Goal: Contribute content: Contribute content

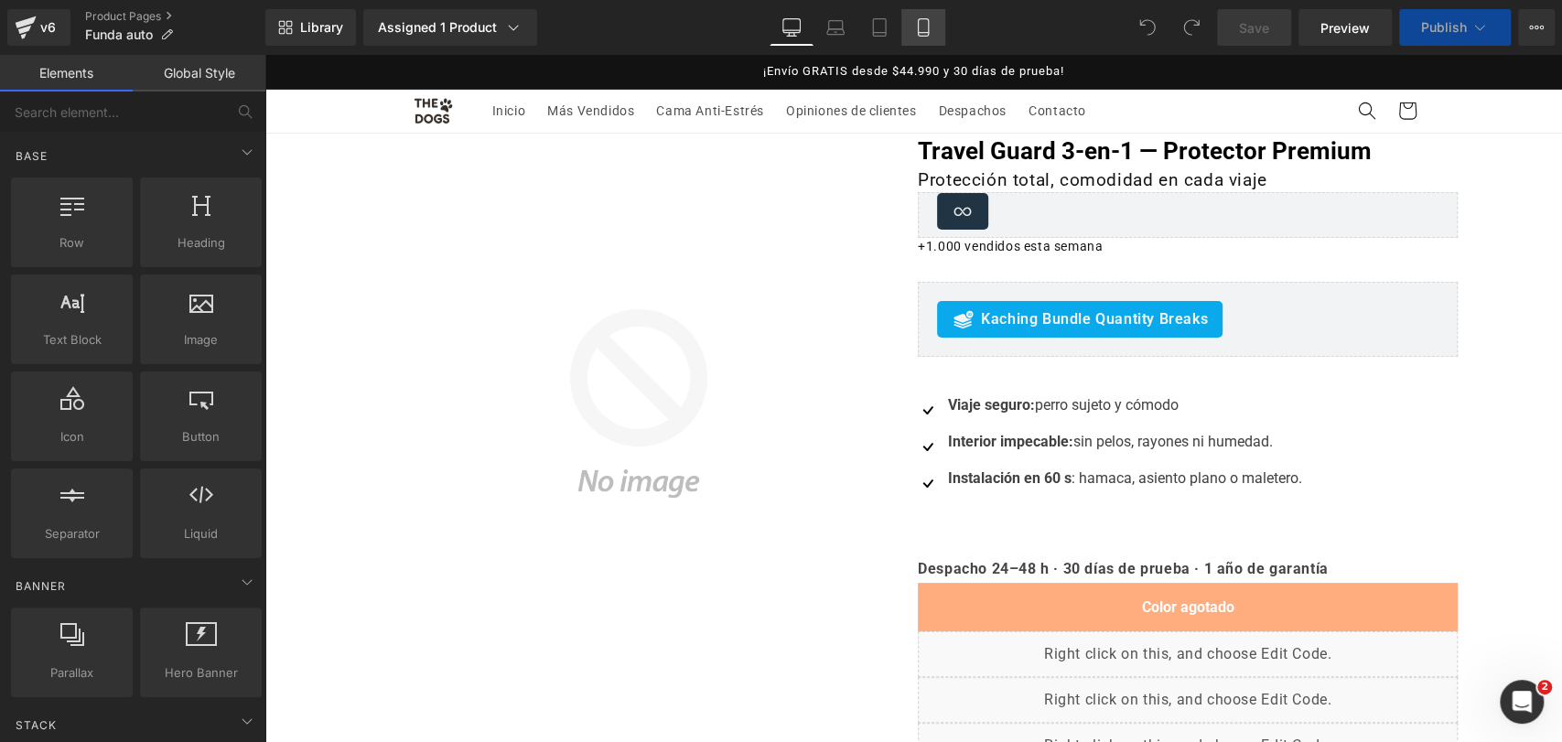
click at [928, 29] on icon at bounding box center [923, 27] width 10 height 17
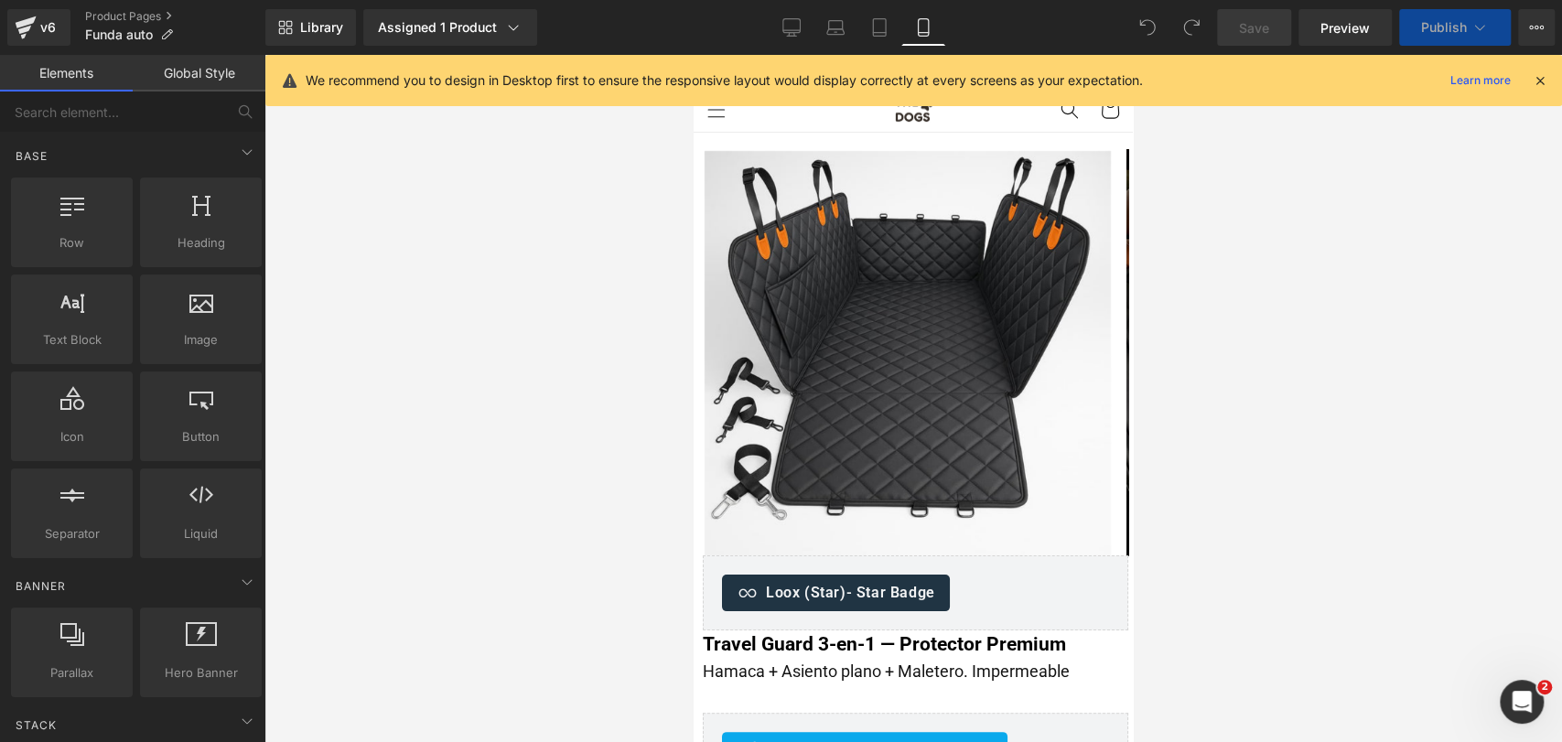
click at [1544, 87] on icon at bounding box center [1540, 80] width 16 height 16
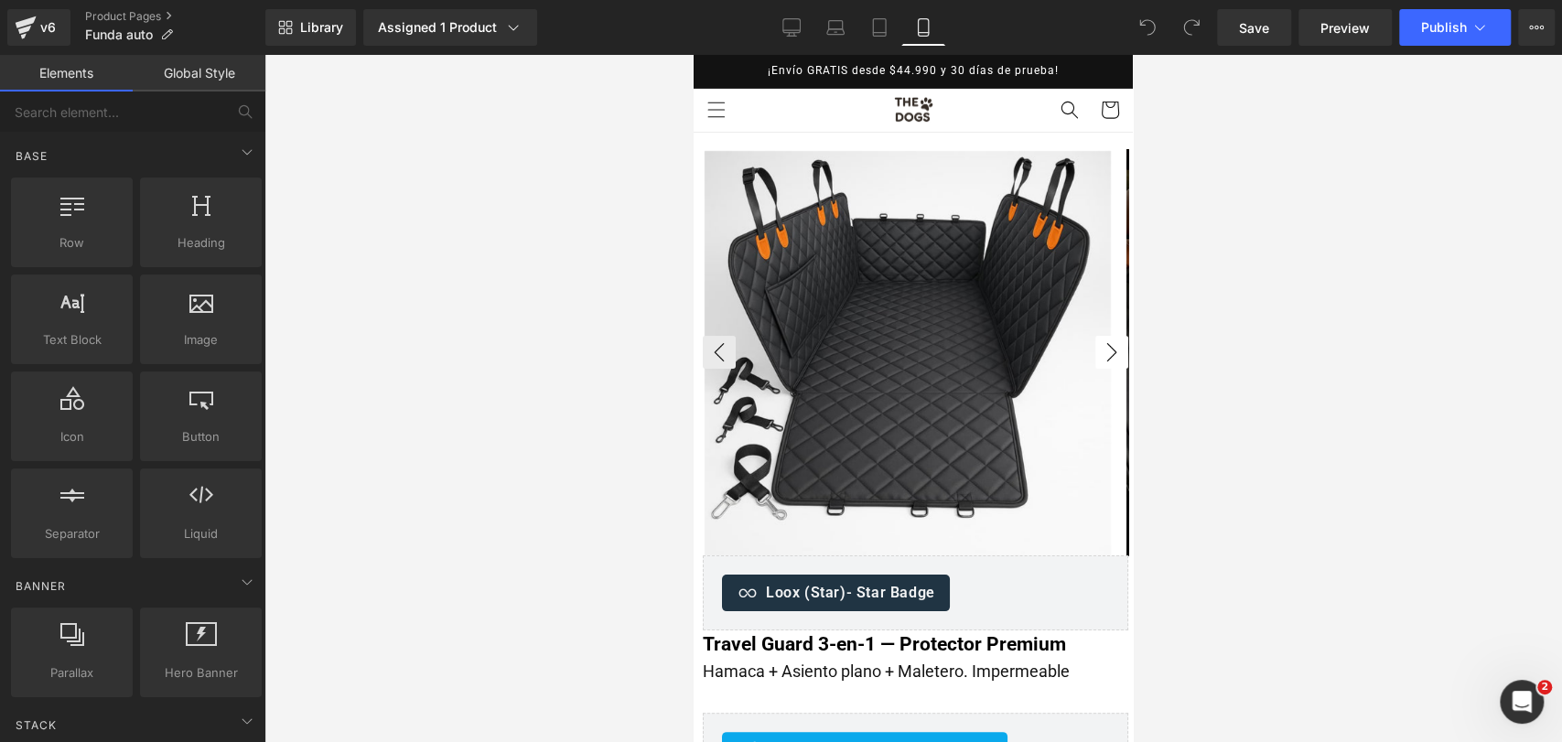
click at [1110, 350] on button "›" at bounding box center [1111, 352] width 33 height 33
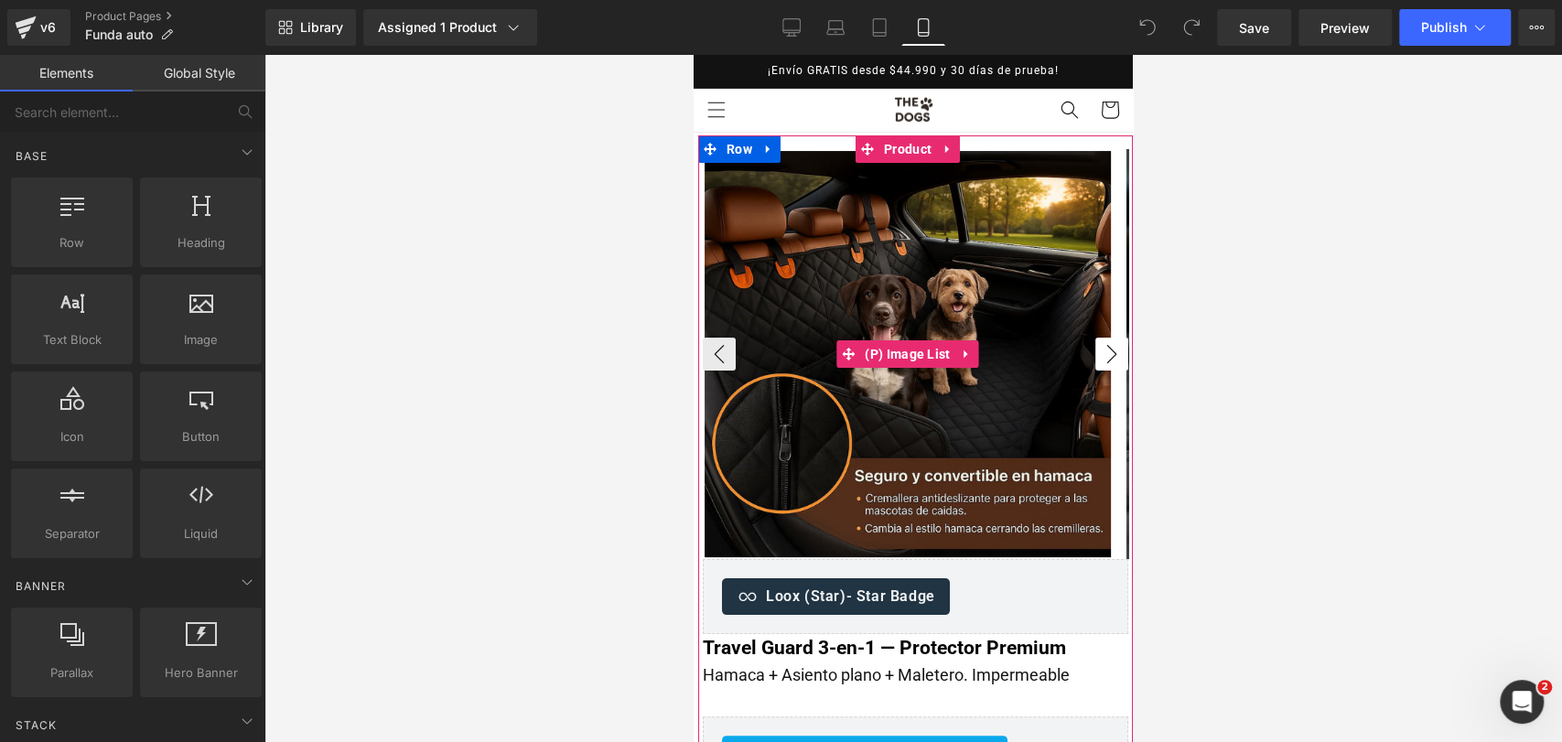
click at [1104, 353] on button "›" at bounding box center [1111, 354] width 33 height 33
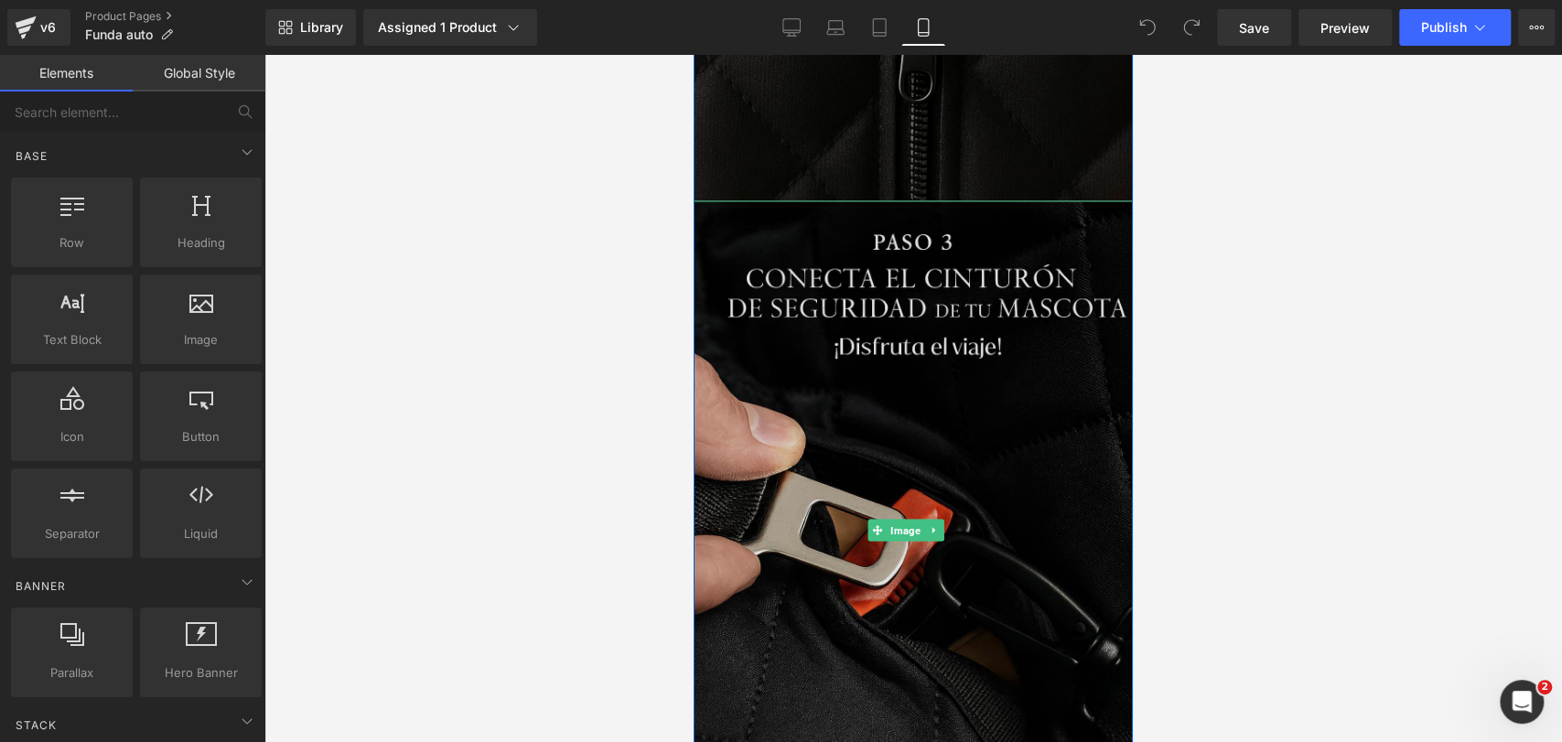
scroll to position [7319, 0]
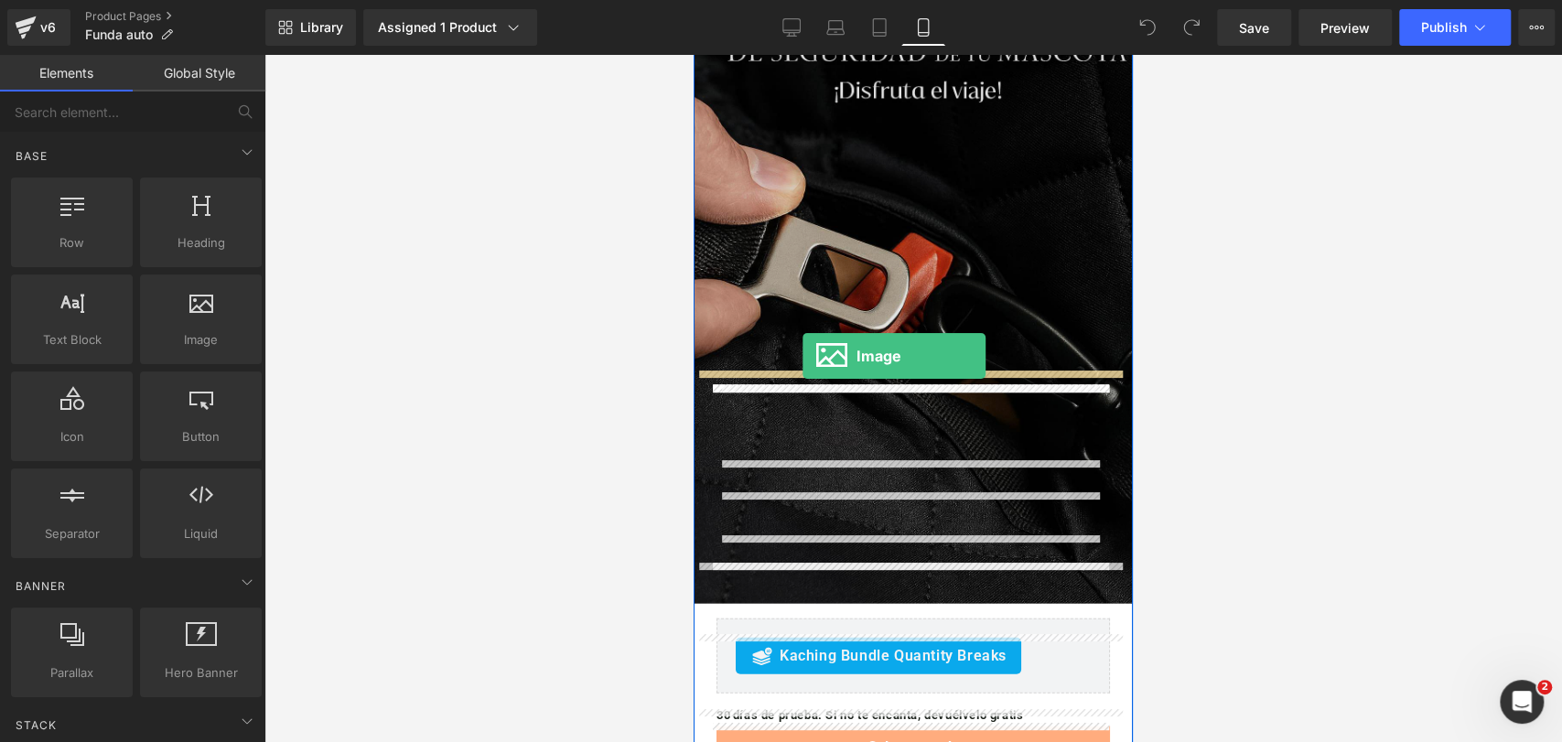
drag, startPoint x: 916, startPoint y: 360, endPoint x: 802, endPoint y: 356, distance: 113.5
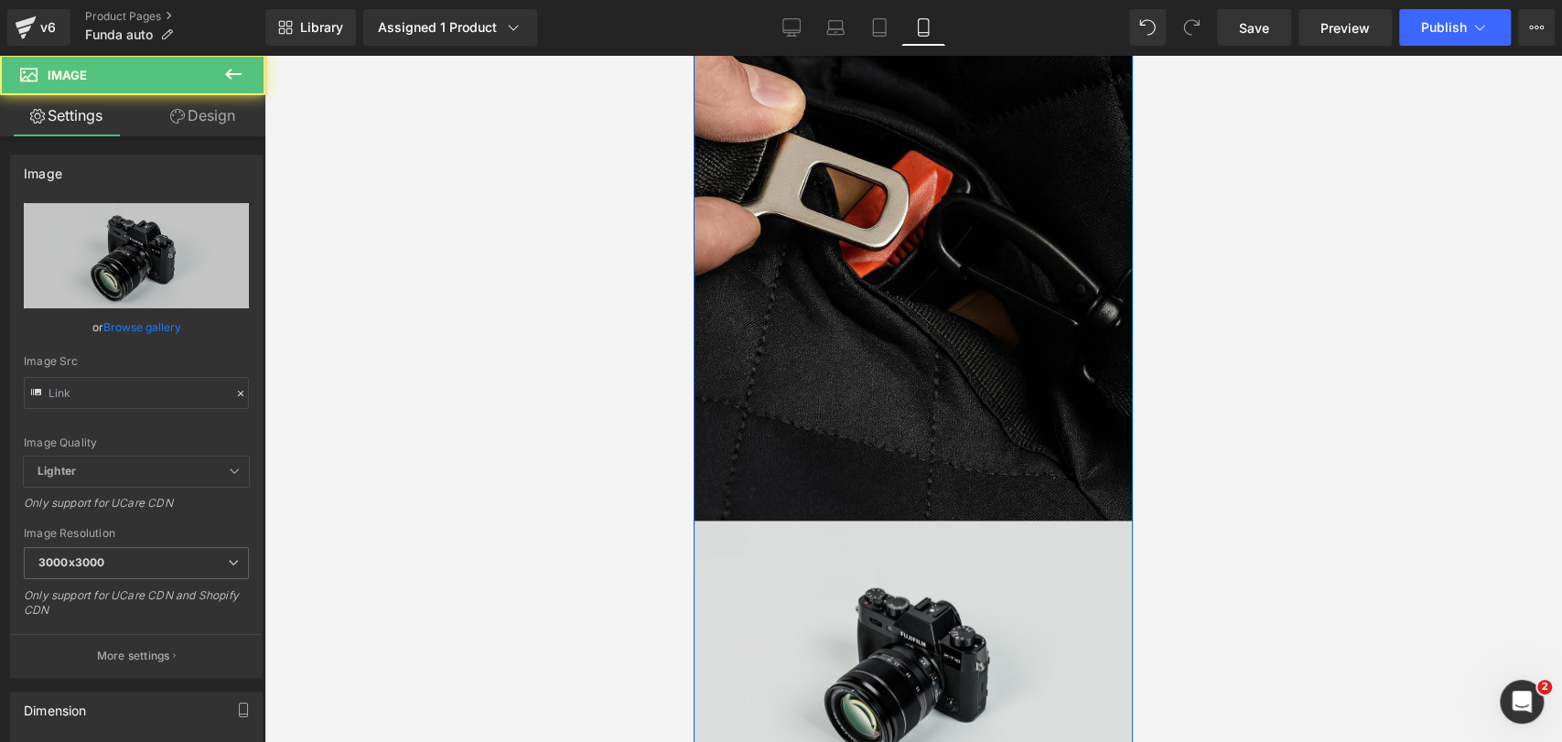
scroll to position [7519, 0]
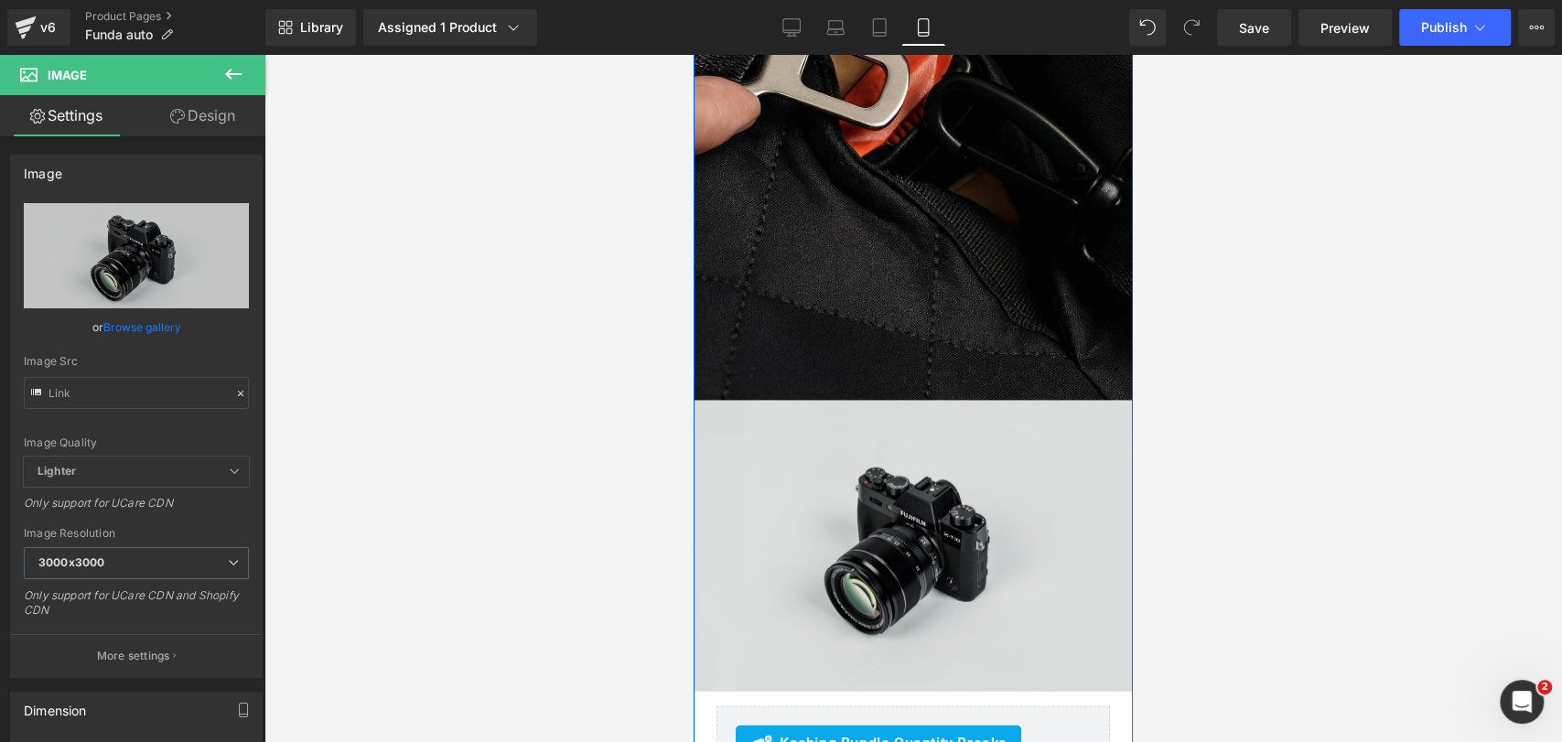
drag, startPoint x: 878, startPoint y: 345, endPoint x: 1017, endPoint y: 421, distance: 158.4
click at [878, 401] on img at bounding box center [913, 546] width 439 height 291
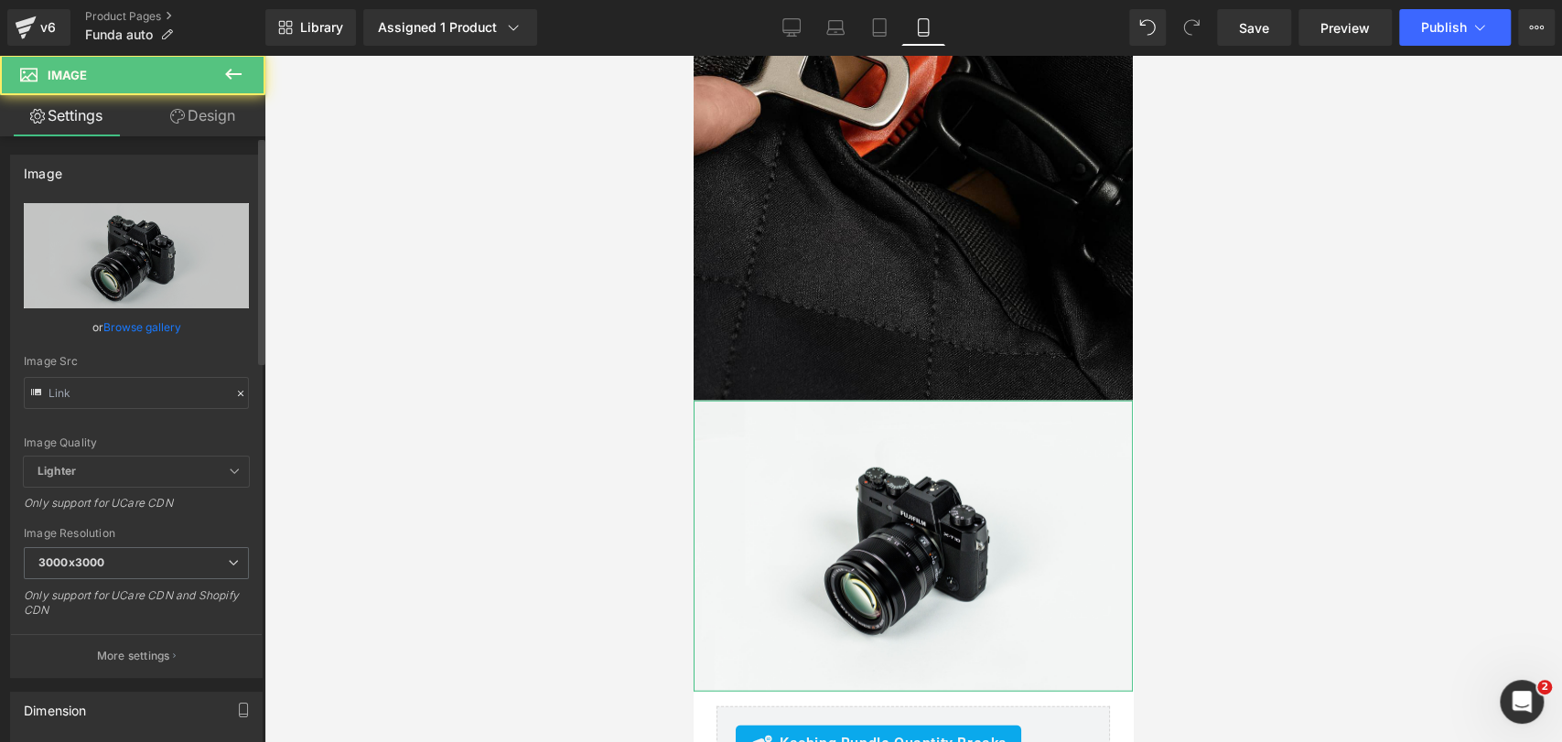
drag, startPoint x: 88, startPoint y: 328, endPoint x: 172, endPoint y: 319, distance: 84.6
click at [102, 324] on div "or Browse gallery" at bounding box center [136, 326] width 225 height 19
click at [167, 332] on link "Browse gallery" at bounding box center [142, 327] width 78 height 32
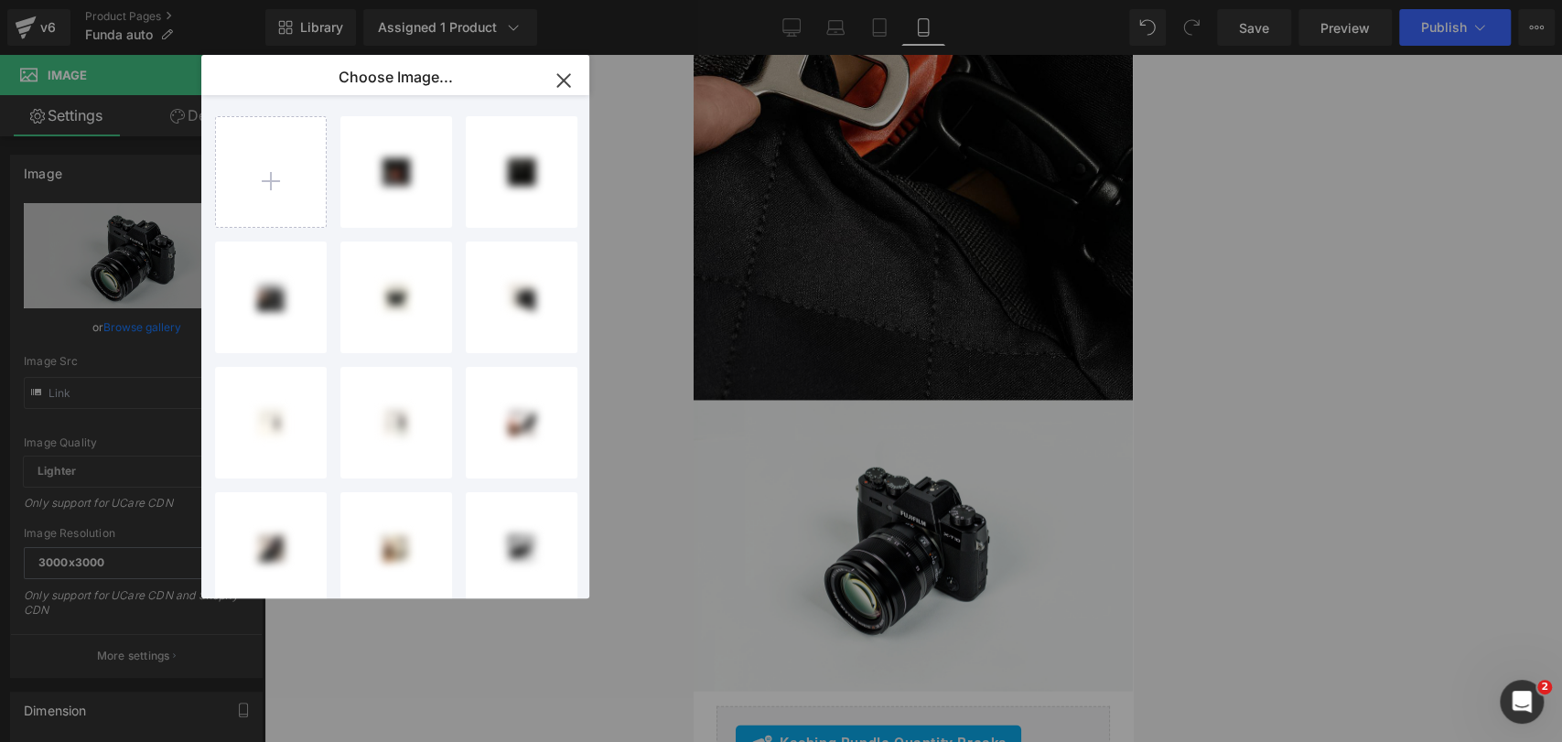
click at [280, 192] on input "file" at bounding box center [271, 172] width 110 height 110
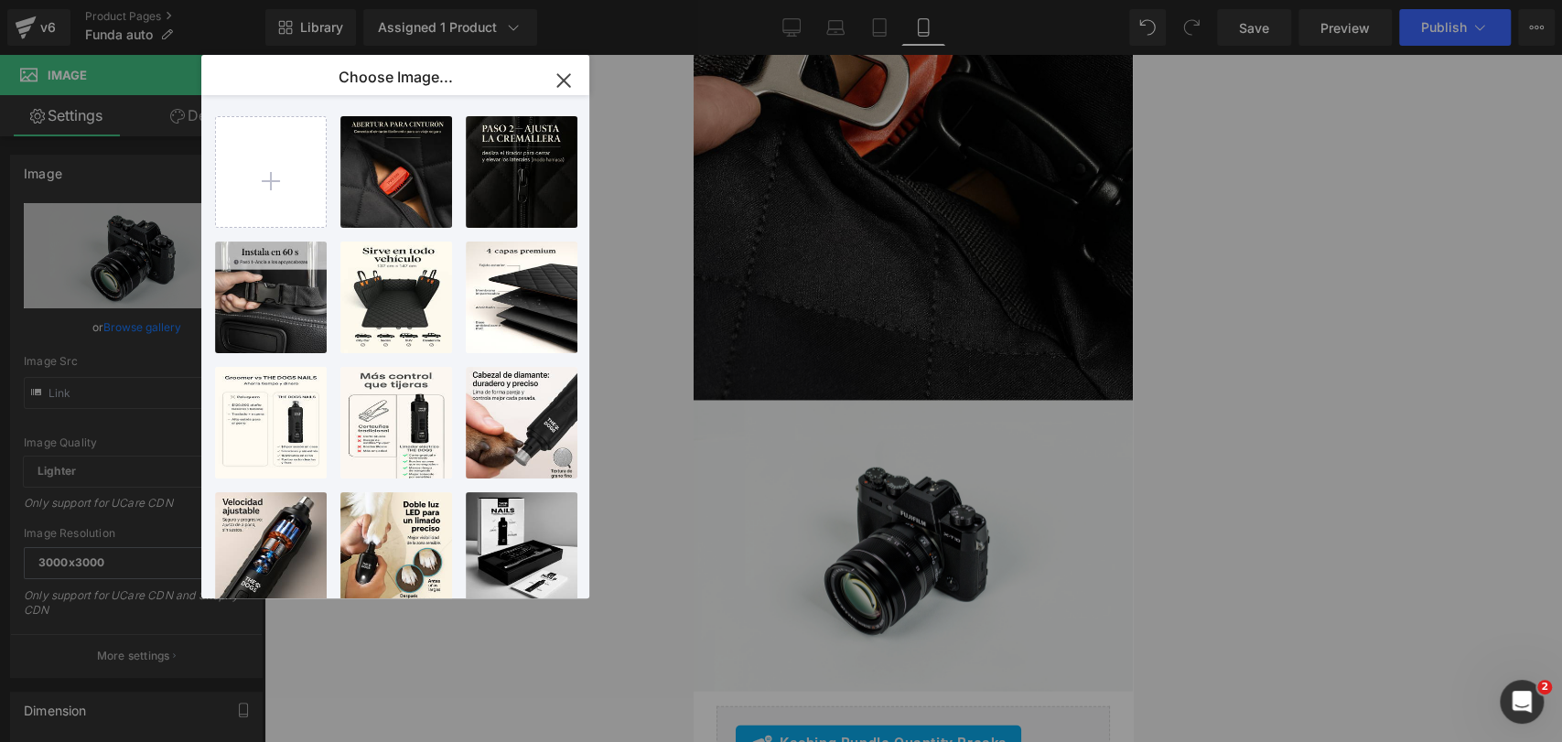
type input "C:\fakepath\logo cinturon.jpg"
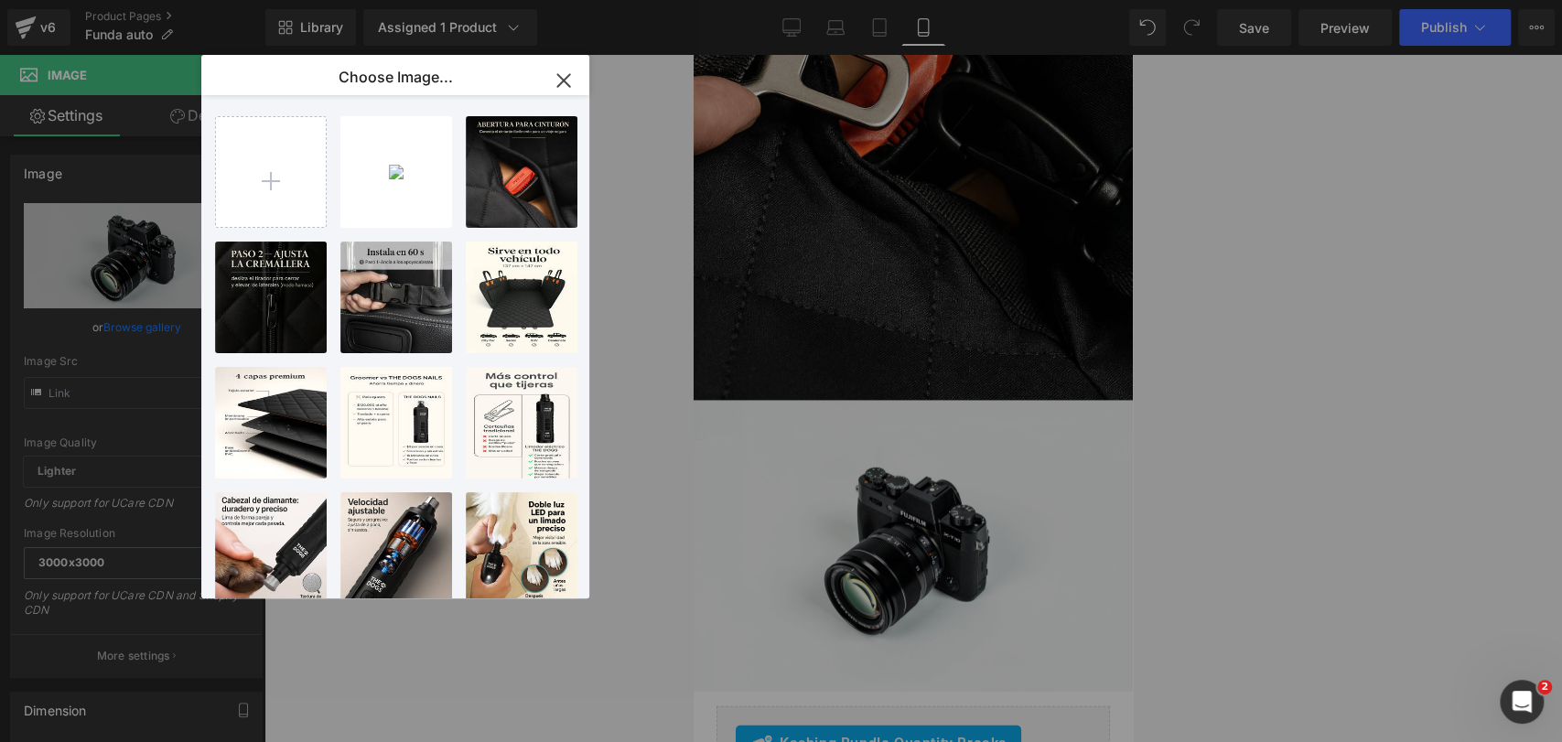
click at [0, 0] on div "logo ci...uron.jpg 124.99 KB" at bounding box center [0, 0] width 0 height 0
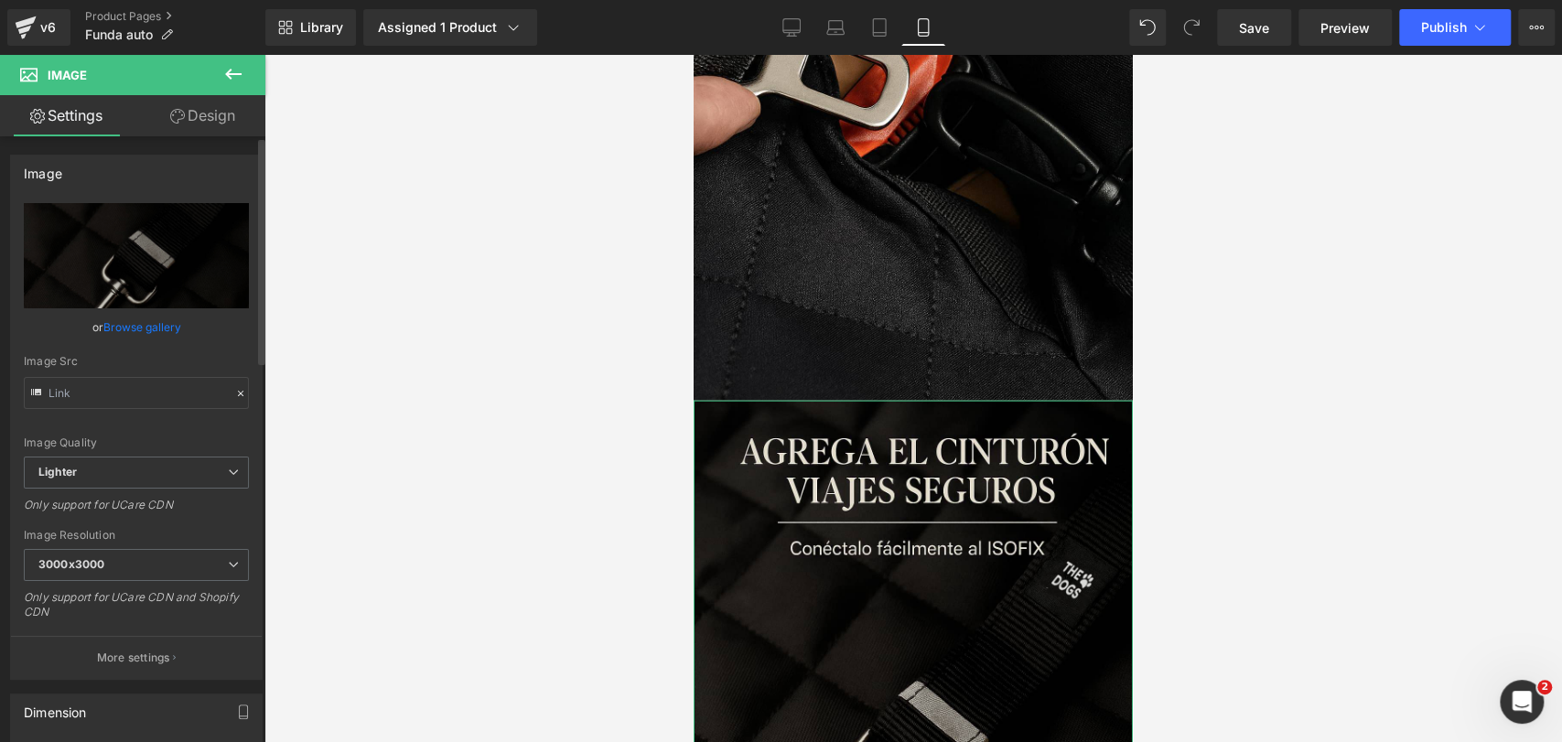
click at [174, 320] on link "Browse gallery" at bounding box center [142, 327] width 78 height 32
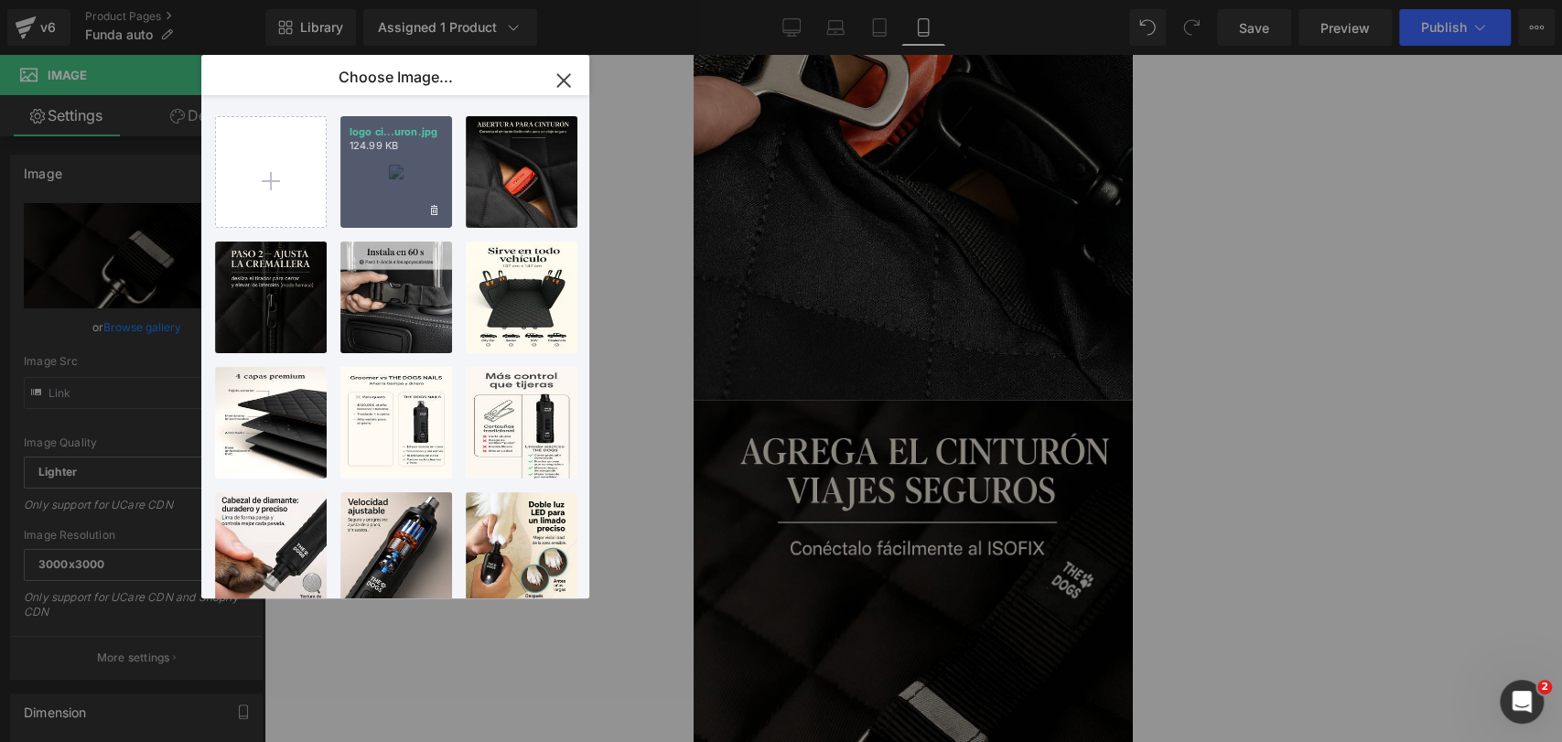
click at [397, 206] on div "logo ci...uron.jpg 124.99 KB" at bounding box center [396, 172] width 112 height 112
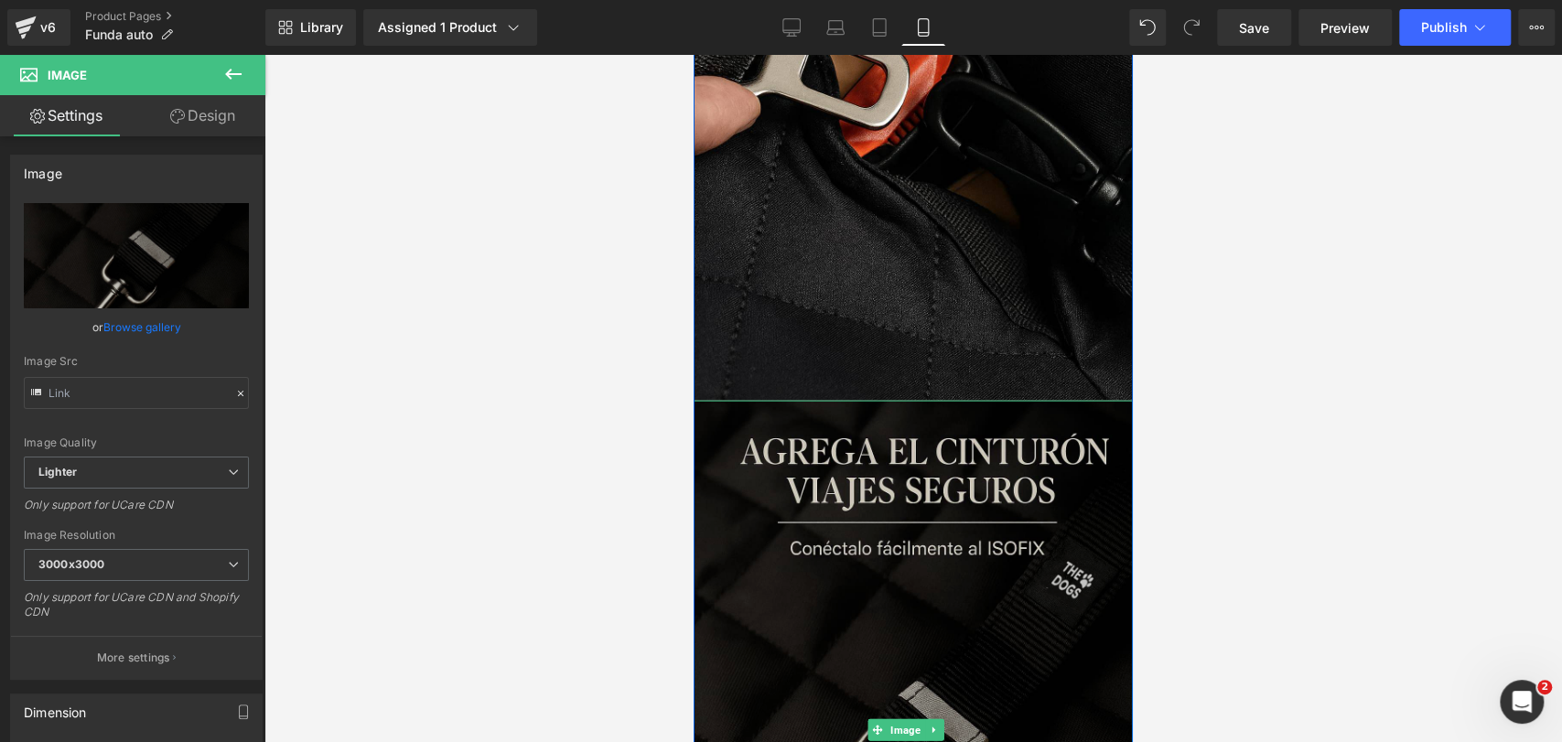
click at [1025, 401] on img at bounding box center [913, 730] width 439 height 659
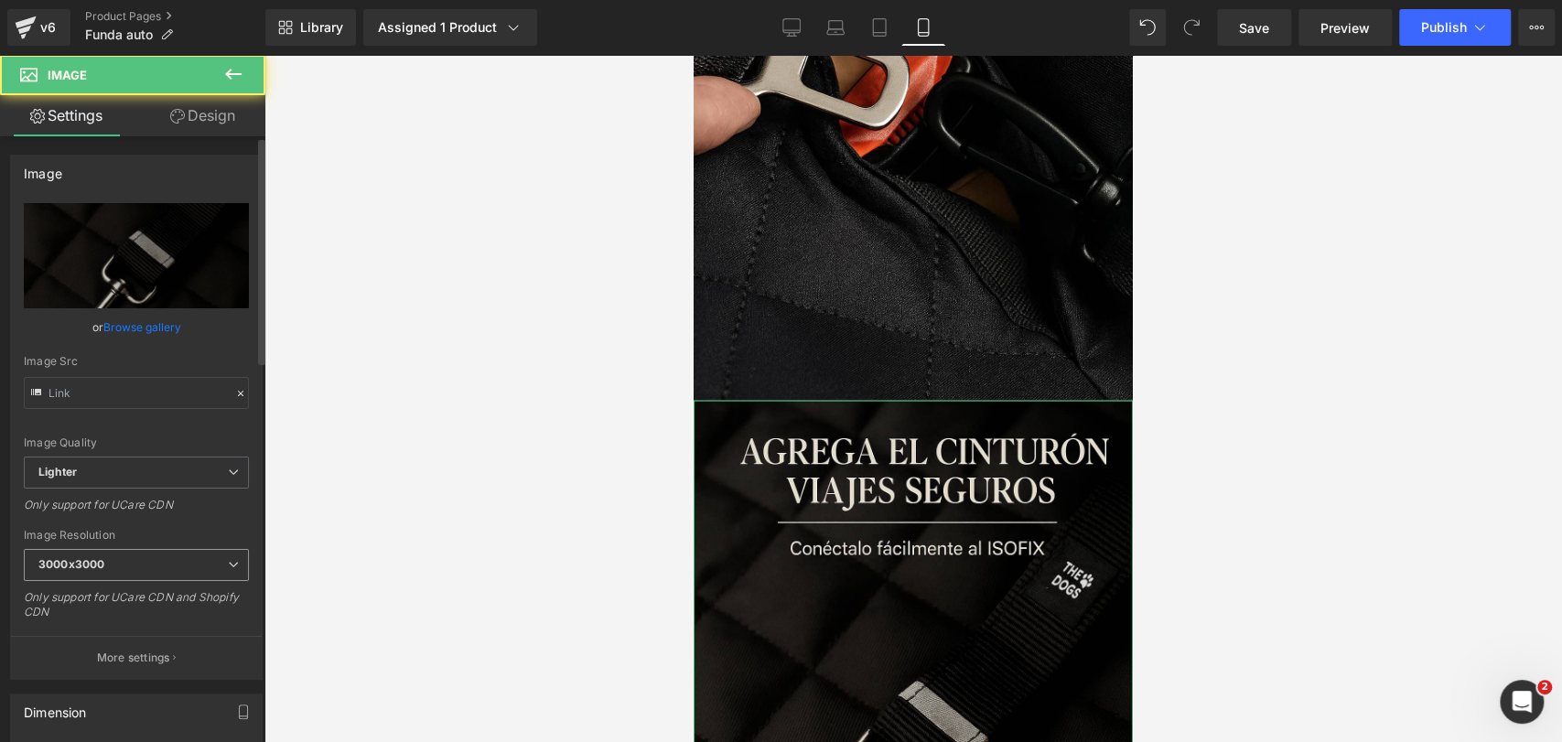
click at [210, 551] on span "3000x3000" at bounding box center [136, 565] width 225 height 32
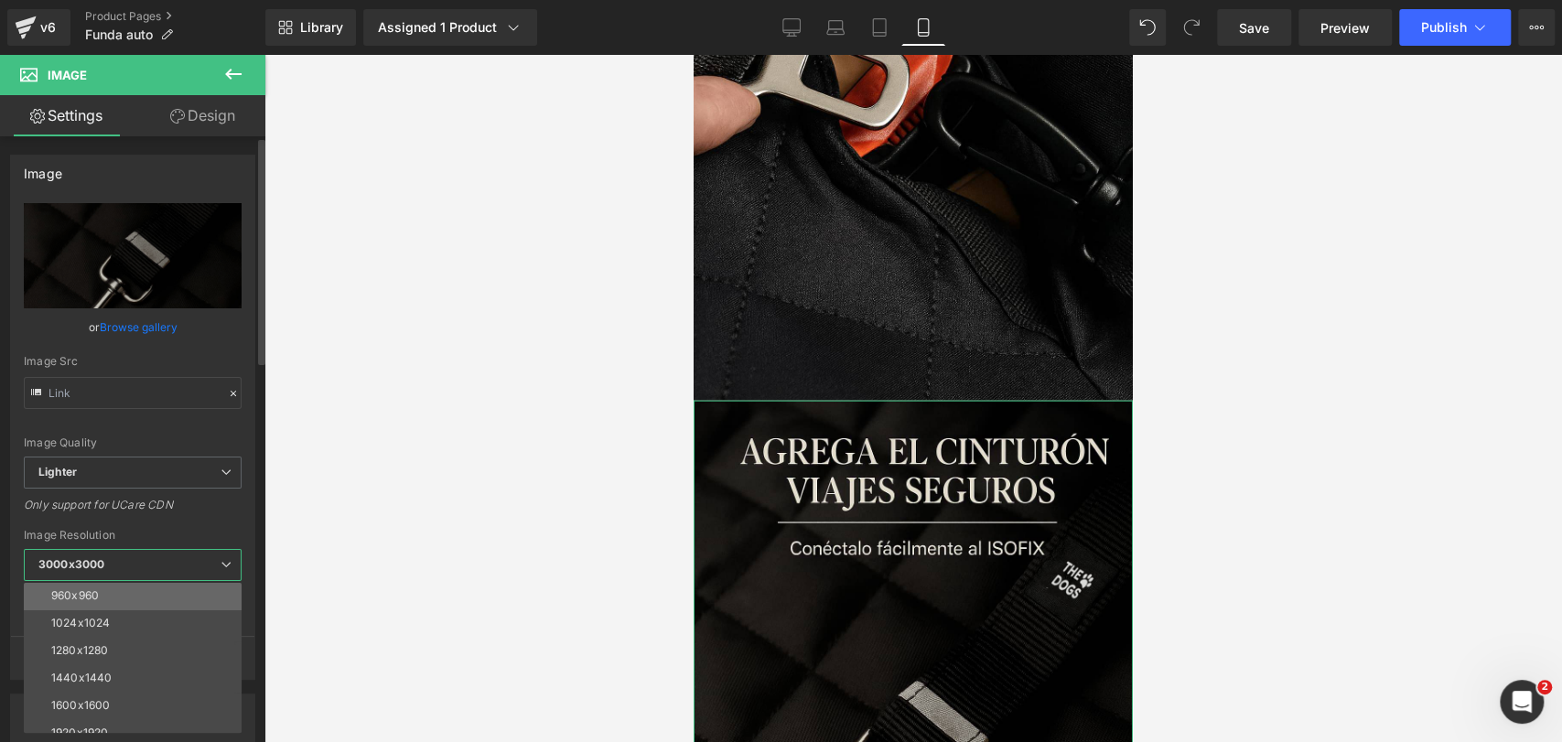
scroll to position [159, 0]
click at [181, 653] on li "1024x1024" at bounding box center [137, 656] width 226 height 27
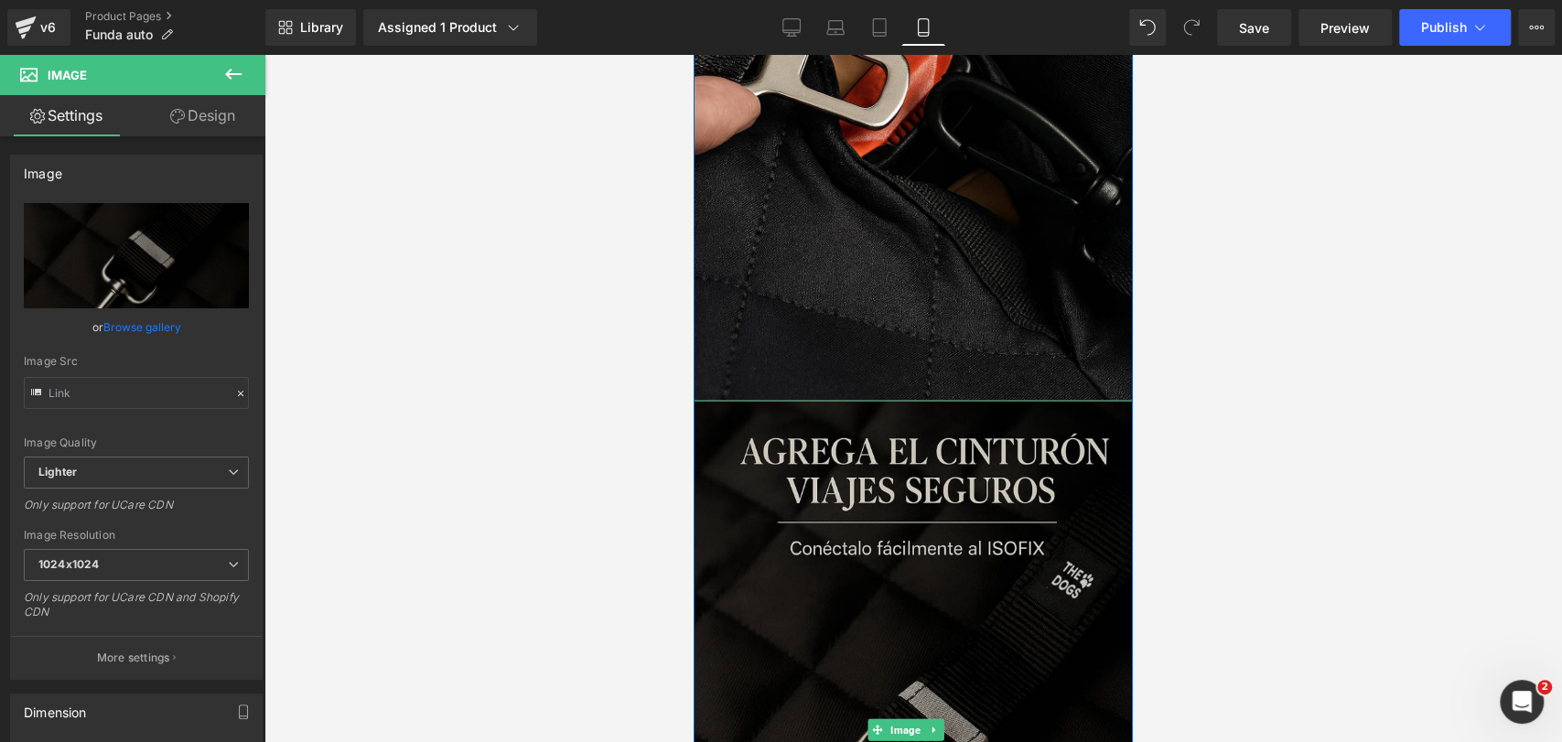
click at [984, 401] on img at bounding box center [913, 730] width 439 height 659
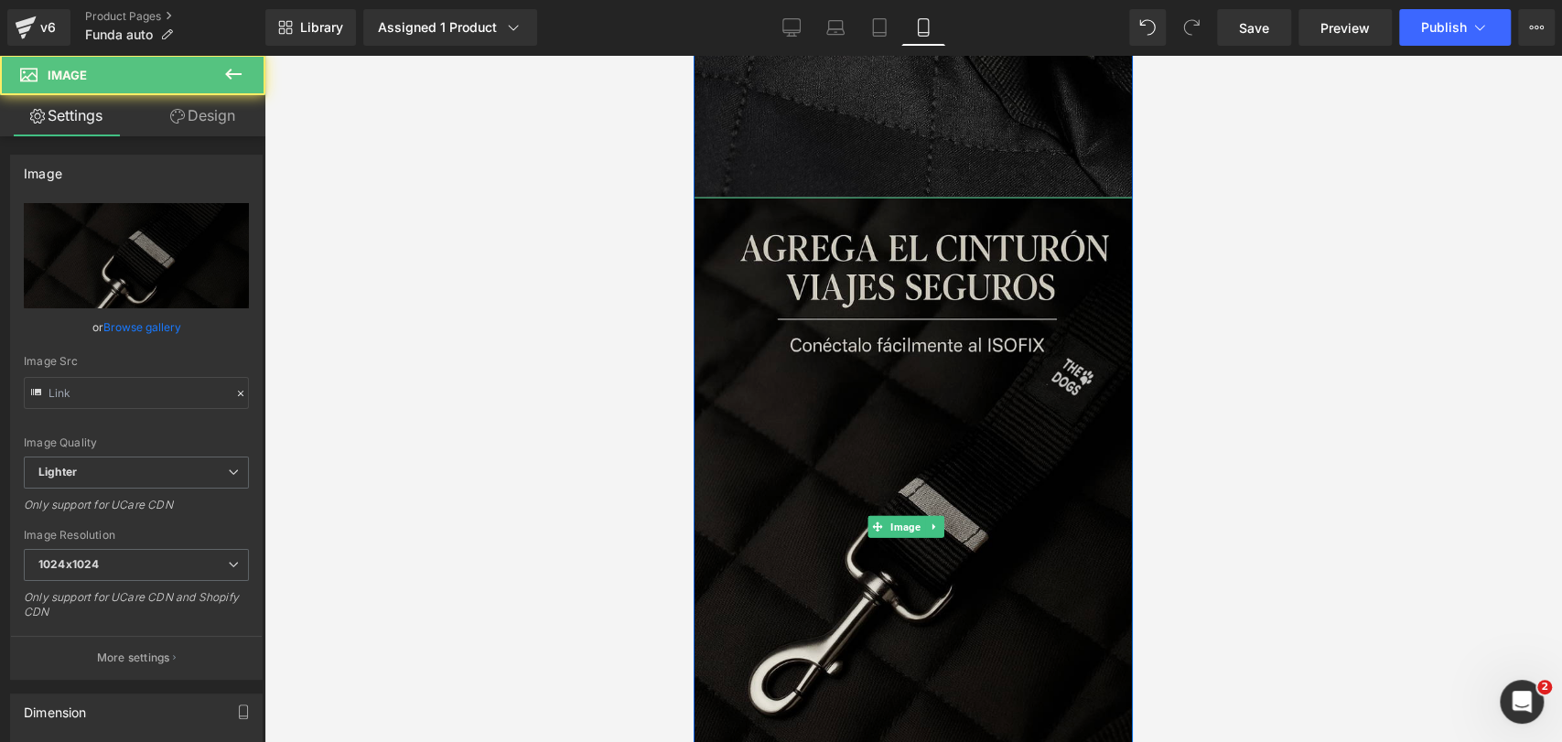
click at [873, 208] on img at bounding box center [913, 527] width 439 height 659
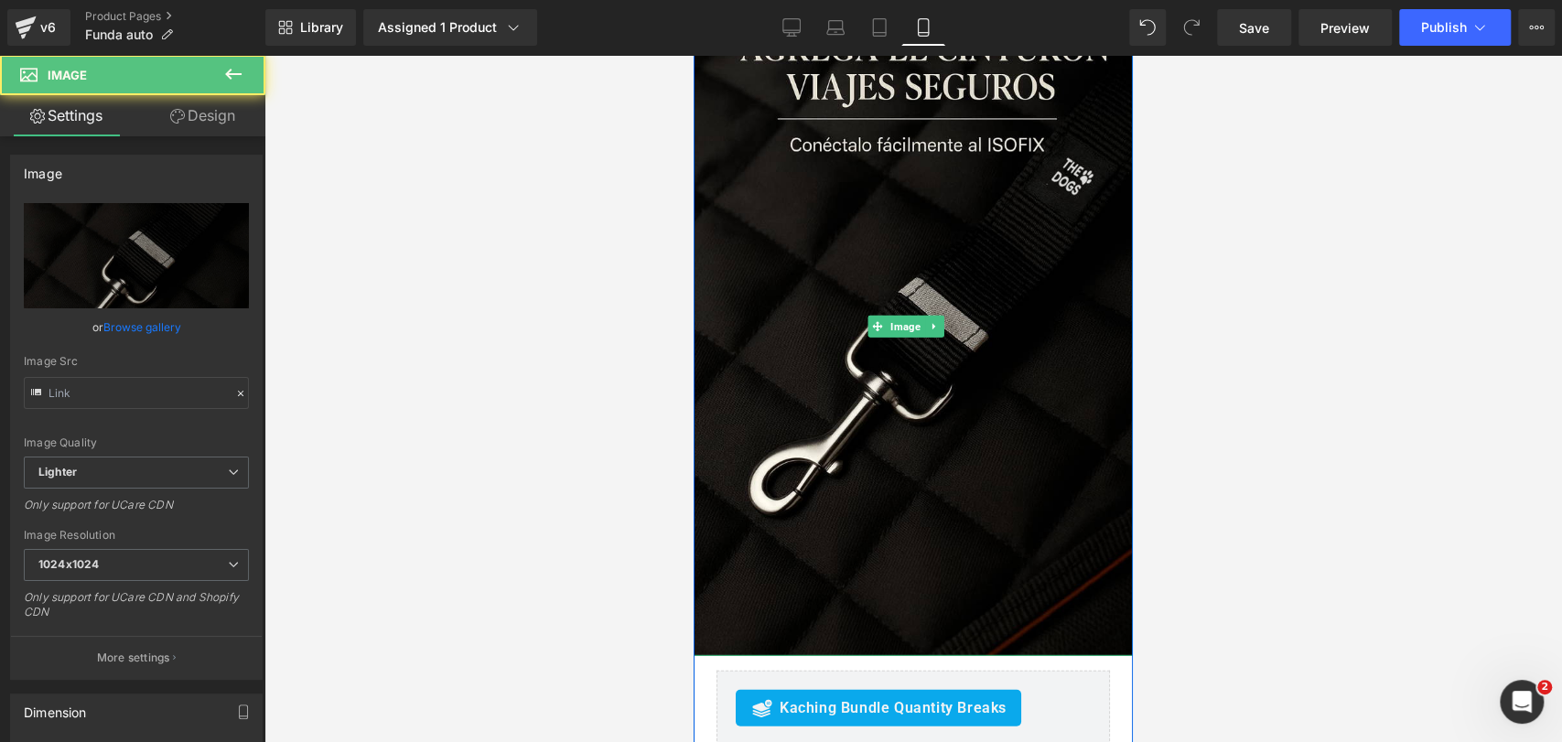
scroll to position [7926, 0]
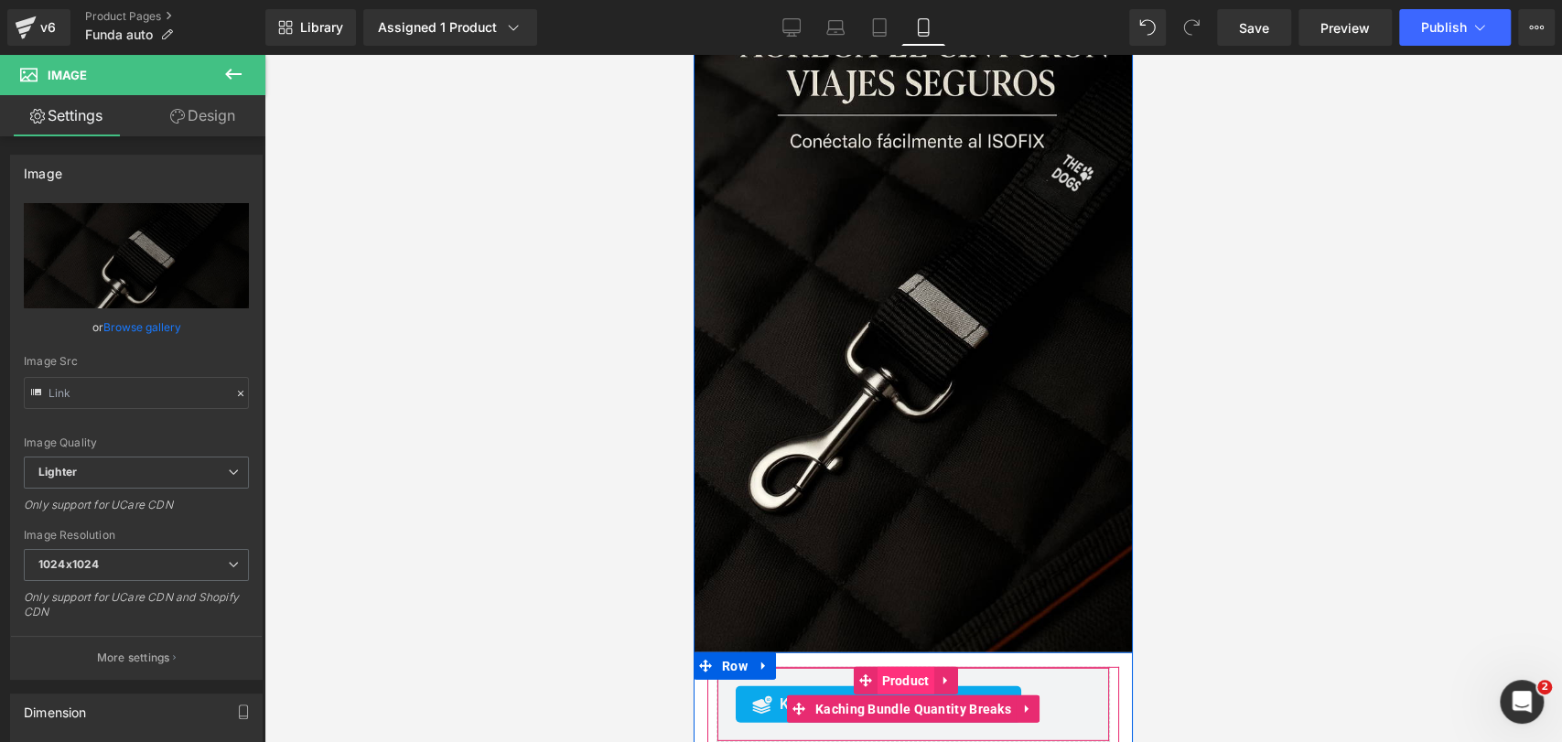
click at [893, 667] on span "Product" at bounding box center [904, 680] width 57 height 27
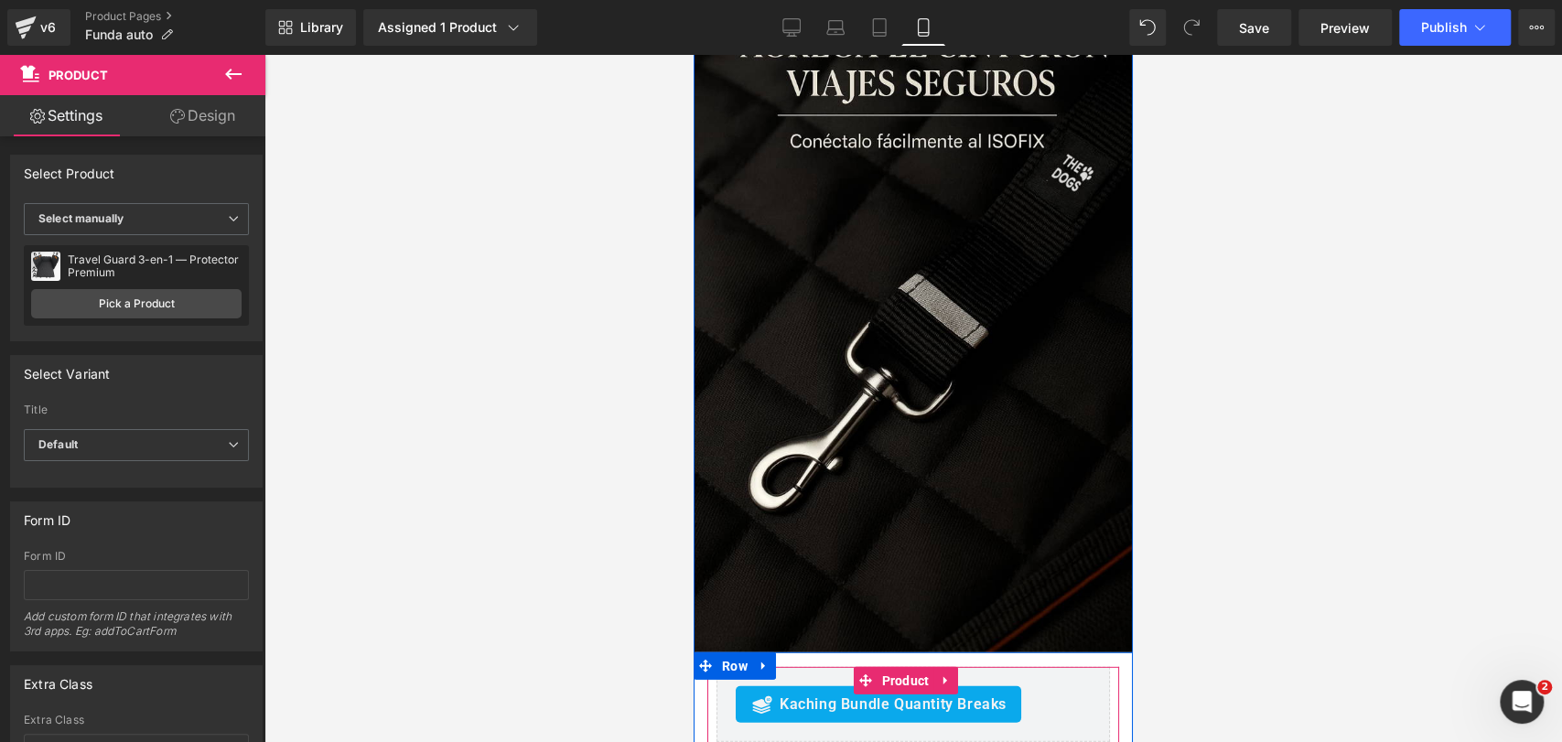
click at [925, 667] on li "Product" at bounding box center [893, 680] width 81 height 27
click at [910, 668] on span "Product" at bounding box center [904, 681] width 57 height 27
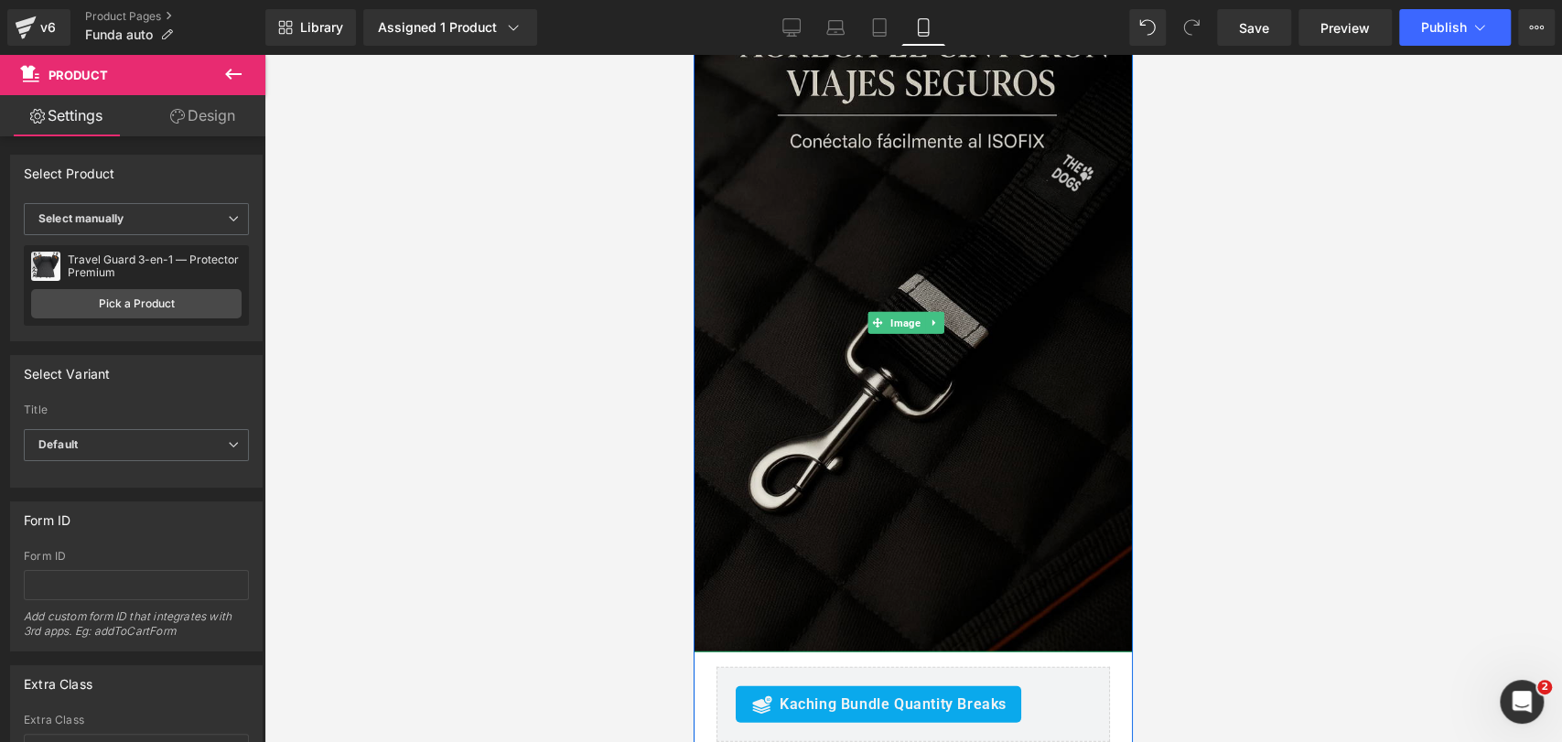
drag, startPoint x: 1008, startPoint y: 180, endPoint x: 702, endPoint y: 108, distance: 314.9
click at [832, 84] on img at bounding box center [913, 323] width 439 height 659
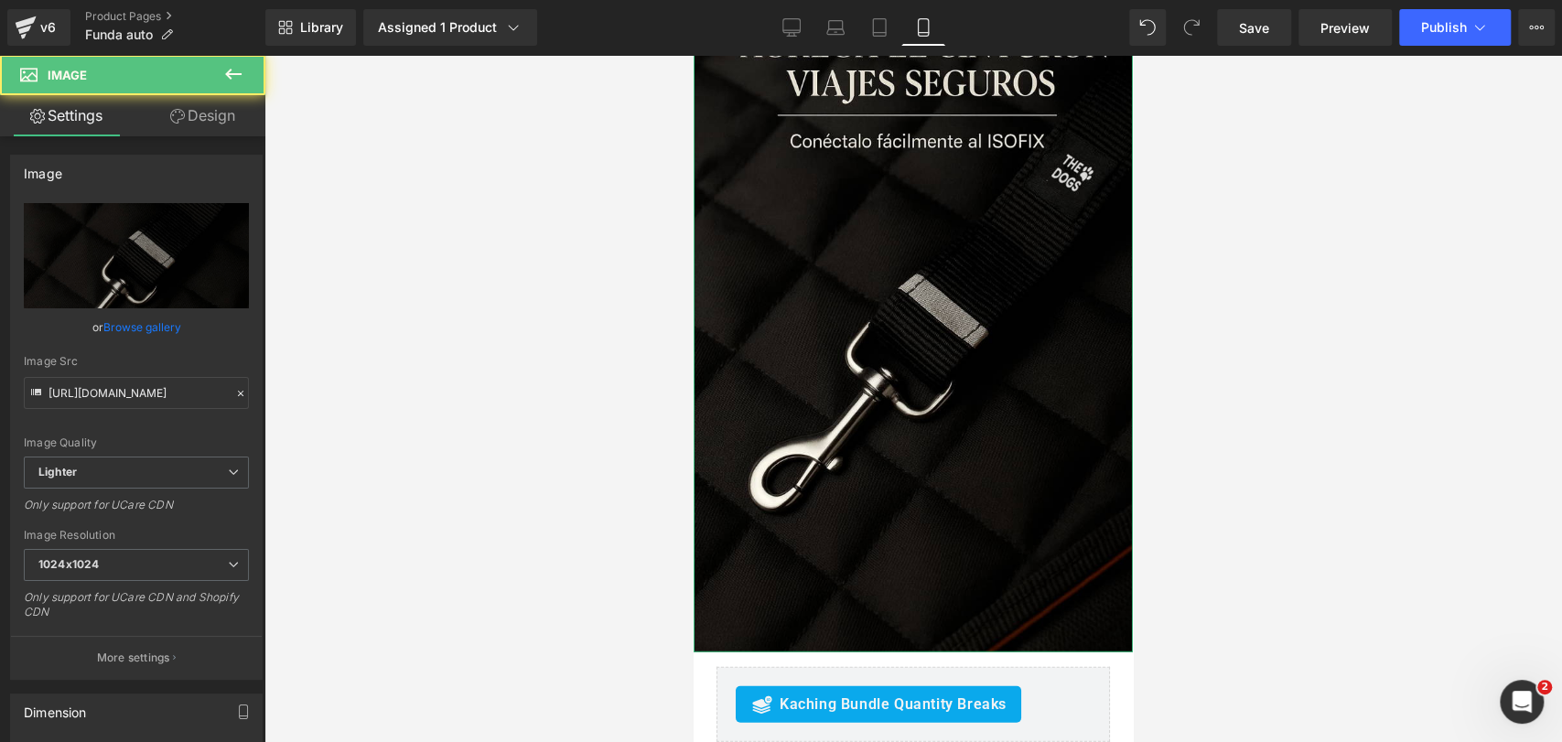
click at [185, 113] on link "Design" at bounding box center [202, 115] width 133 height 41
click at [0, 0] on div "Visibility" at bounding box center [0, 0] width 0 height 0
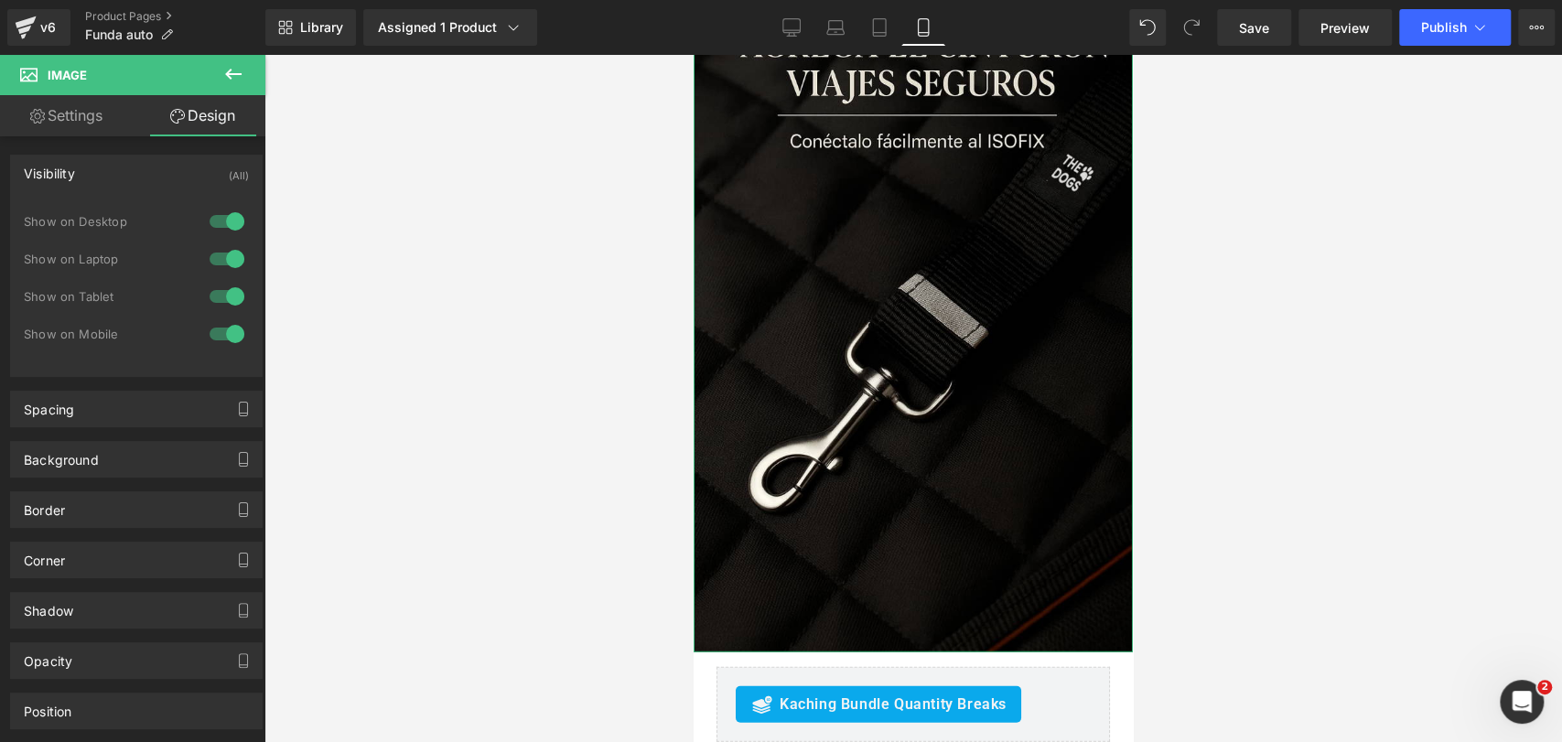
drag, startPoint x: 222, startPoint y: 224, endPoint x: 226, endPoint y: 266, distance: 42.2
click at [223, 231] on div at bounding box center [227, 221] width 44 height 29
click at [226, 270] on div at bounding box center [227, 258] width 44 height 29
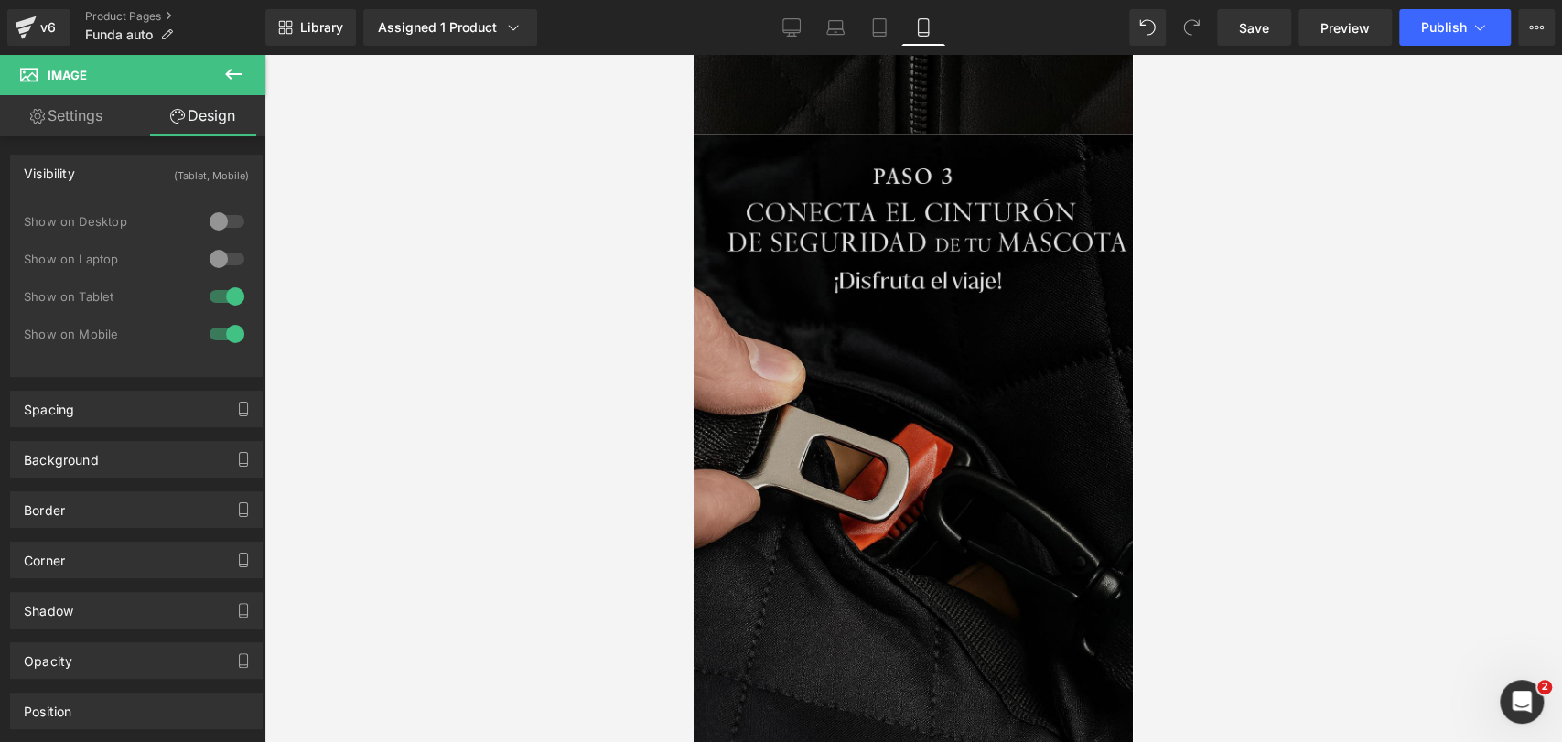
click at [883, 234] on img at bounding box center [913, 464] width 439 height 659
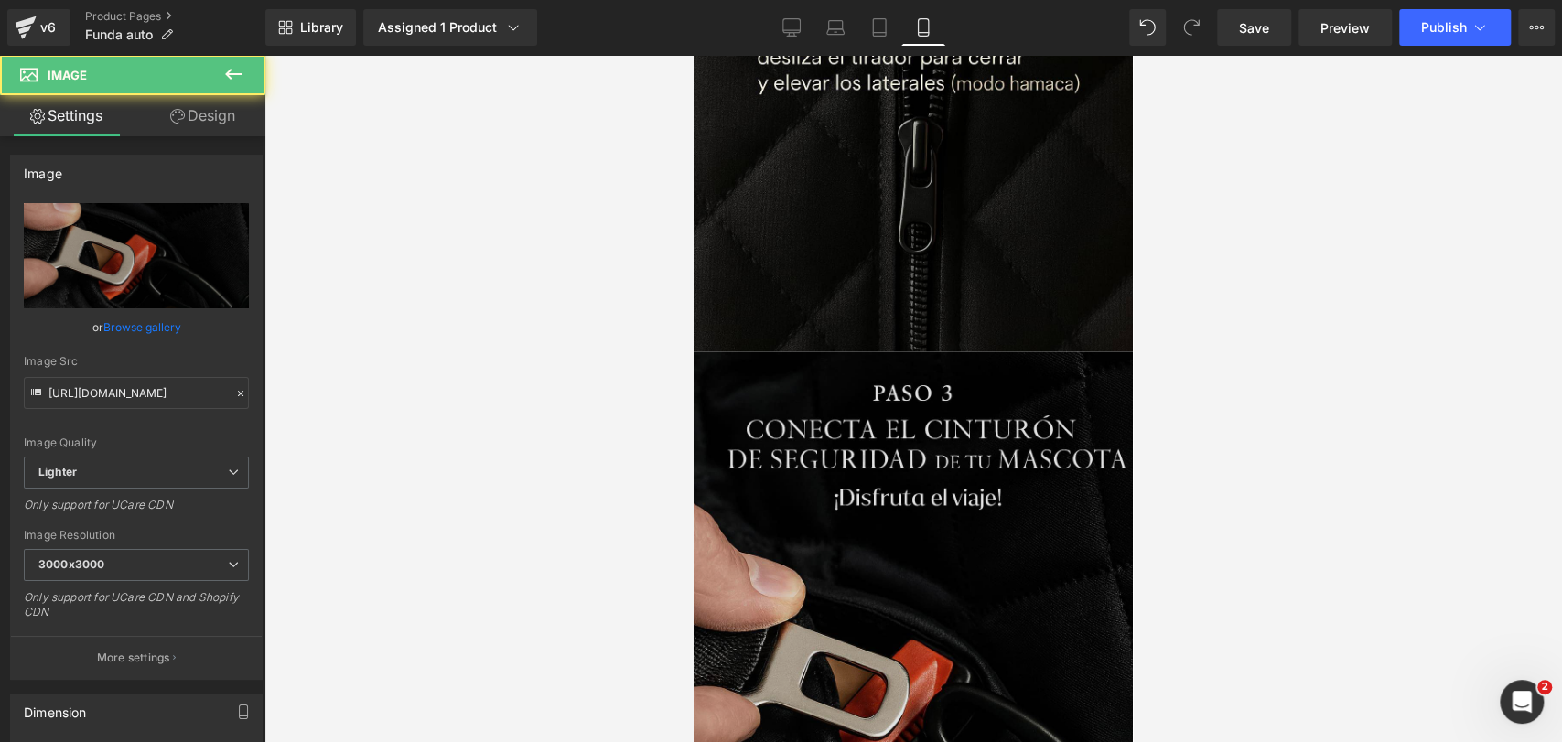
click at [830, 351] on img at bounding box center [913, 680] width 439 height 659
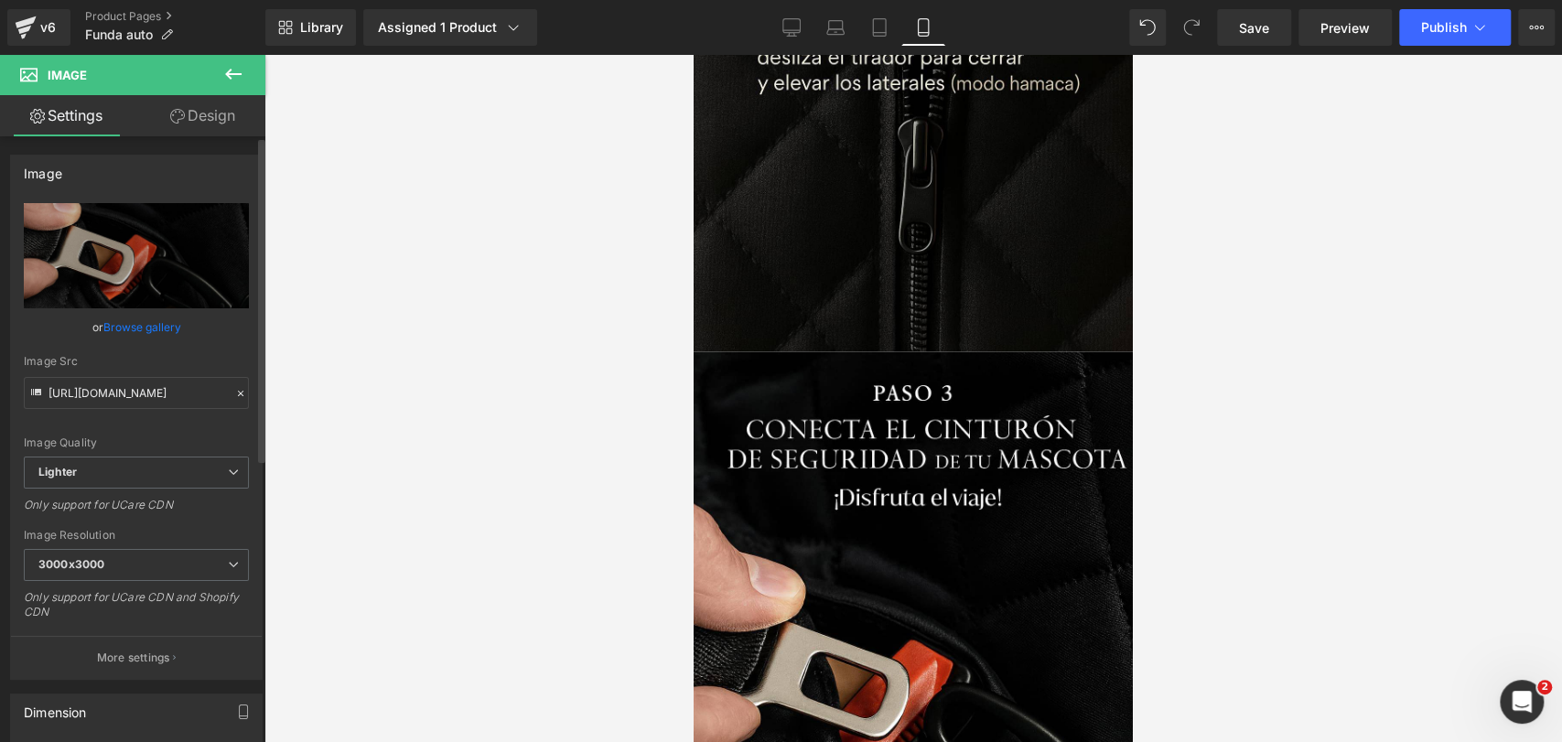
click at [249, 146] on div "Image https://ucarecdn.com/fd24d078-c748-4a40-bbdd-5c3213bae4d0/-/format/auto/-…" at bounding box center [137, 410] width 274 height 539
click at [232, 126] on link "Design" at bounding box center [202, 115] width 133 height 41
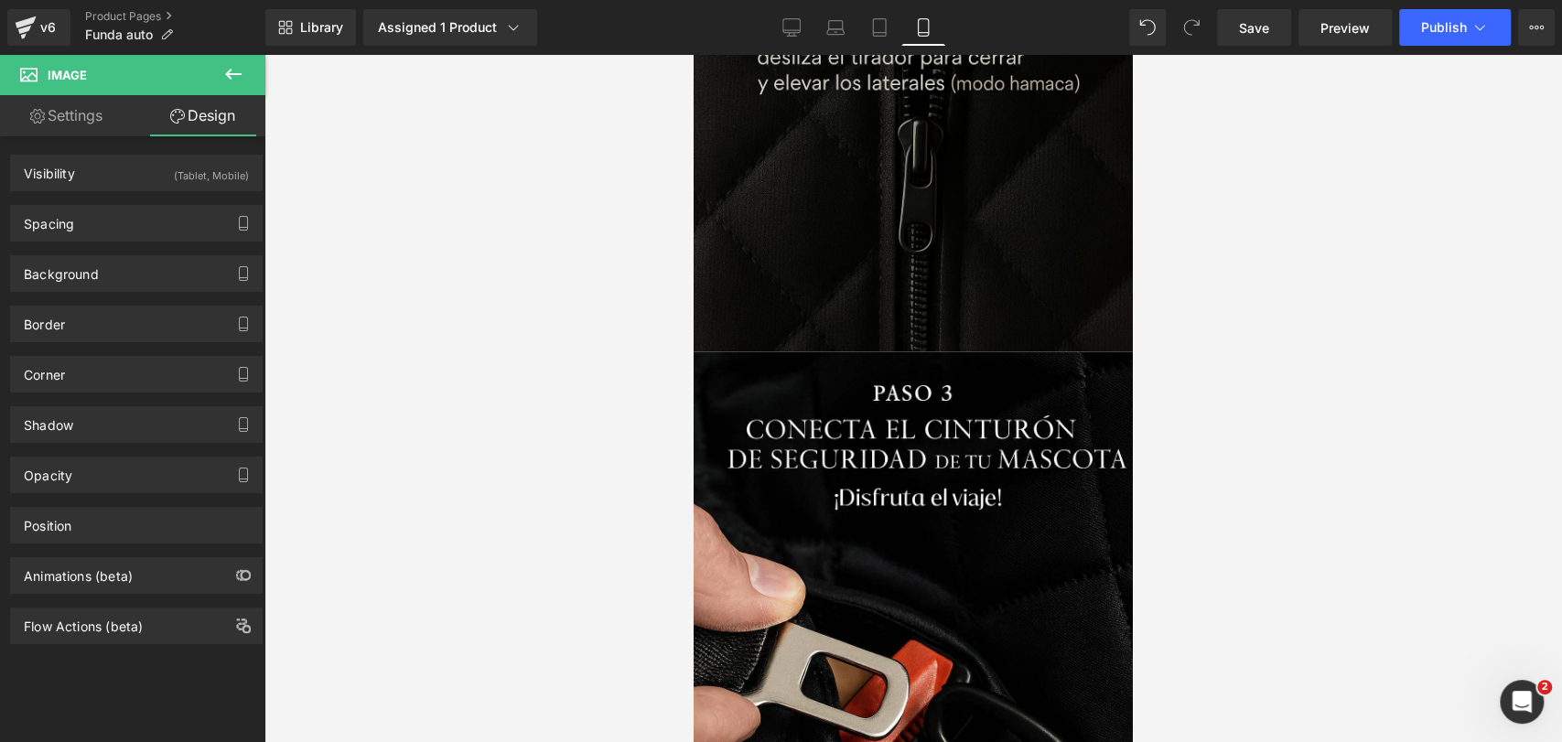
click at [848, 351] on img at bounding box center [913, 680] width 439 height 659
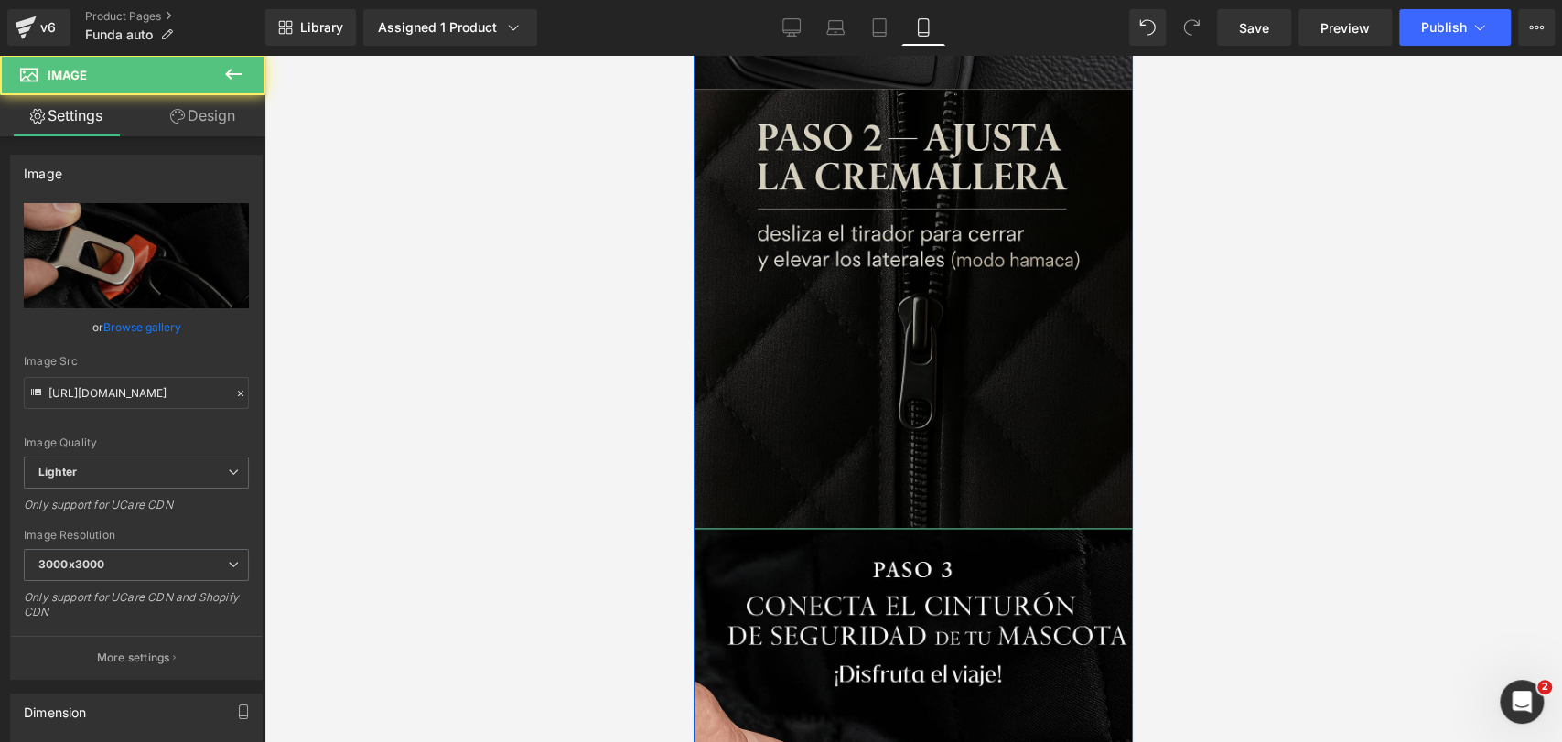
scroll to position [6502, 0]
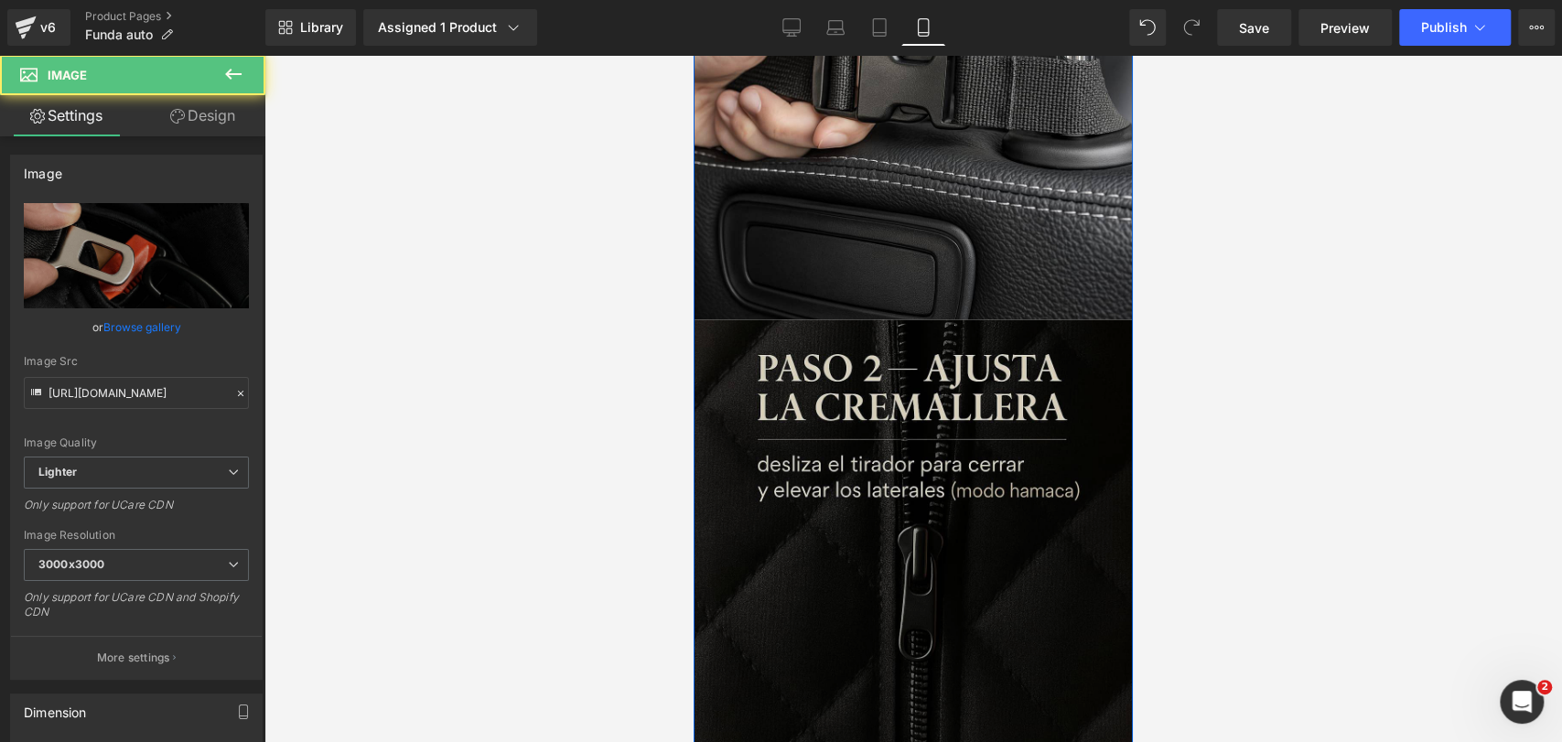
click at [879, 319] on img at bounding box center [913, 538] width 439 height 439
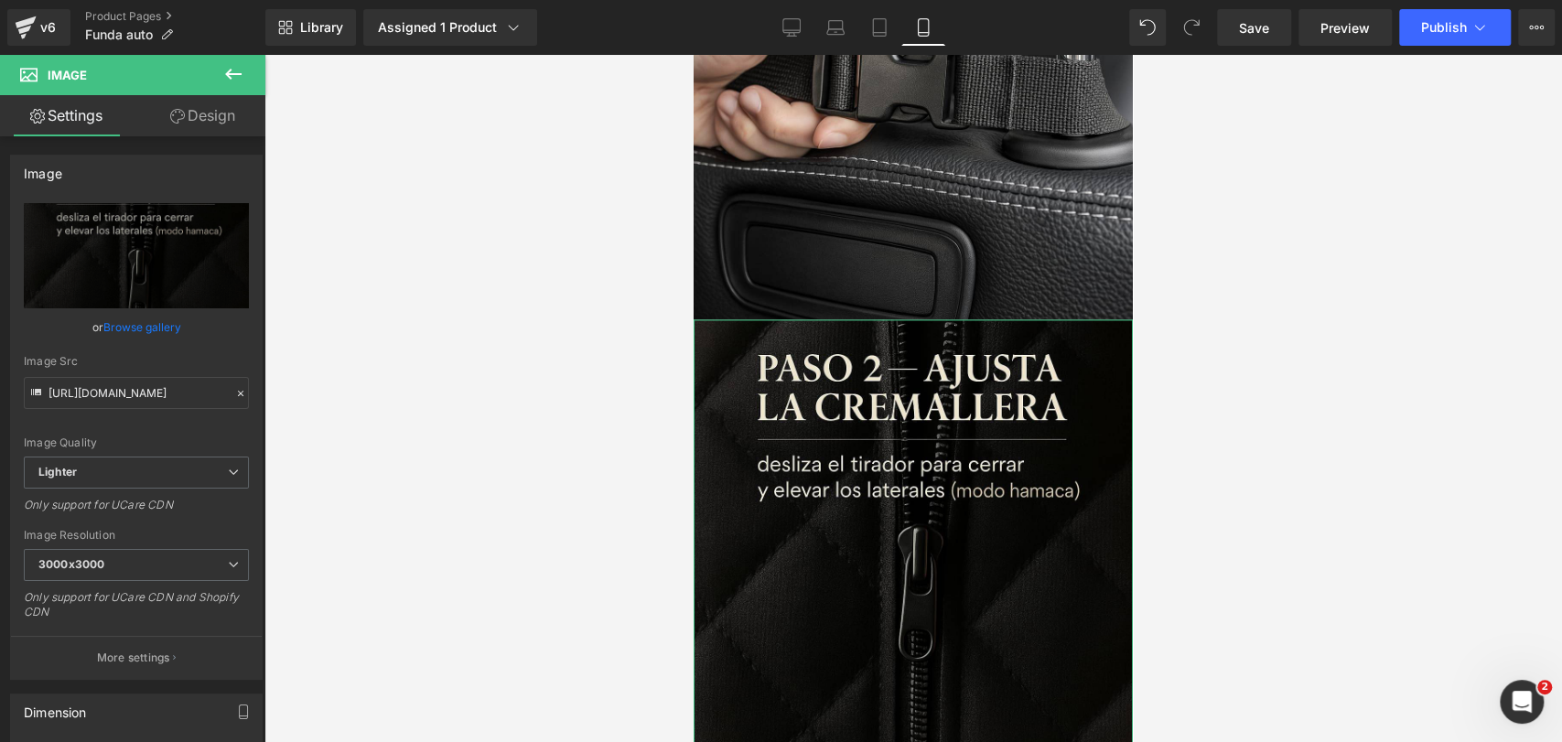
click at [231, 120] on link "Design" at bounding box center [202, 115] width 133 height 41
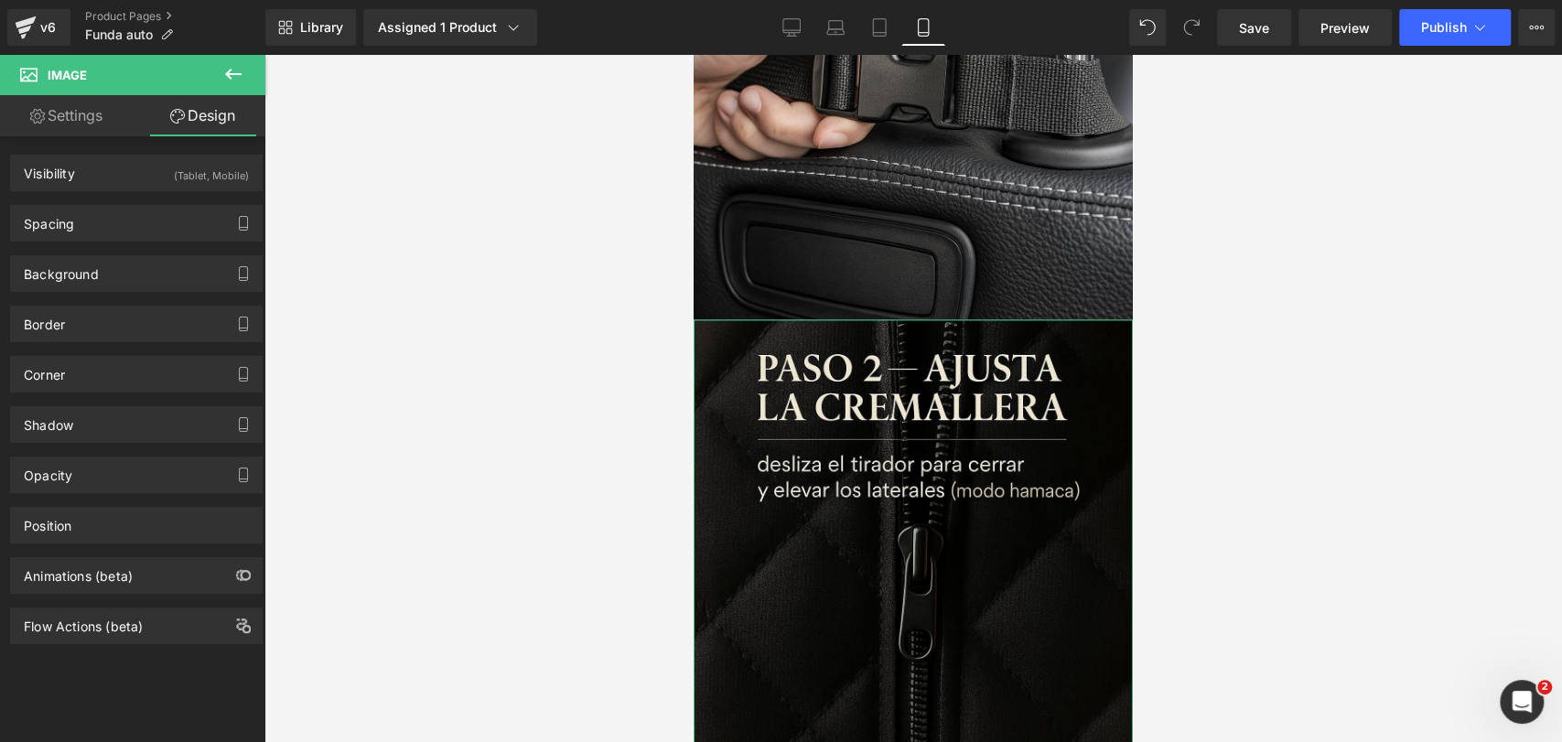
click at [210, 170] on div "(Tablet, Mobile)" at bounding box center [211, 171] width 75 height 30
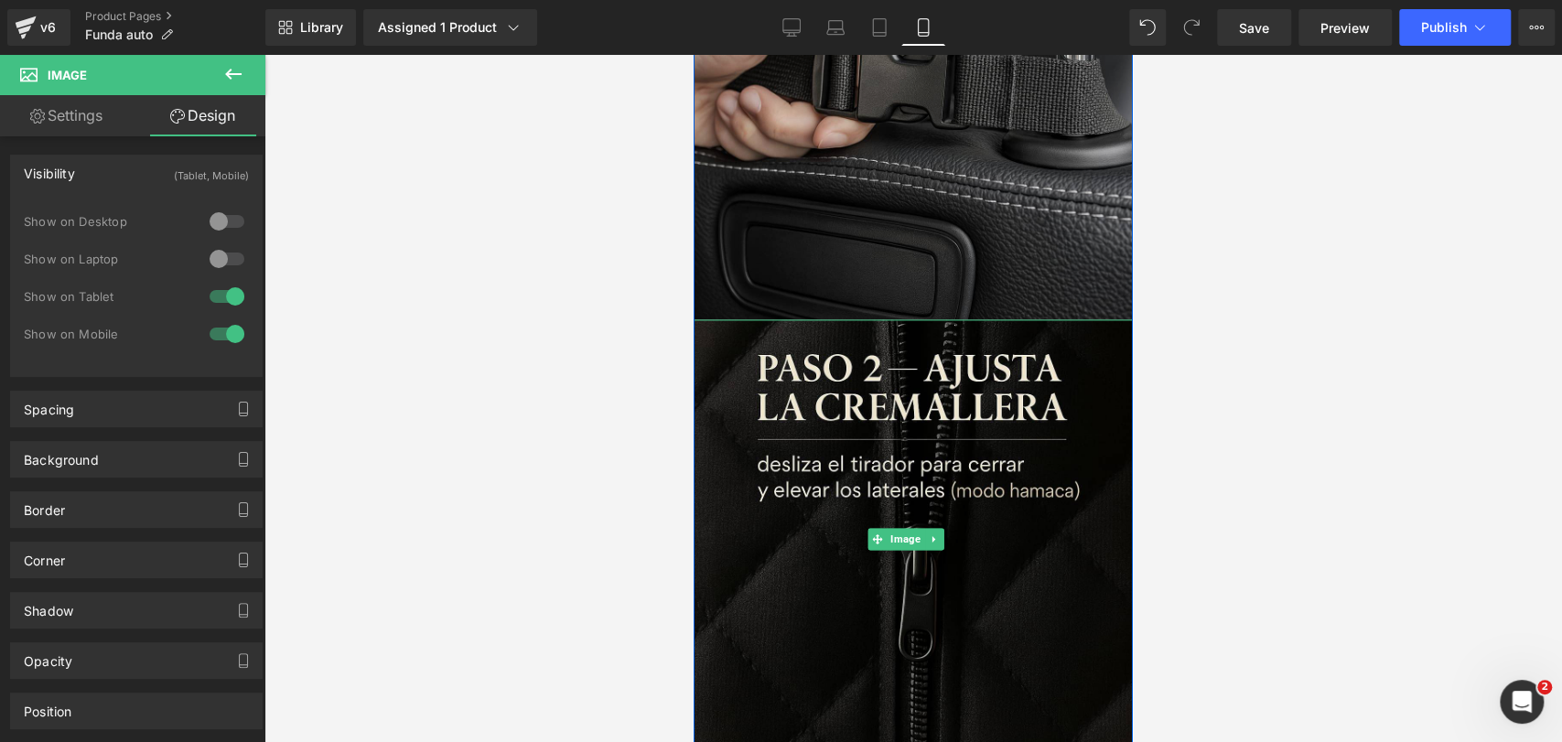
scroll to position [5994, 0]
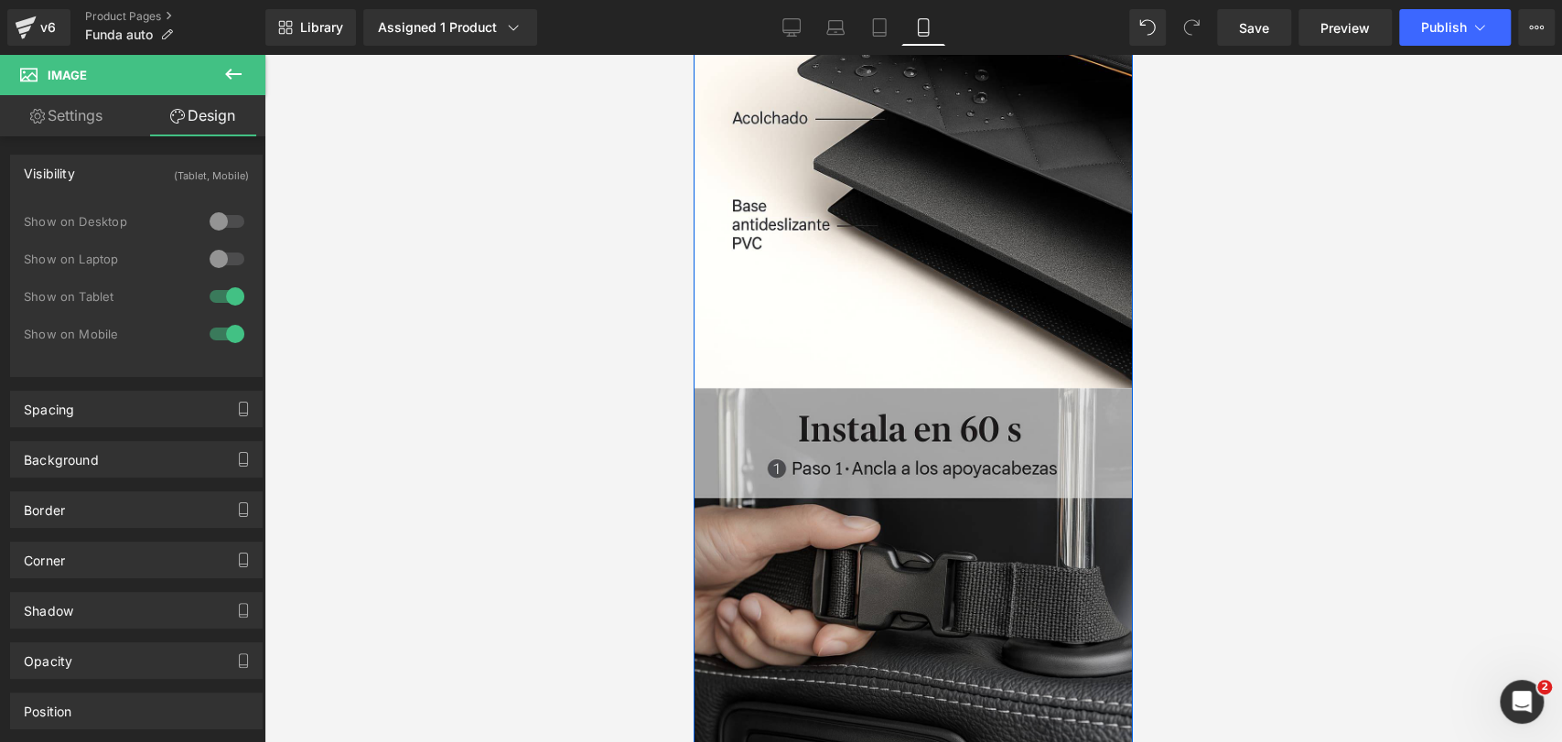
click at [831, 388] on img at bounding box center [913, 607] width 439 height 439
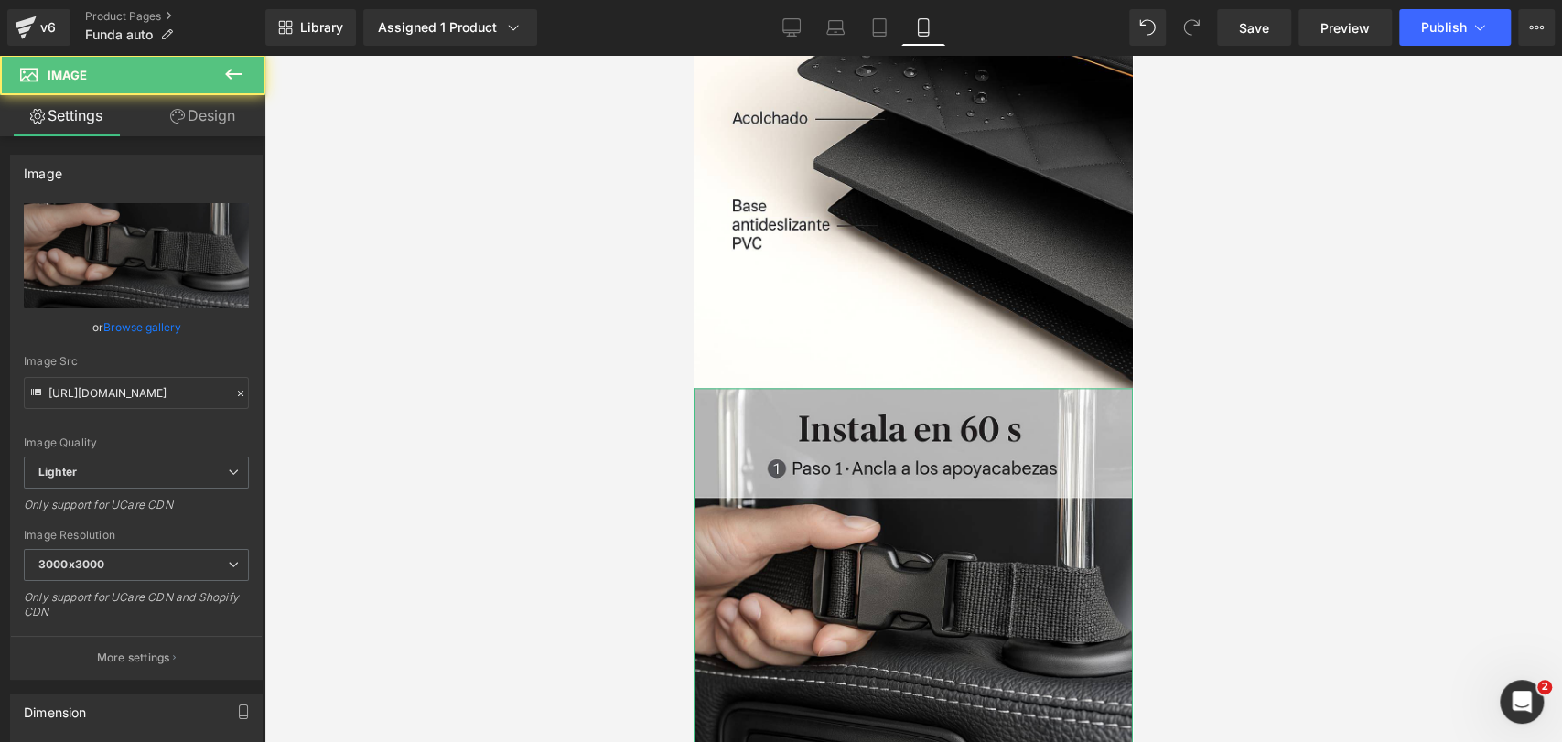
click at [207, 112] on link "Design" at bounding box center [202, 115] width 133 height 41
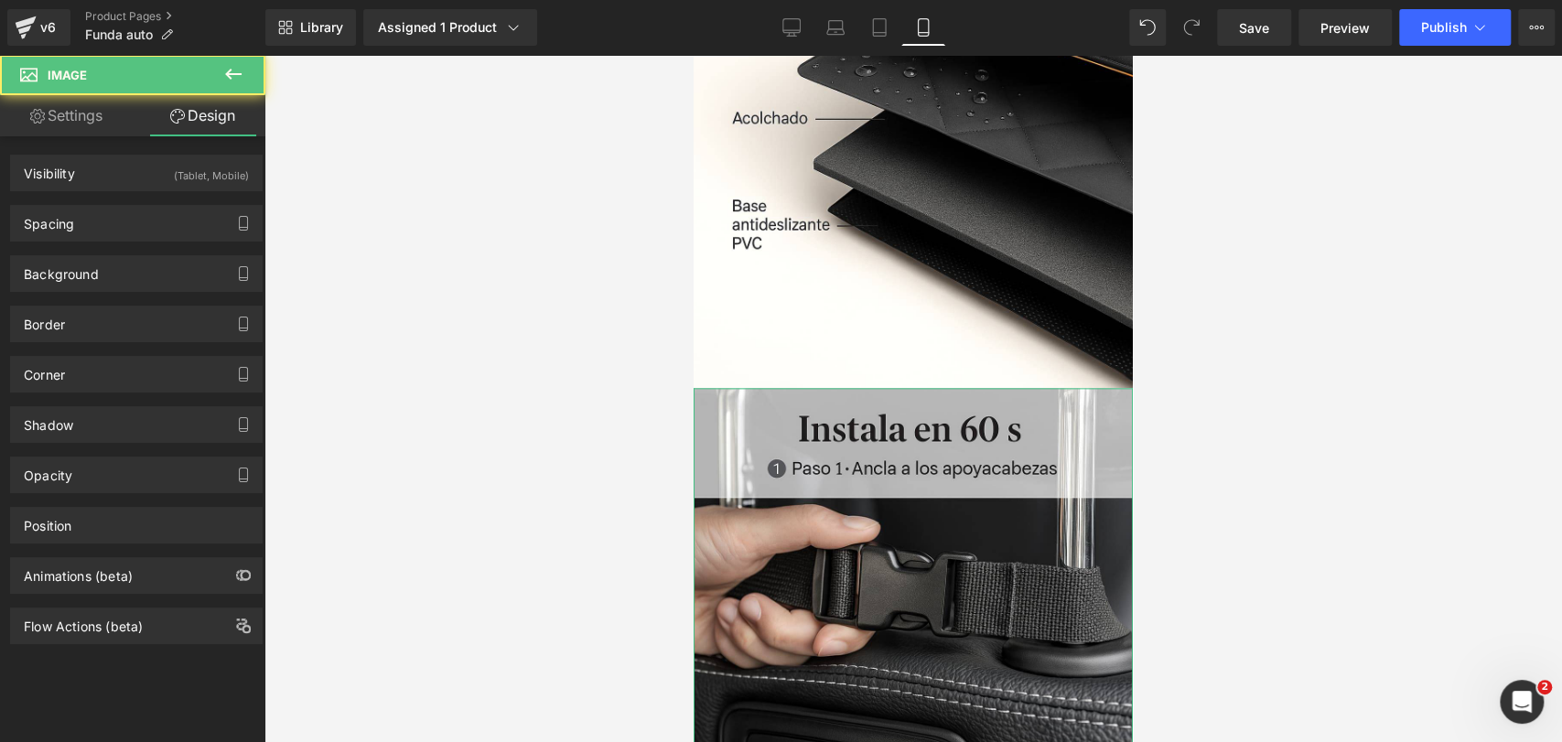
click at [204, 158] on div "(Tablet, Mobile)" at bounding box center [211, 171] width 75 height 30
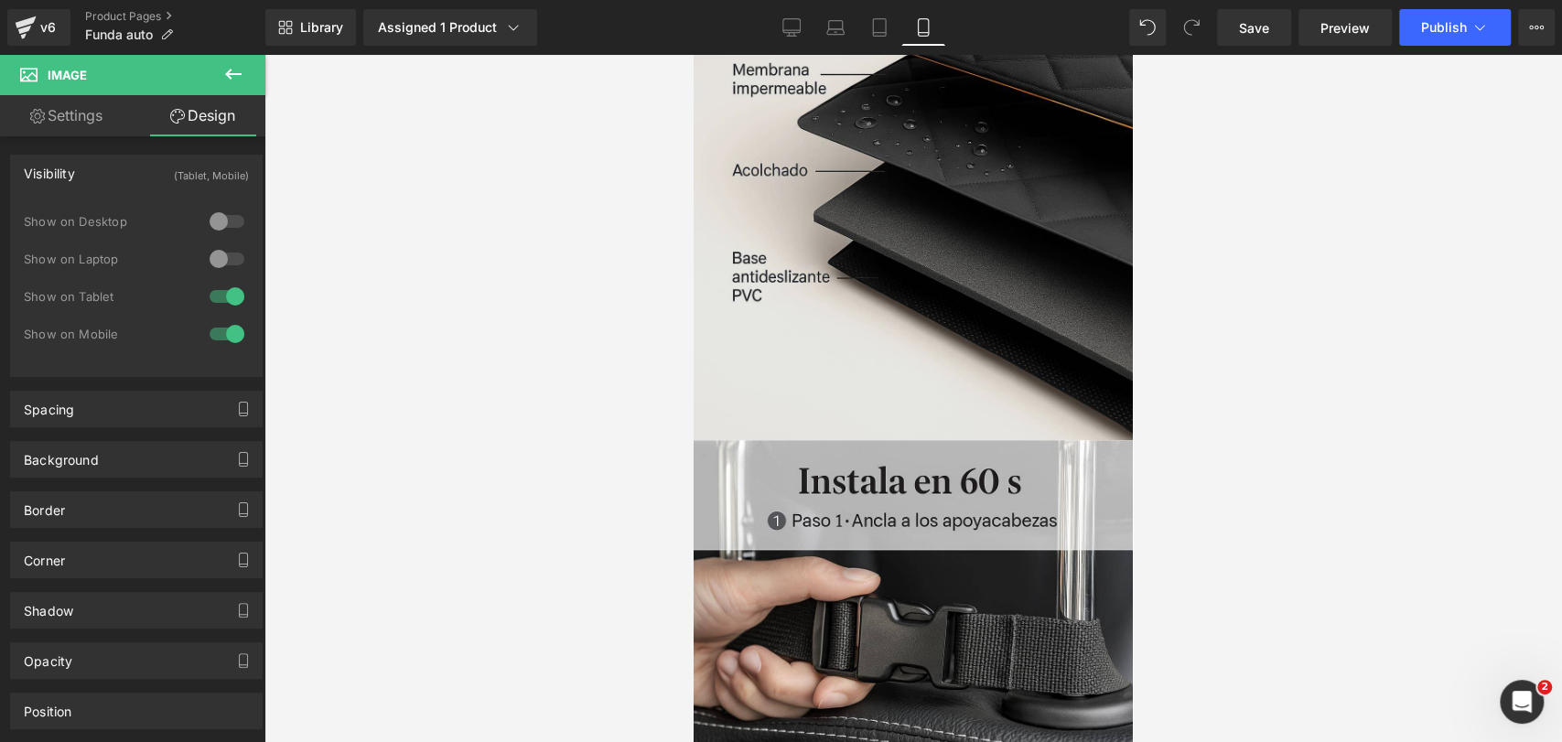
scroll to position [5892, 0]
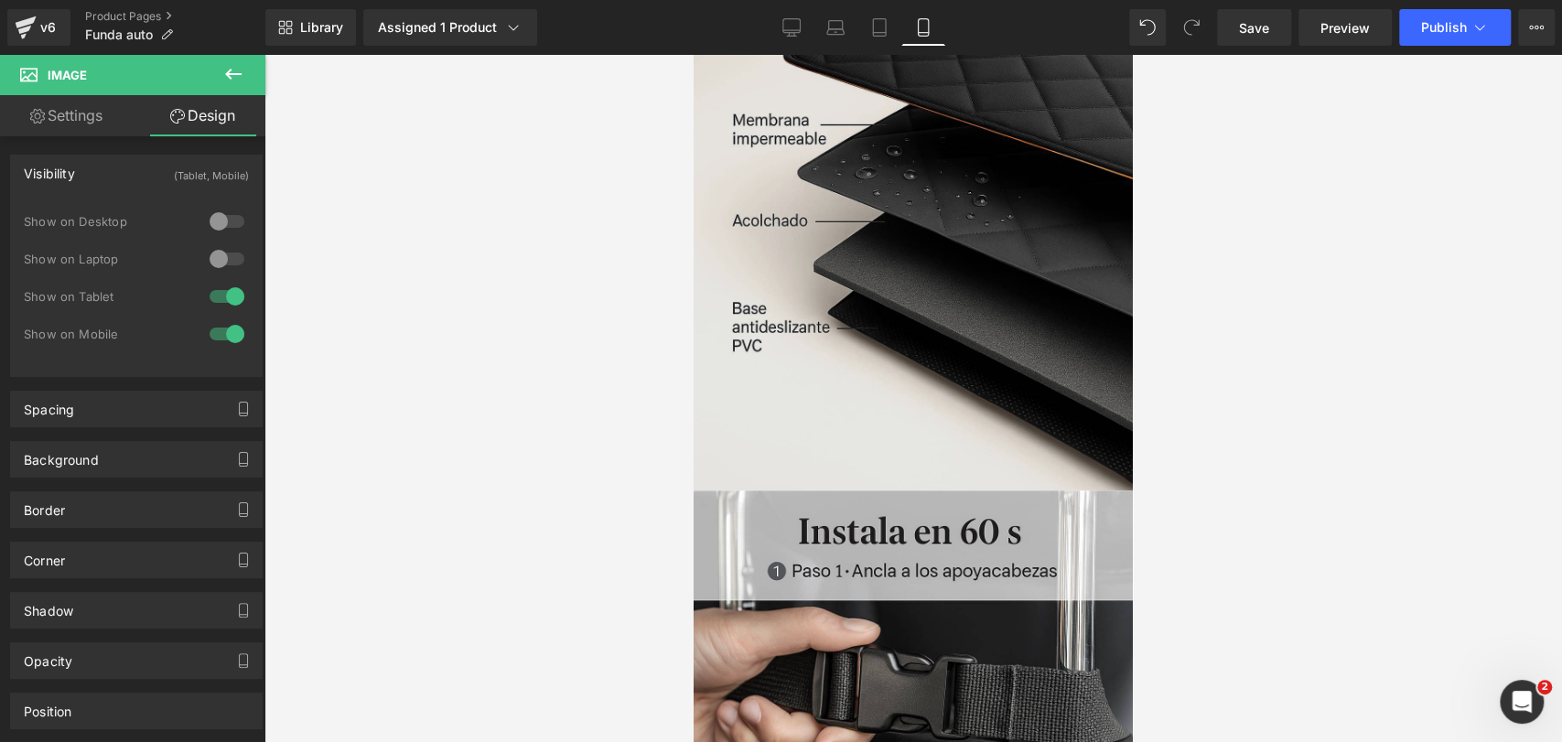
click at [844, 215] on img at bounding box center [913, 161] width 439 height 659
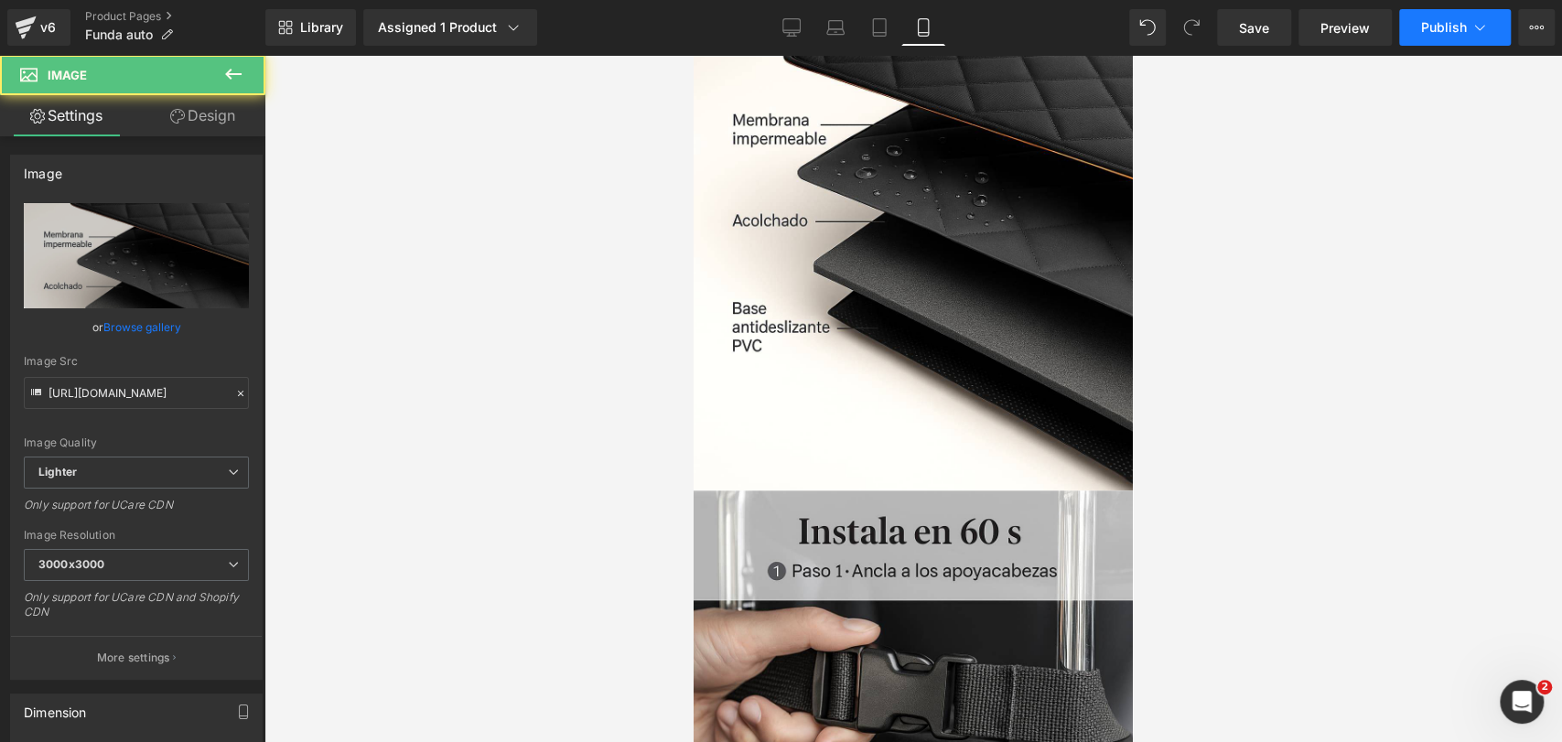
click at [1500, 27] on button "Publish" at bounding box center [1455, 27] width 112 height 37
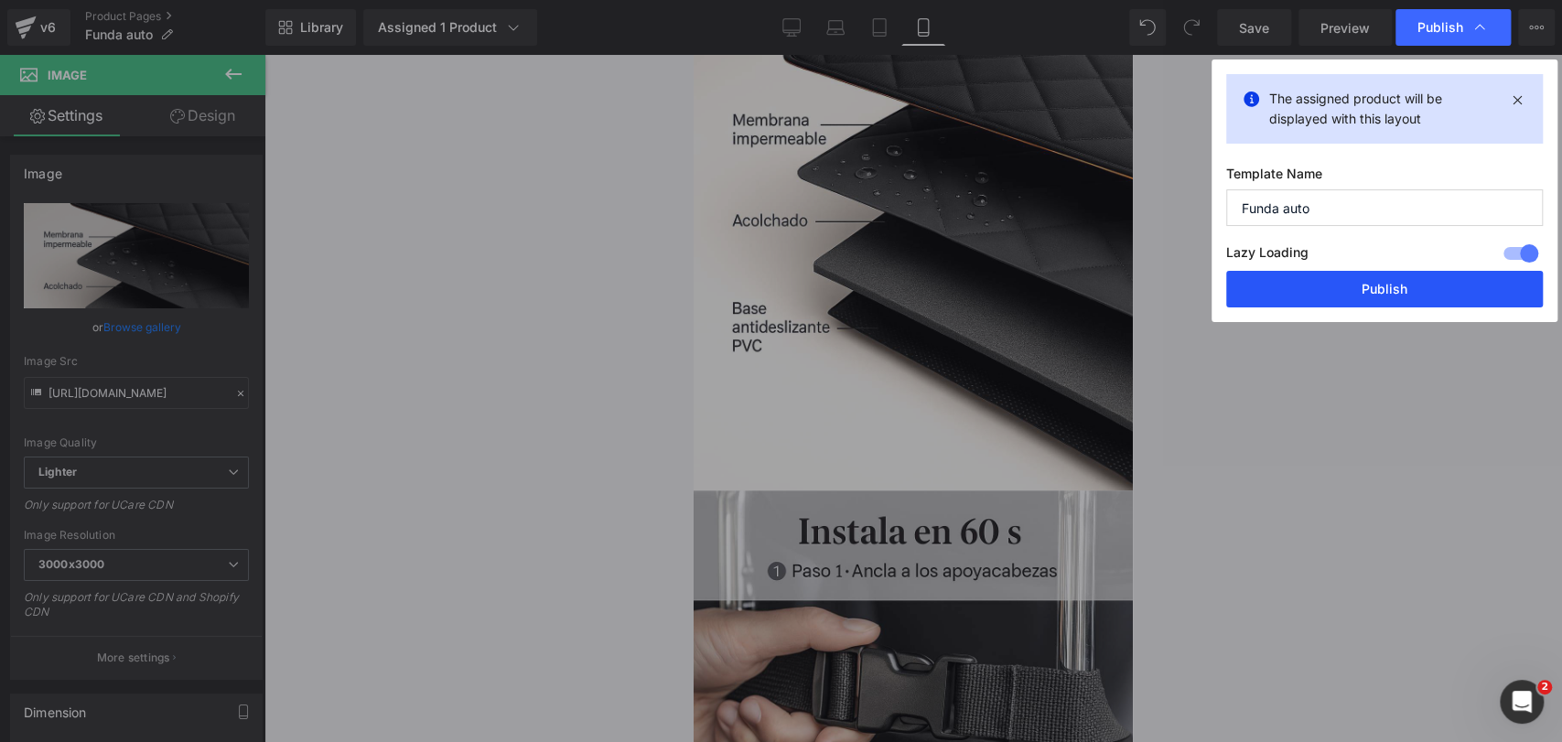
click at [1359, 280] on button "Publish" at bounding box center [1384, 289] width 317 height 37
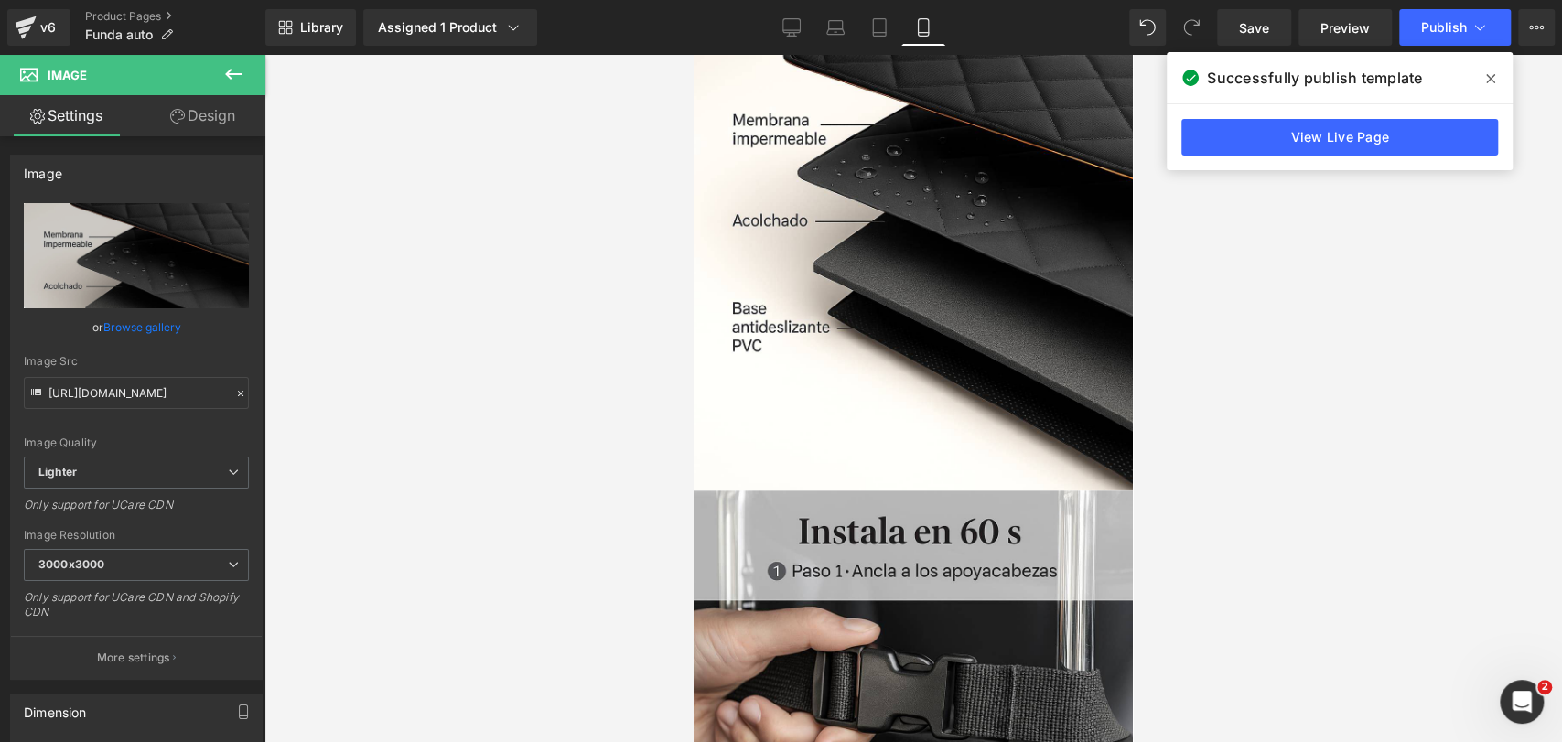
click at [1484, 66] on span at bounding box center [1490, 78] width 29 height 29
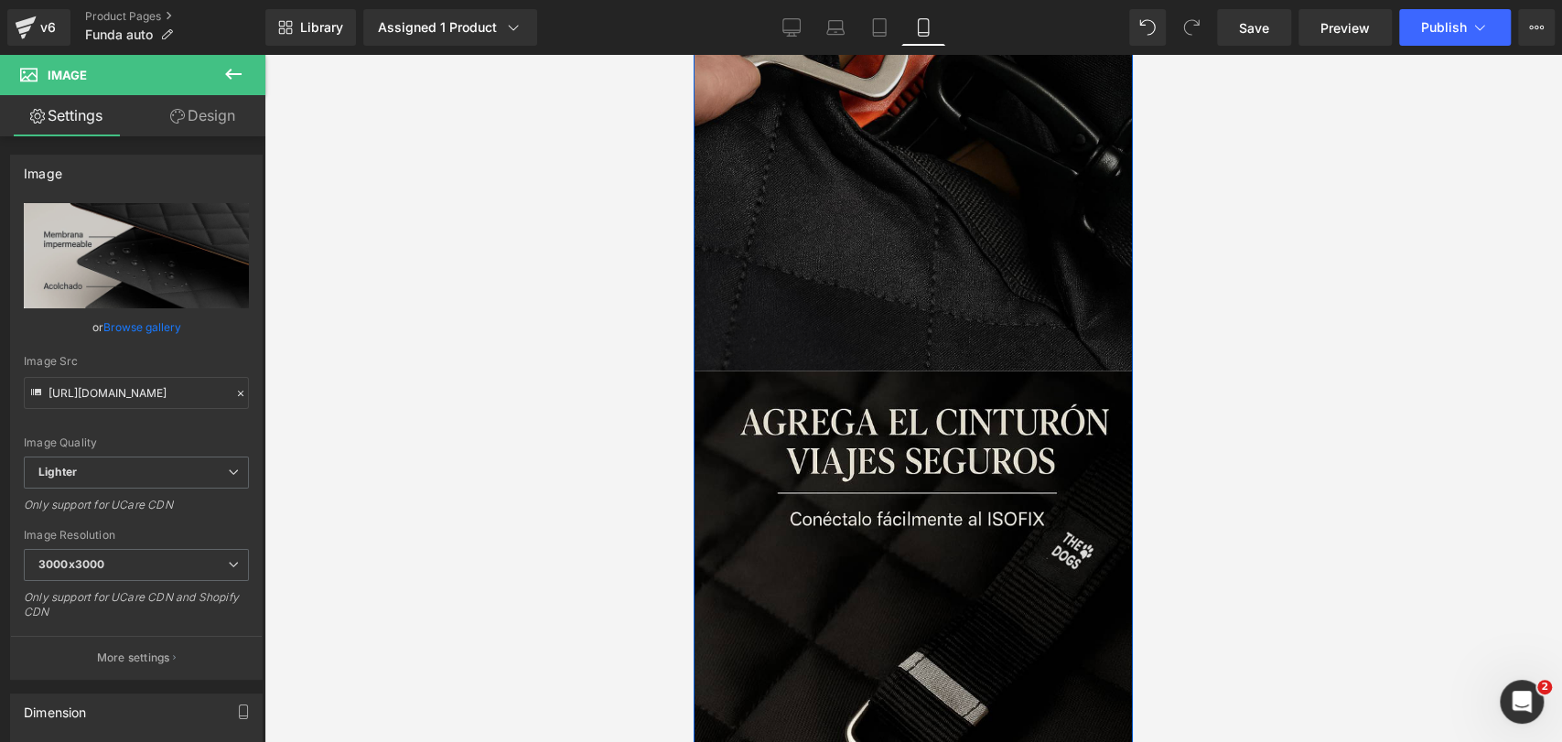
scroll to position [7519, 0]
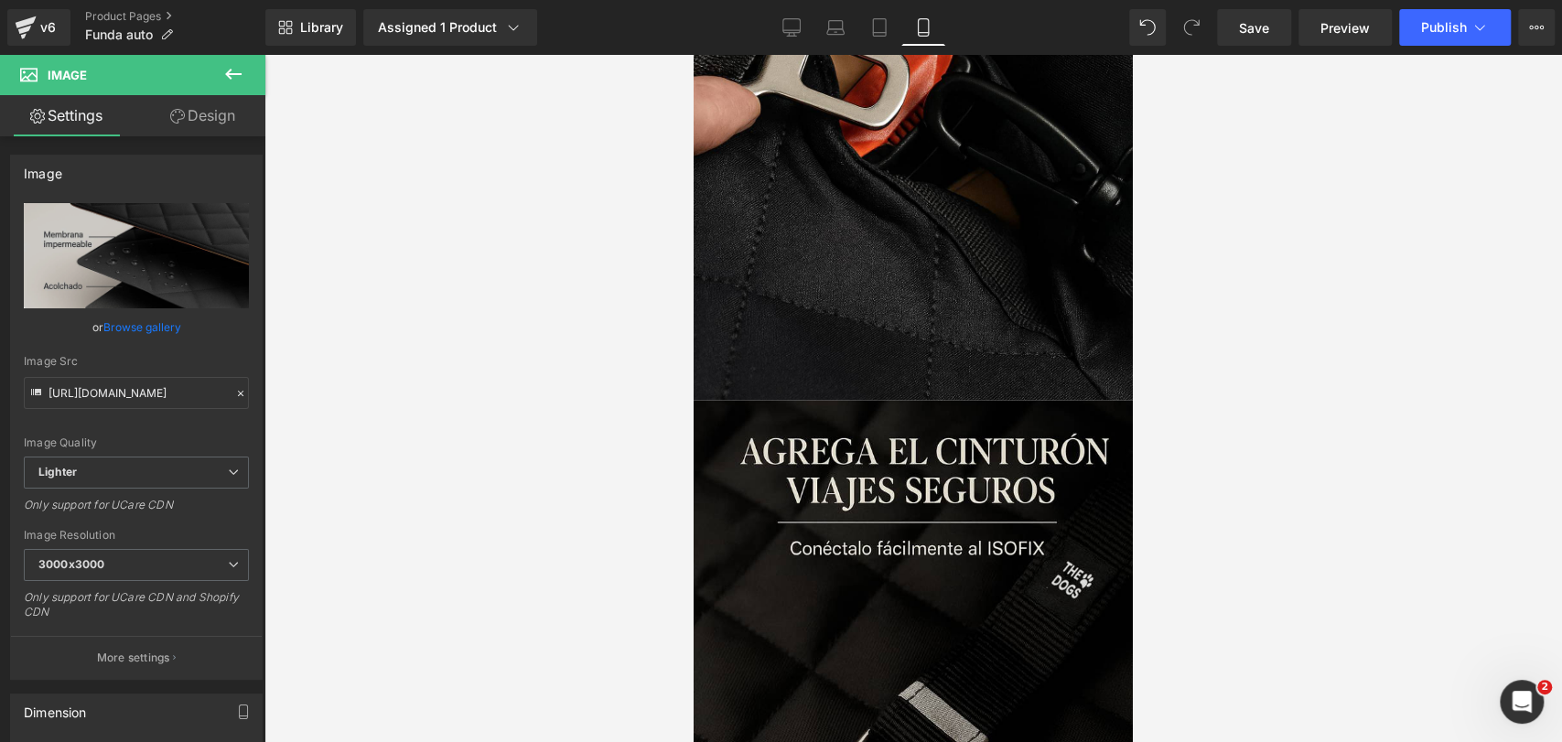
click at [149, 5] on div "v6 Product Pages Funda auto" at bounding box center [132, 27] width 265 height 55
click at [155, 10] on link "Product Pages" at bounding box center [175, 16] width 180 height 15
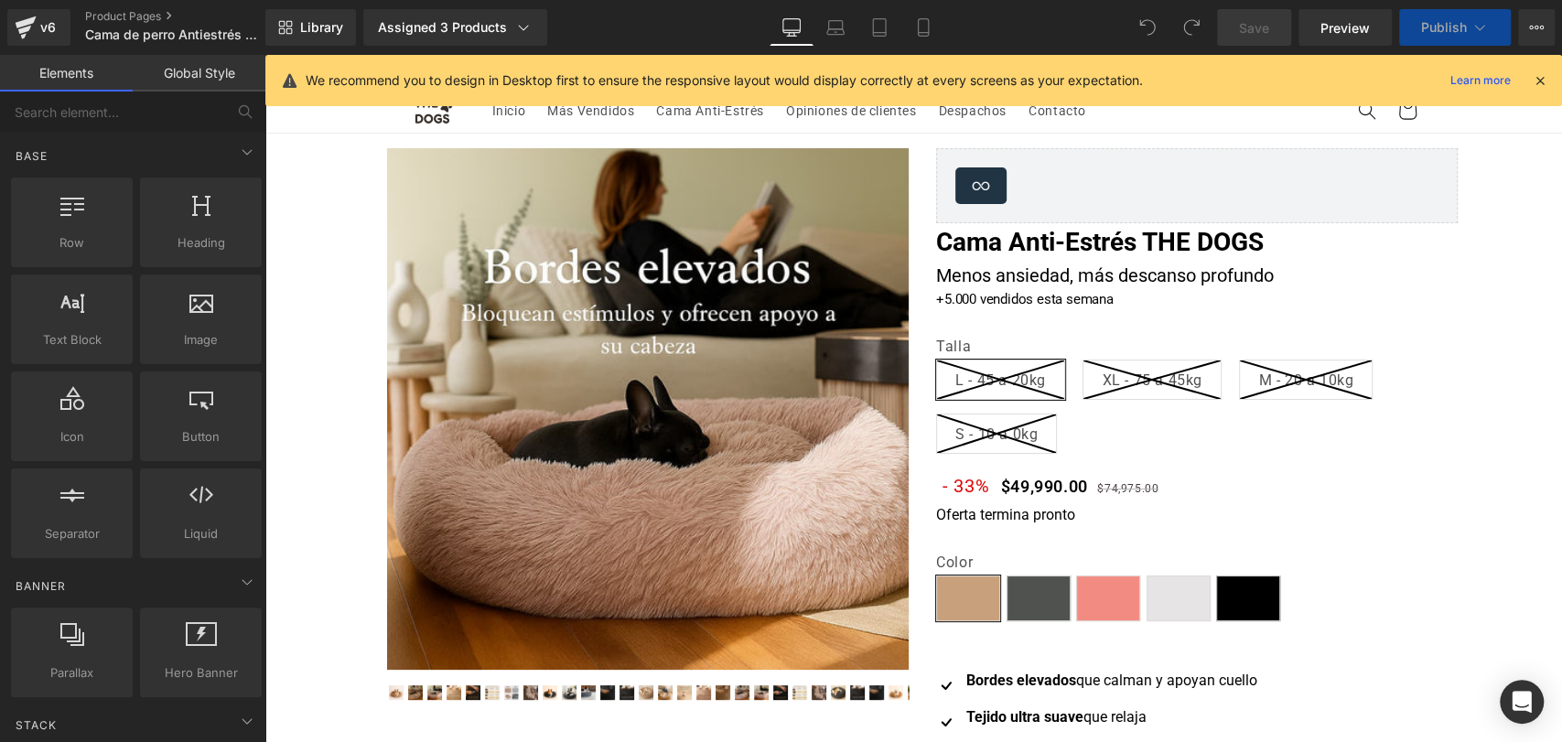
drag, startPoint x: 922, startPoint y: 33, endPoint x: 1530, endPoint y: 90, distance: 610.1
click at [922, 33] on icon at bounding box center [923, 27] width 18 height 18
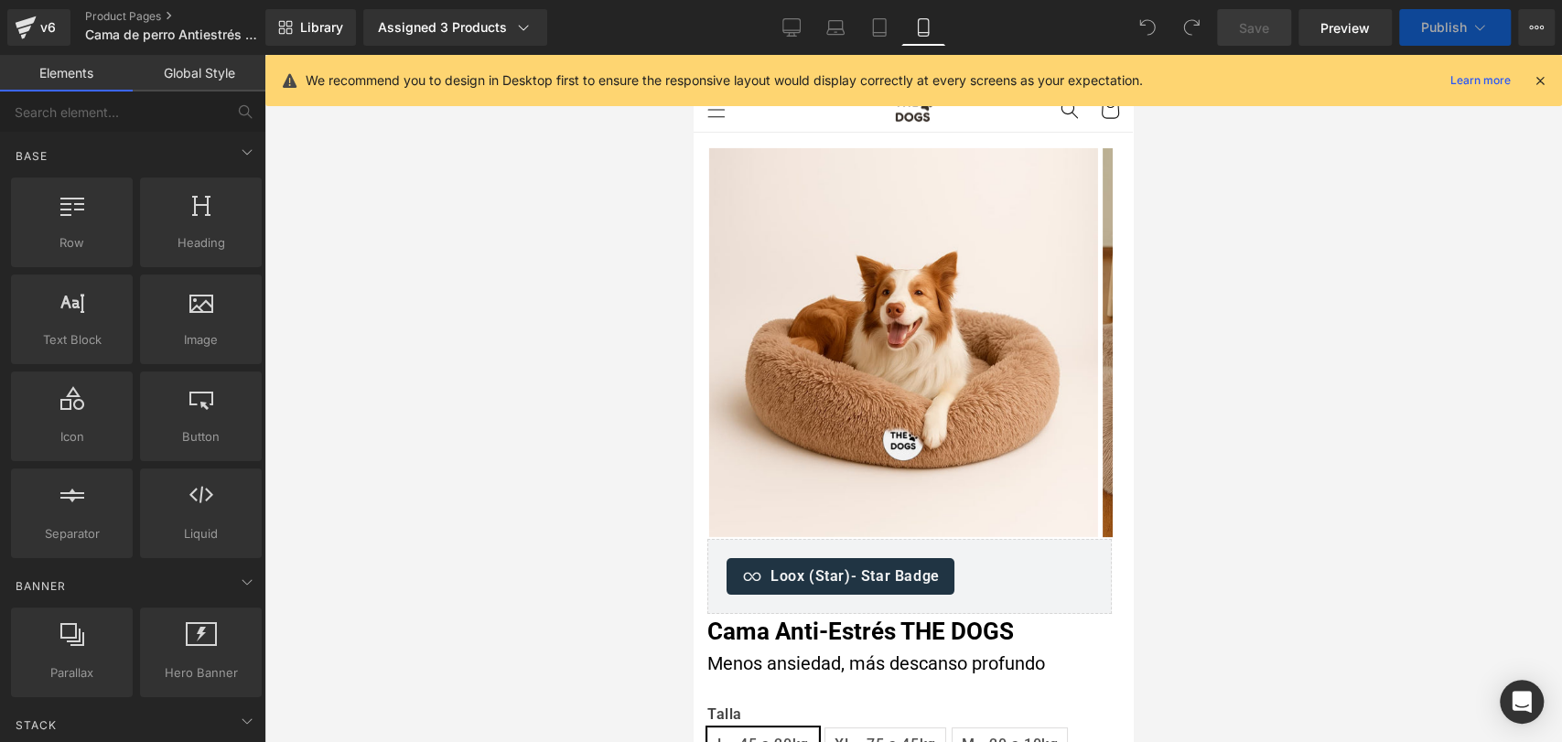
click at [1535, 81] on icon at bounding box center [1540, 80] width 16 height 16
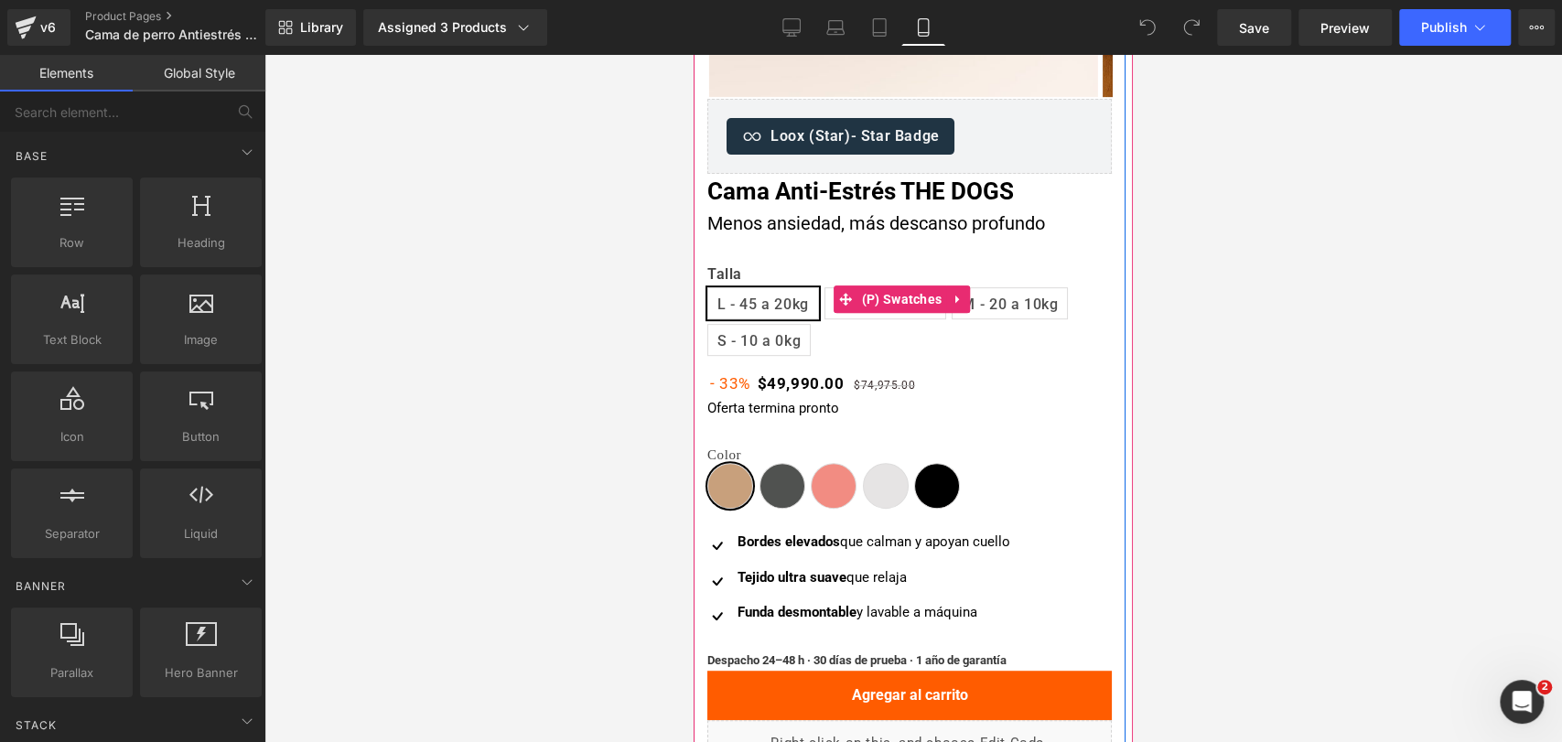
scroll to position [406, 0]
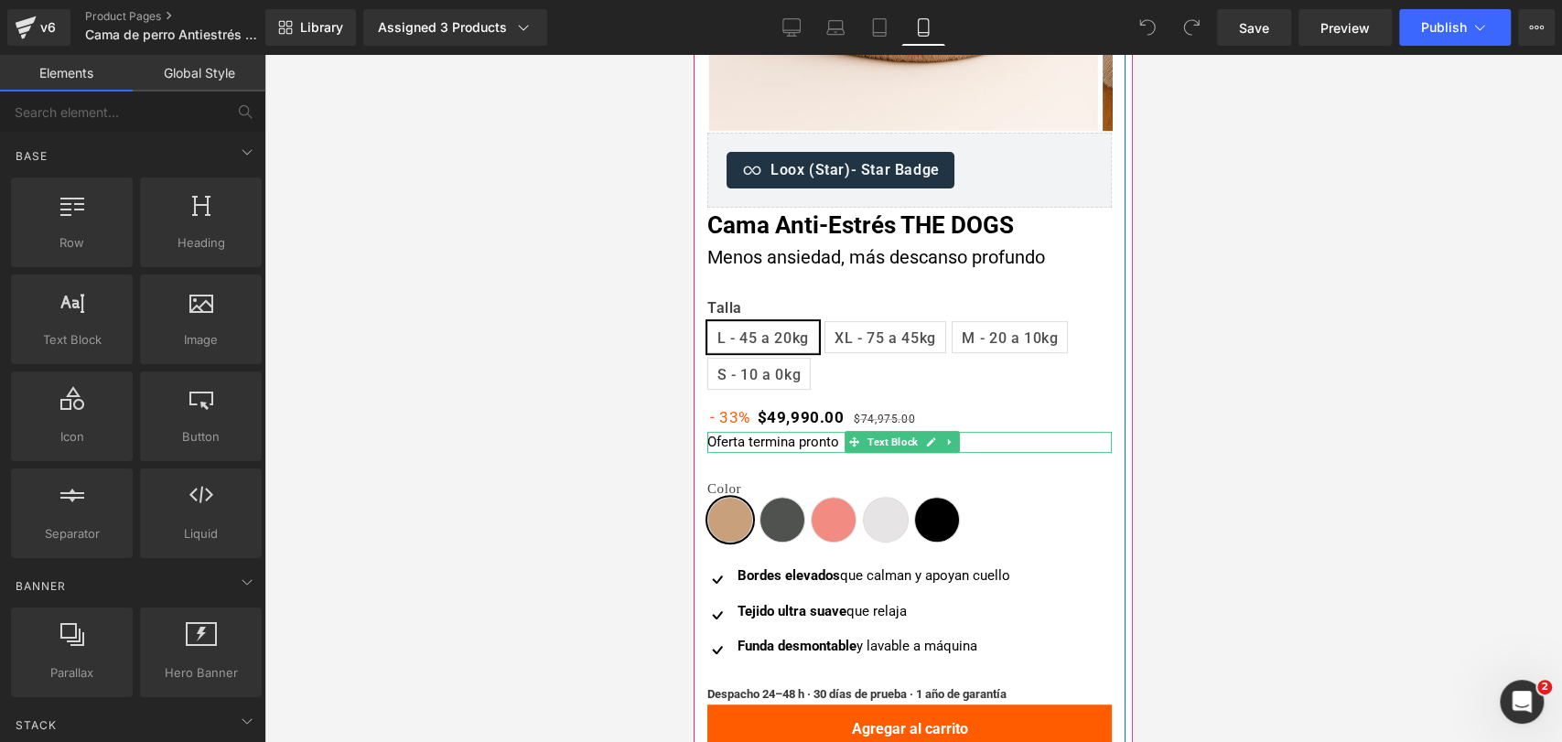
click at [777, 442] on p "Oferta termina pronto" at bounding box center [909, 442] width 404 height 21
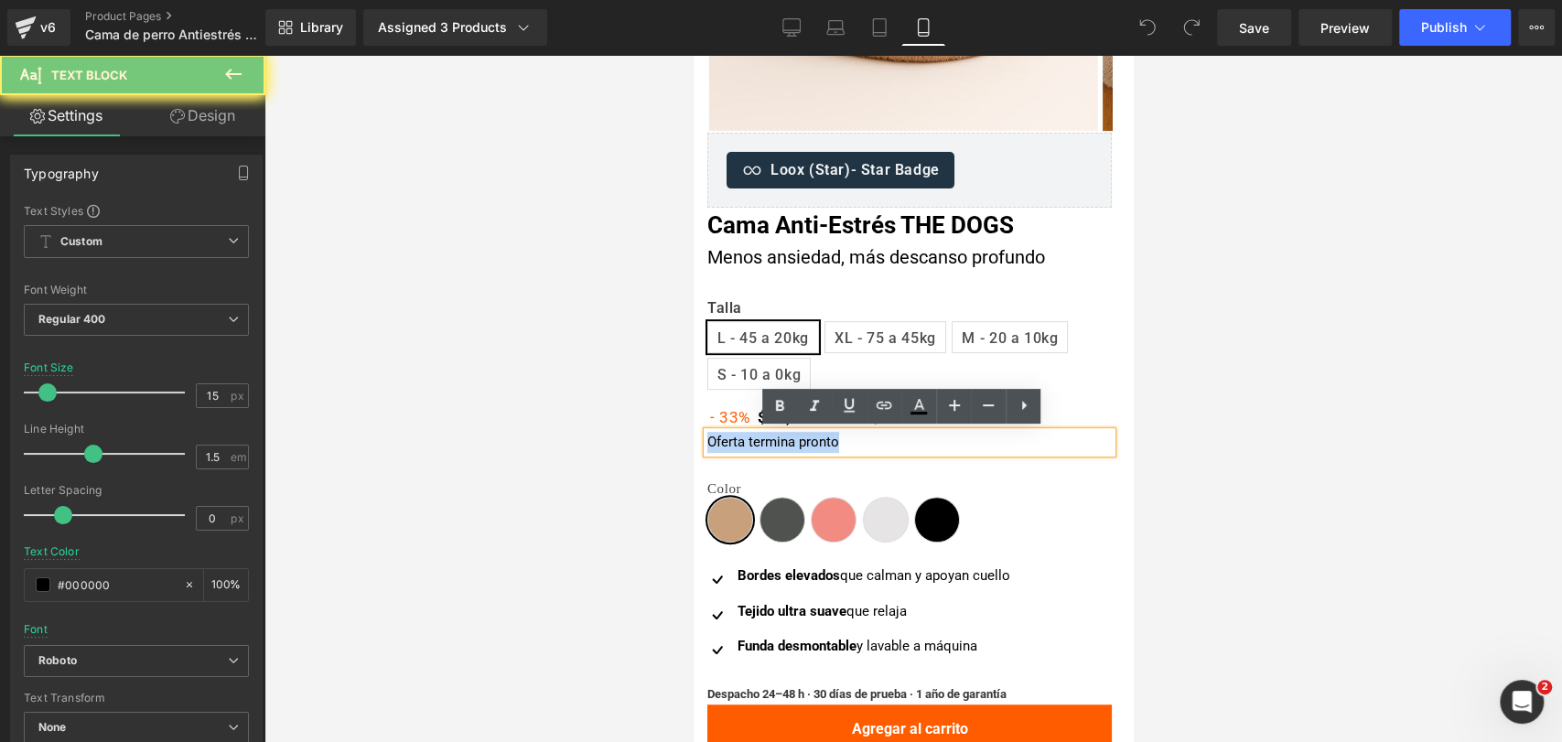
click at [777, 442] on p "Oferta termina pronto" at bounding box center [909, 442] width 404 height 21
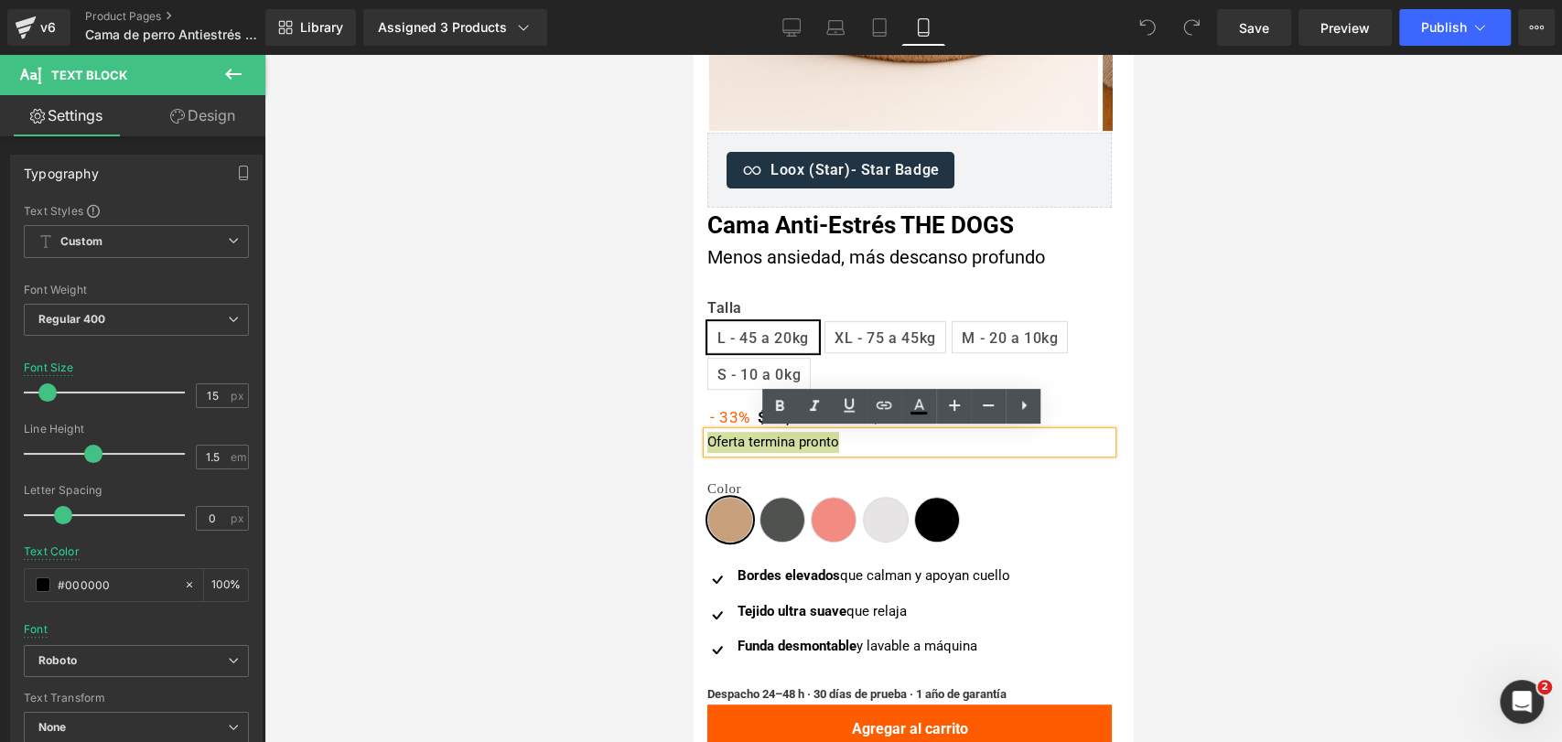
click at [1236, 315] on div at bounding box center [912, 398] width 1297 height 687
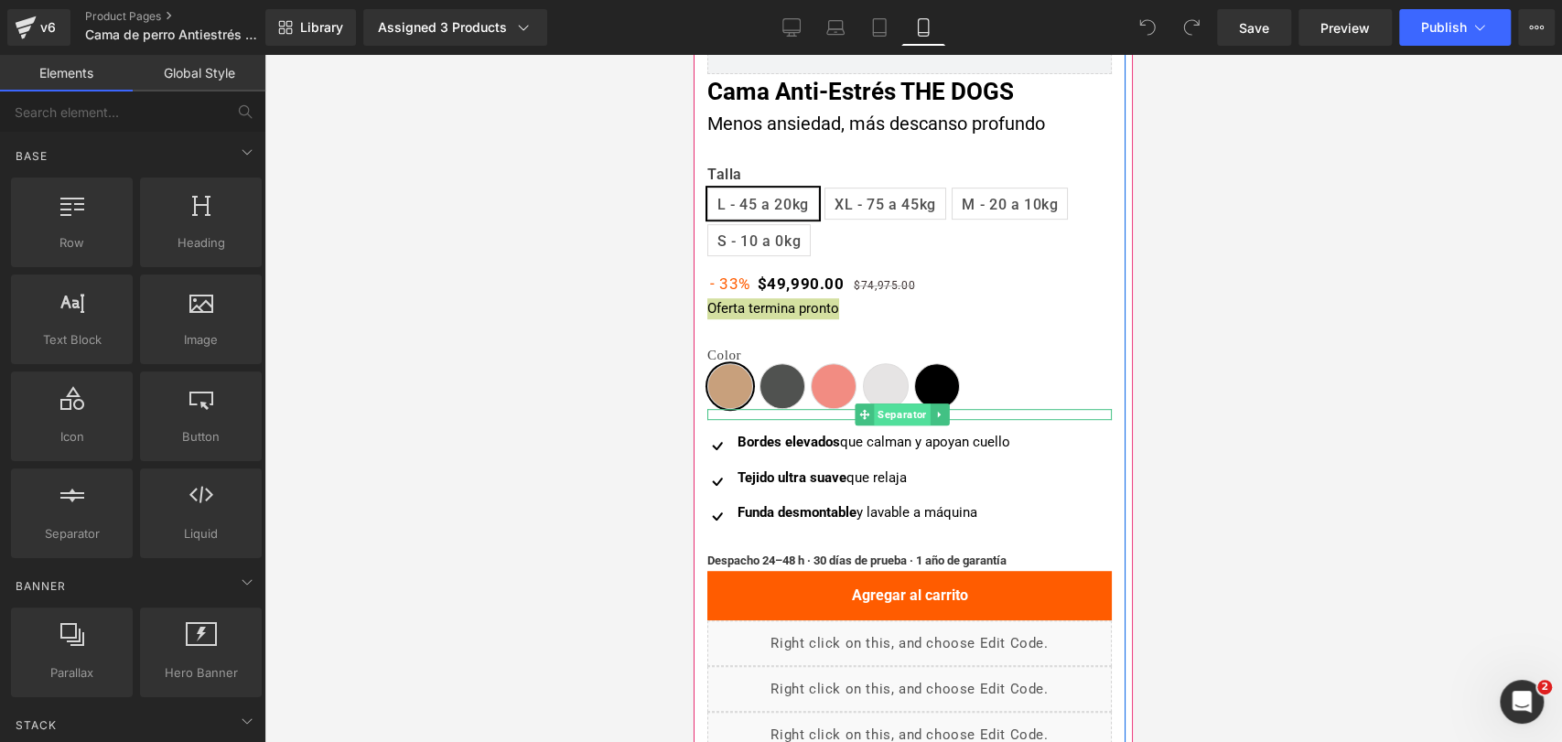
scroll to position [508, 0]
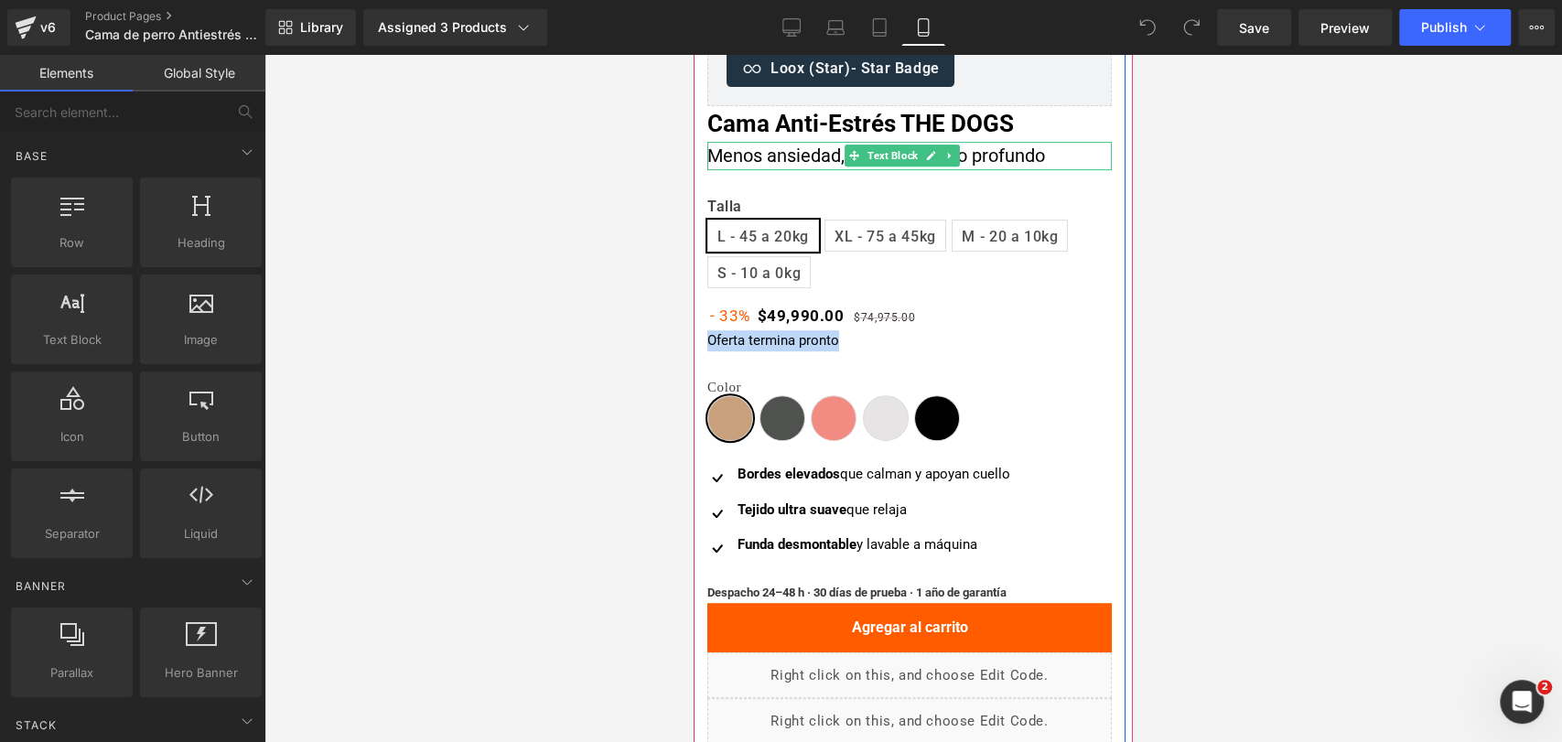
click at [1083, 145] on div "Menos ansiedad, más descanso profundo" at bounding box center [909, 156] width 404 height 28
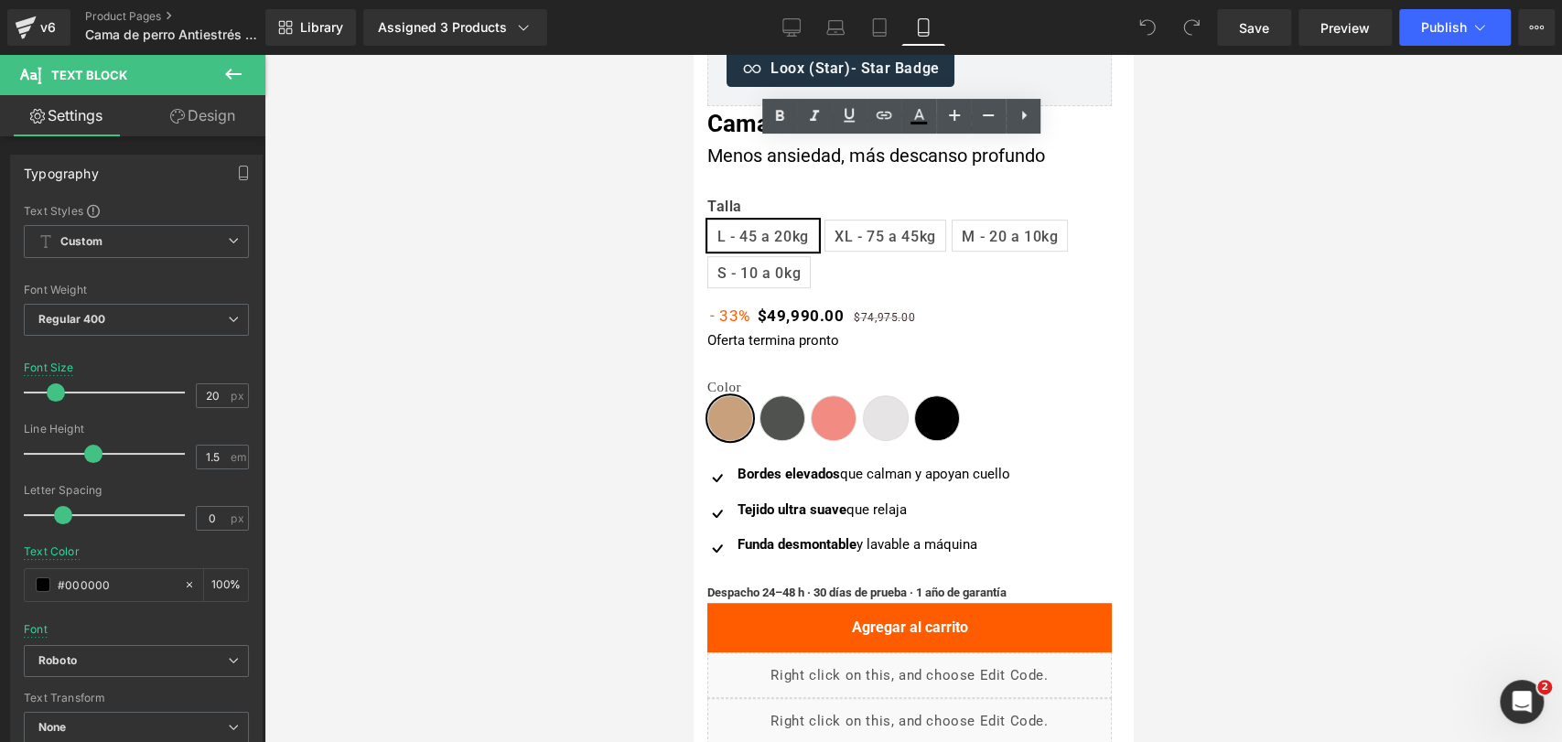
click at [1332, 293] on div at bounding box center [912, 398] width 1297 height 687
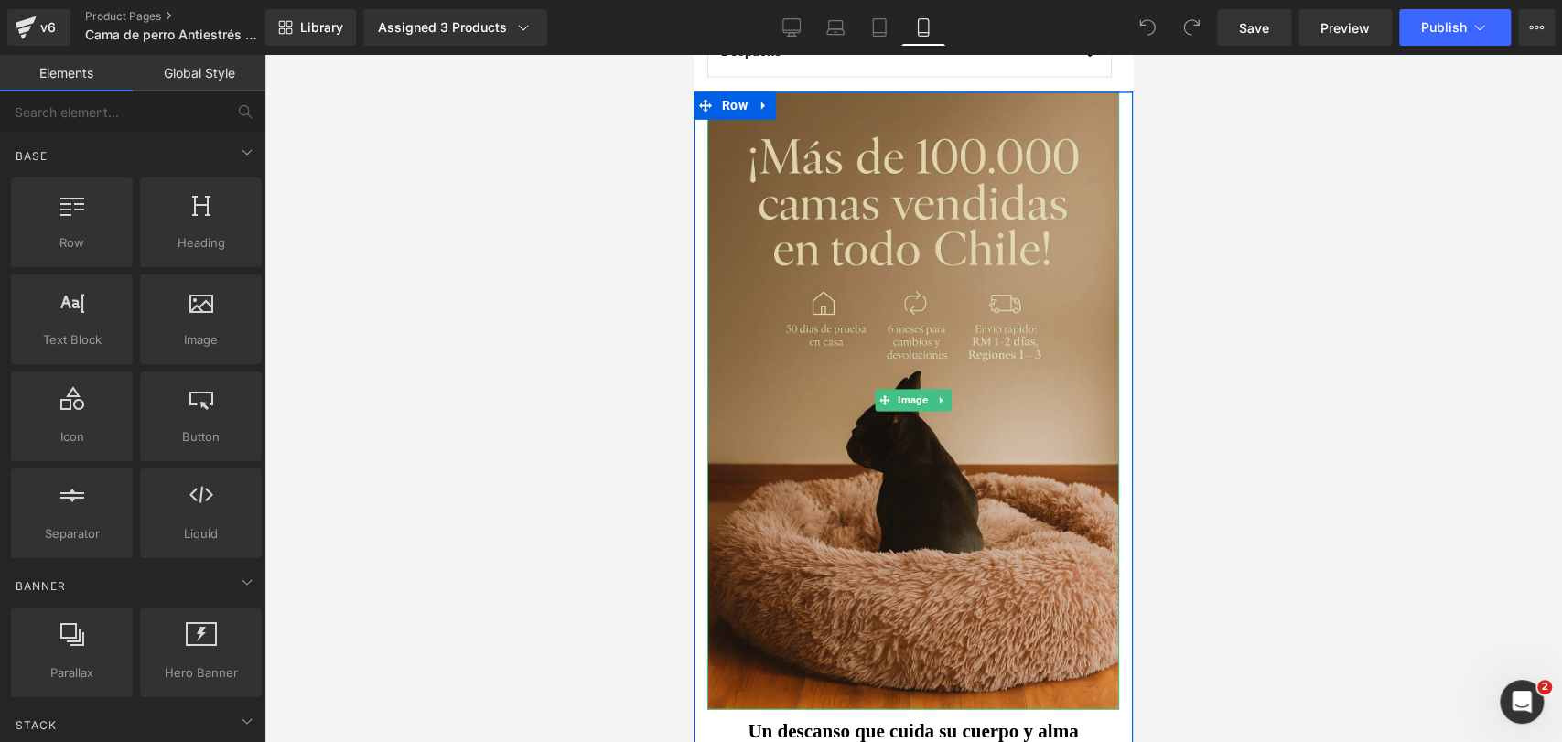
scroll to position [1830, 0]
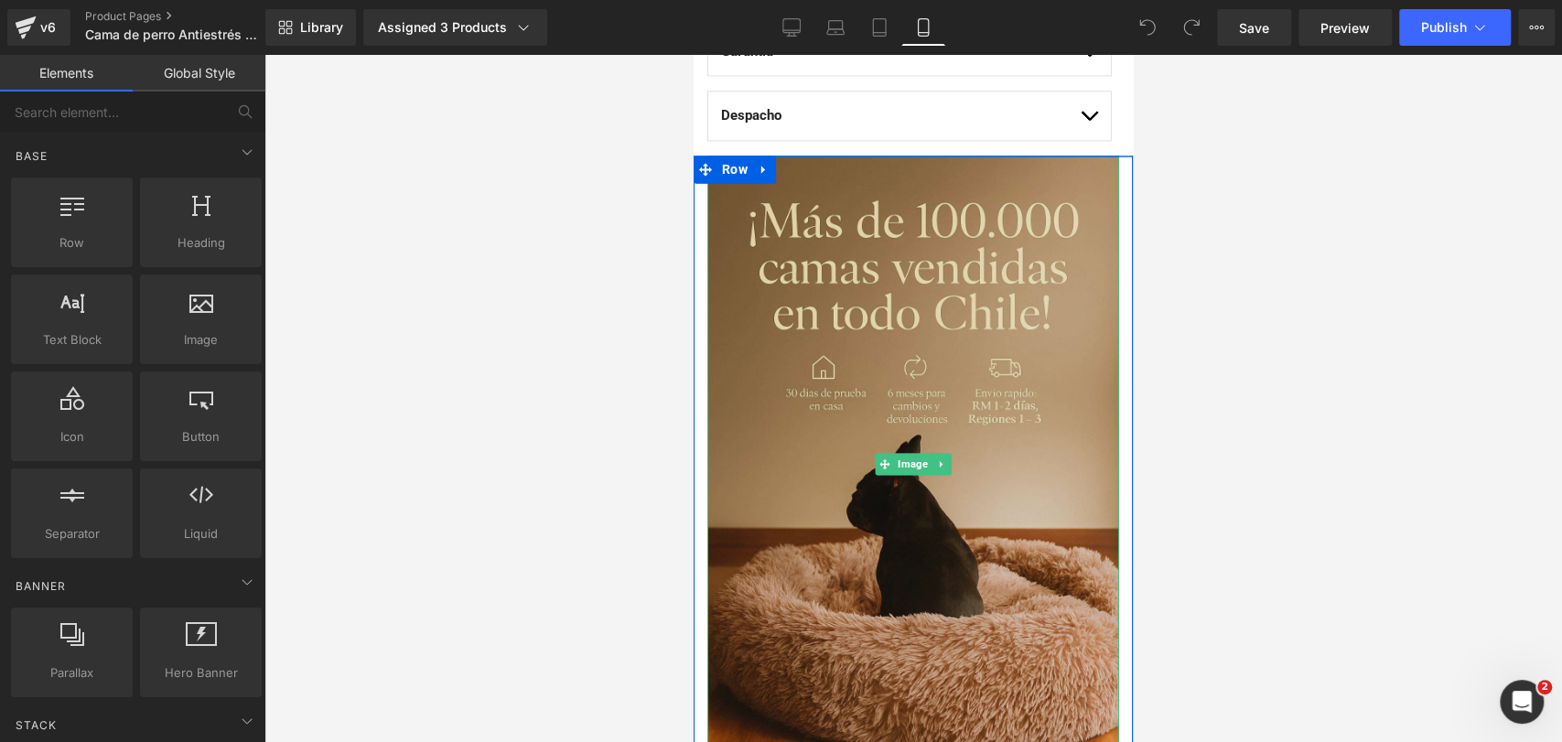
click at [1081, 464] on img at bounding box center [913, 465] width 412 height 618
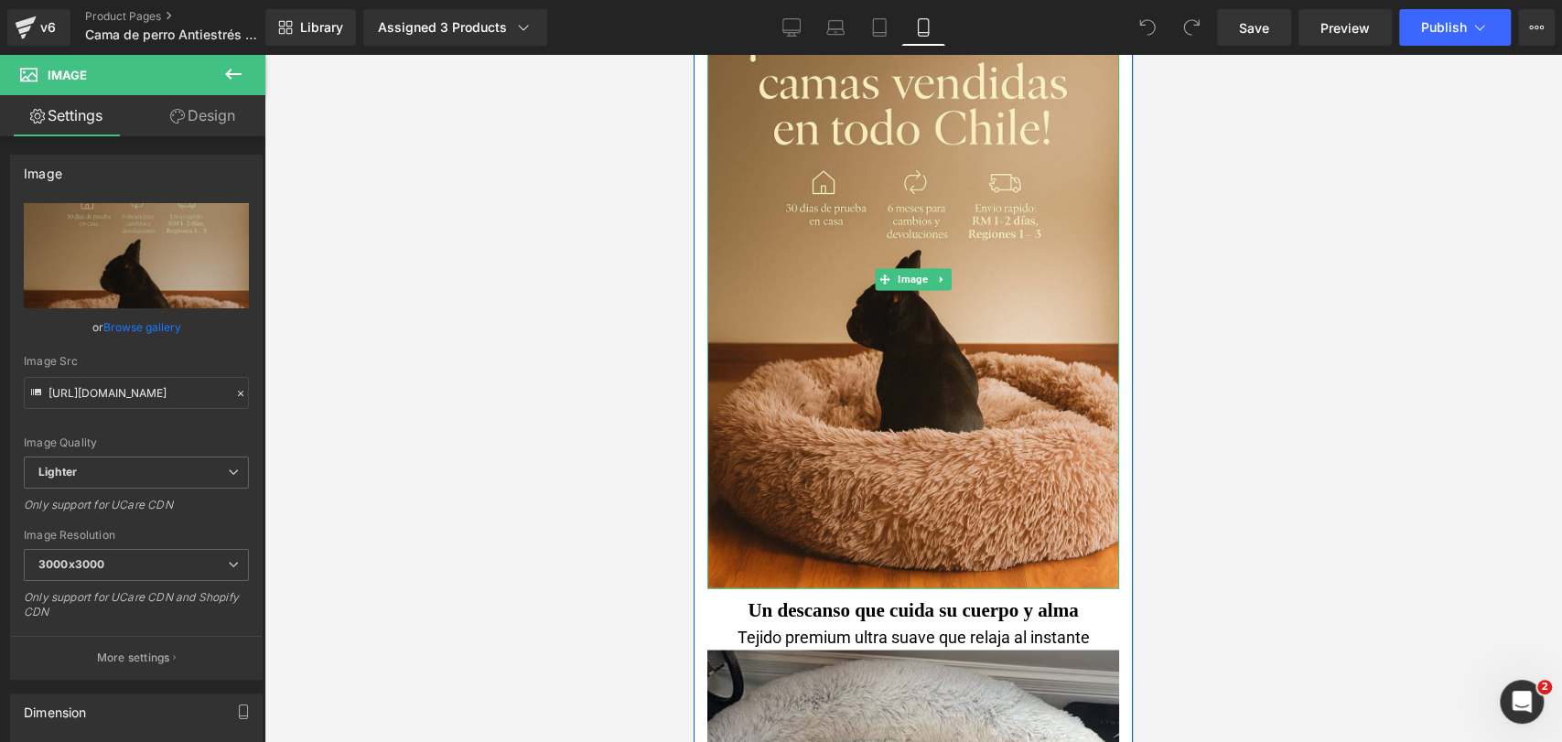
scroll to position [2033, 0]
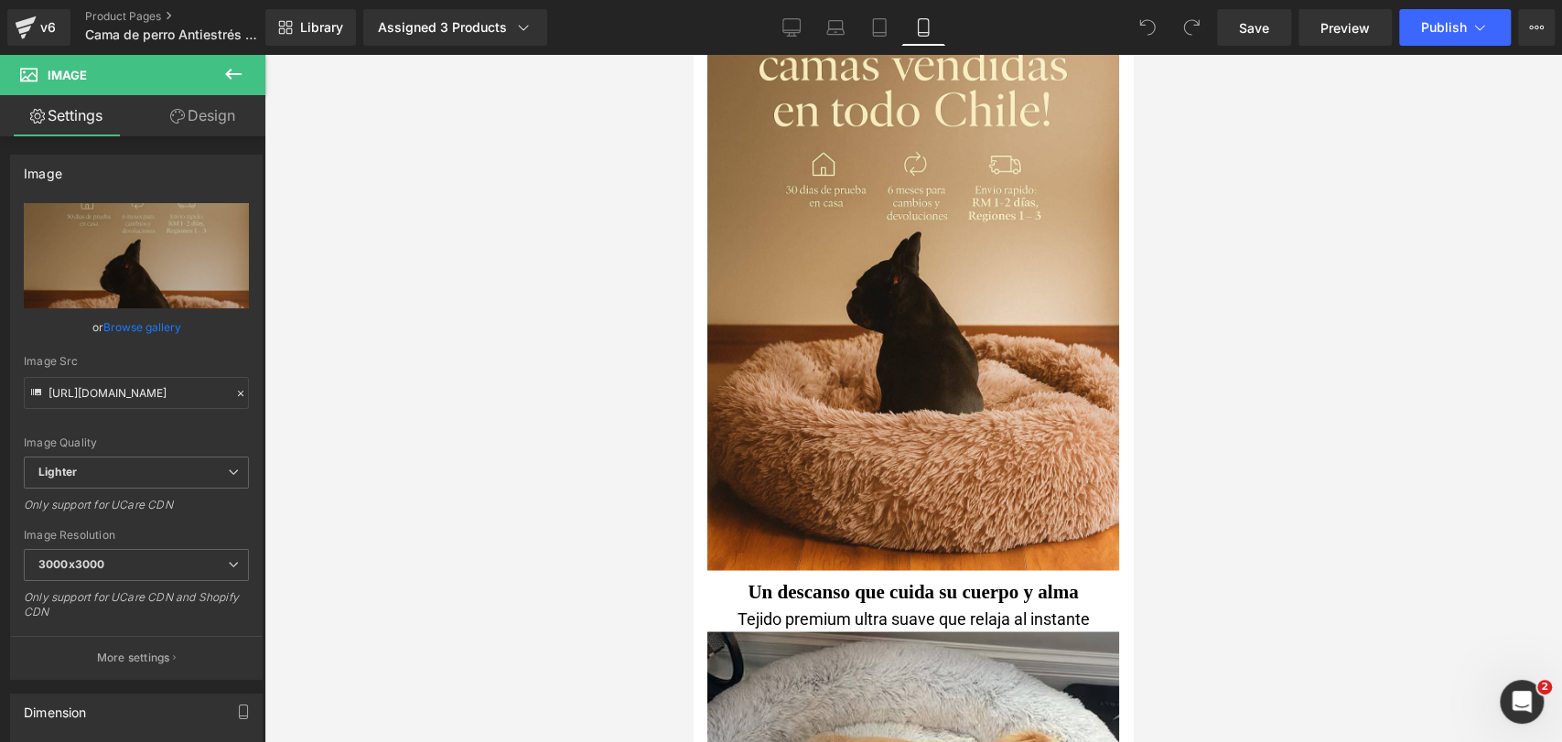
click at [249, 77] on button at bounding box center [233, 75] width 64 height 40
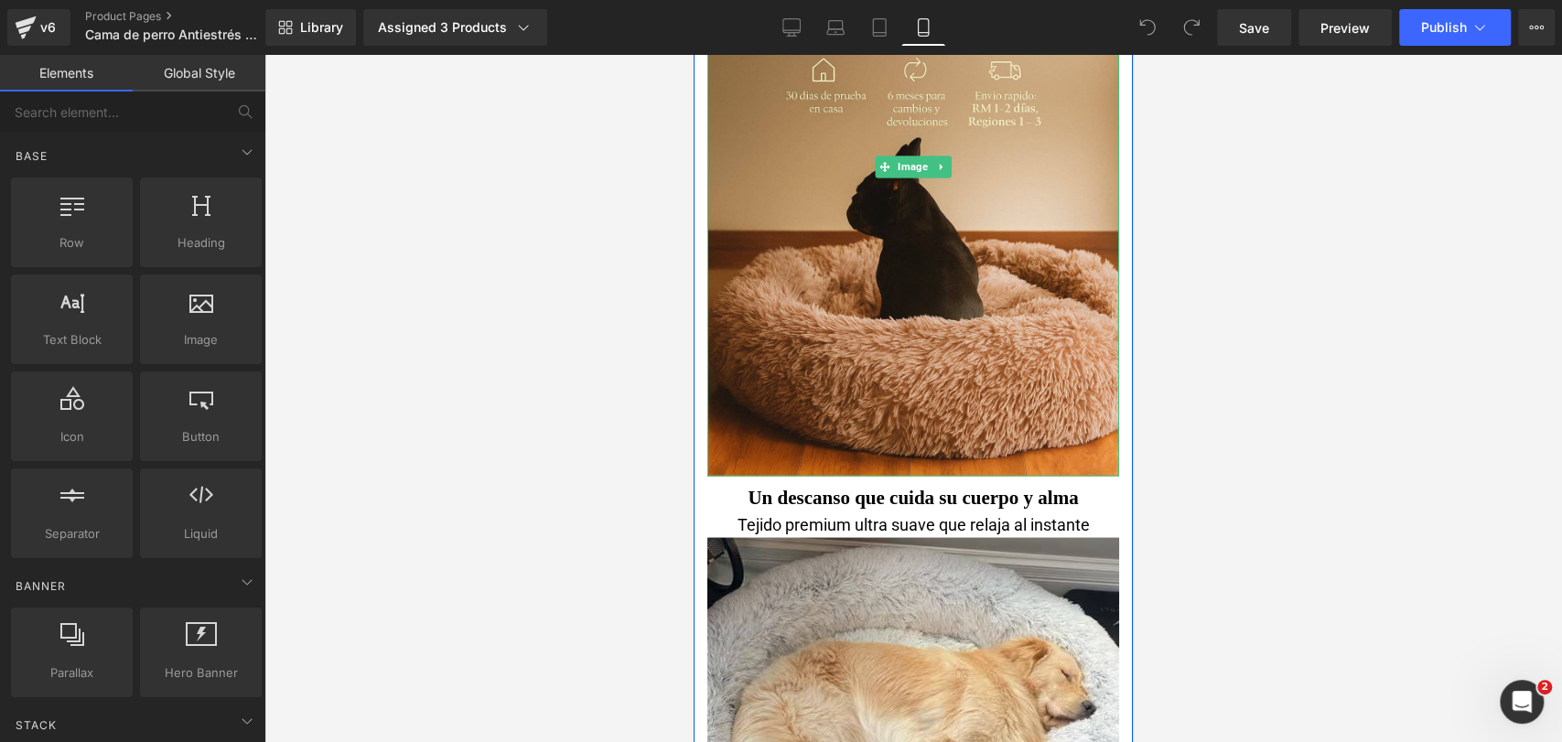
scroll to position [2236, 0]
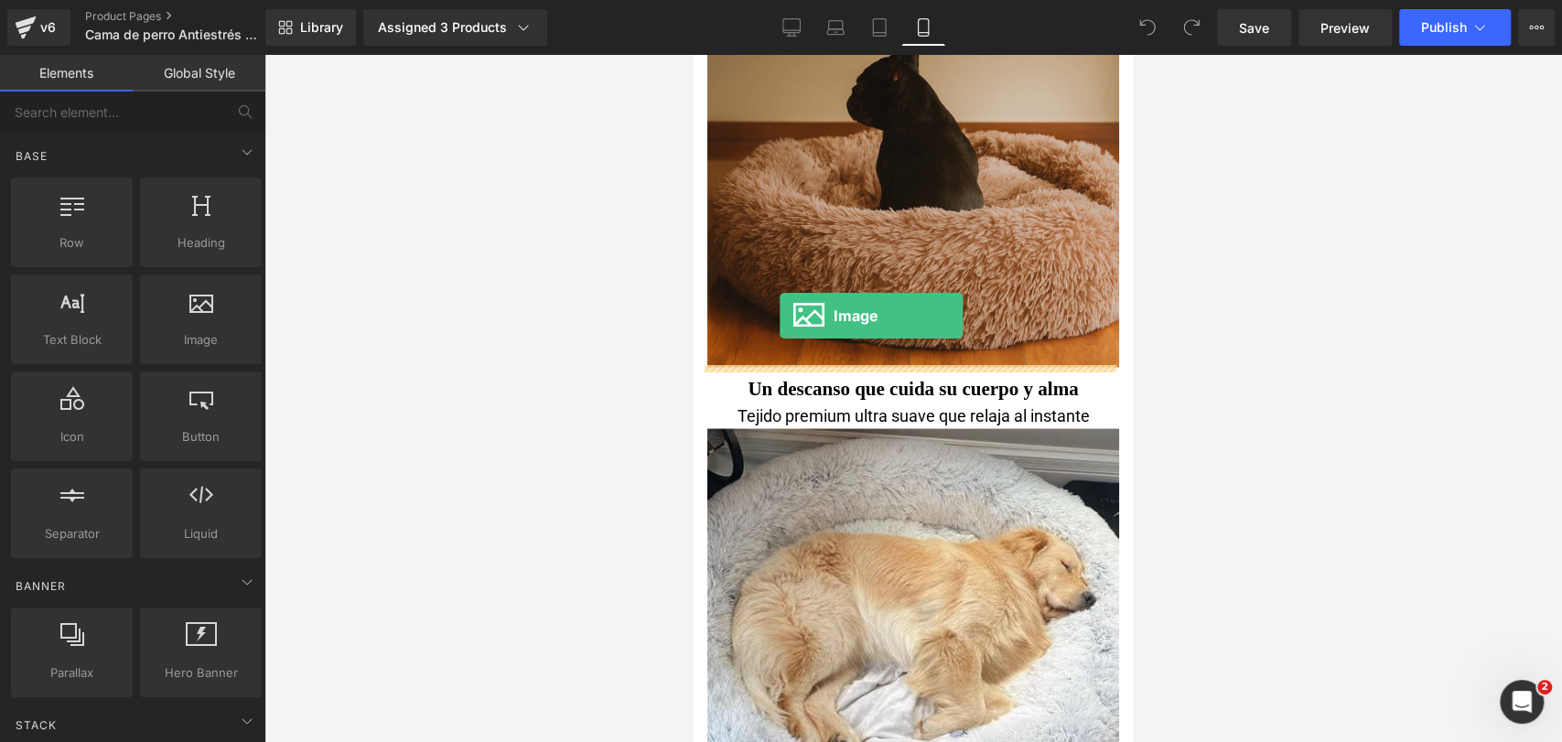
drag, startPoint x: 956, startPoint y: 349, endPoint x: 780, endPoint y: 316, distance: 179.6
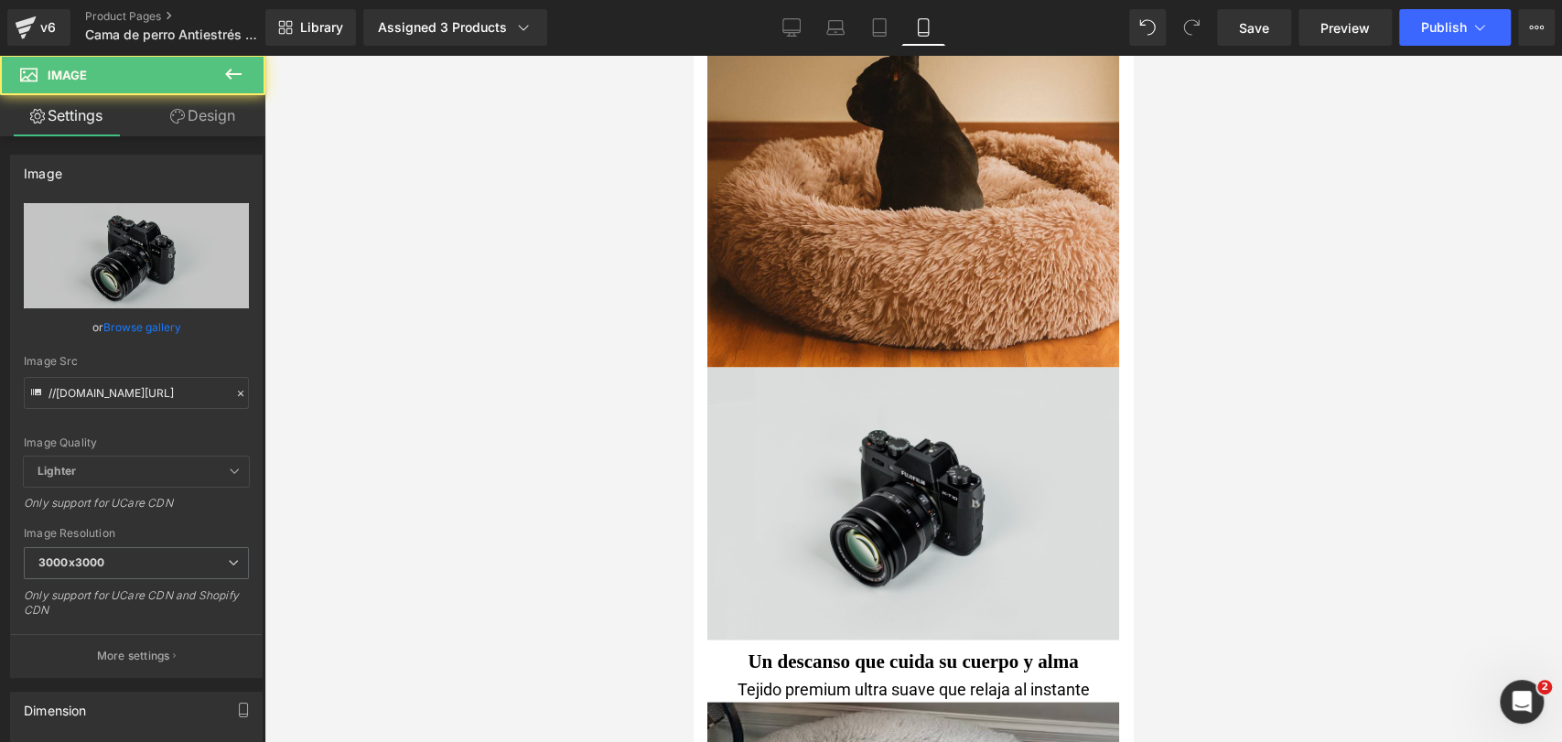
click at [829, 403] on img at bounding box center [913, 503] width 412 height 273
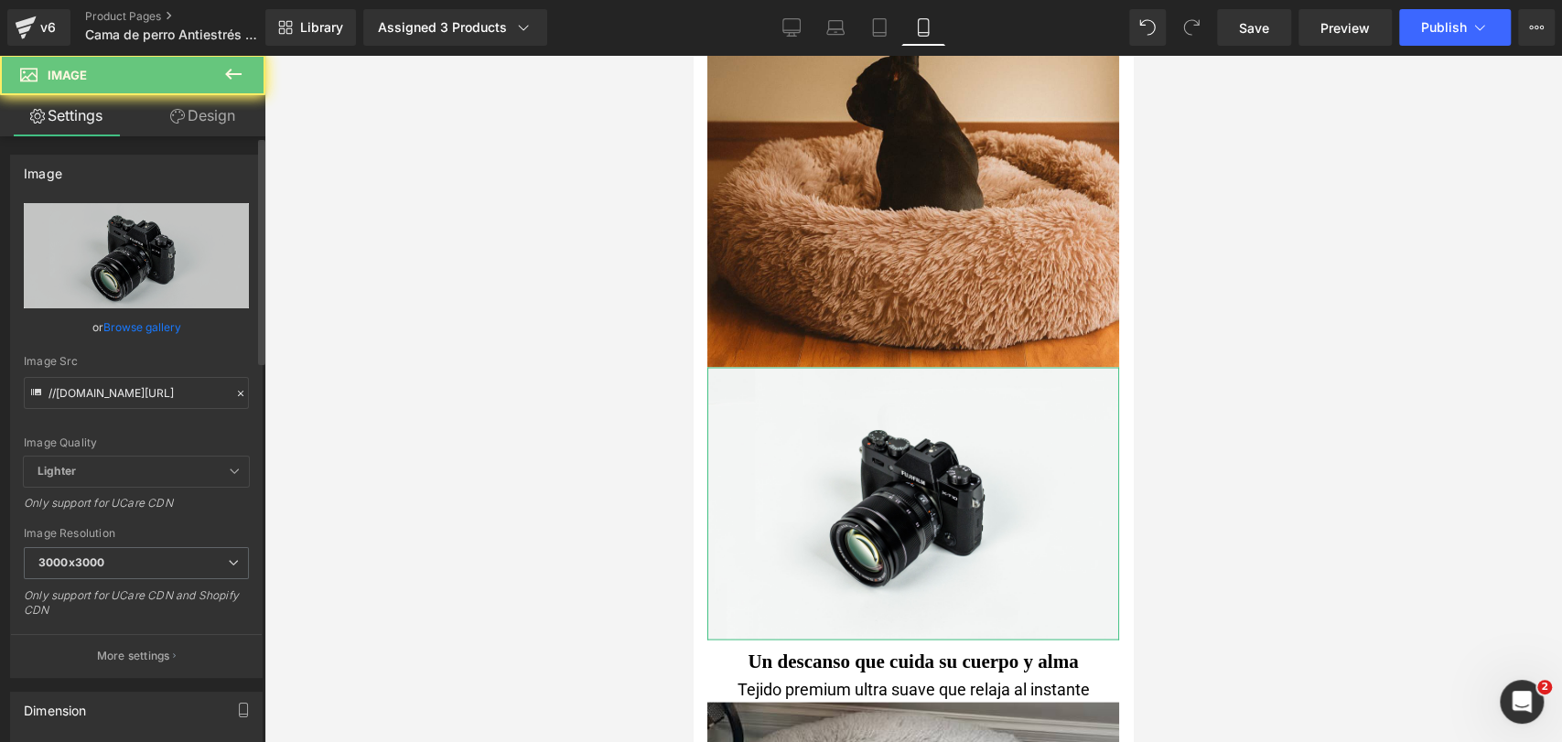
click at [167, 341] on link "Browse gallery" at bounding box center [142, 327] width 78 height 32
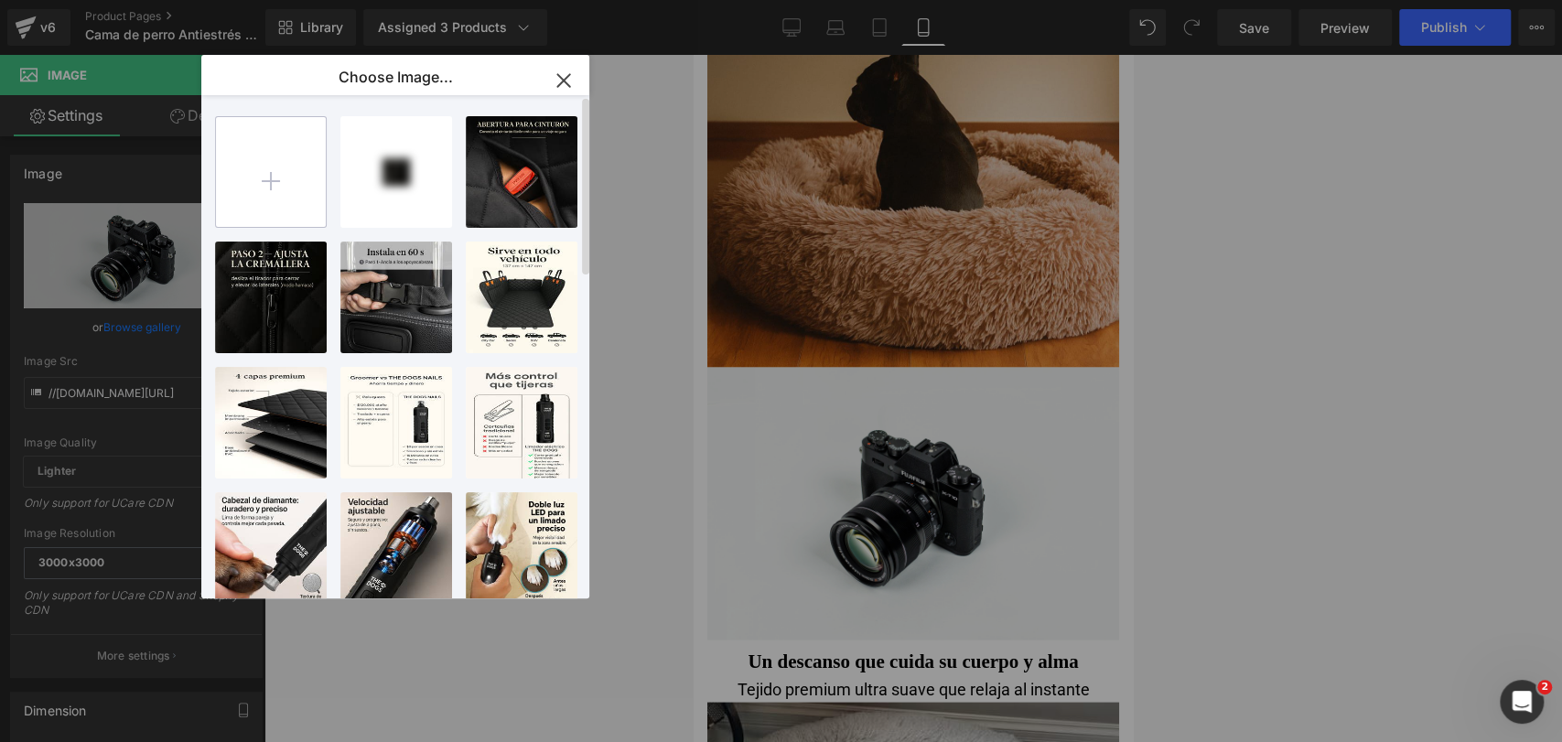
click at [258, 197] on input "file" at bounding box center [271, 172] width 110 height 110
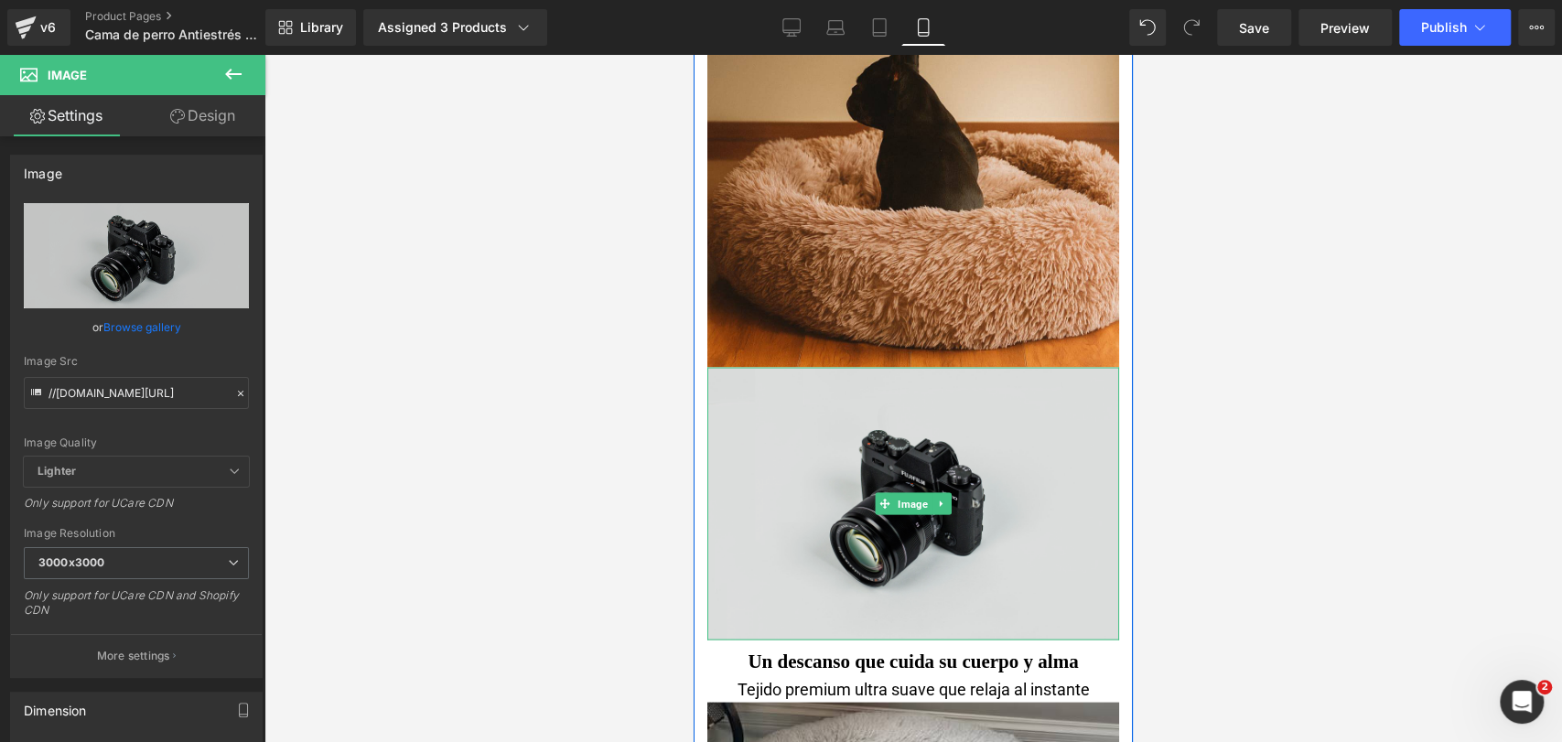
click at [788, 468] on img at bounding box center [913, 503] width 412 height 273
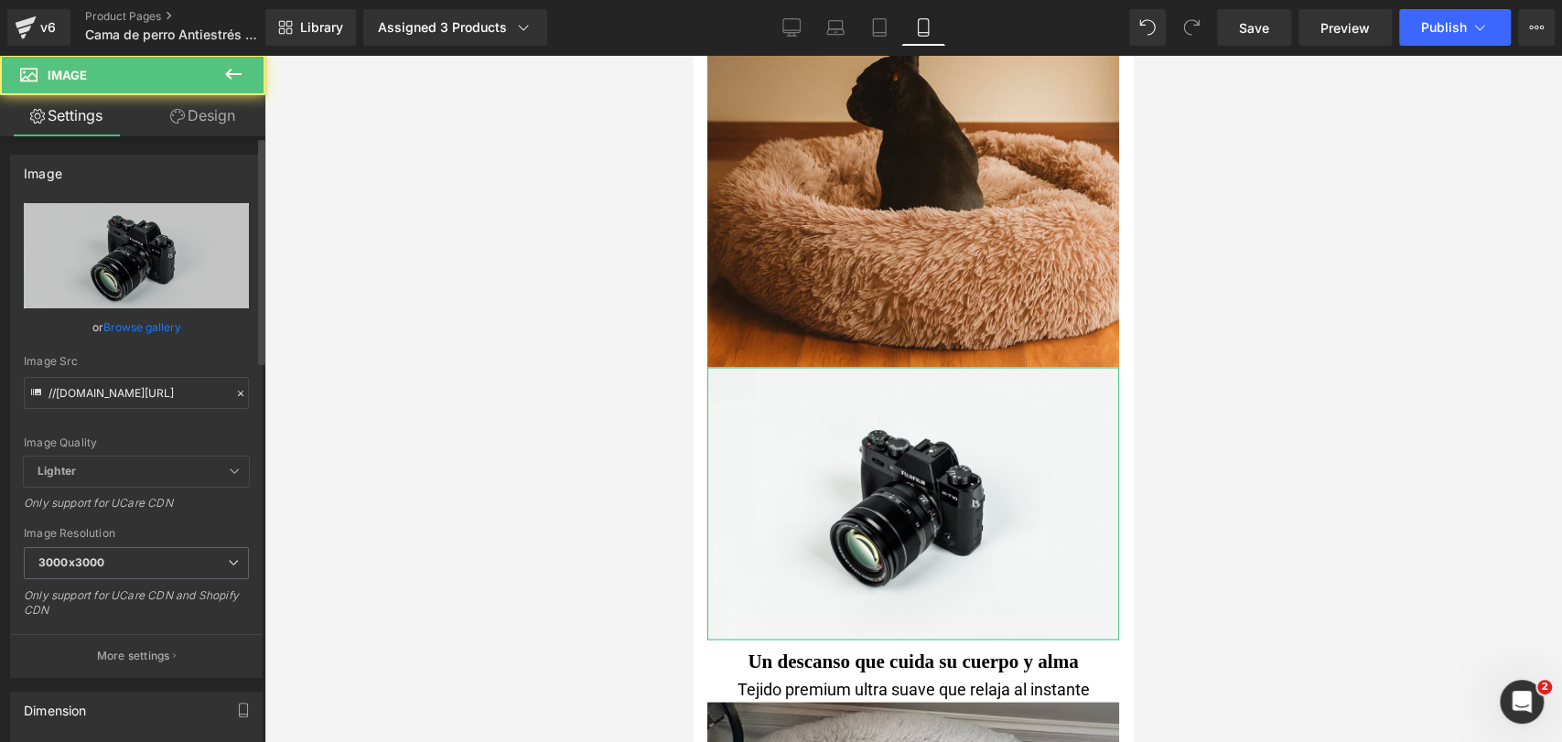
click at [162, 331] on link "Browse gallery" at bounding box center [142, 327] width 78 height 32
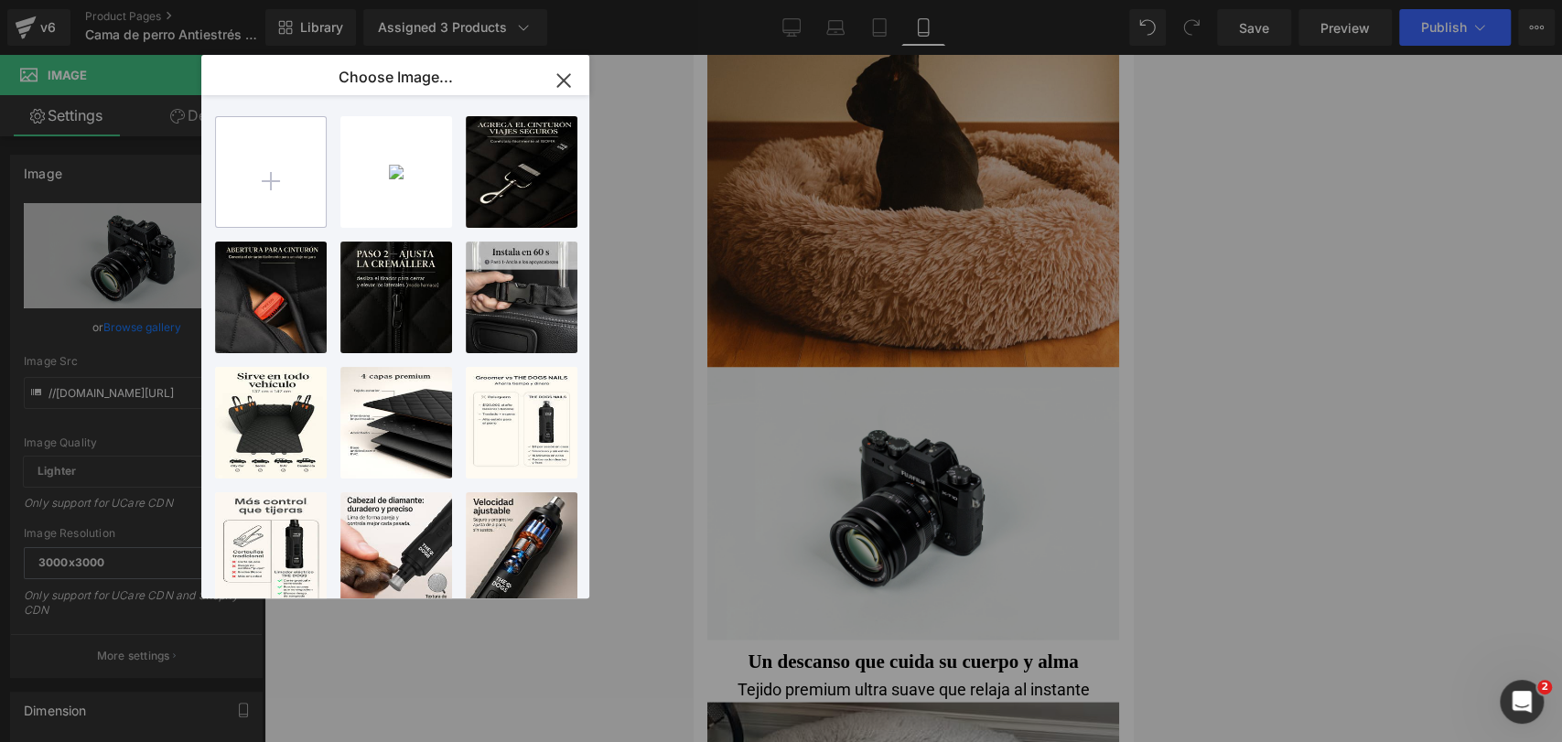
click at [249, 187] on input "file" at bounding box center [271, 172] width 110 height 110
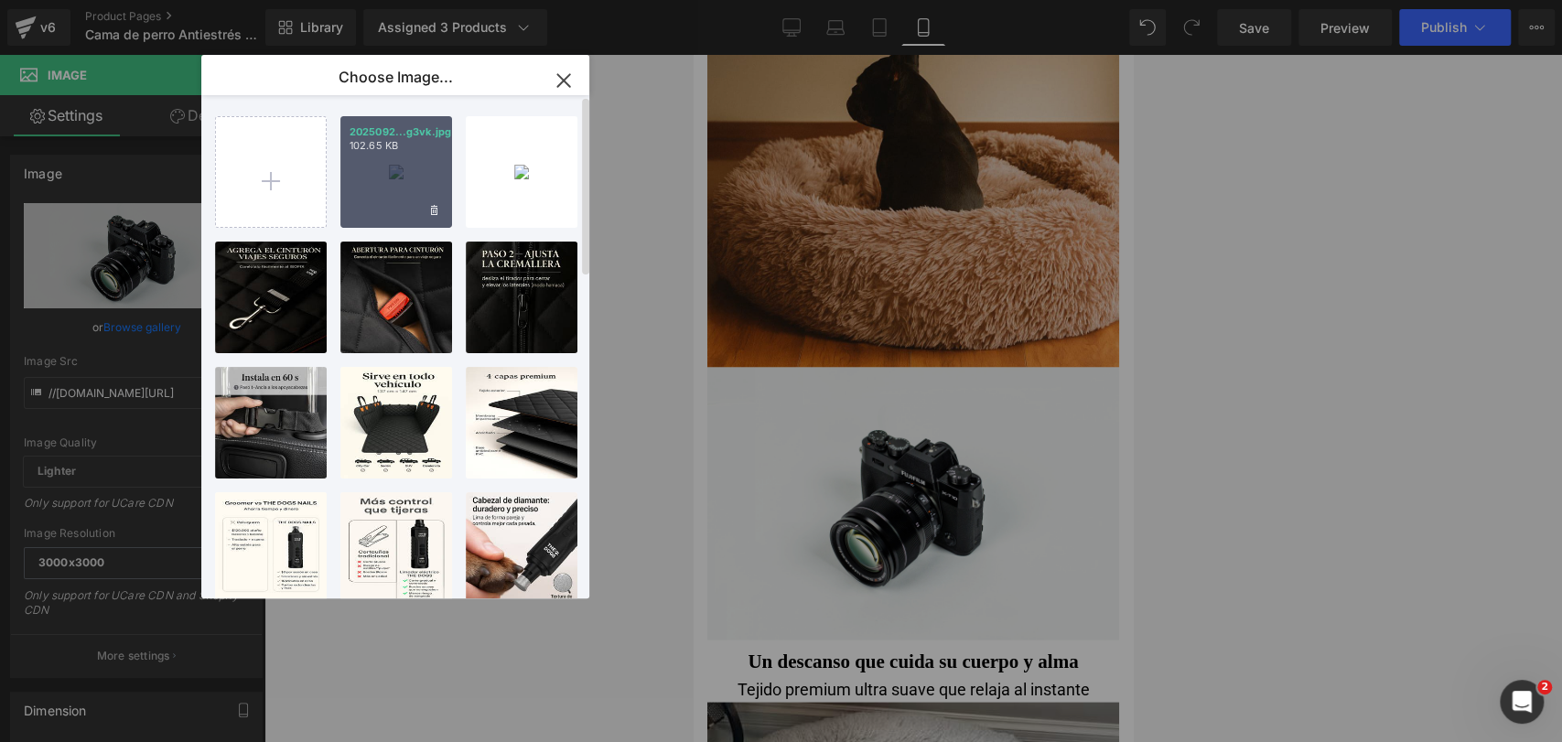
click at [388, 150] on p "102.65 KB" at bounding box center [395, 146] width 93 height 14
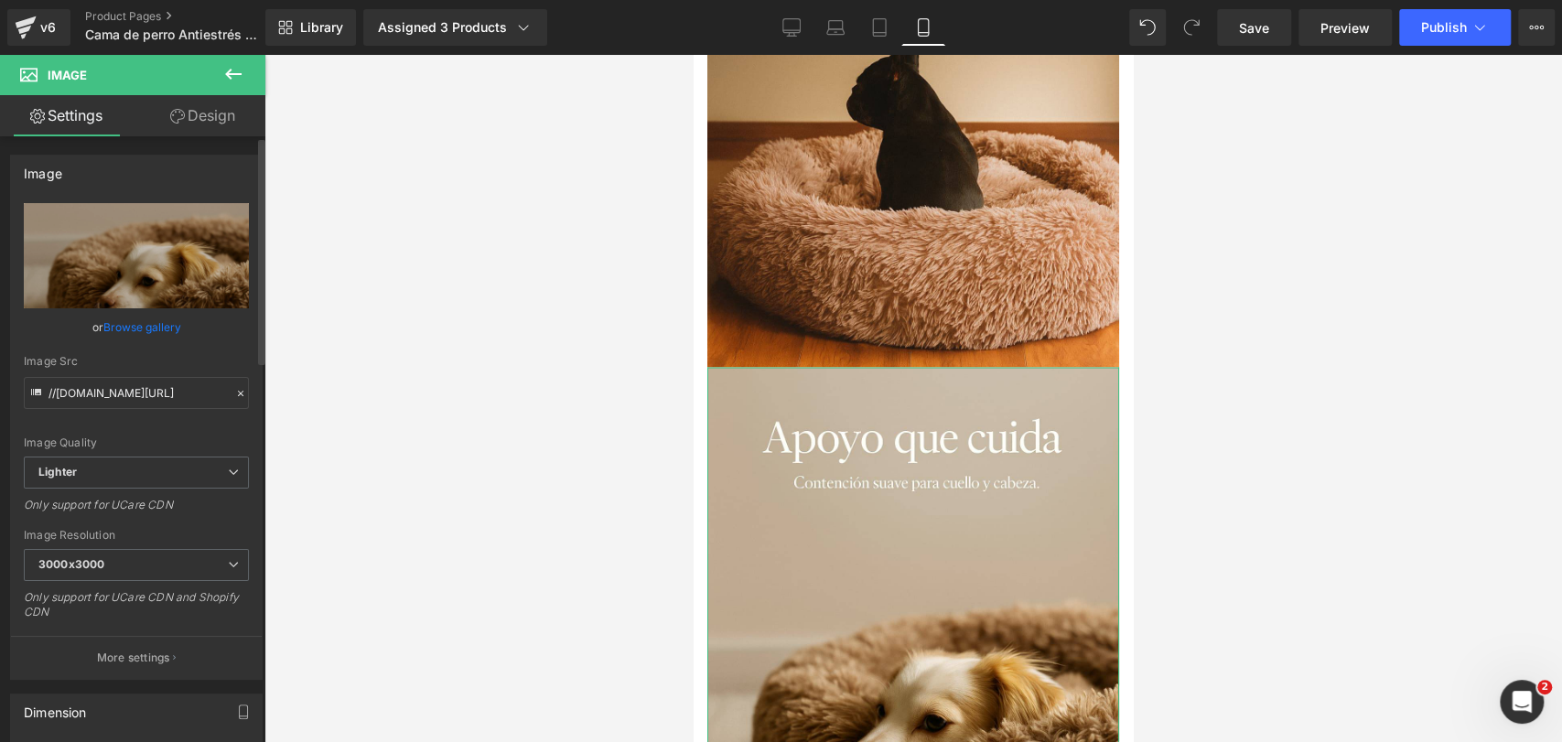
click at [177, 325] on link "Browse gallery" at bounding box center [142, 327] width 78 height 32
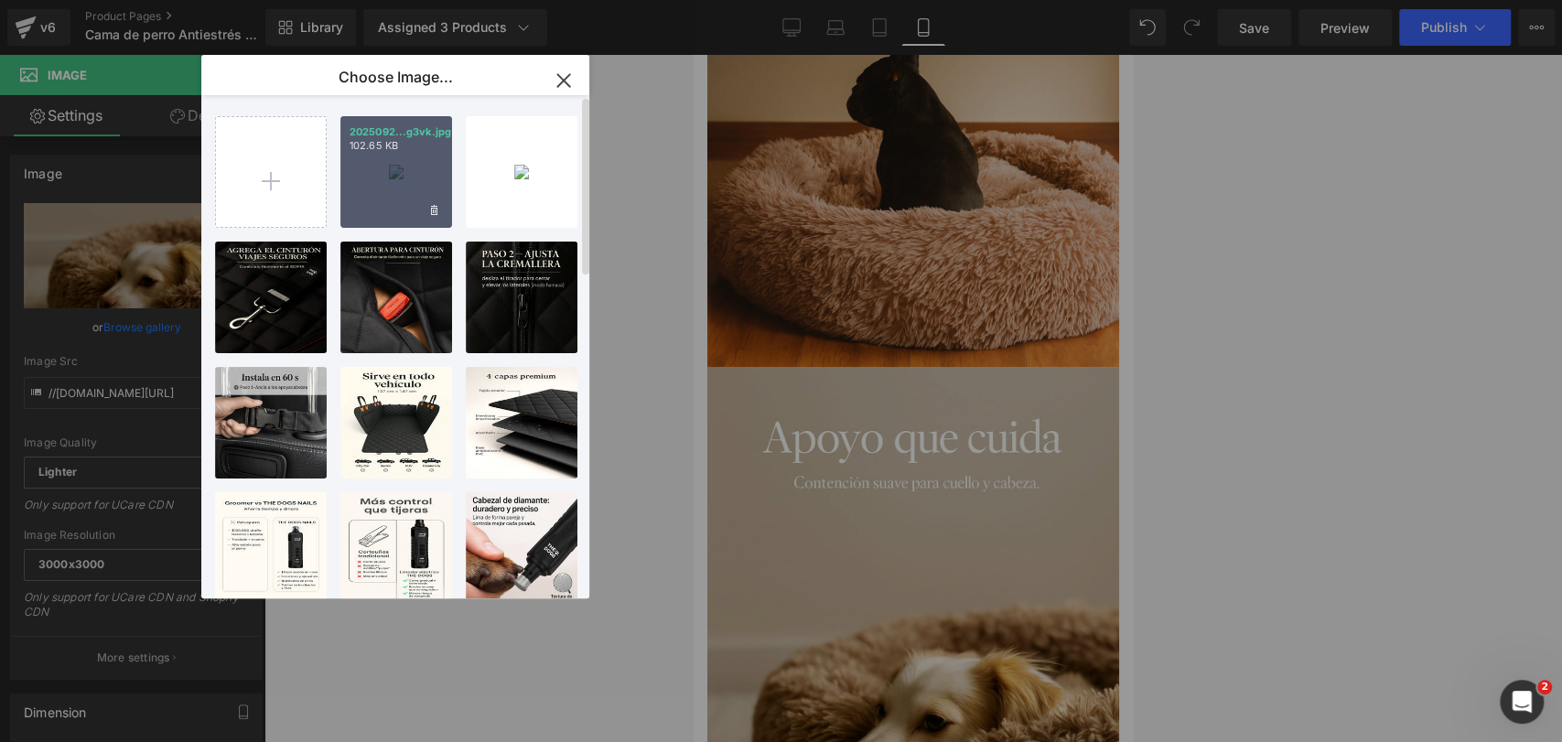
click at [365, 196] on div "2025092...g3vk.jpg 102.65 KB" at bounding box center [396, 172] width 112 height 112
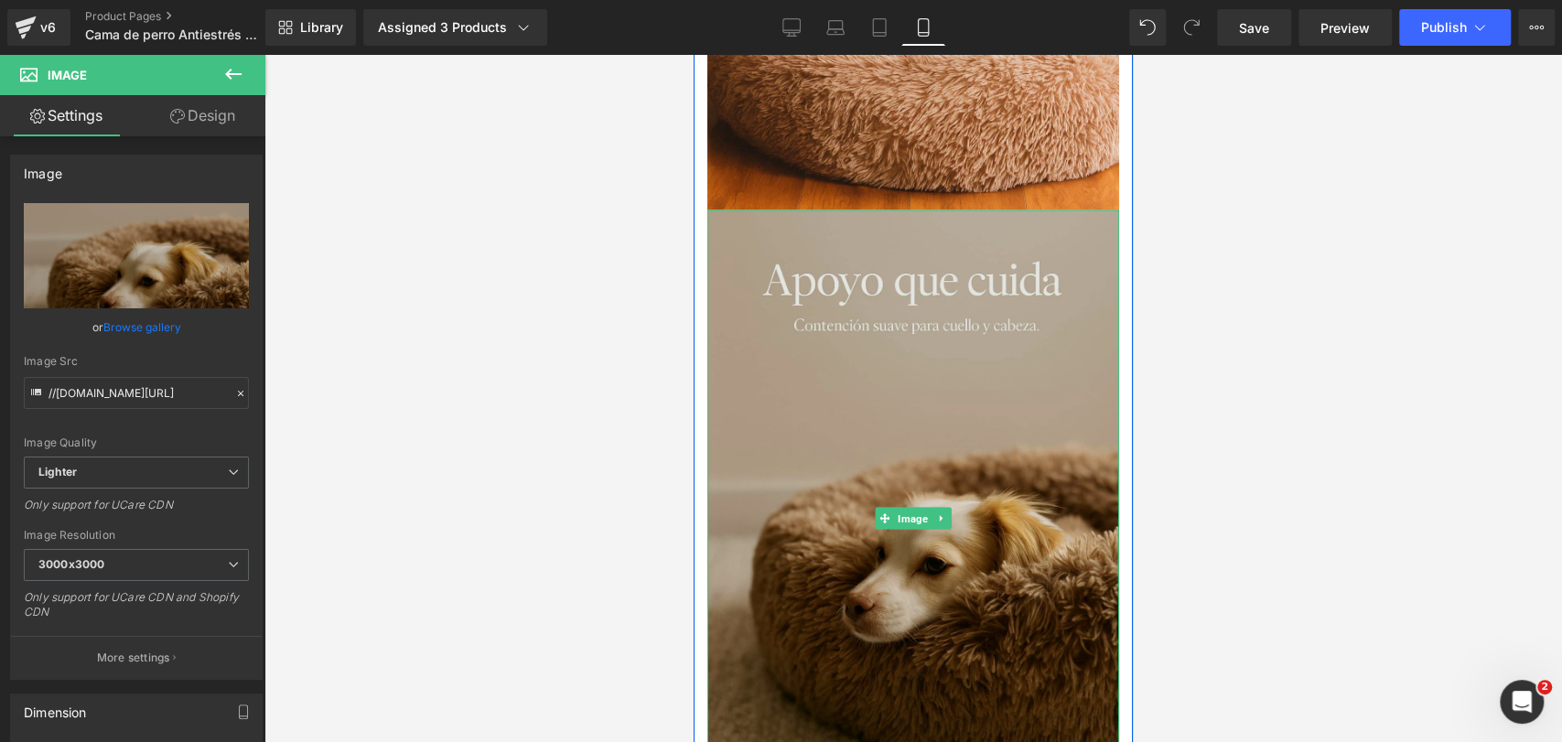
scroll to position [2439, 0]
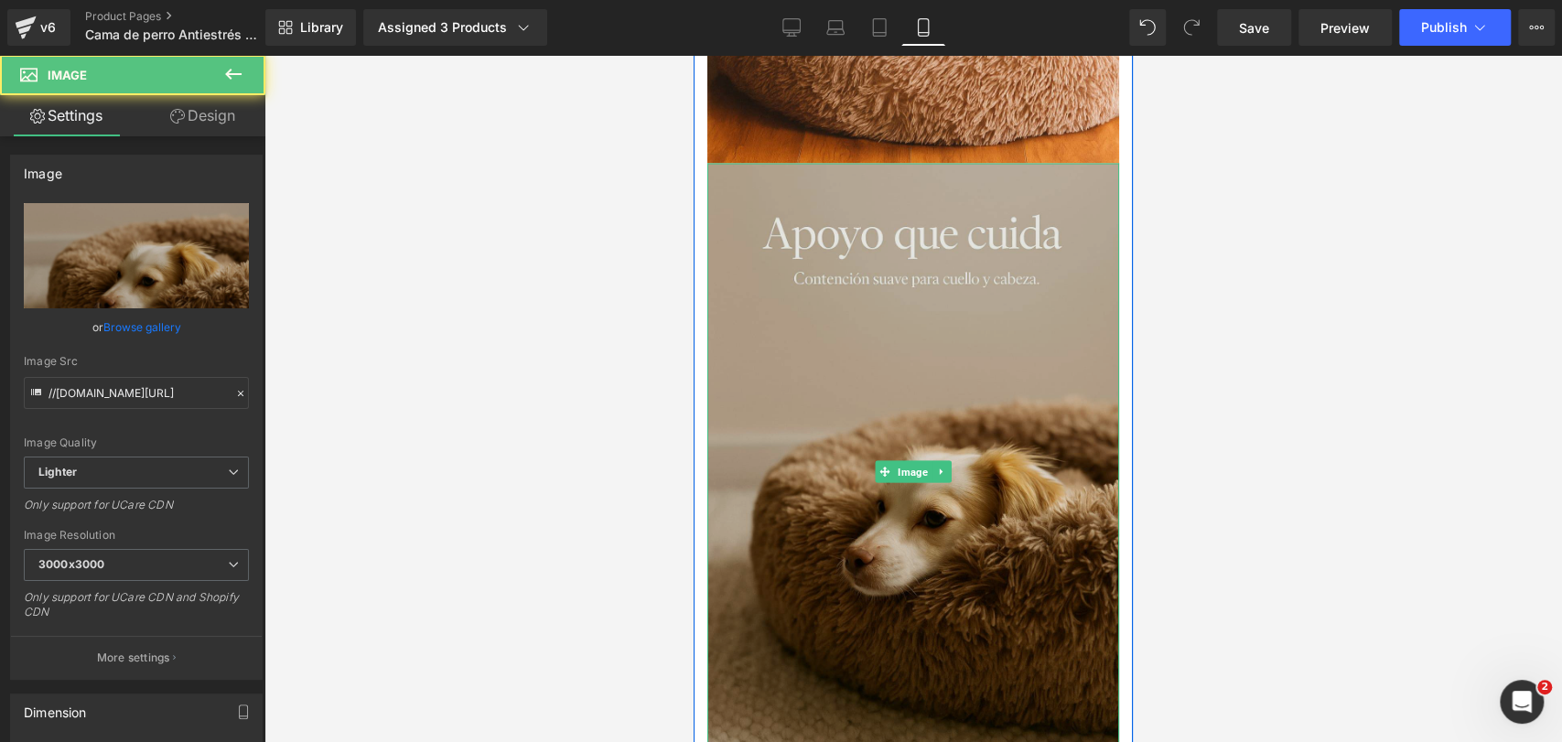
click at [991, 288] on img at bounding box center [913, 473] width 412 height 618
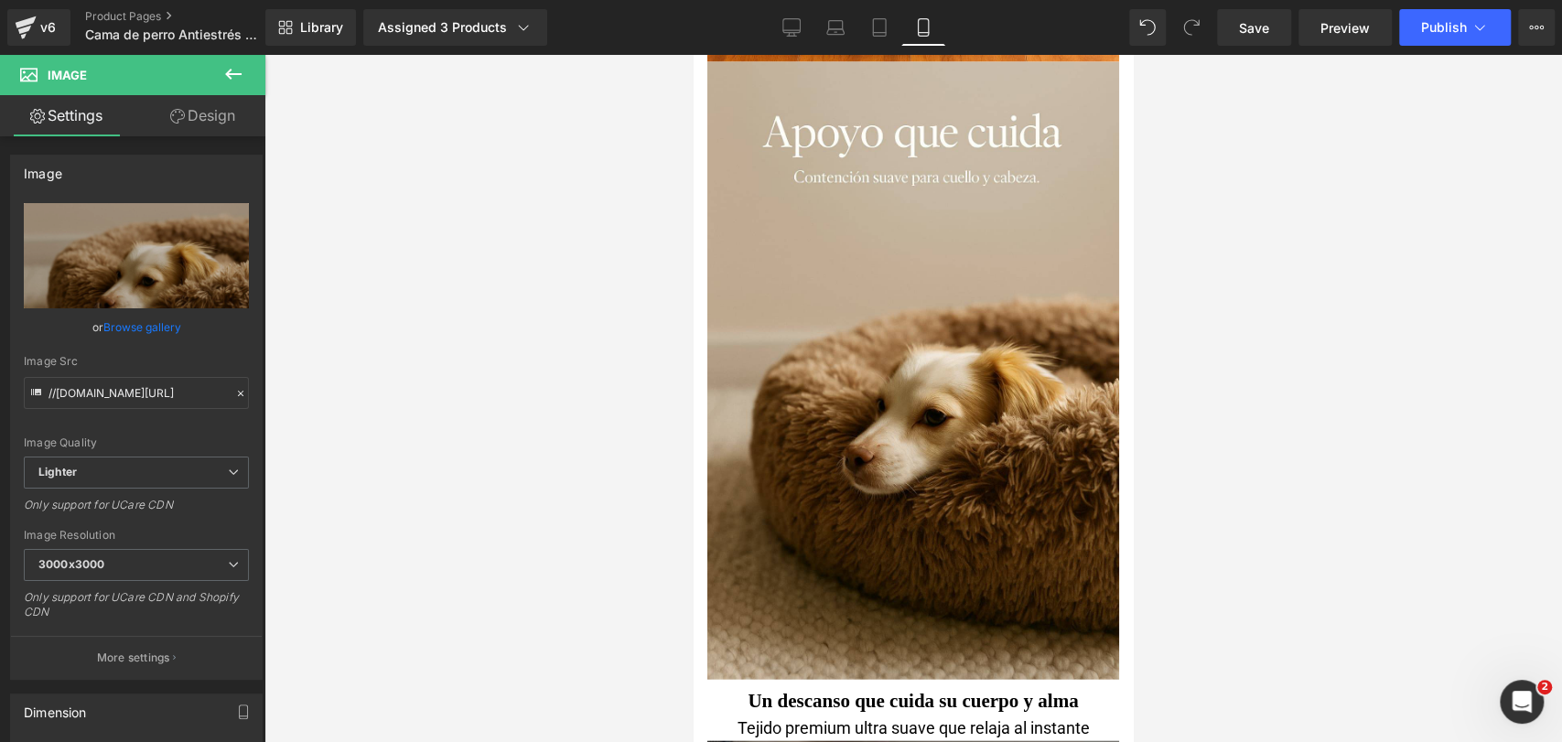
click at [1244, 252] on div at bounding box center [912, 398] width 1297 height 687
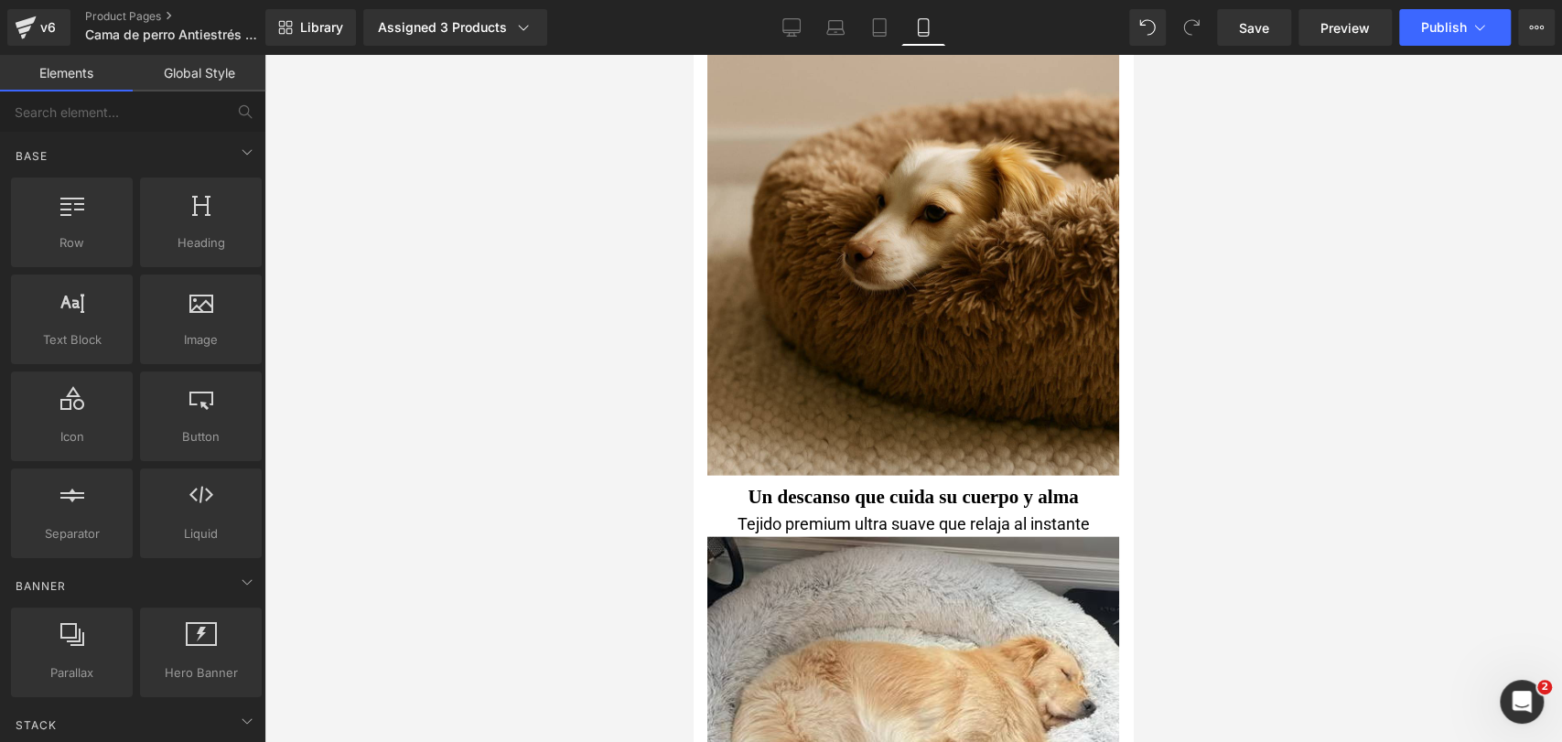
drag, startPoint x: 1346, startPoint y: 236, endPoint x: 1169, endPoint y: 242, distance: 176.7
click at [1325, 244] on div at bounding box center [912, 398] width 1297 height 687
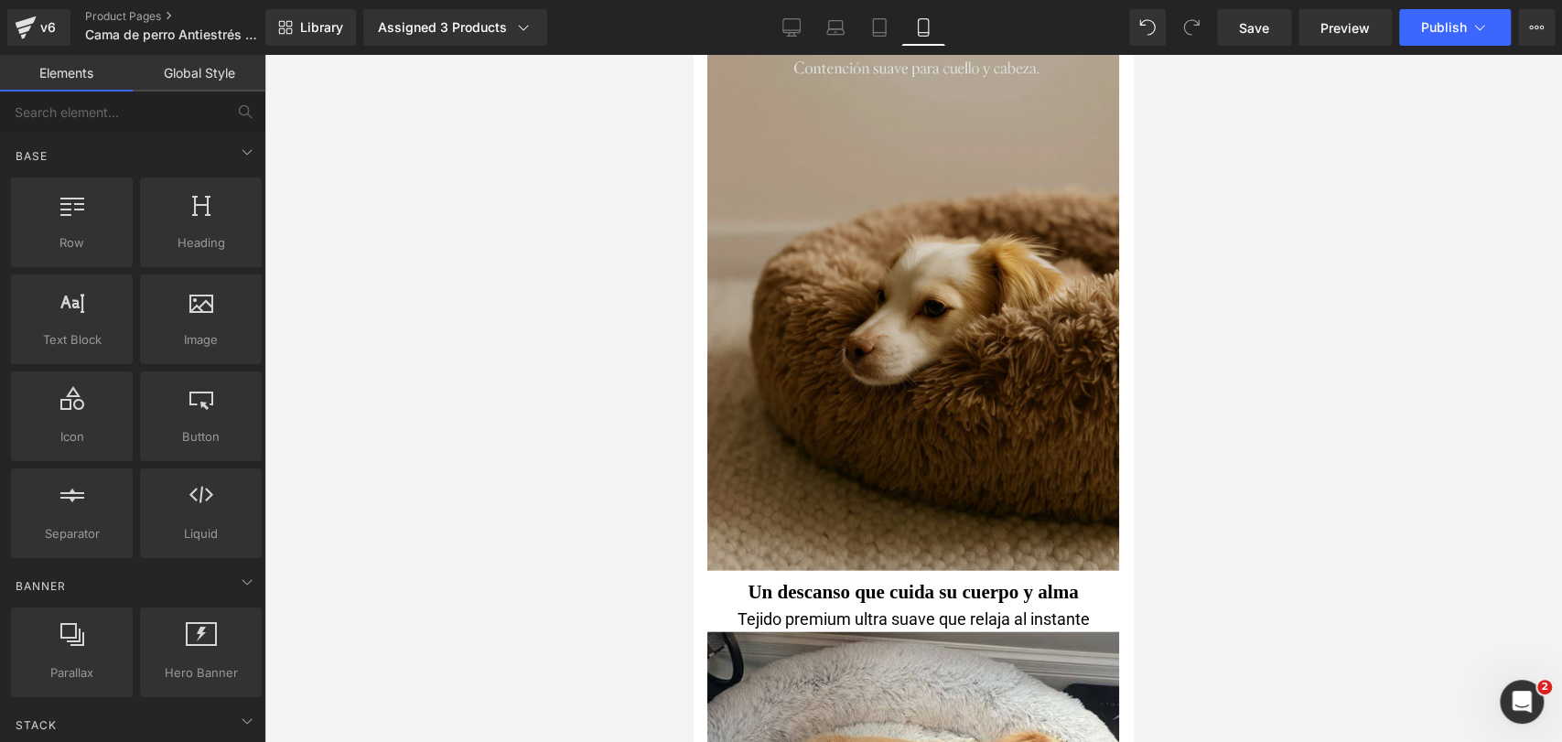
scroll to position [2541, 0]
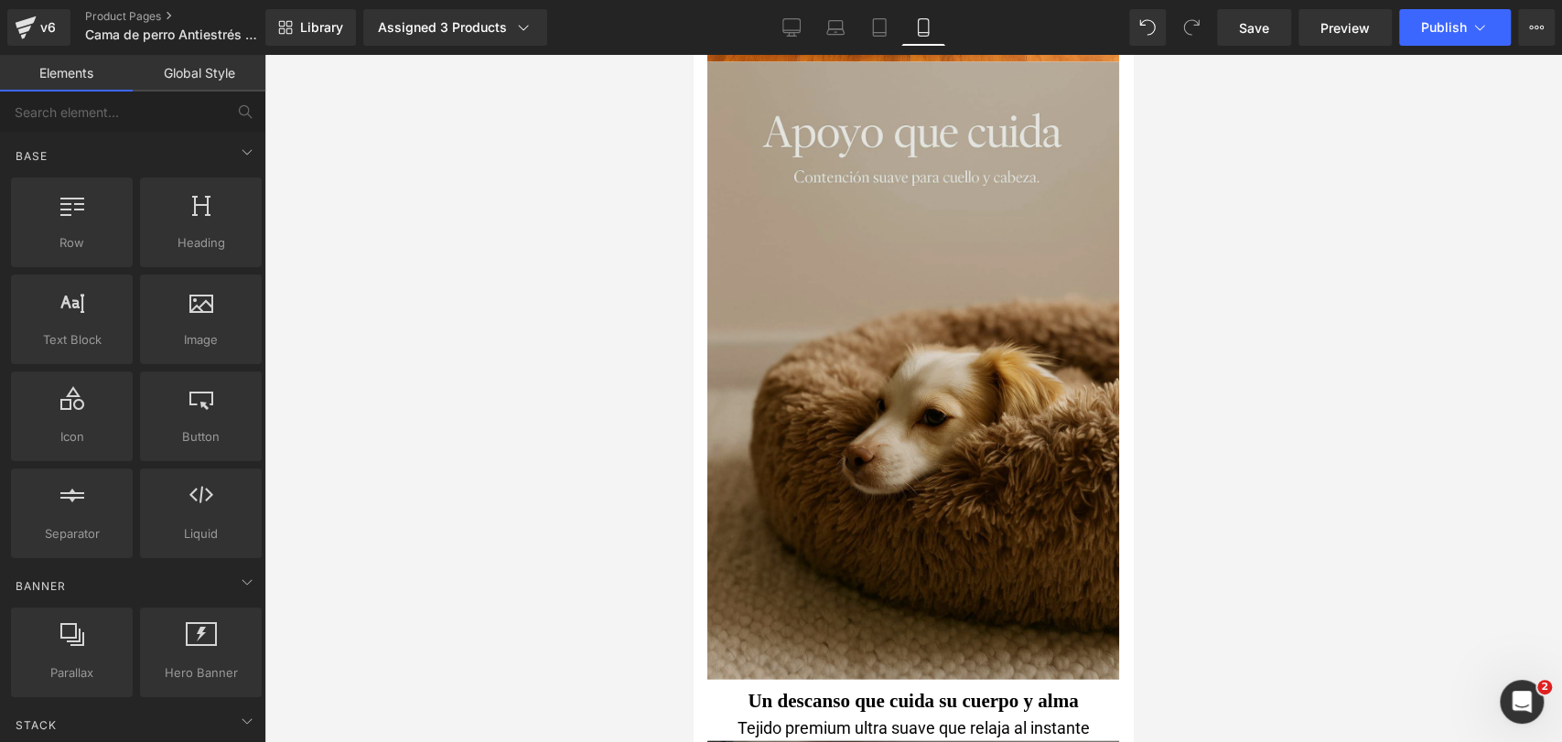
click at [977, 218] on img at bounding box center [913, 371] width 412 height 618
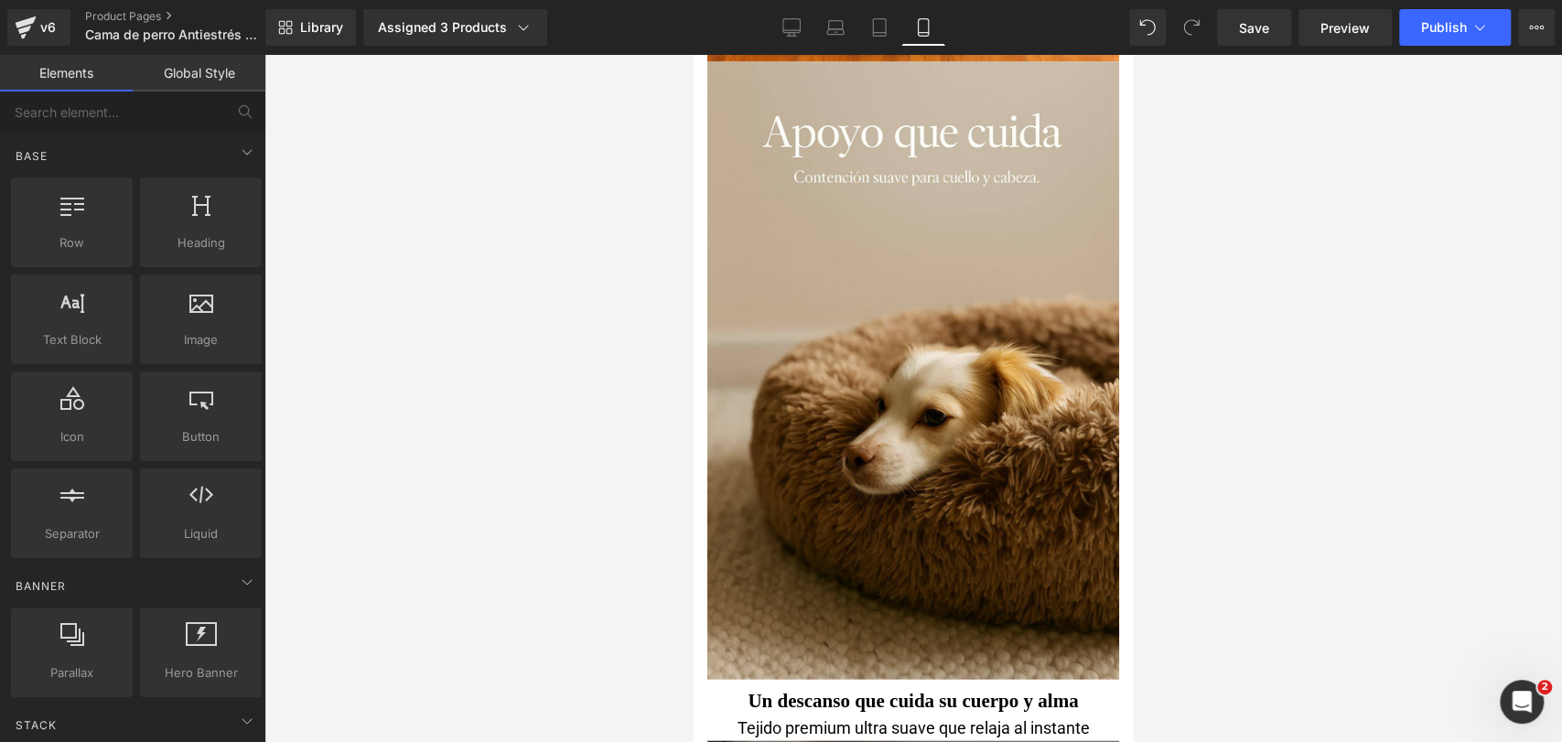
click at [1213, 205] on div at bounding box center [912, 398] width 1297 height 687
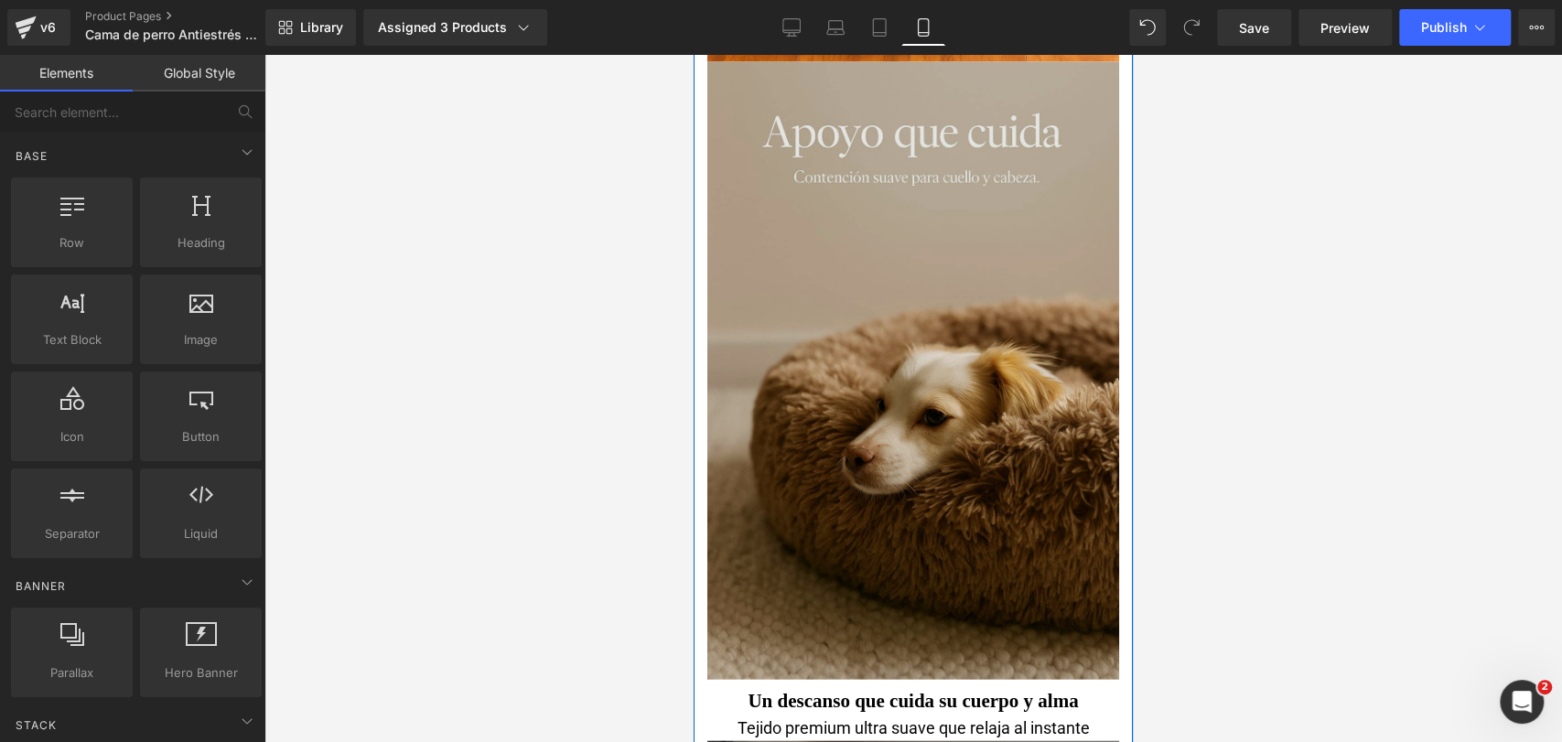
click at [1034, 220] on img at bounding box center [913, 371] width 412 height 618
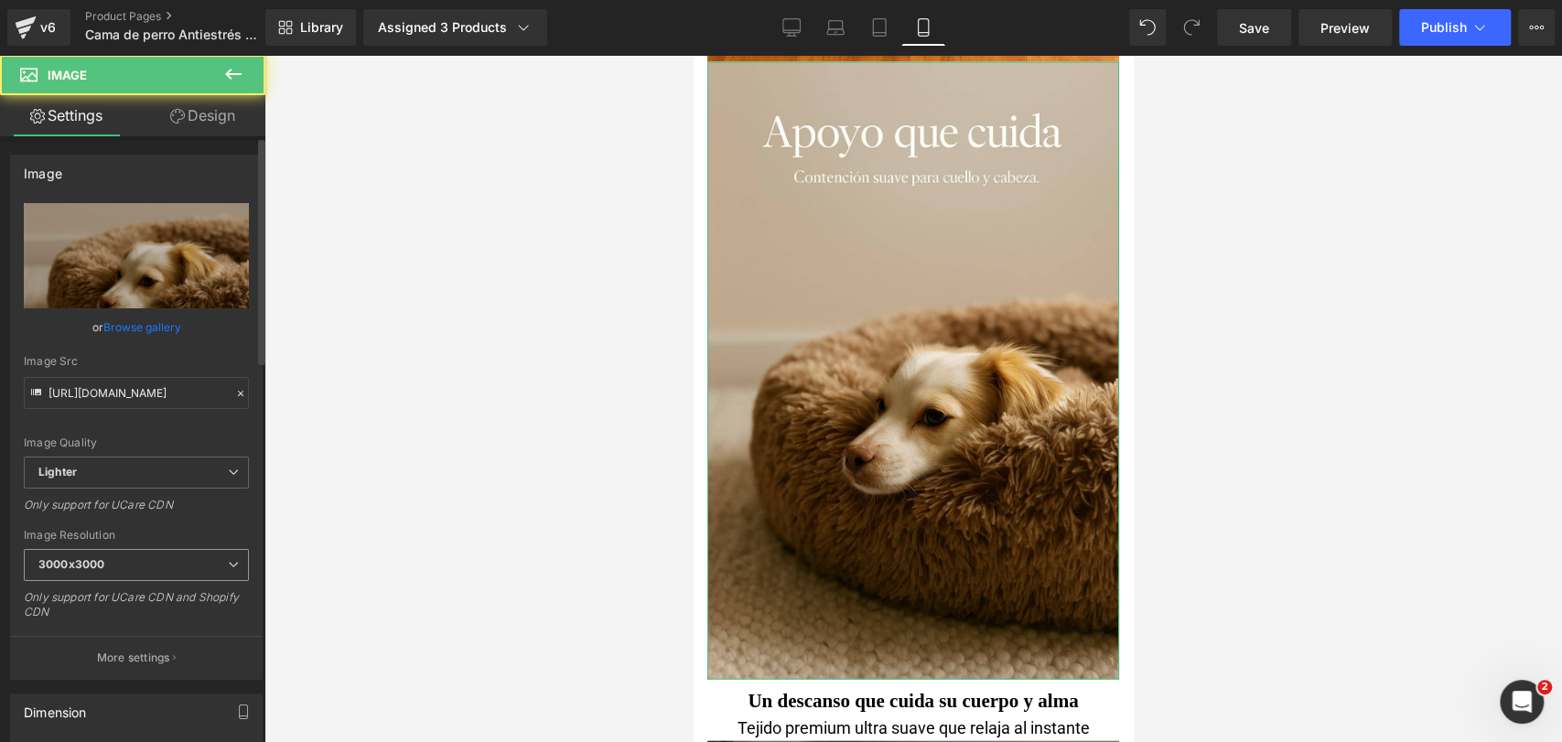
click at [197, 578] on span "3000x3000" at bounding box center [136, 565] width 225 height 32
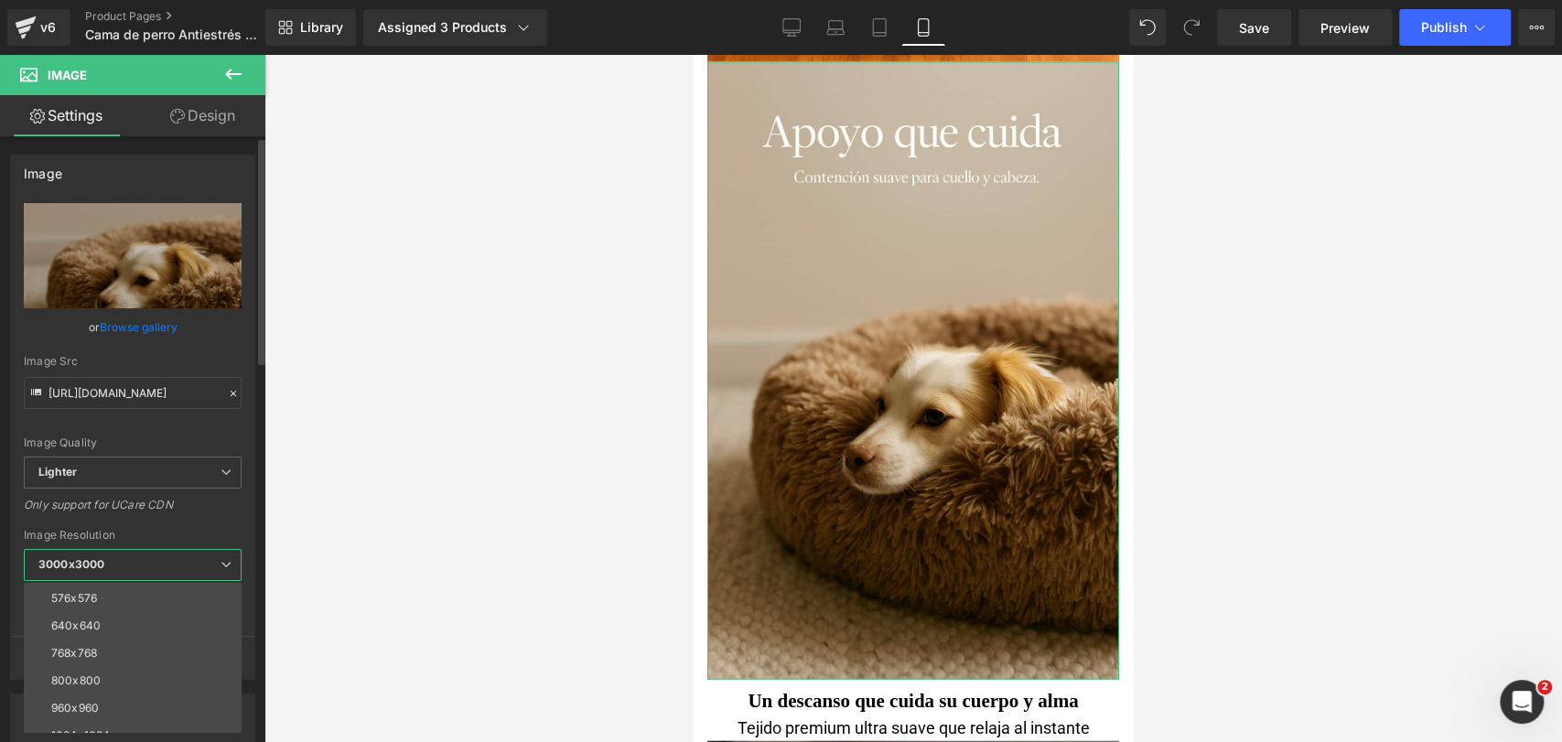
scroll to position [203, 0]
click at [201, 602] on li "1024x1024" at bounding box center [137, 612] width 226 height 27
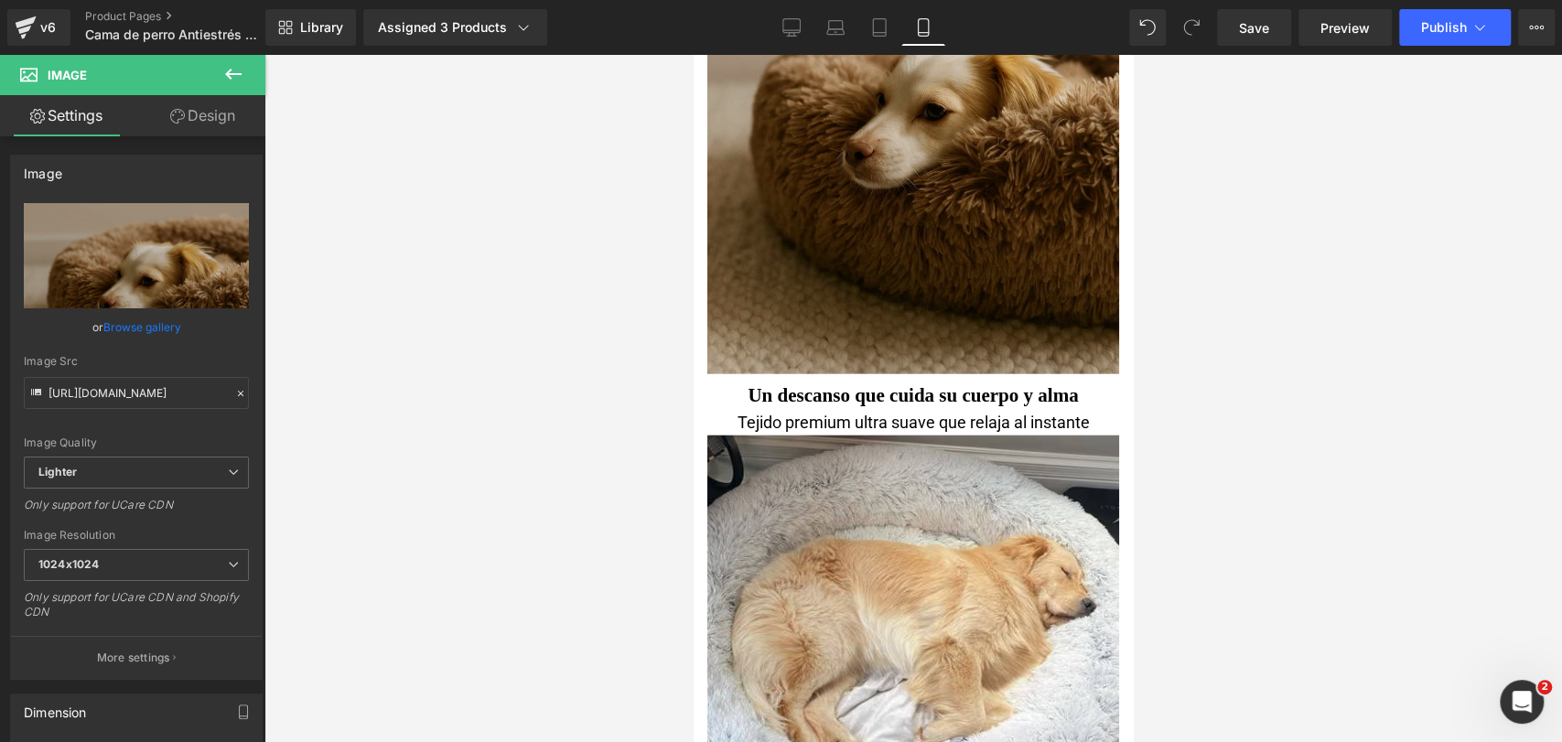
scroll to position [2439, 0]
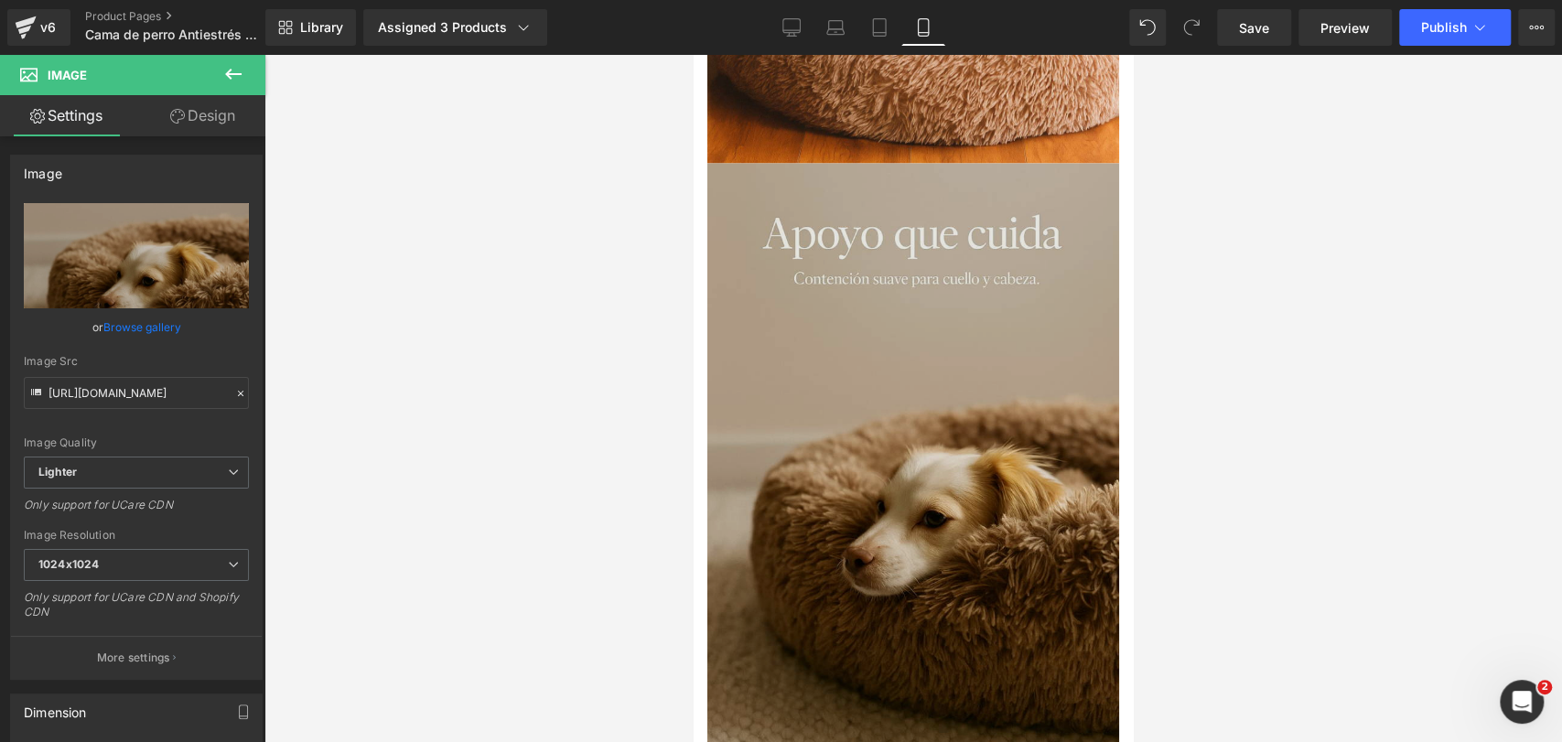
drag, startPoint x: 1013, startPoint y: 295, endPoint x: 997, endPoint y: 293, distance: 15.7
click at [1013, 294] on img at bounding box center [913, 473] width 412 height 618
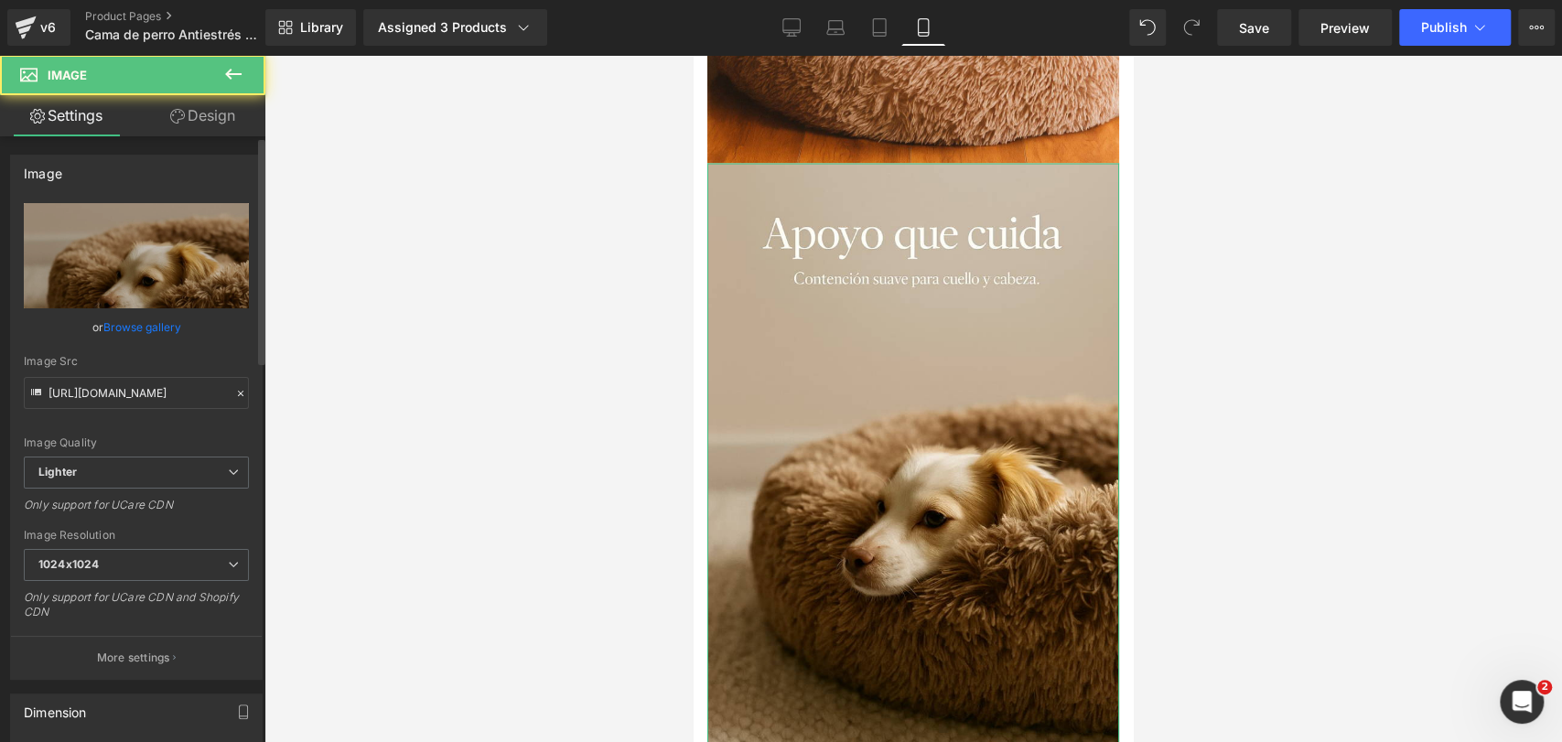
click at [145, 318] on link "Browse gallery" at bounding box center [142, 327] width 78 height 32
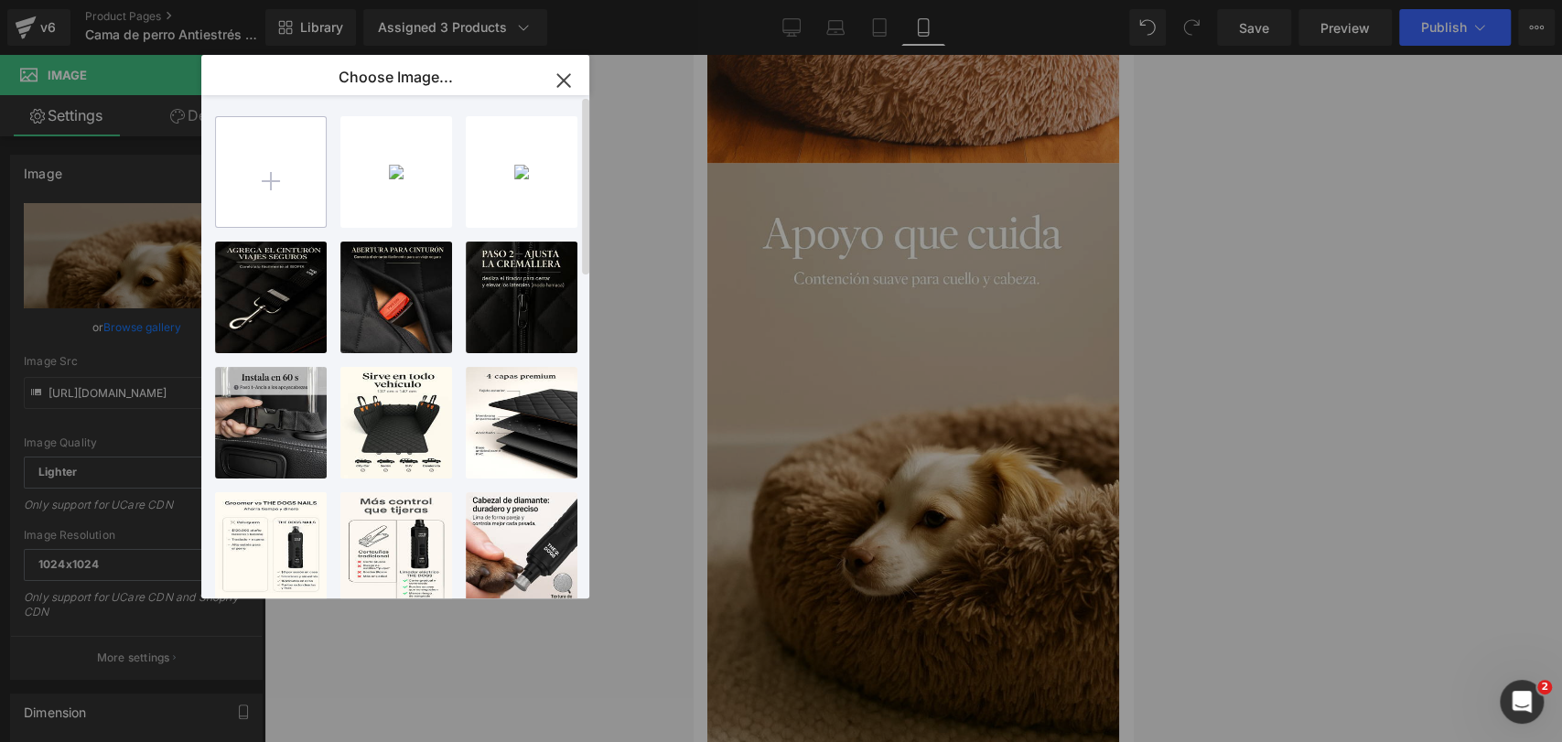
click at [229, 176] on input "file" at bounding box center [271, 172] width 110 height 110
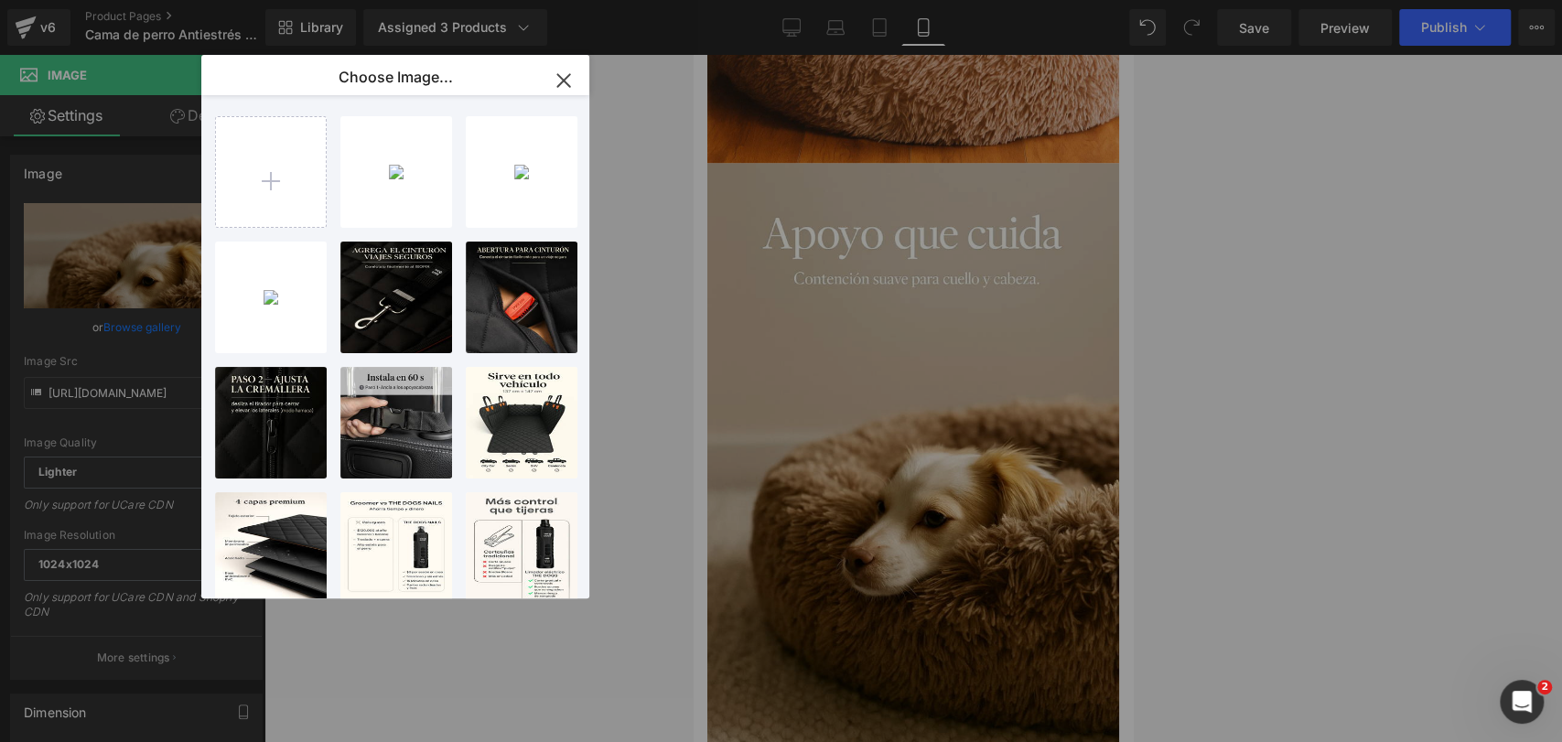
click at [0, 0] on div "2025092...t94c.jpg 103.22 KB" at bounding box center [0, 0] width 0 height 0
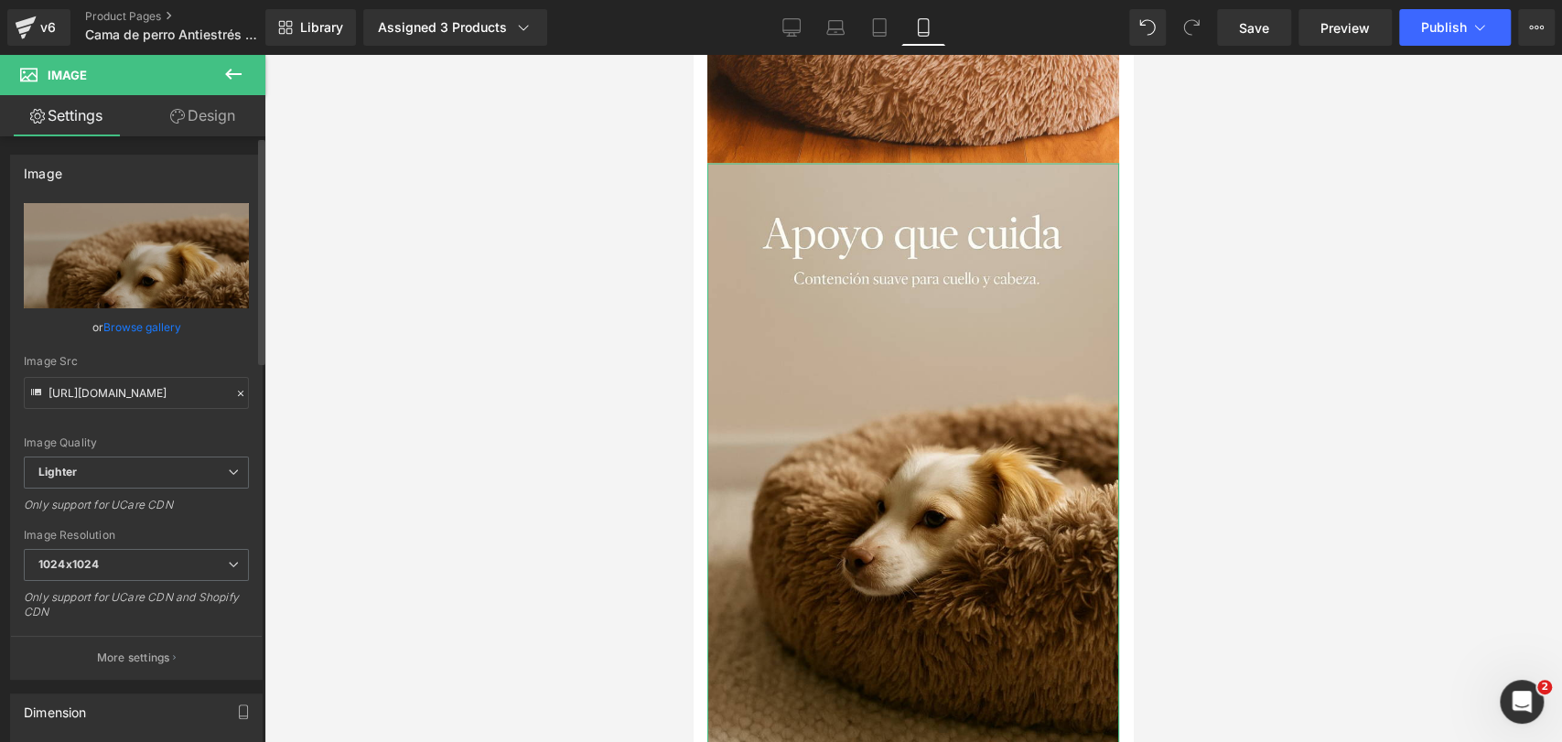
click at [169, 324] on link "Browse gallery" at bounding box center [142, 327] width 78 height 32
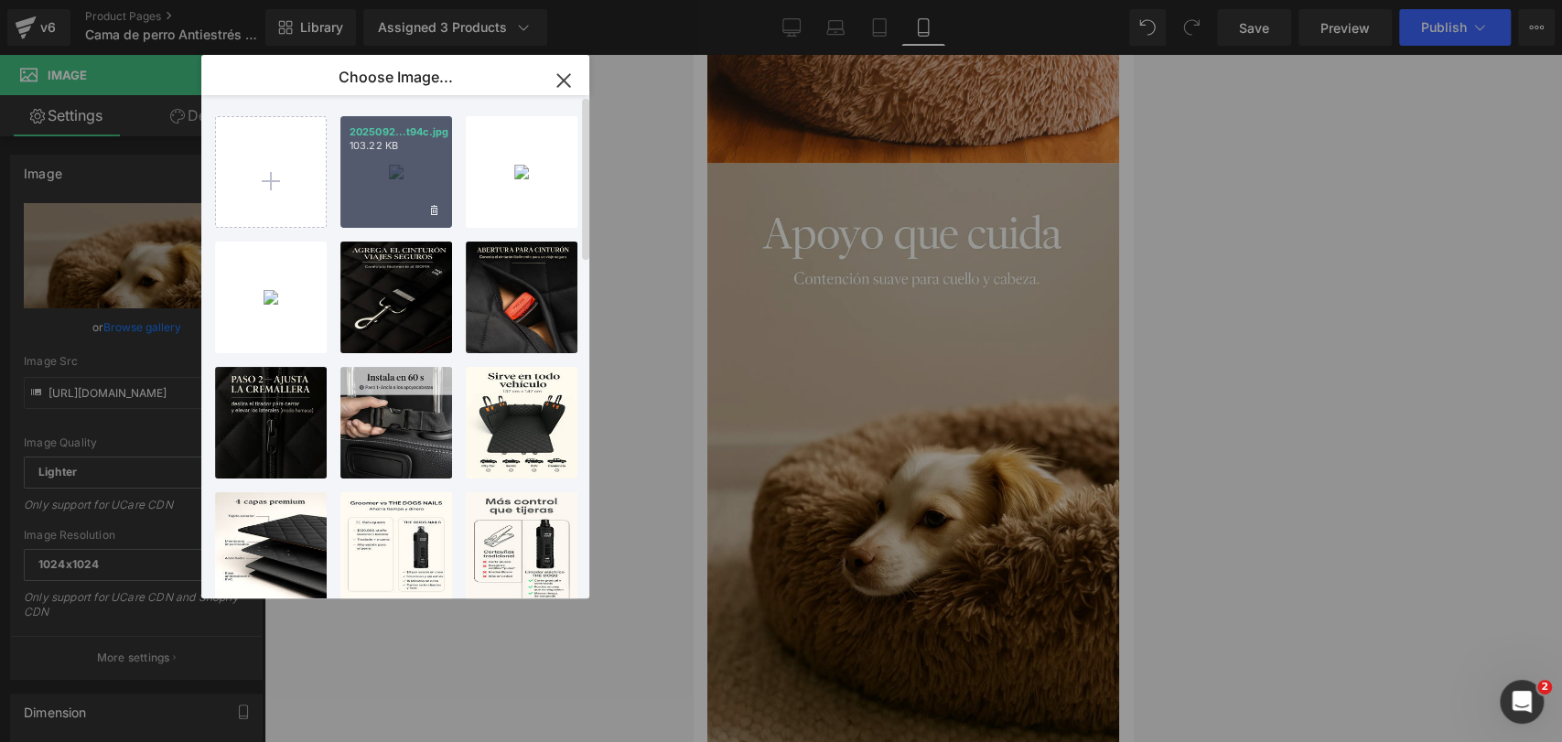
click at [385, 209] on div "2025092...t94c.jpg 103.22 KB" at bounding box center [396, 172] width 112 height 112
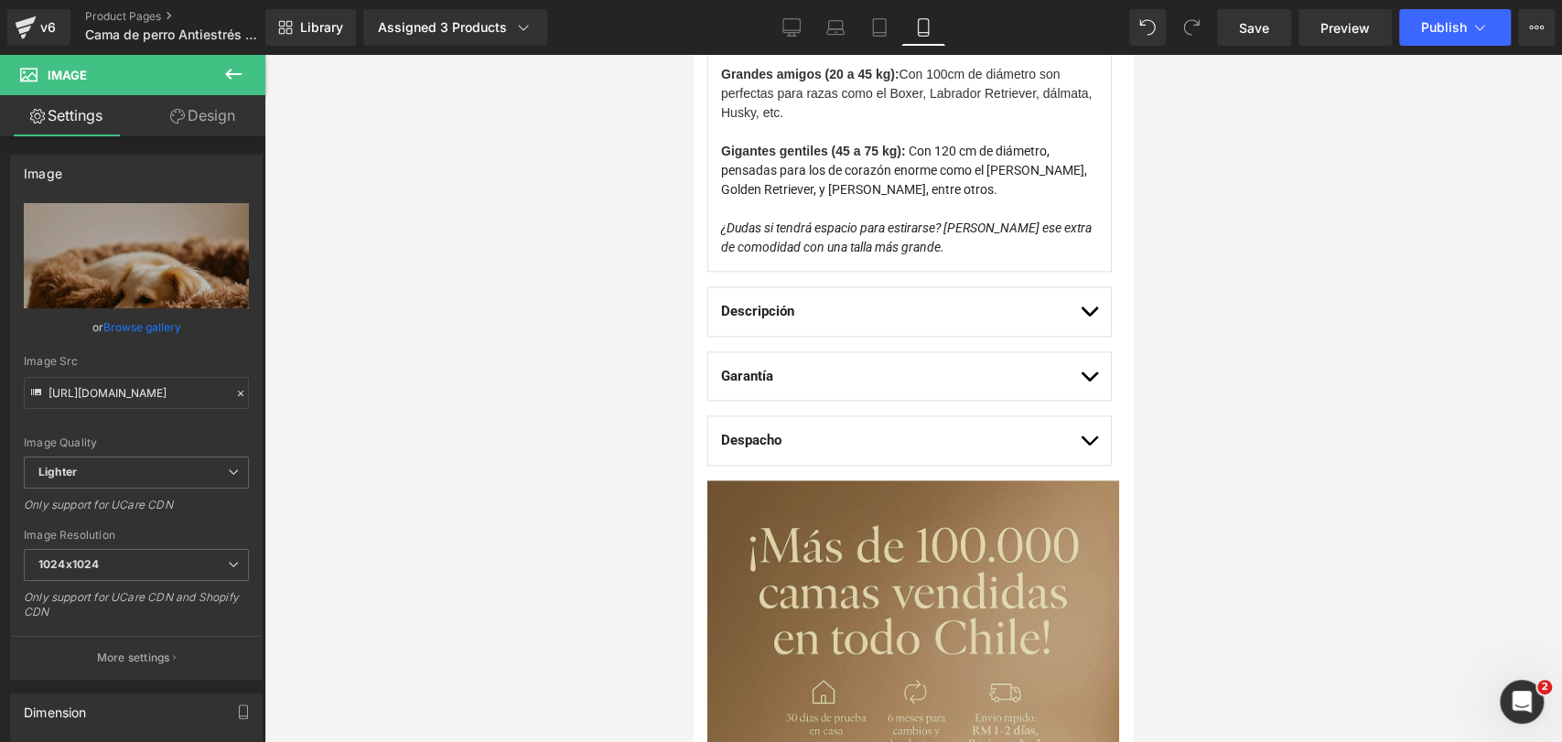
scroll to position [1830, 0]
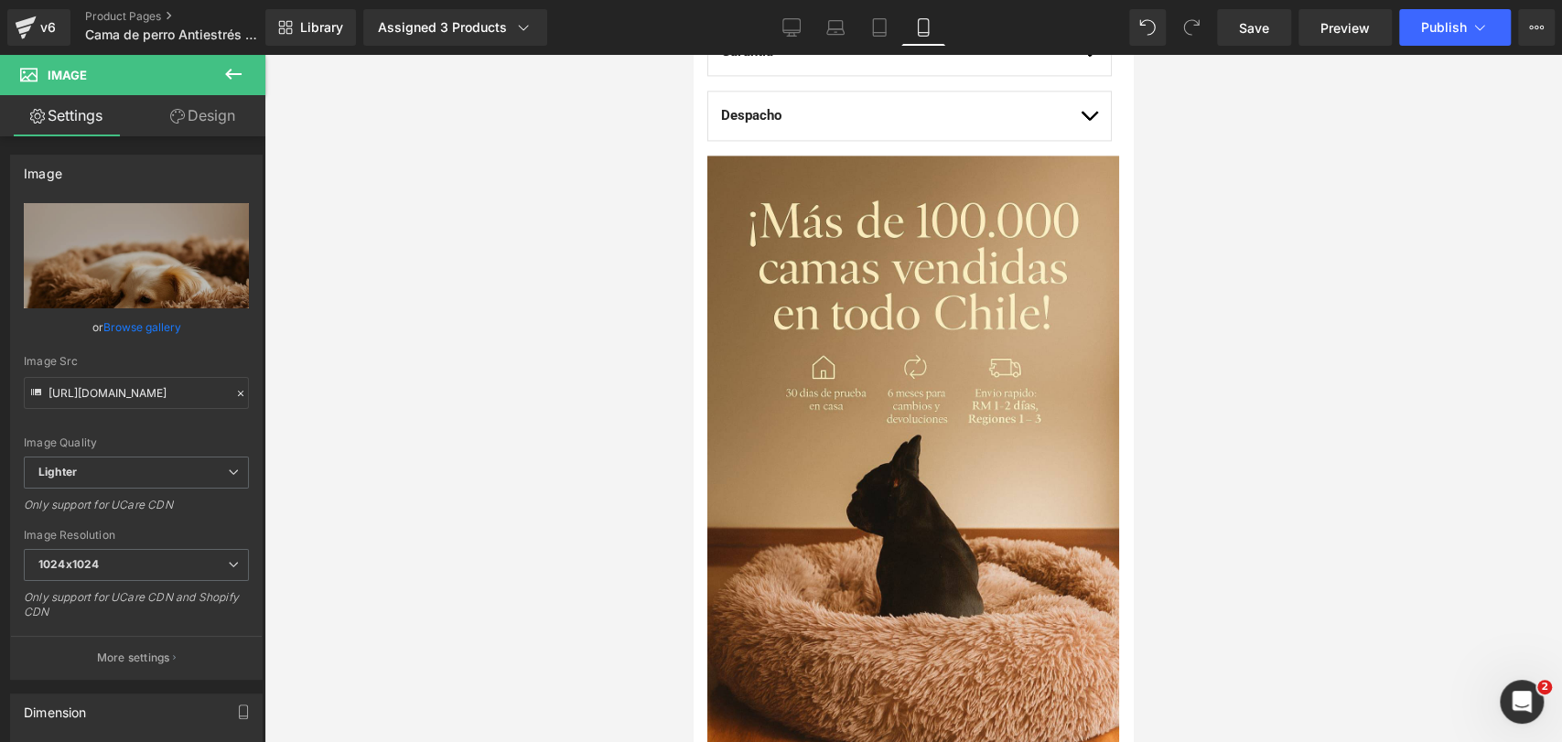
click at [236, 74] on icon at bounding box center [233, 74] width 16 height 11
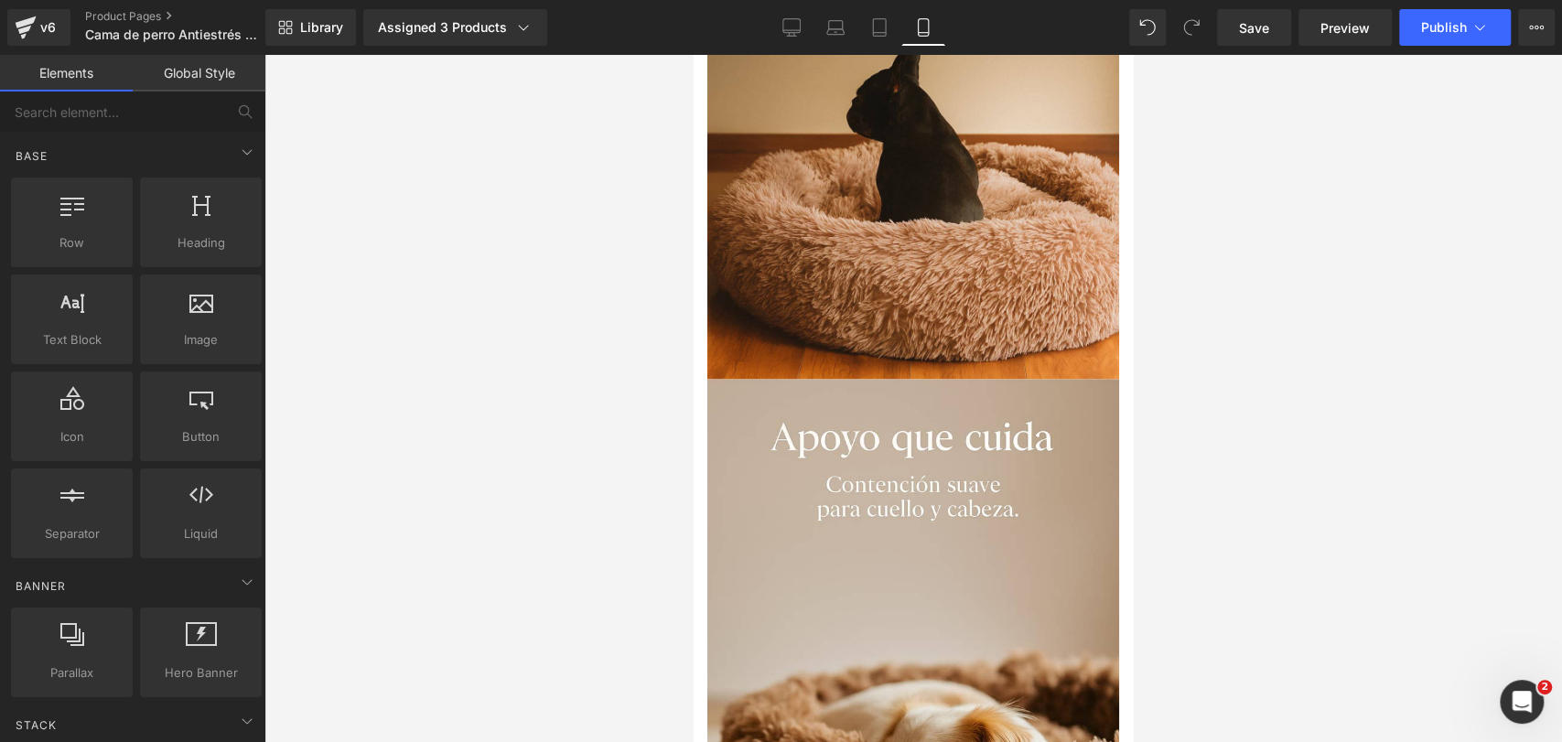
scroll to position [2236, 0]
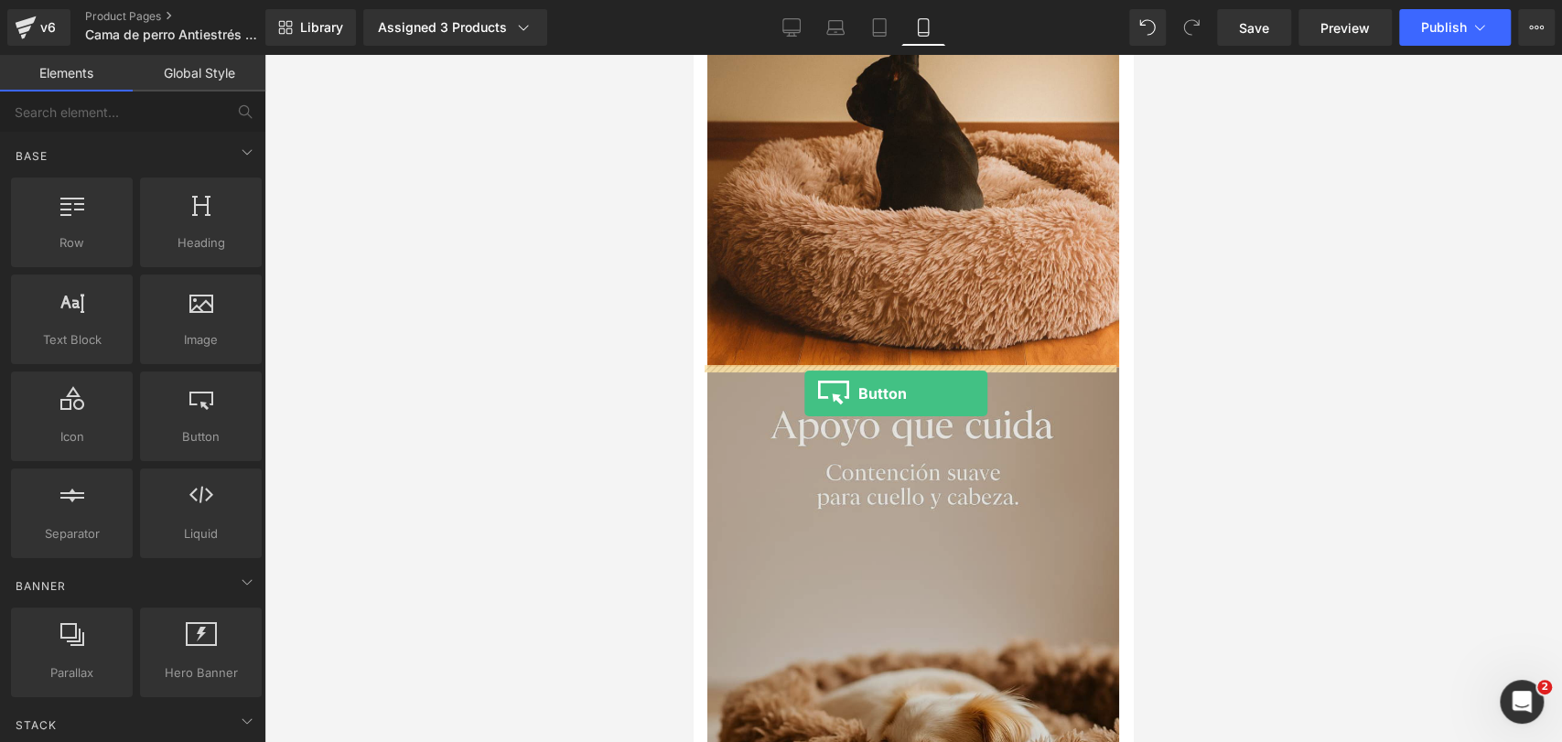
drag, startPoint x: 1081, startPoint y: 466, endPoint x: 804, endPoint y: 393, distance: 285.6
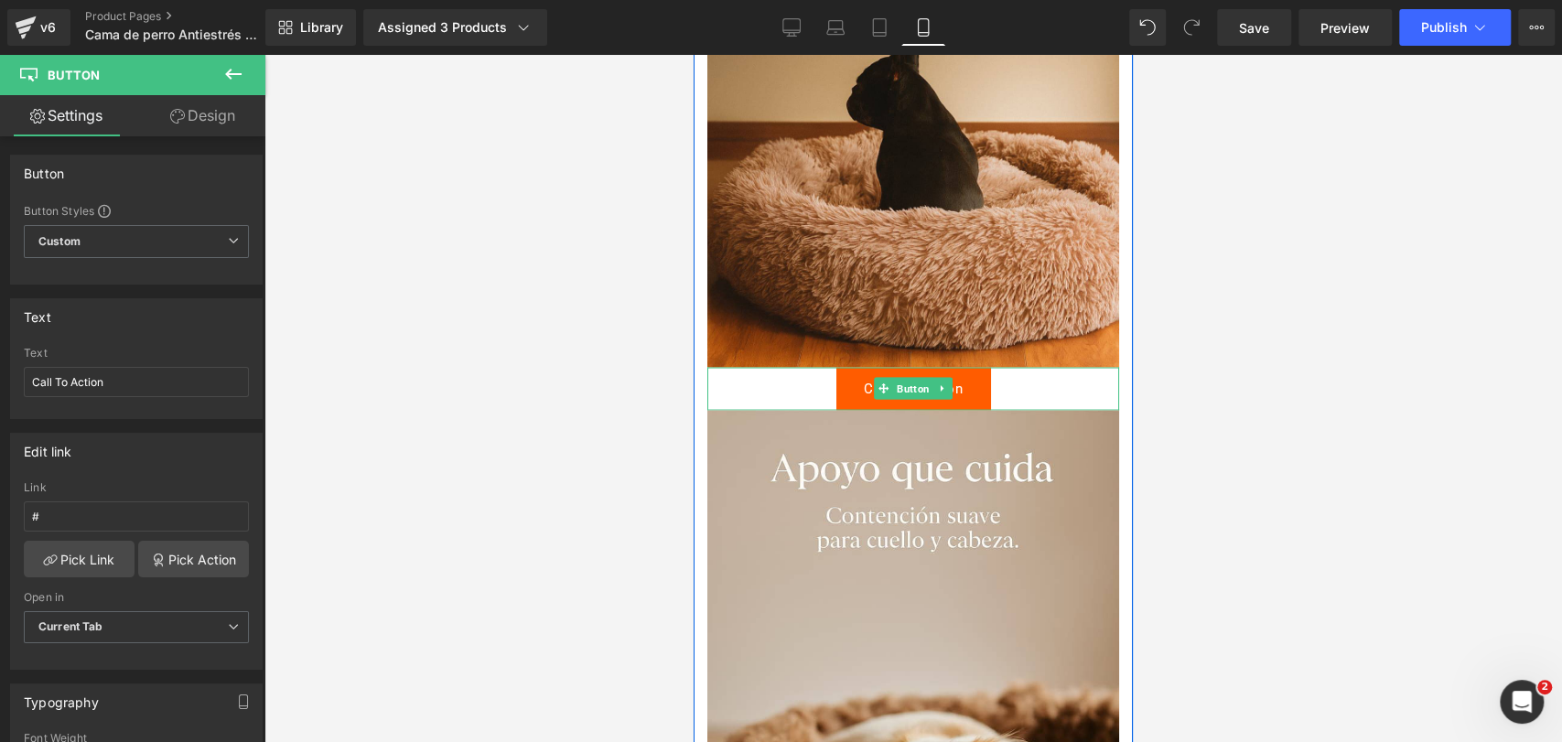
click at [938, 389] on icon at bounding box center [943, 387] width 10 height 11
click at [947, 390] on icon at bounding box center [952, 387] width 10 height 11
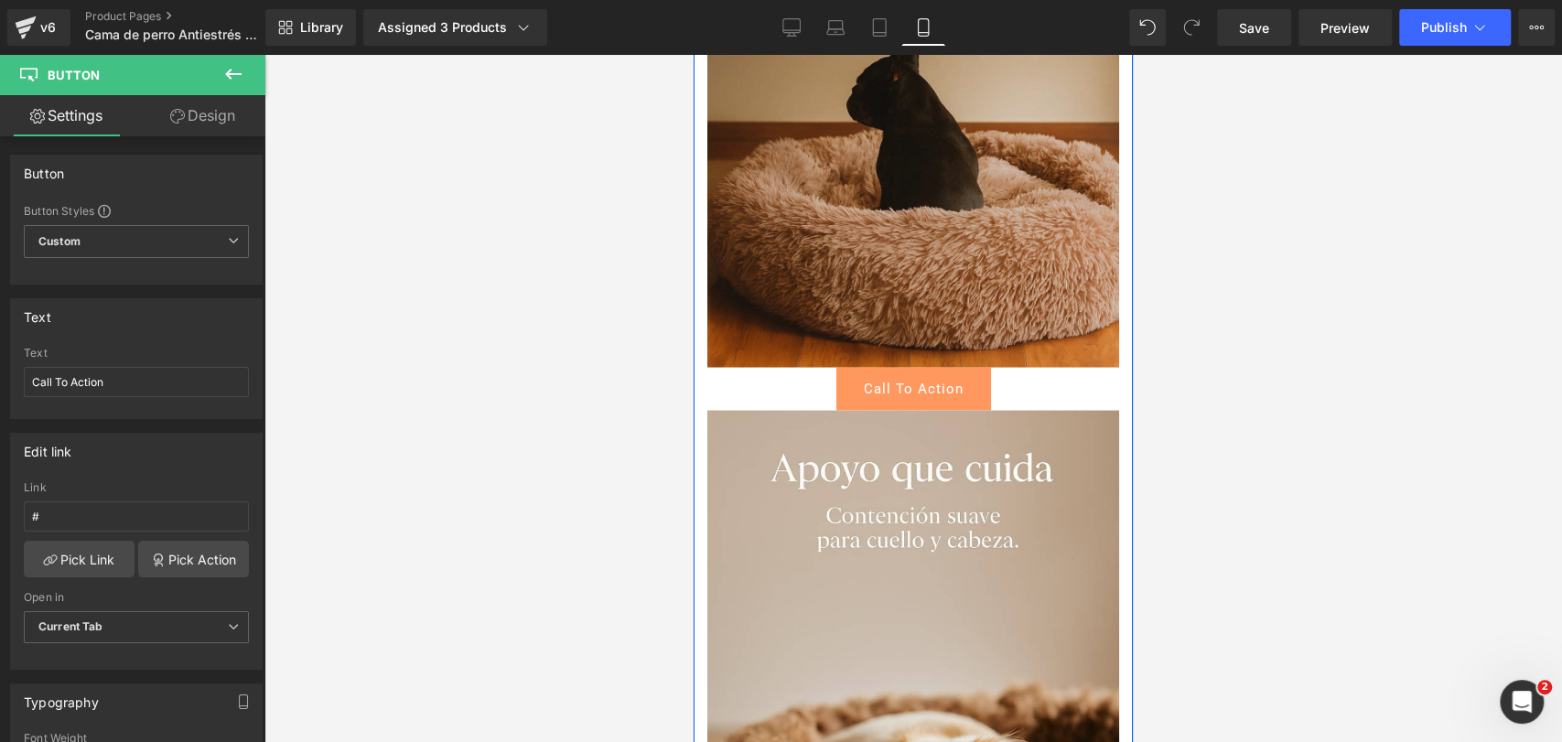
click at [896, 282] on img at bounding box center [913, 58] width 412 height 618
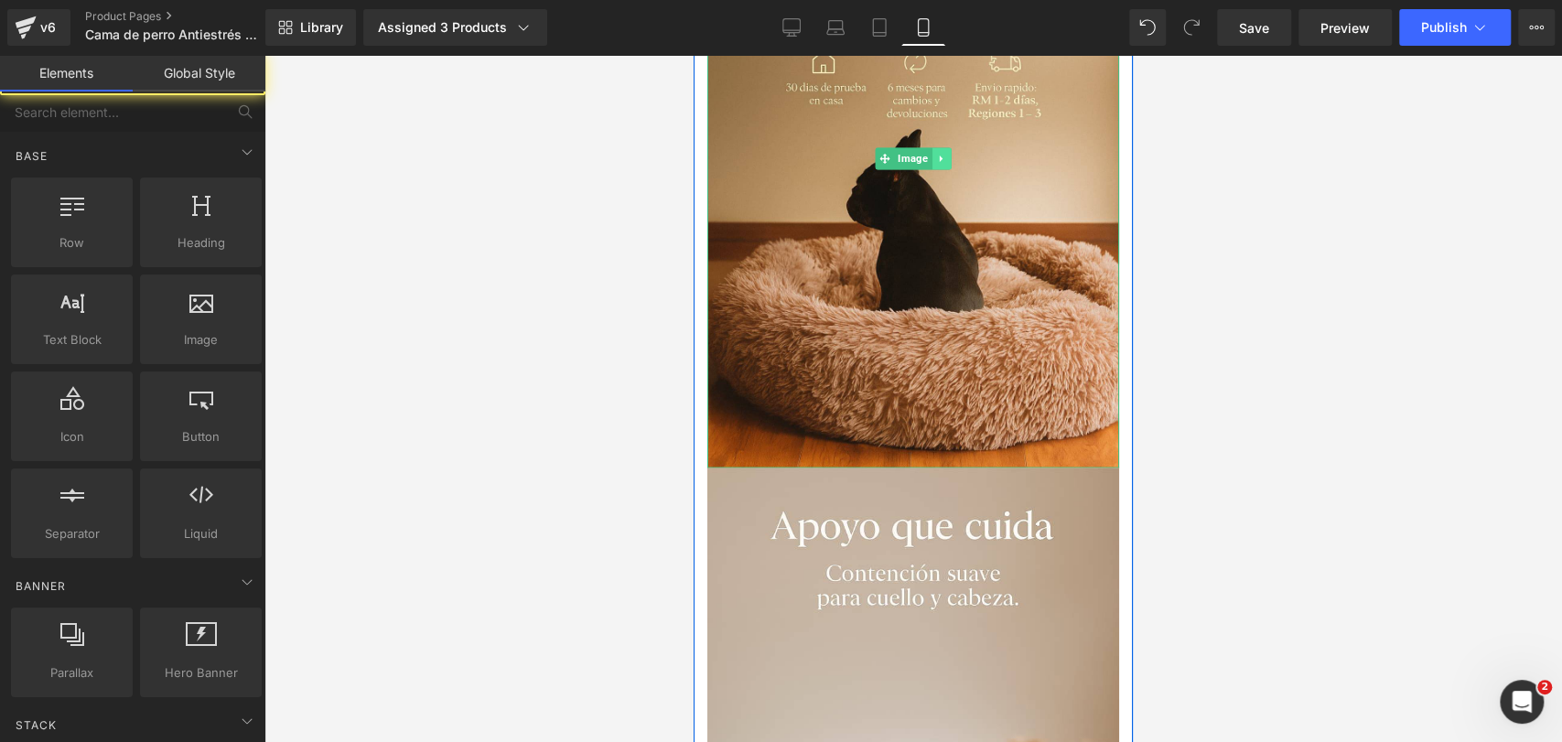
scroll to position [2033, 0]
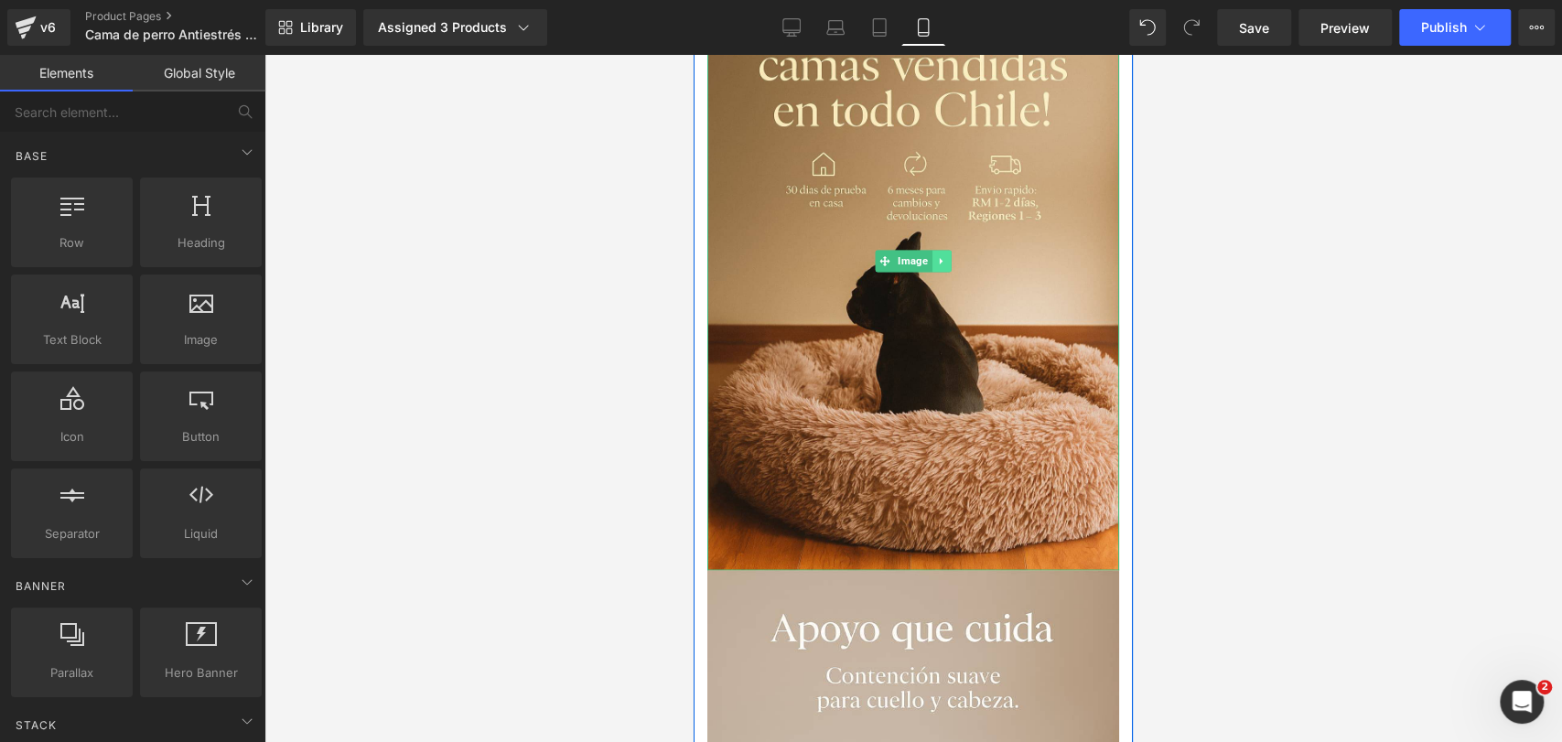
click at [938, 266] on link at bounding box center [941, 261] width 19 height 22
click at [927, 266] on link at bounding box center [931, 261] width 19 height 22
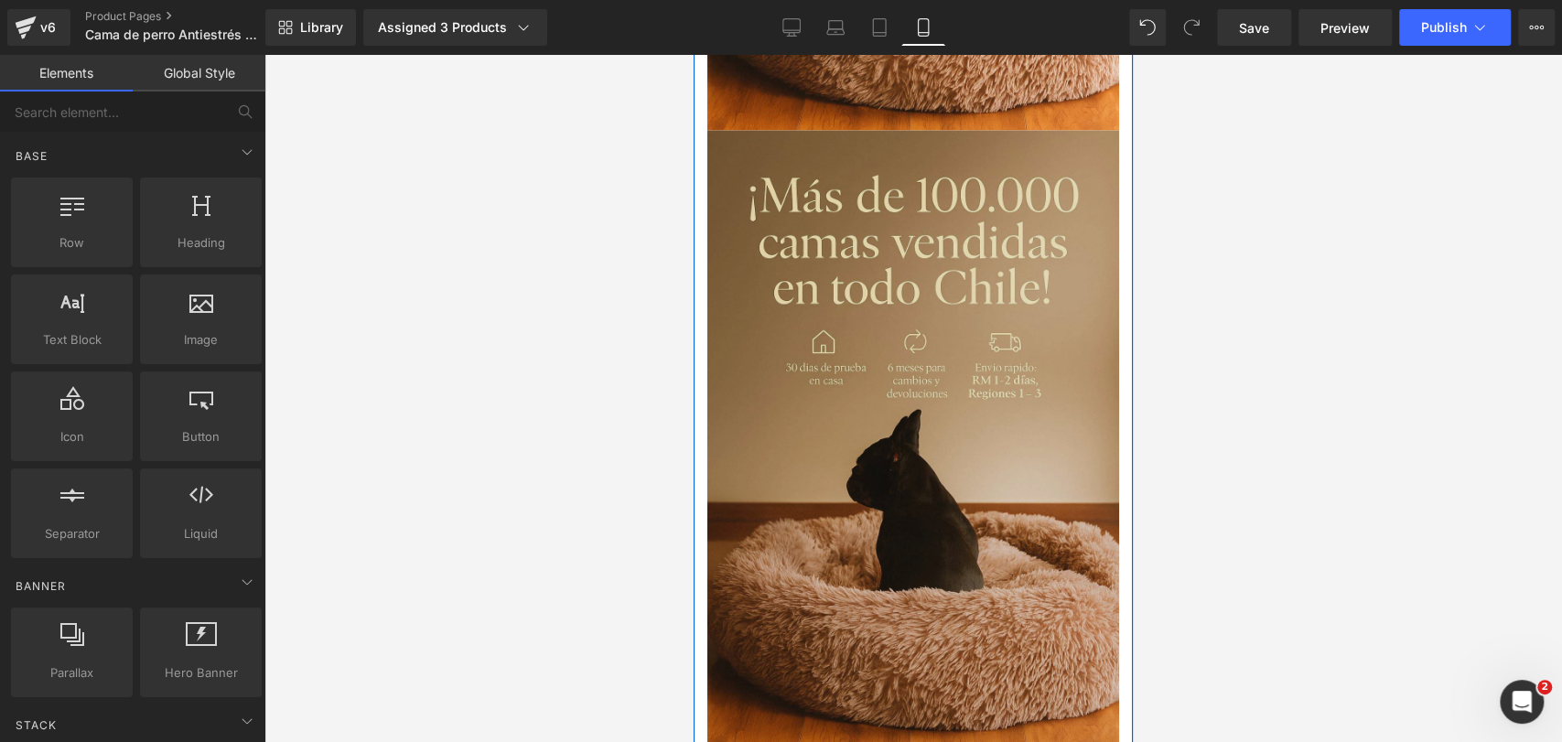
click at [895, 331] on img at bounding box center [913, 440] width 412 height 618
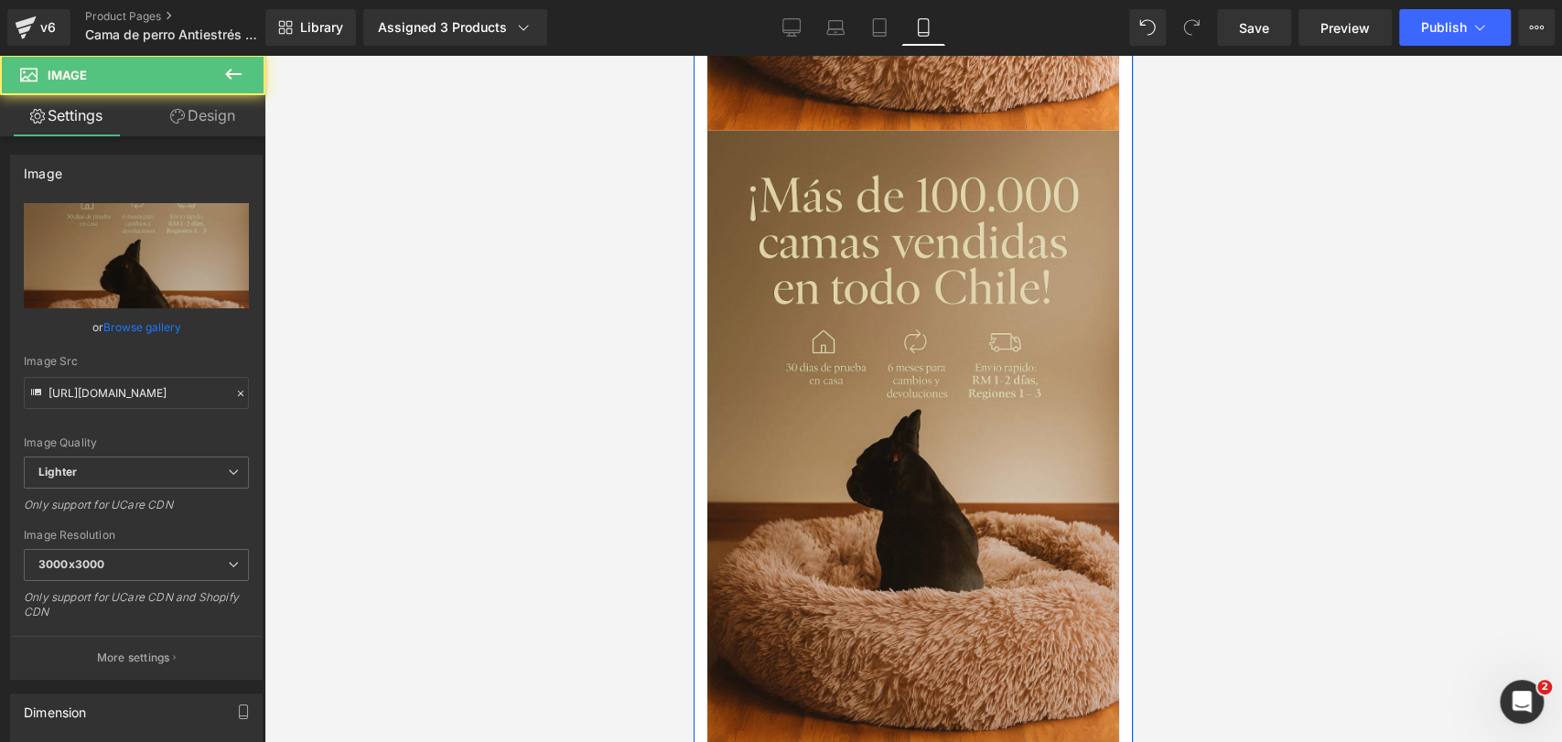
scroll to position [2473, 0]
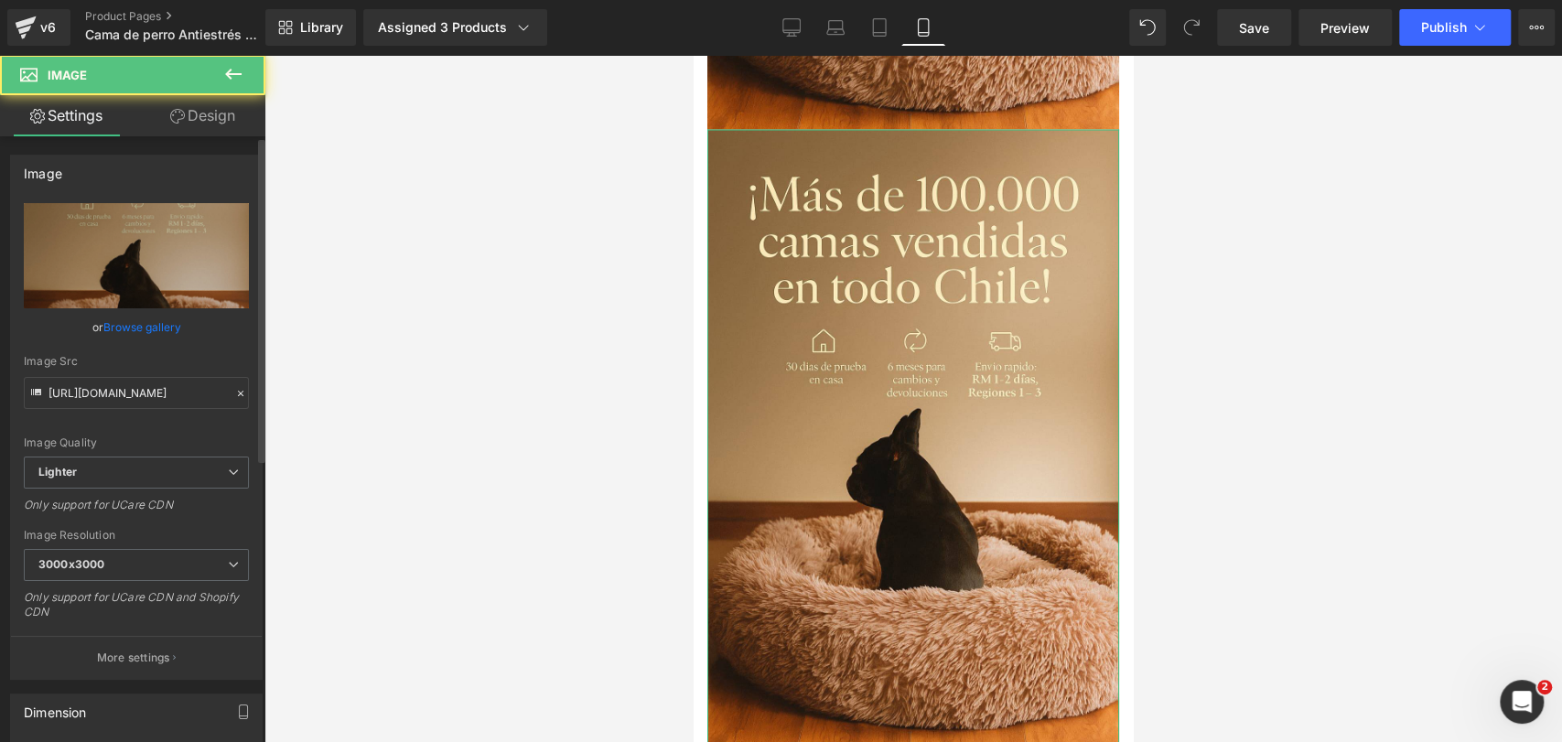
click at [165, 324] on link "Browse gallery" at bounding box center [142, 327] width 78 height 32
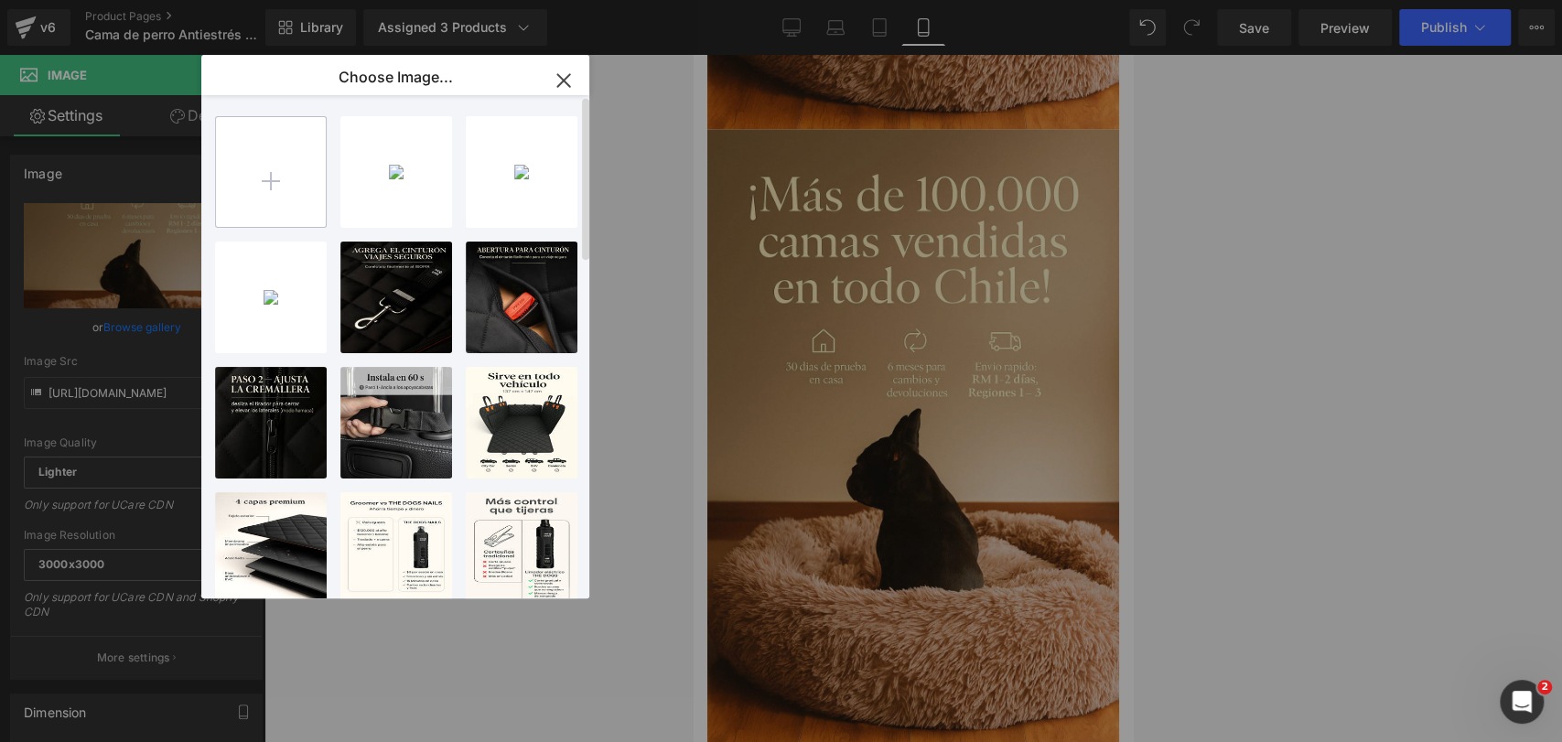
click at [283, 195] on input "file" at bounding box center [271, 172] width 110 height 110
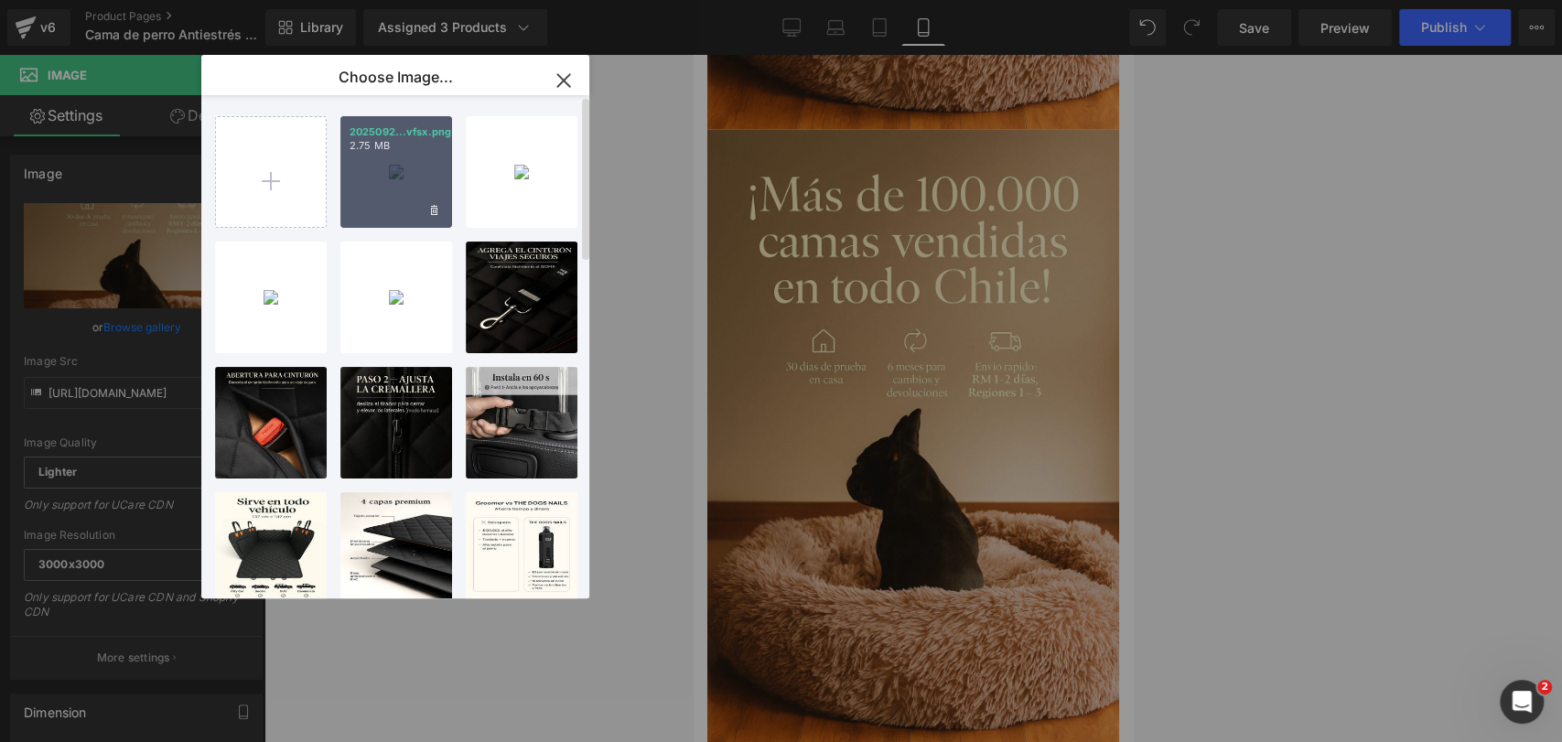
click at [419, 179] on div "2025092...vfsx.png 2.75 MB" at bounding box center [396, 172] width 112 height 112
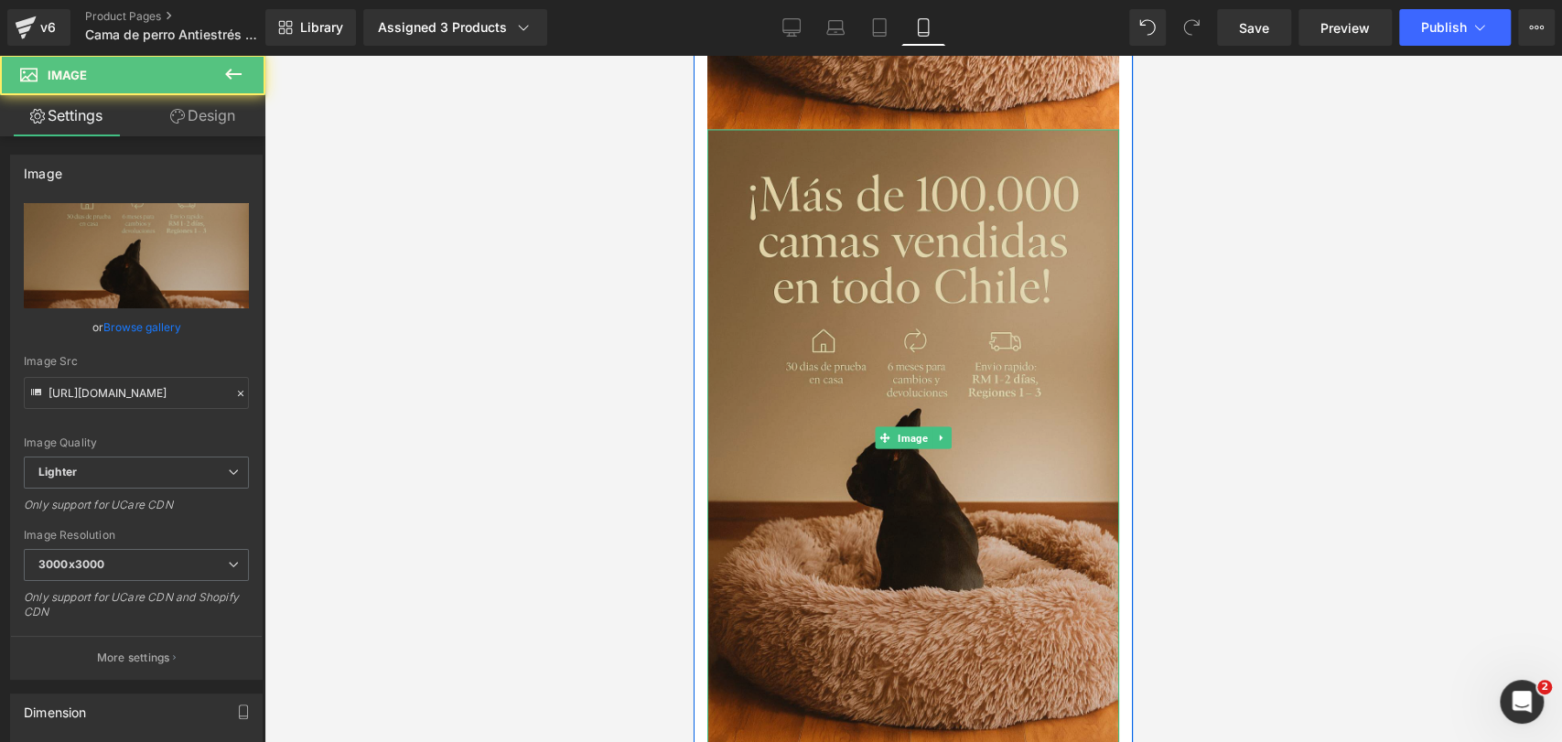
click at [919, 207] on img at bounding box center [913, 439] width 412 height 618
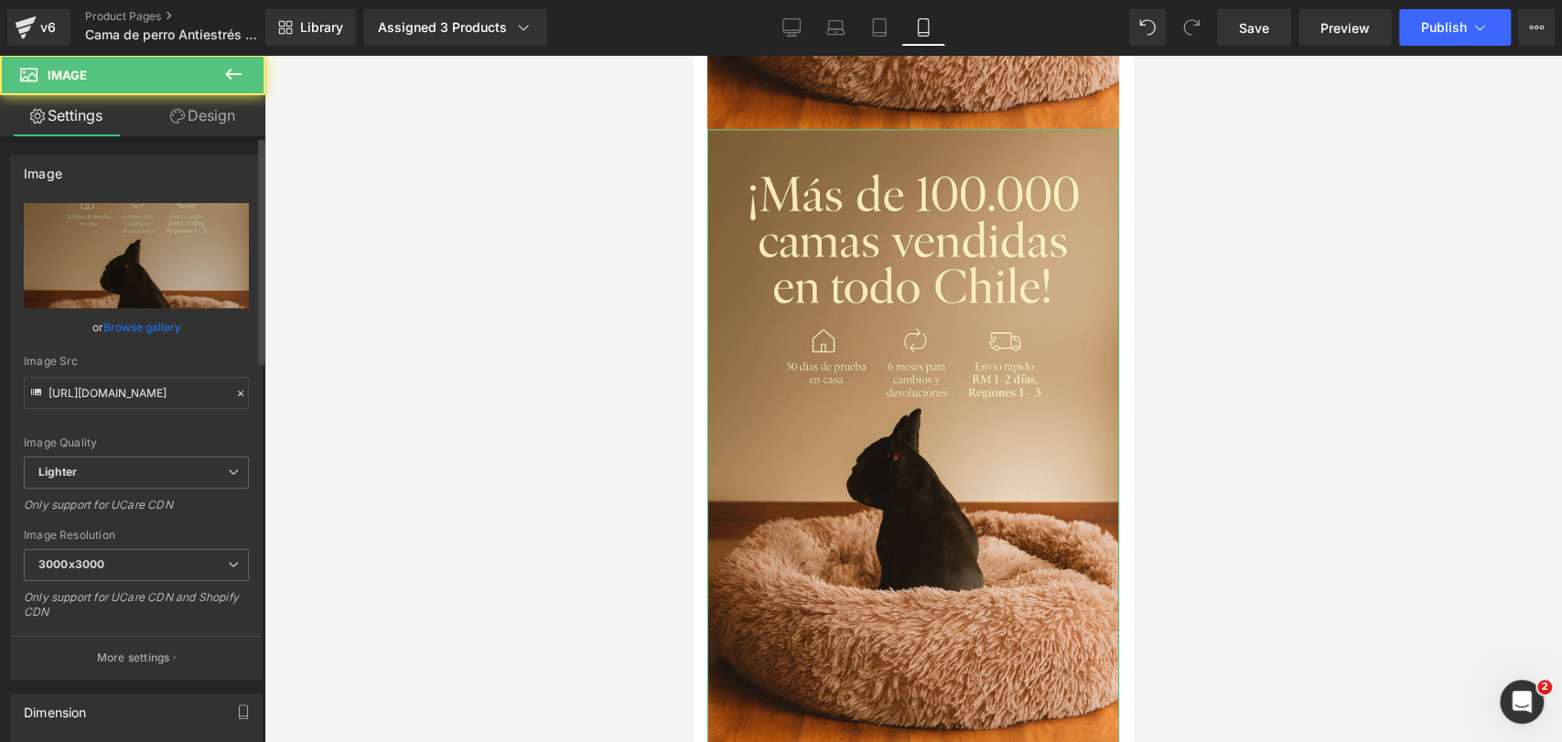
click at [131, 324] on link "Browse gallery" at bounding box center [142, 327] width 78 height 32
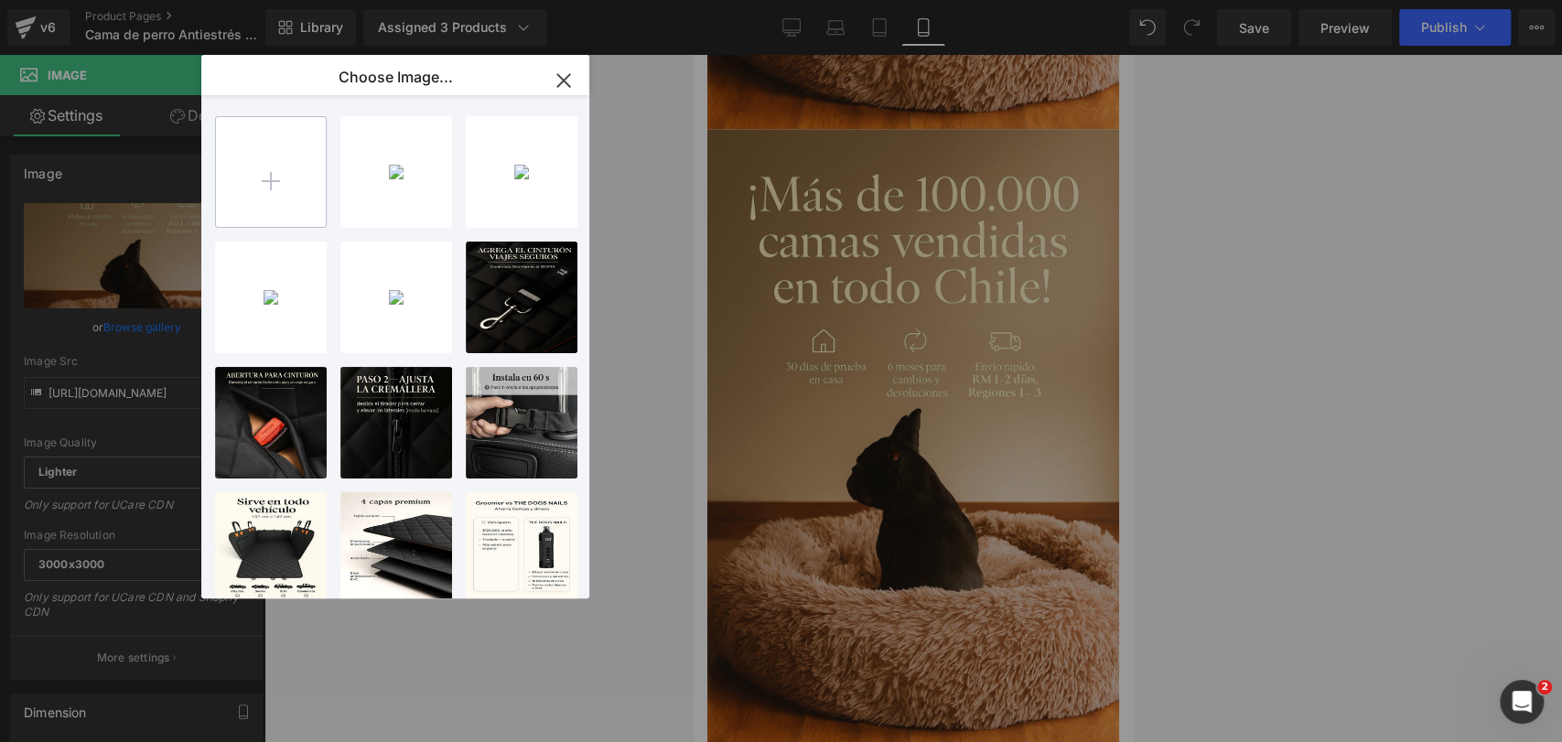
click at [248, 177] on input "file" at bounding box center [271, 172] width 110 height 110
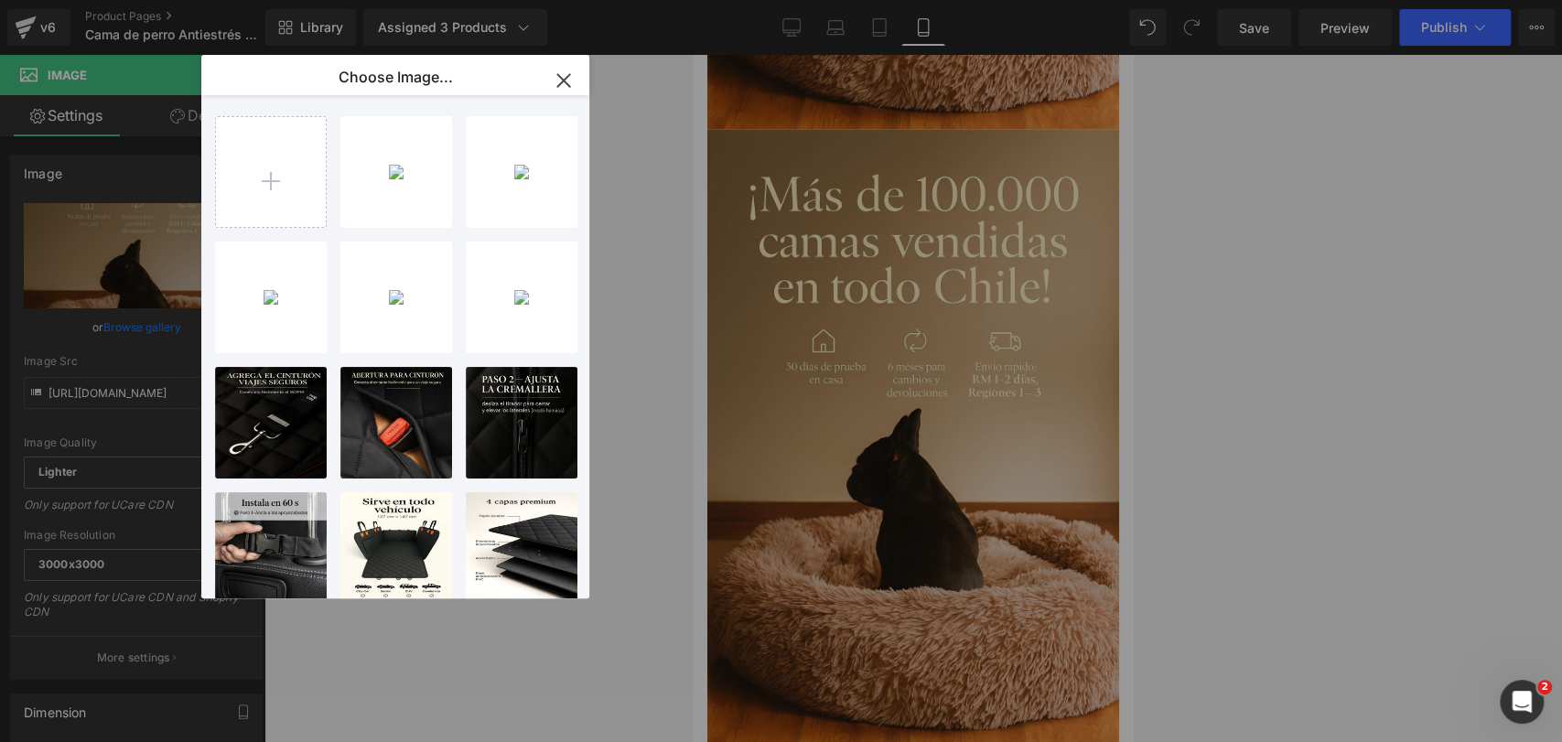
click at [0, 0] on div "2025092...vfsx.jpg 157.16 KB" at bounding box center [0, 0] width 0 height 0
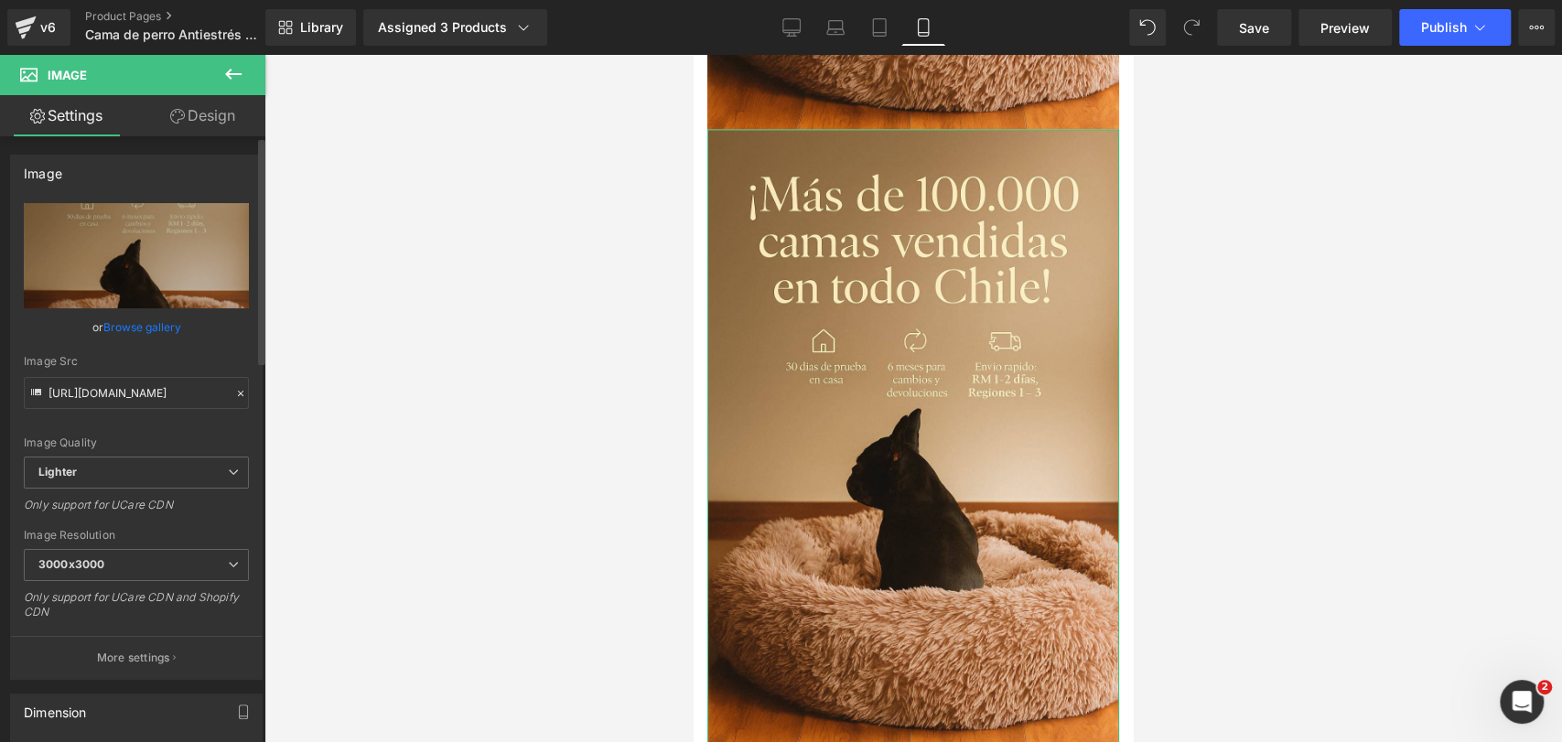
click at [169, 319] on link "Browse gallery" at bounding box center [142, 327] width 78 height 32
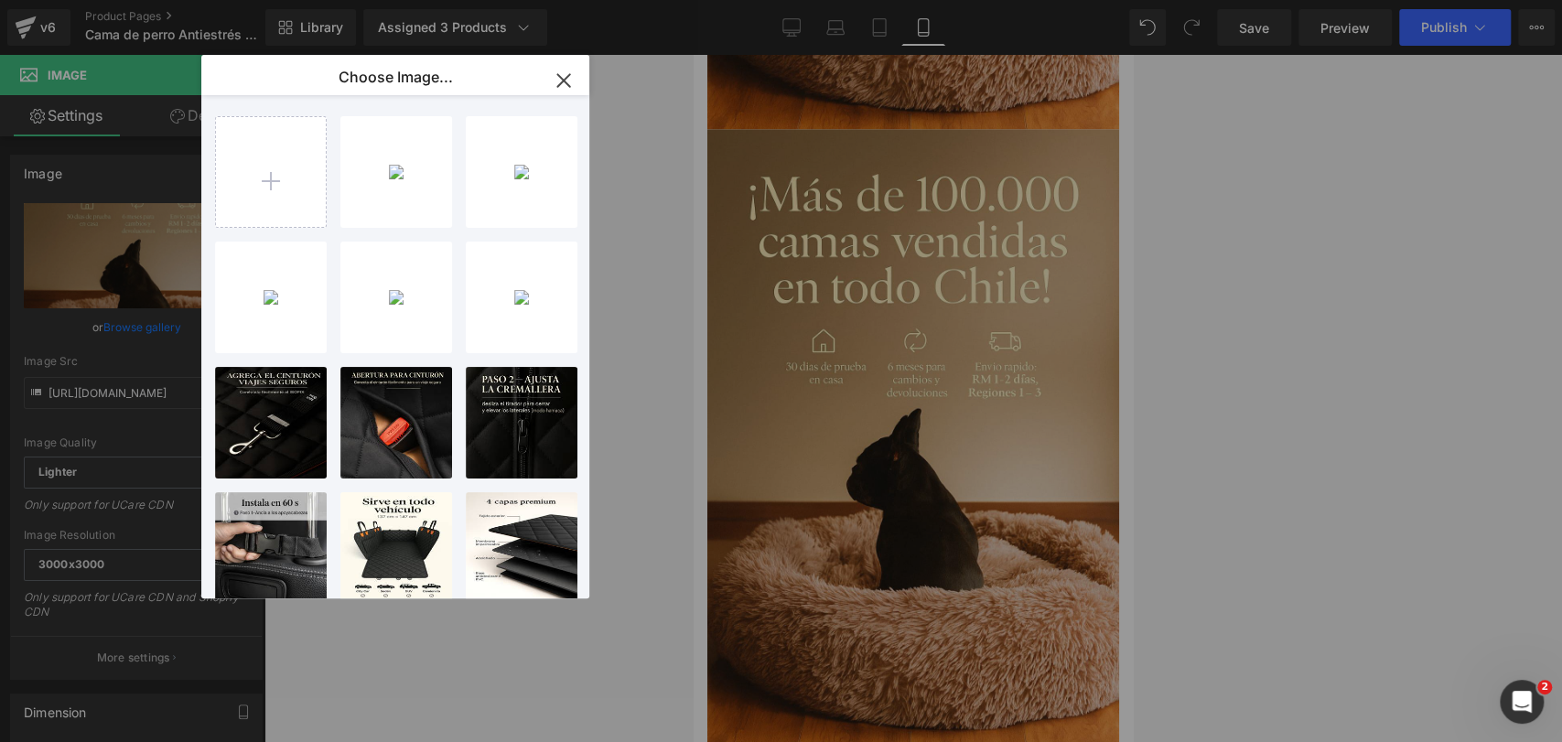
click at [0, 0] on div "2025092...vfsx.jpg 157.16 KB" at bounding box center [0, 0] width 0 height 0
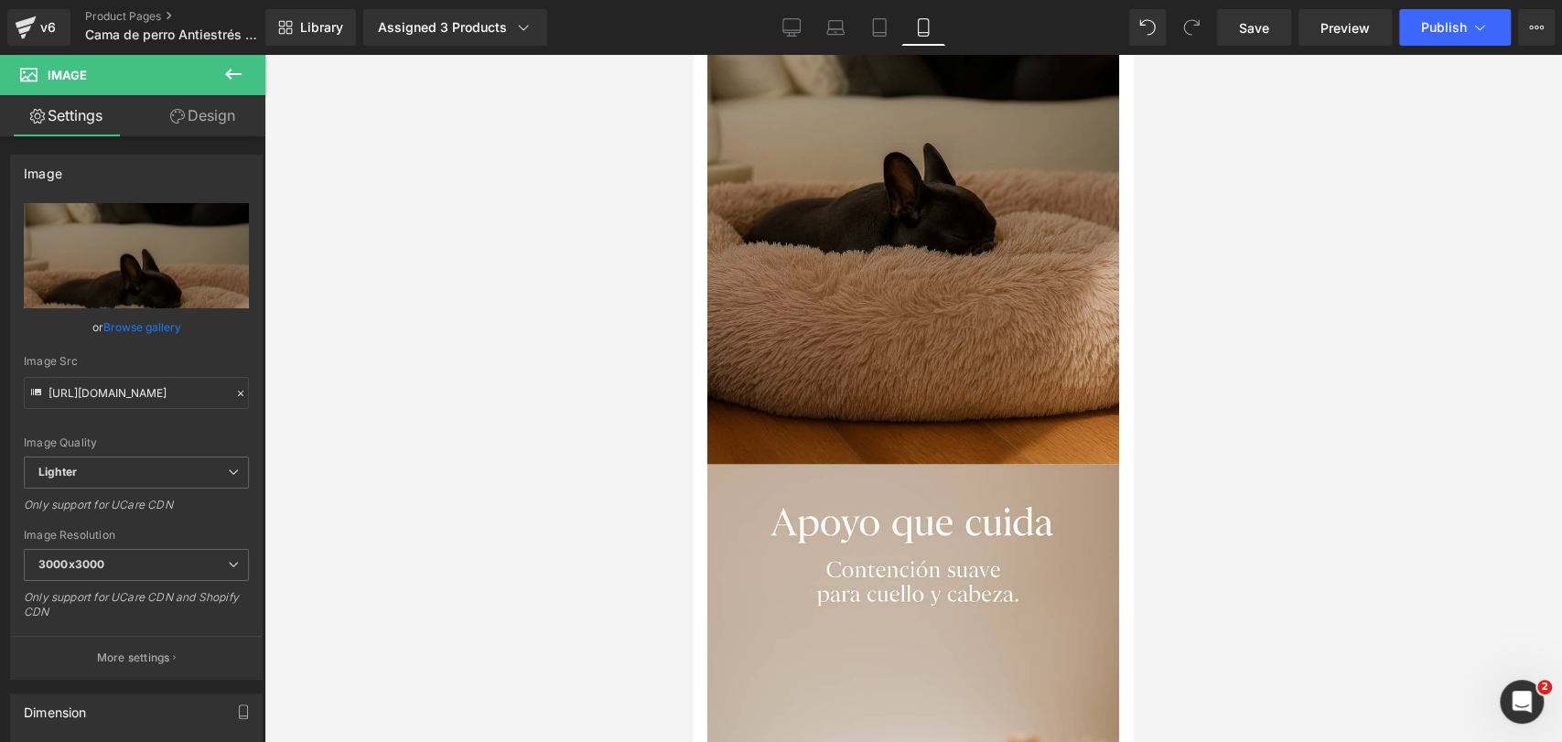
scroll to position [2879, 0]
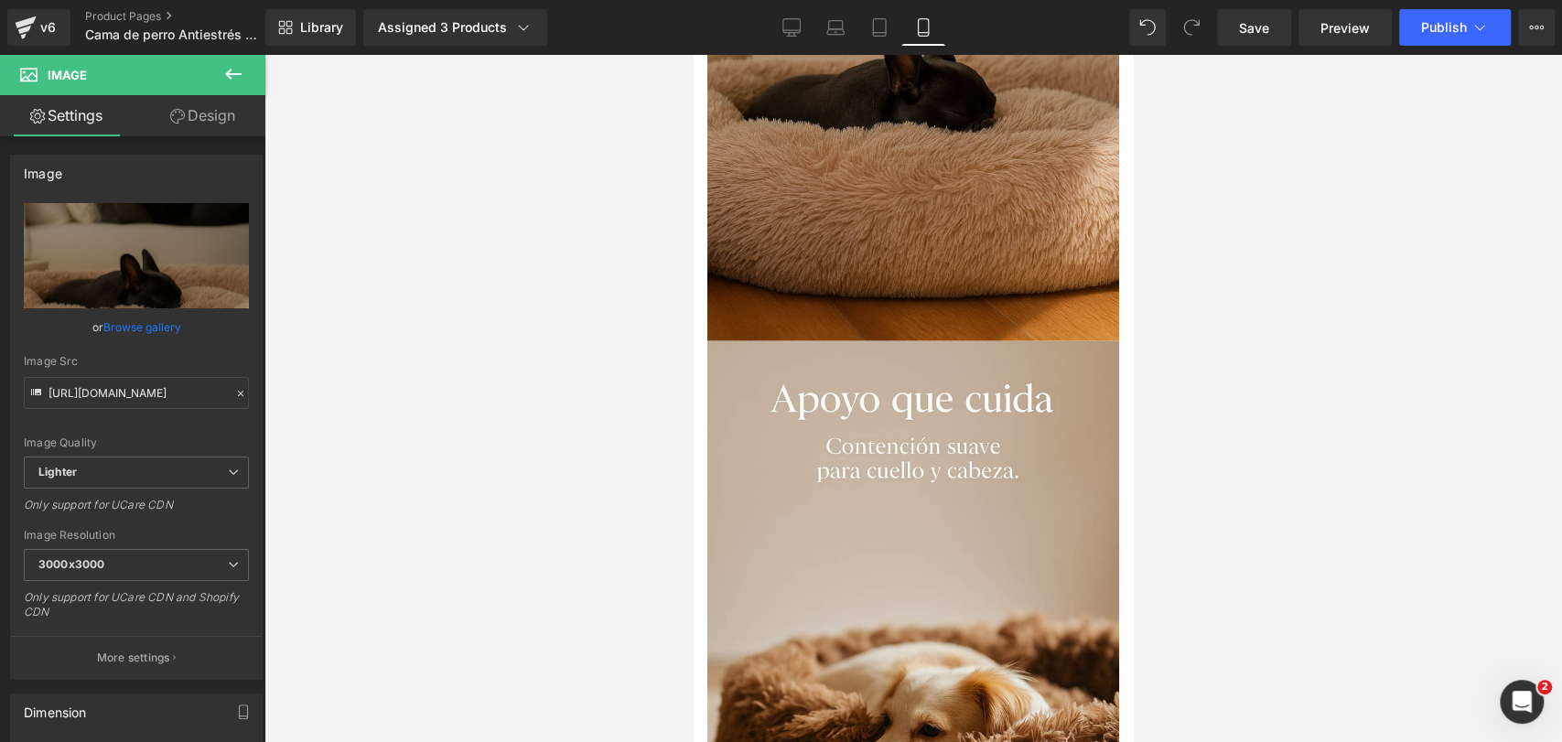
click at [234, 77] on icon at bounding box center [233, 74] width 22 height 22
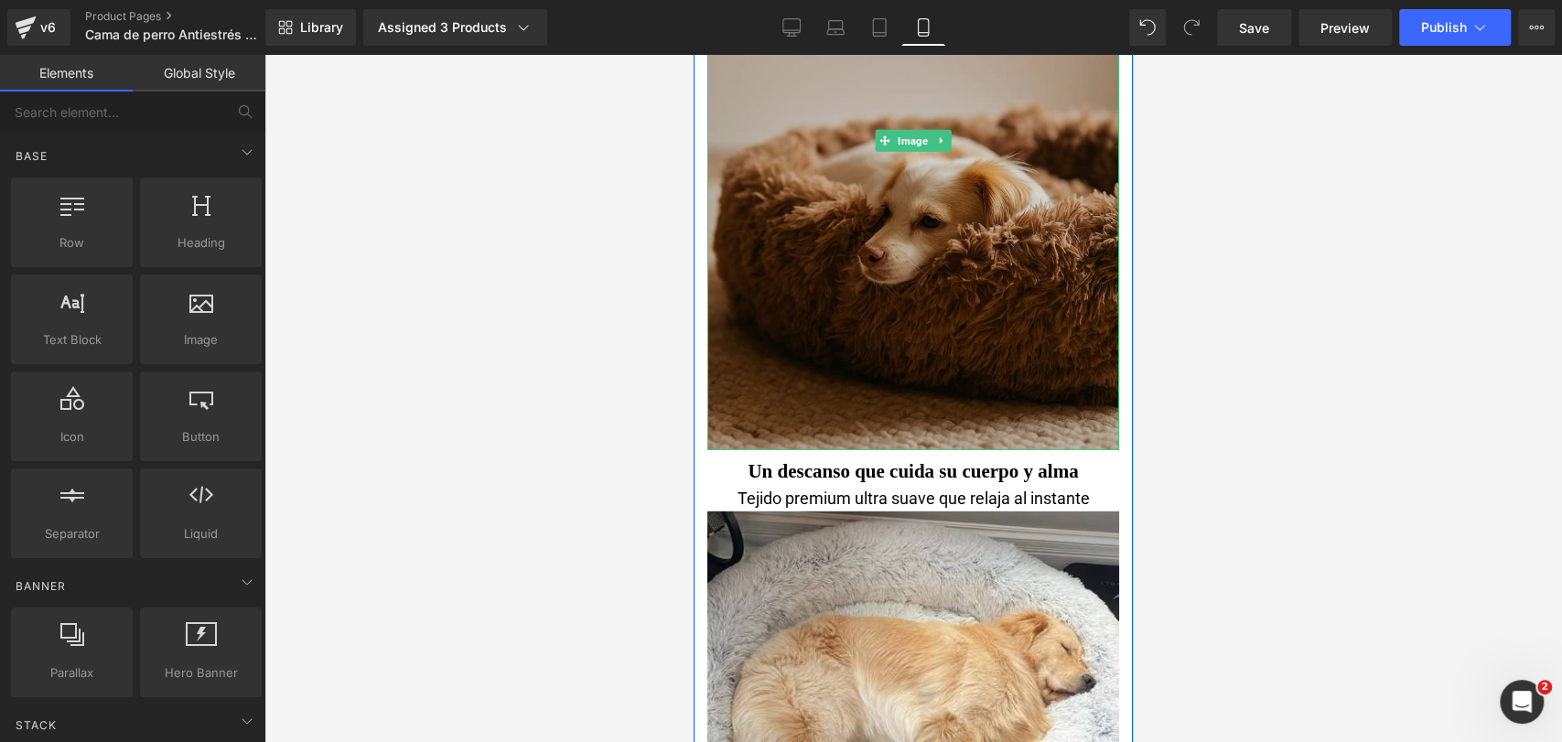
scroll to position [3591, 0]
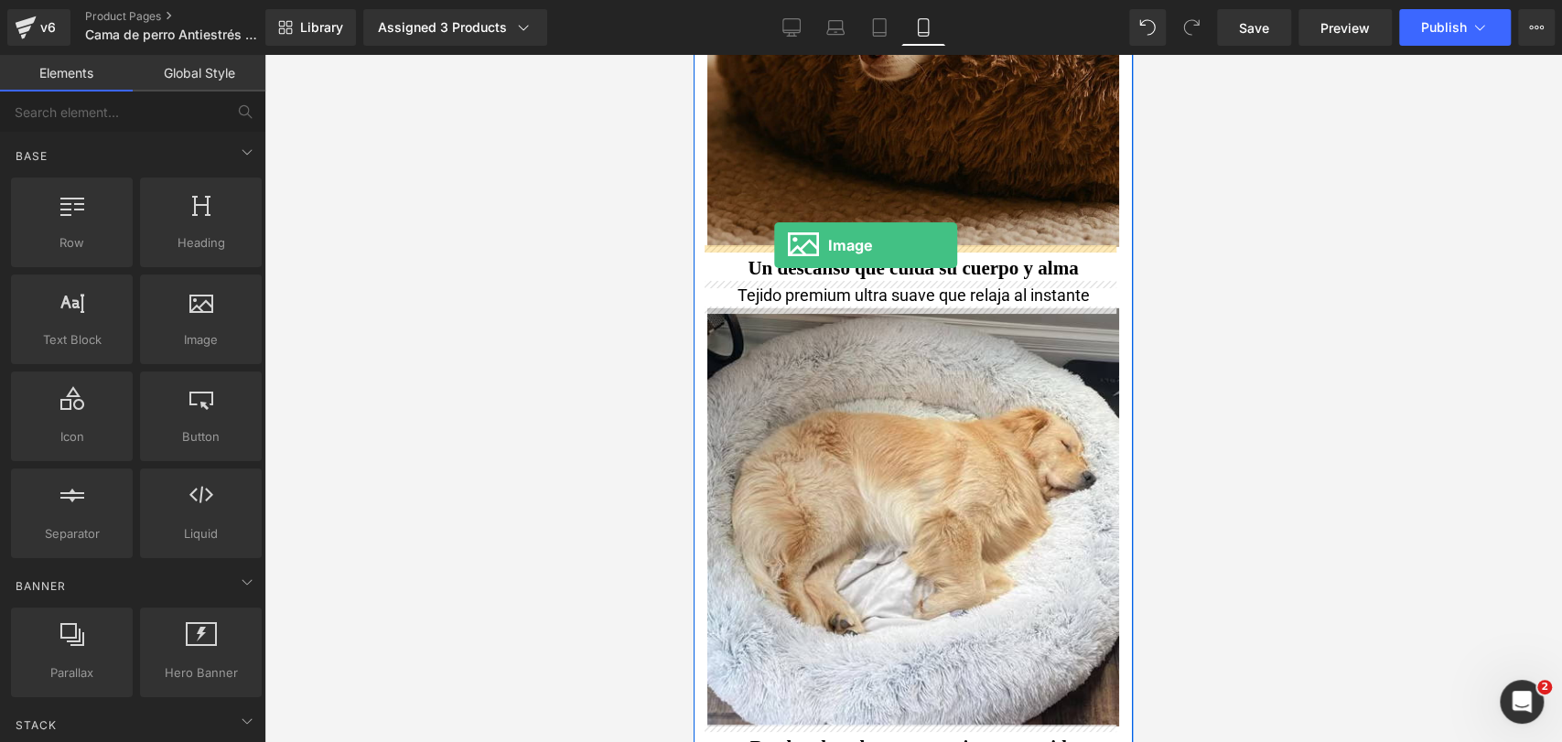
drag, startPoint x: 910, startPoint y: 389, endPoint x: 774, endPoint y: 245, distance: 198.0
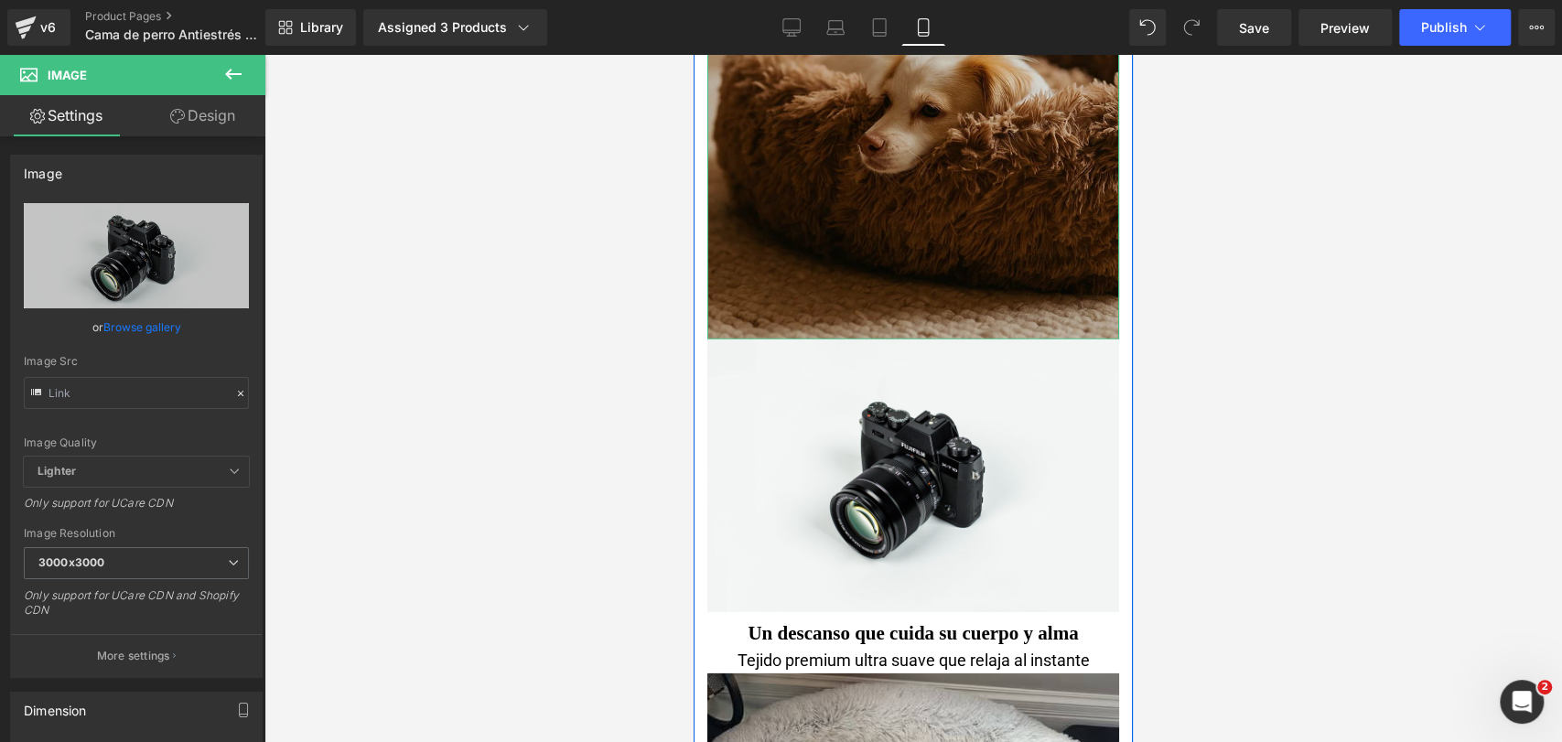
scroll to position [3388, 0]
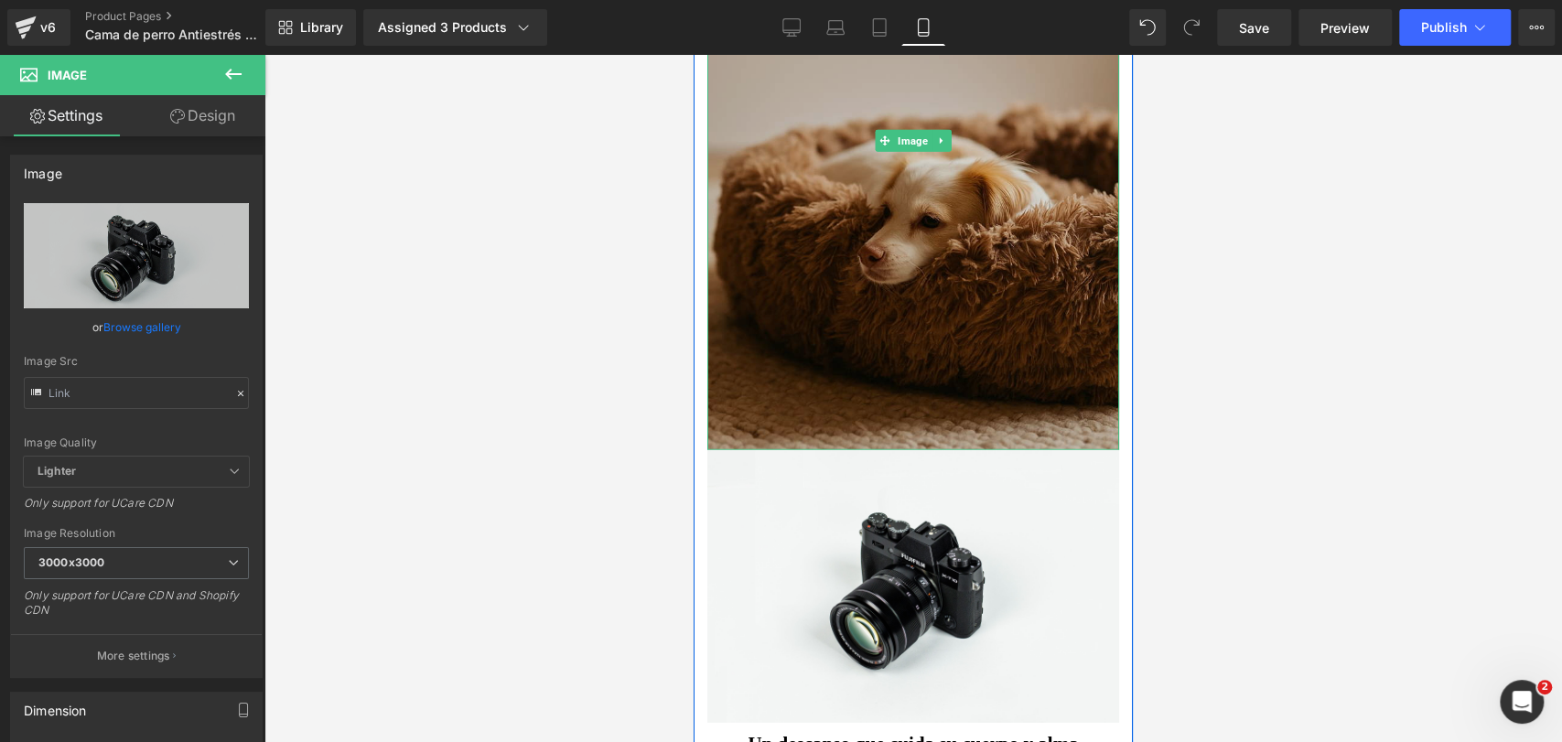
click at [914, 183] on img at bounding box center [913, 142] width 412 height 618
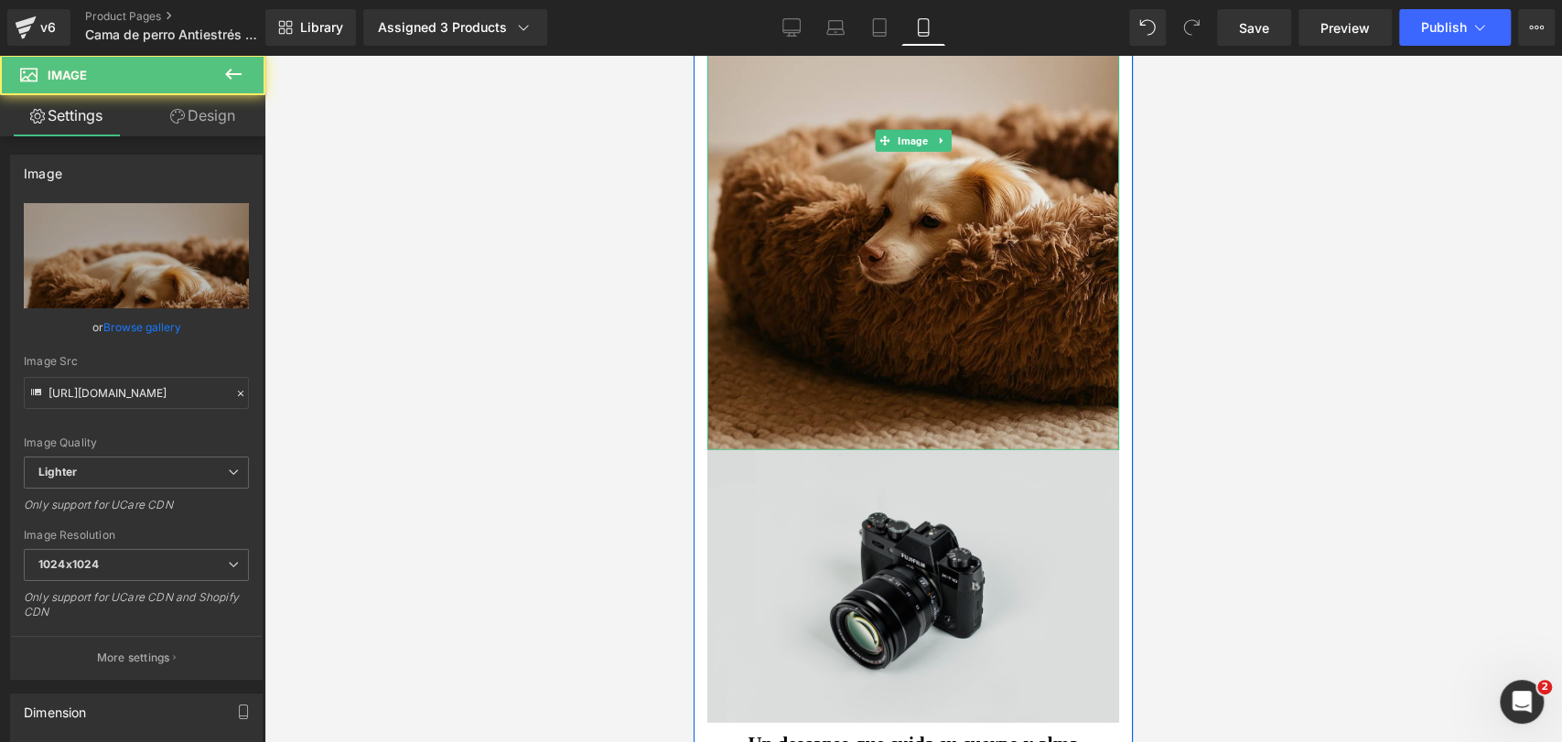
click at [929, 512] on img at bounding box center [913, 586] width 412 height 273
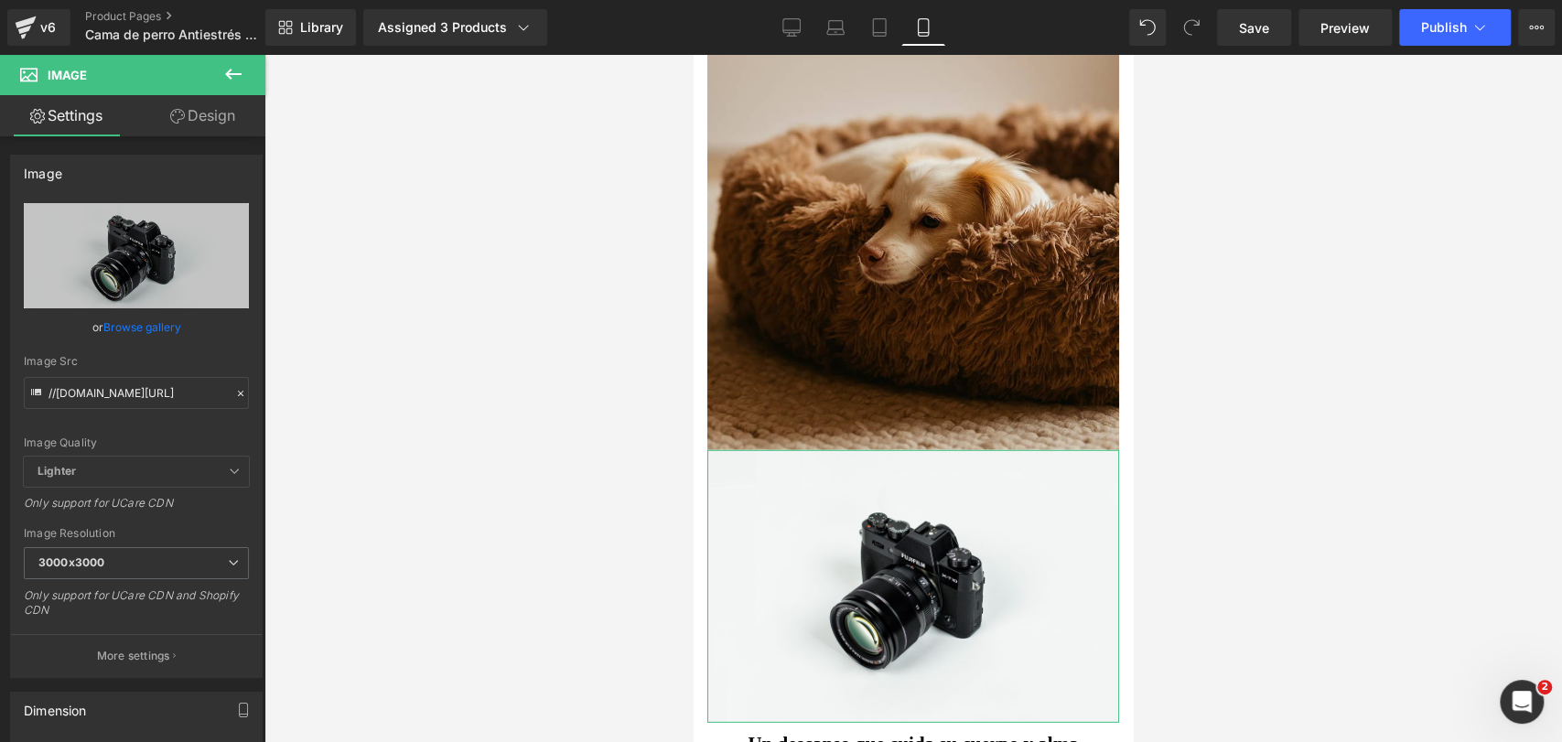
click at [147, 320] on link "Browse gallery" at bounding box center [142, 327] width 78 height 32
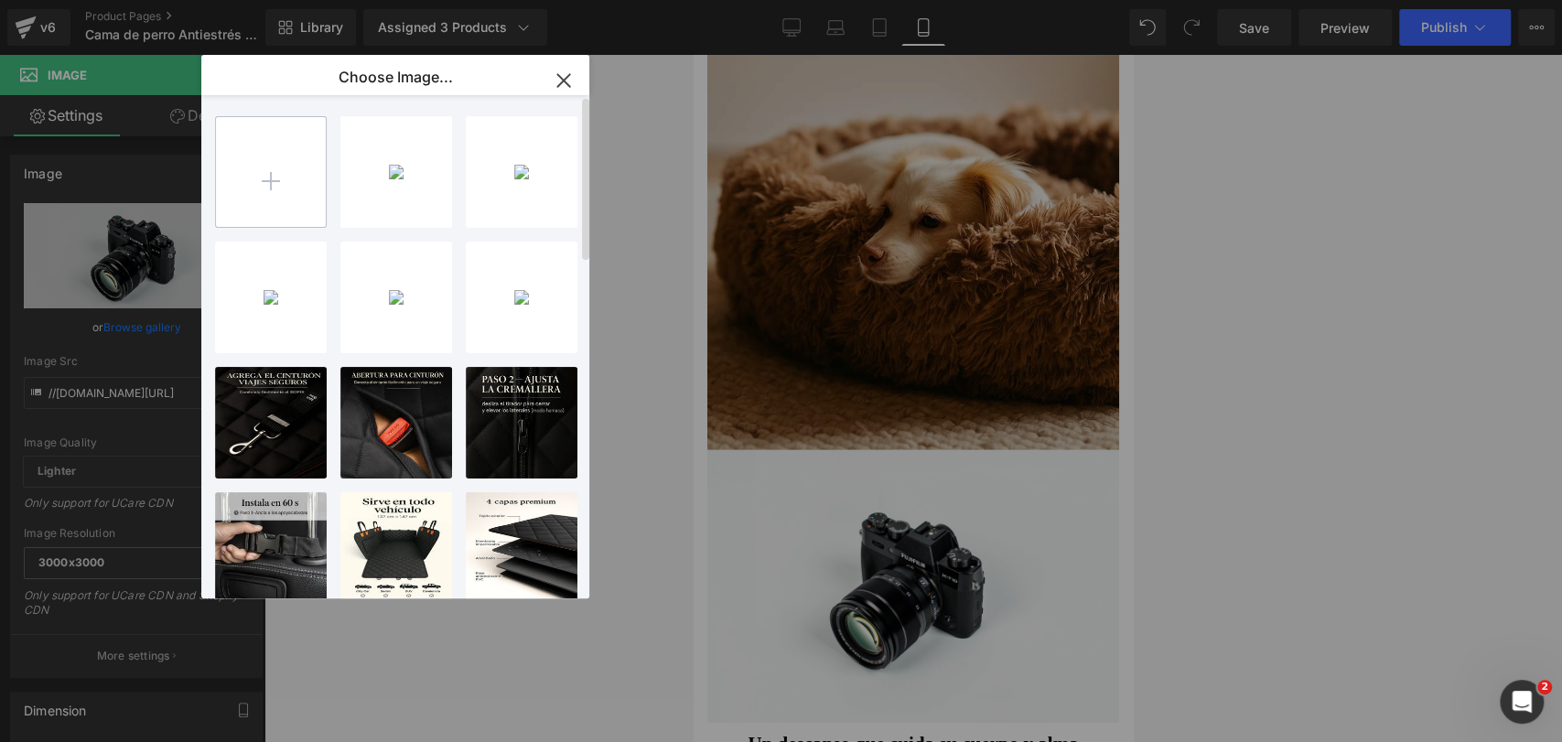
click at [301, 152] on input "file" at bounding box center [271, 172] width 110 height 110
type input "C:\fakepath\20250922_0140_Tejido Ultra Premium_remix_01k5qvf7gxf3qv8dgq6wdkp7e4…"
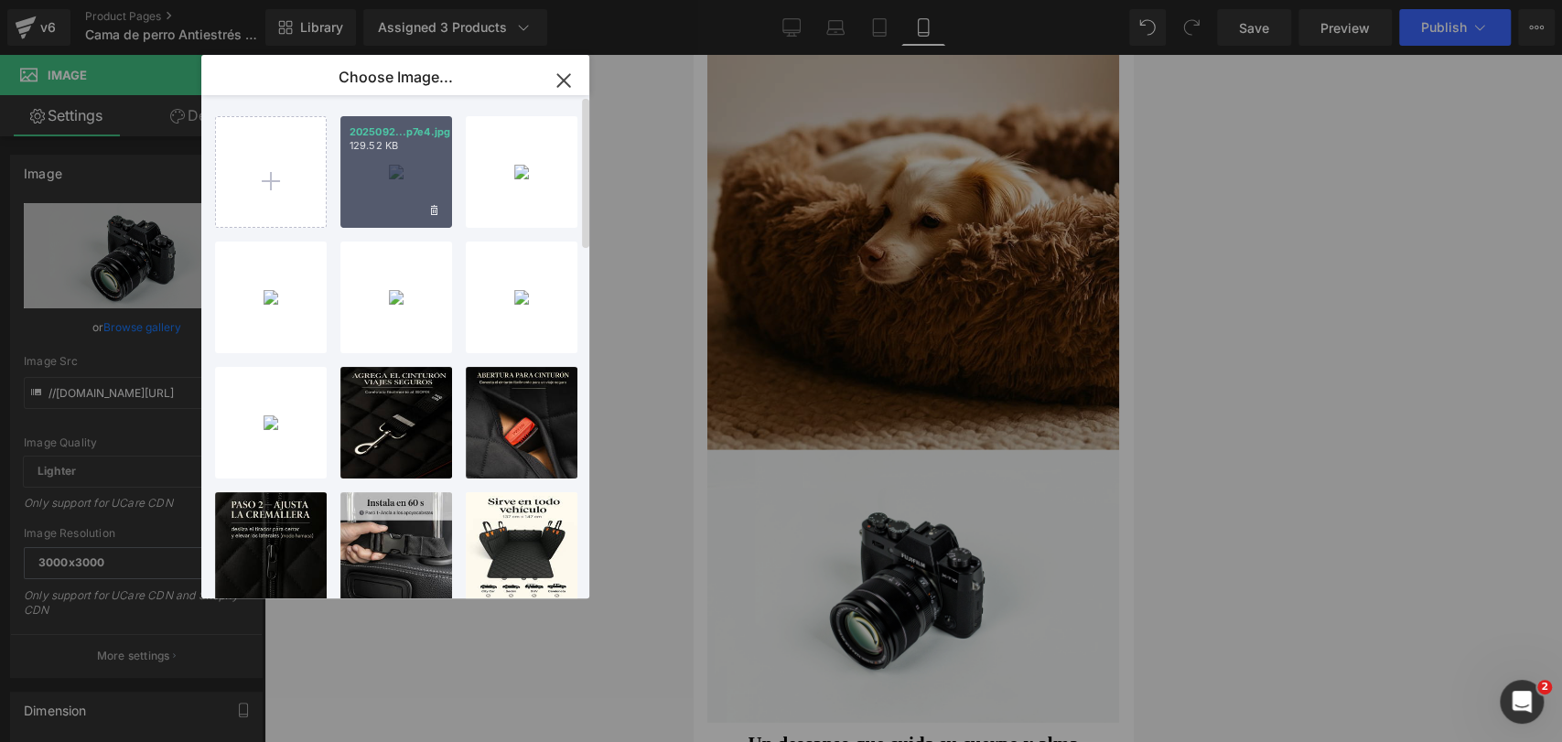
click at [406, 184] on div "2025092...p7e4.jpg 129.52 KB" at bounding box center [396, 172] width 112 height 112
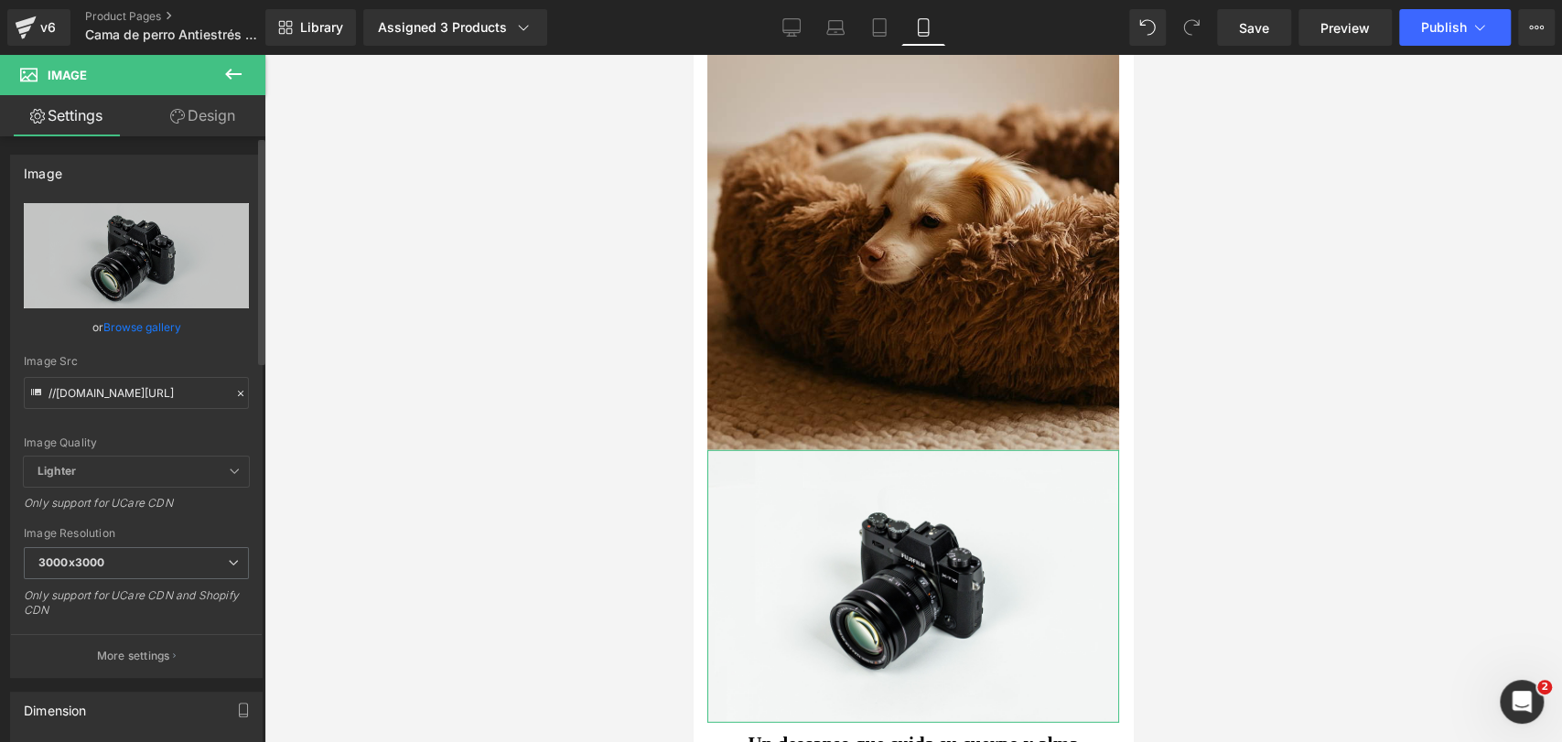
click at [117, 328] on link "Browse gallery" at bounding box center [142, 327] width 78 height 32
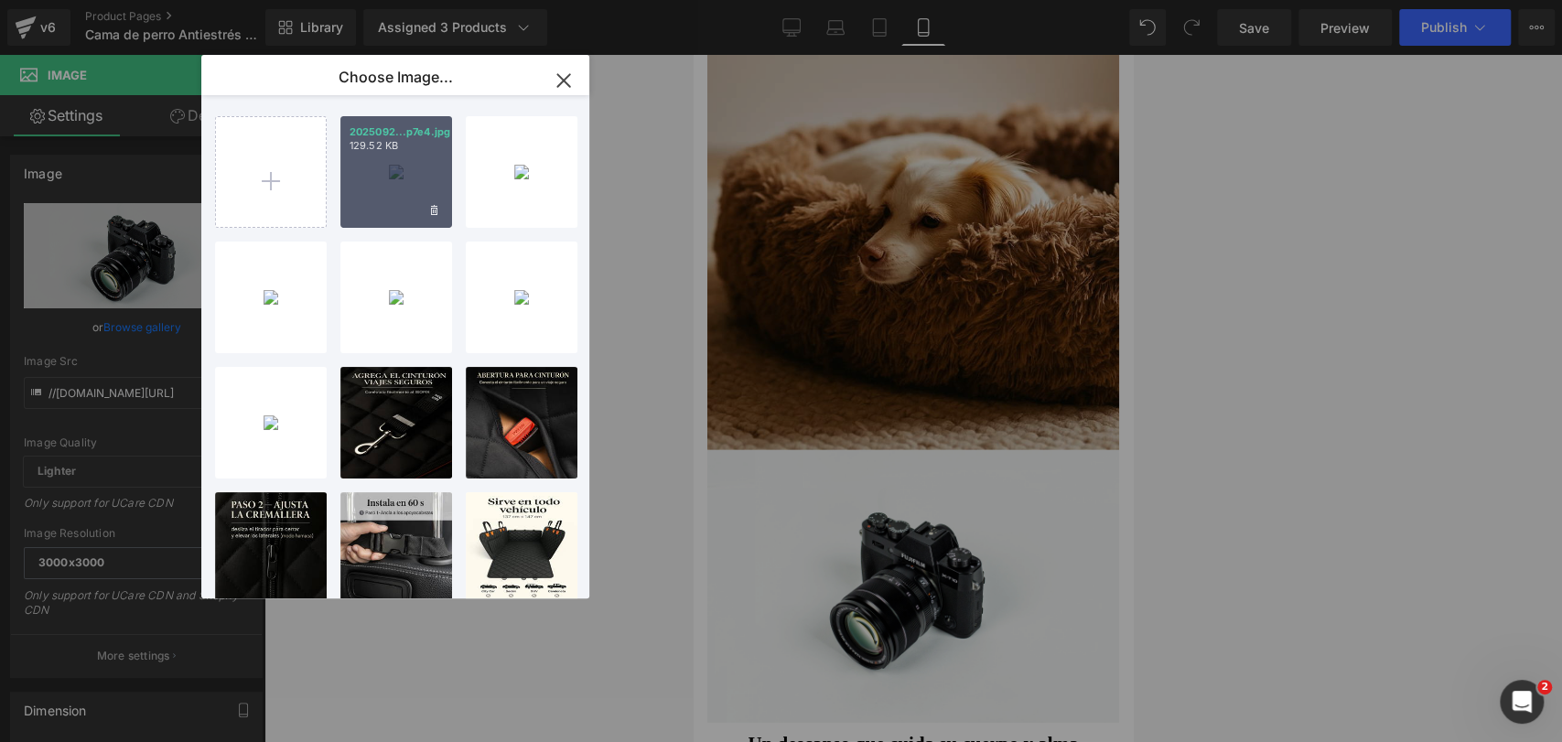
click at [404, 201] on div "2025092...p7e4.jpg 129.52 KB" at bounding box center [396, 172] width 112 height 112
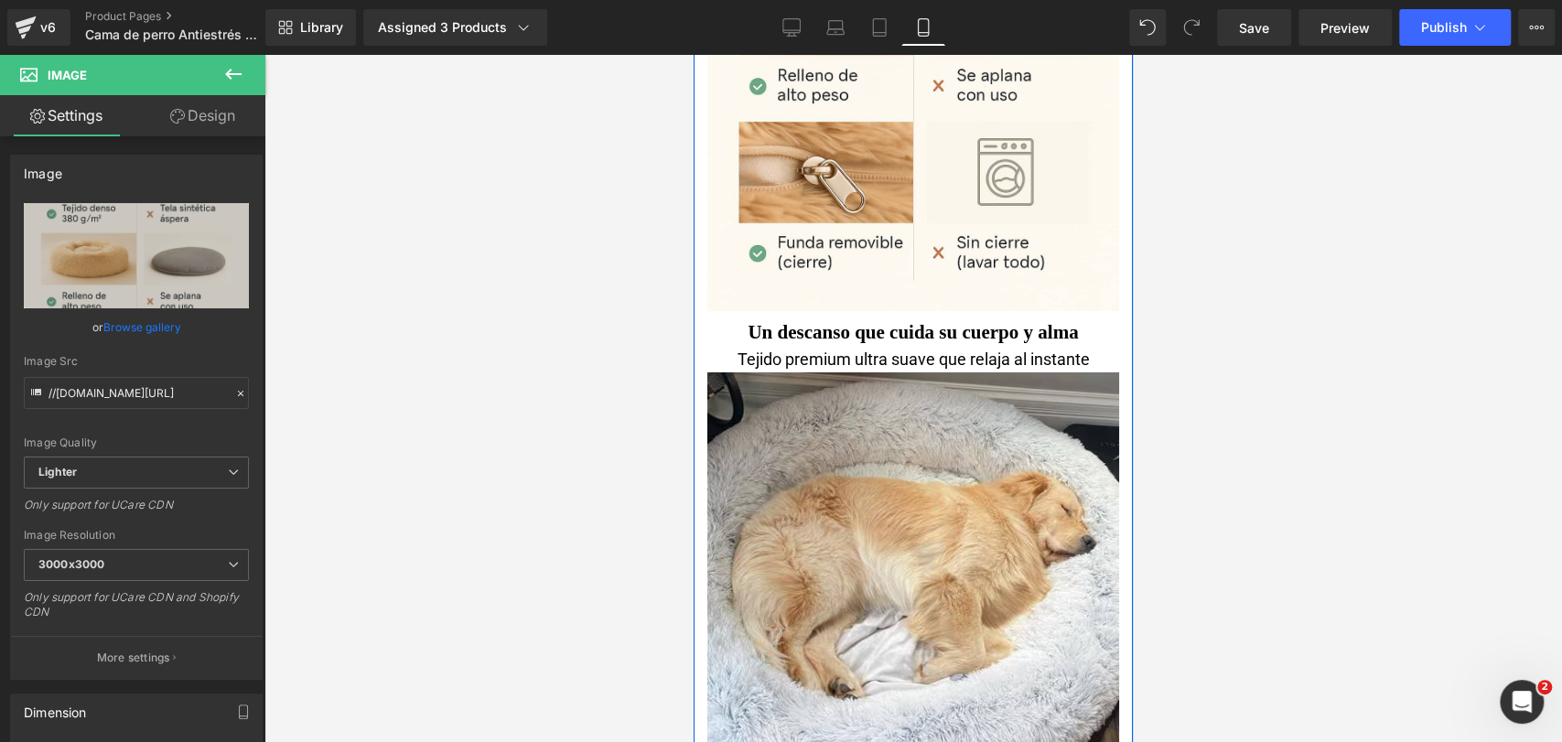
scroll to position [4201, 0]
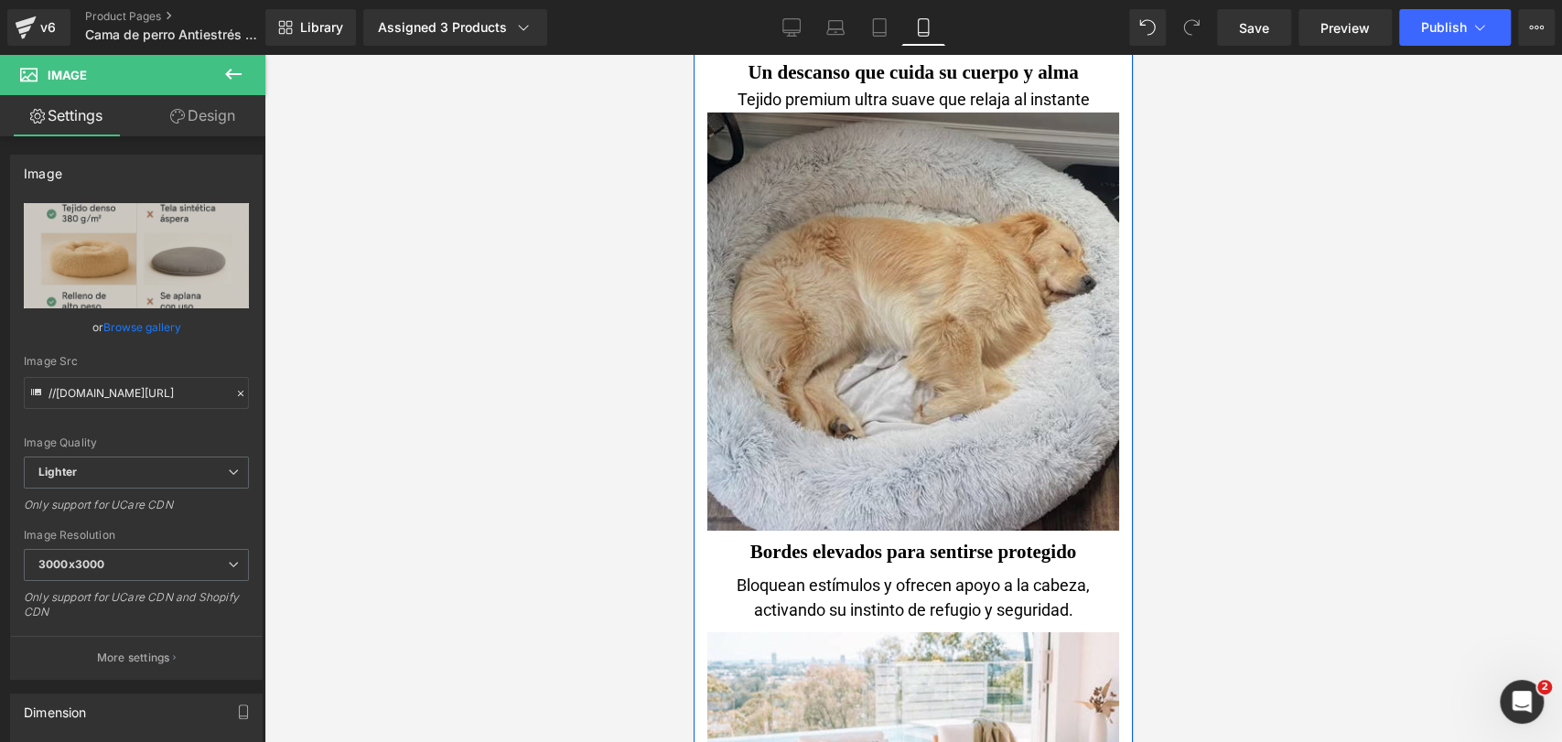
click at [971, 245] on img at bounding box center [913, 322] width 412 height 418
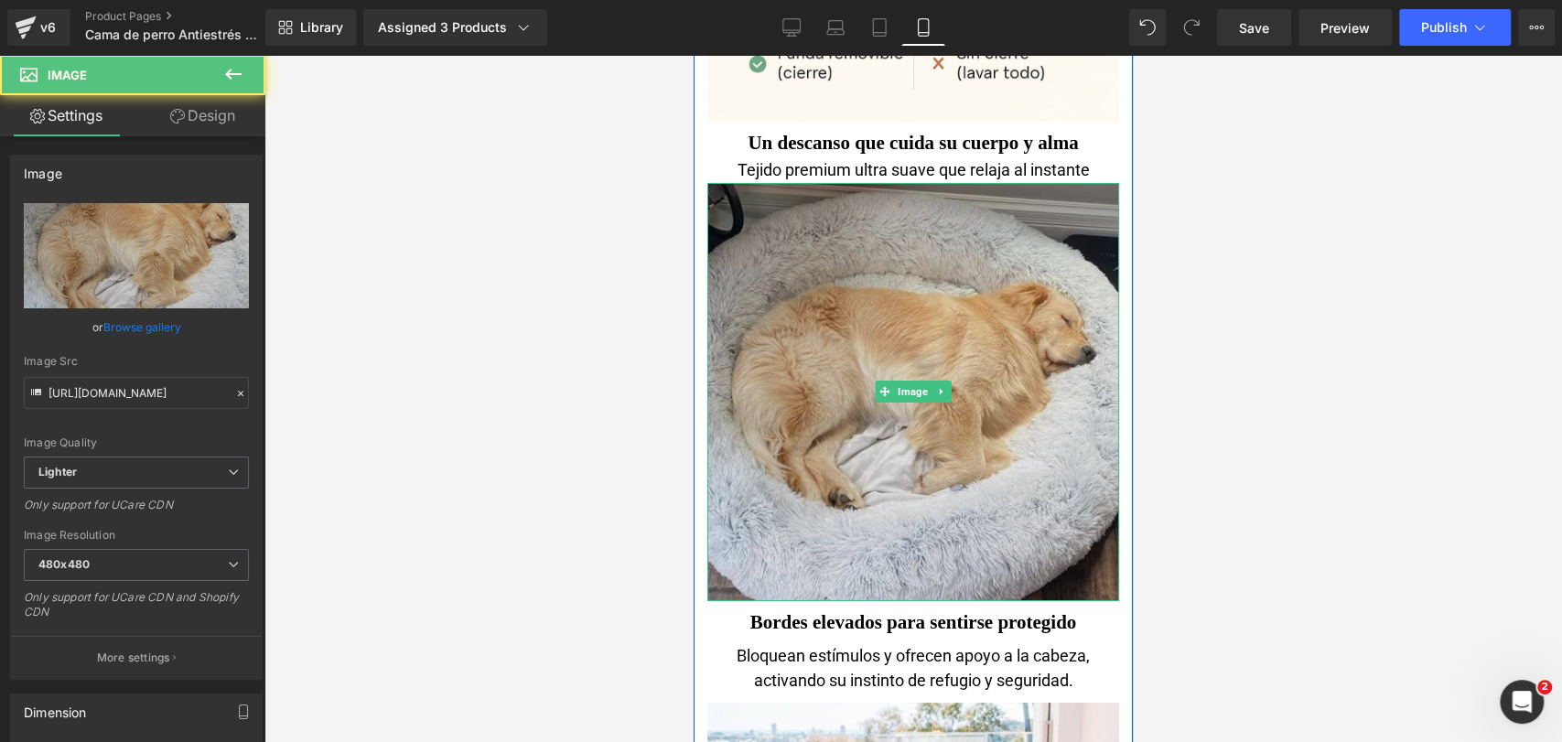
scroll to position [4303, 0]
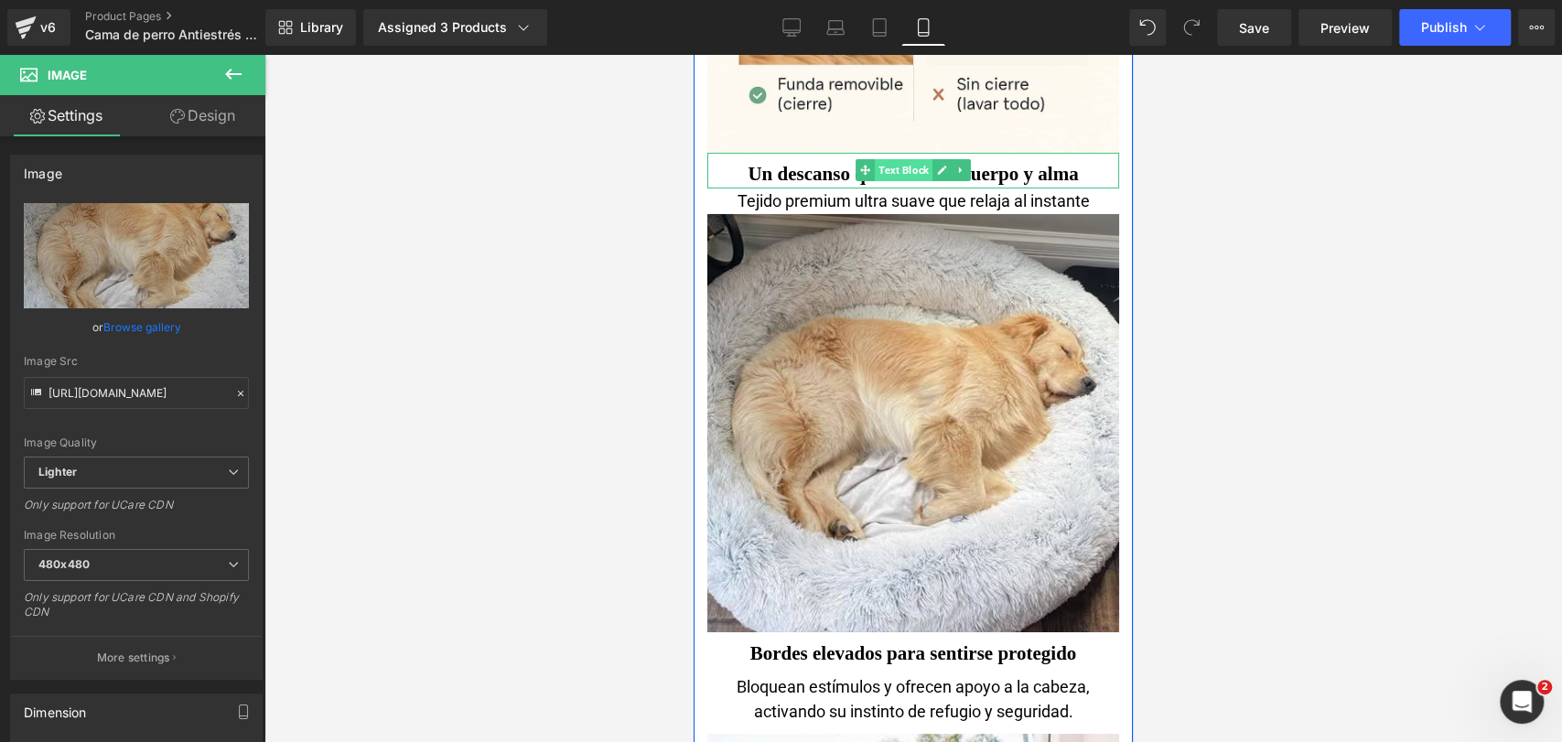
click at [898, 169] on span "Text Block" at bounding box center [904, 170] width 58 height 22
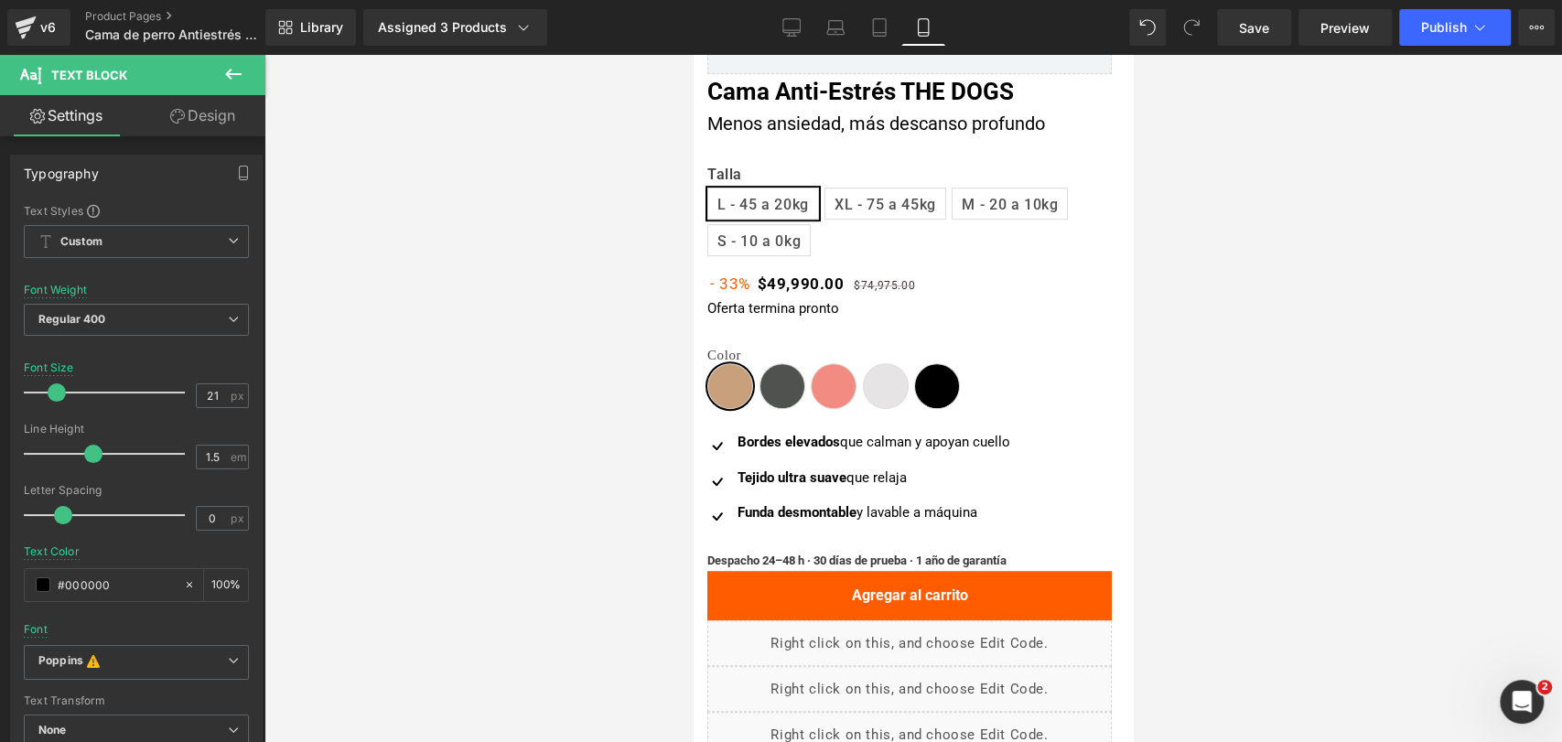
scroll to position [392, 0]
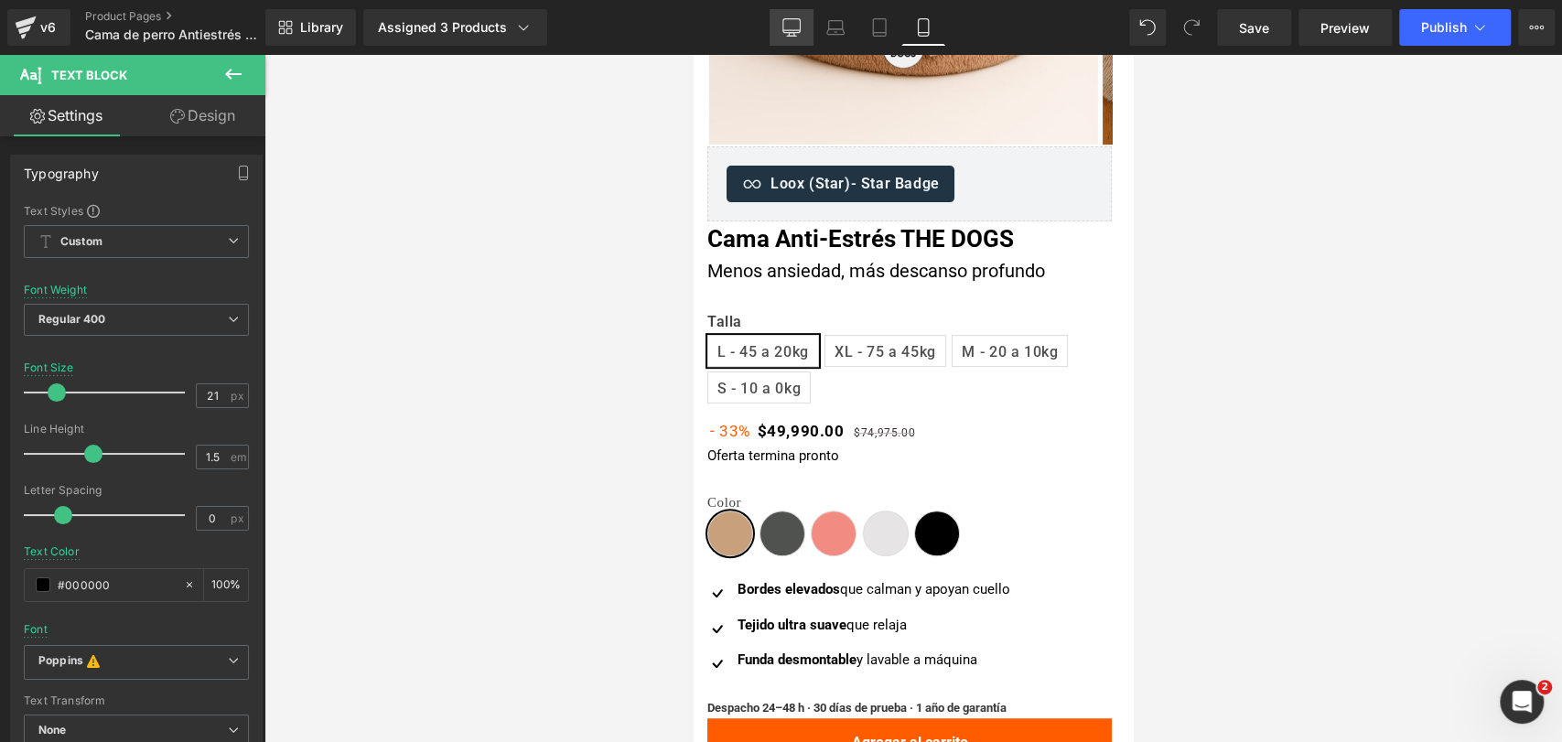
click at [777, 16] on link "Desktop" at bounding box center [791, 27] width 44 height 37
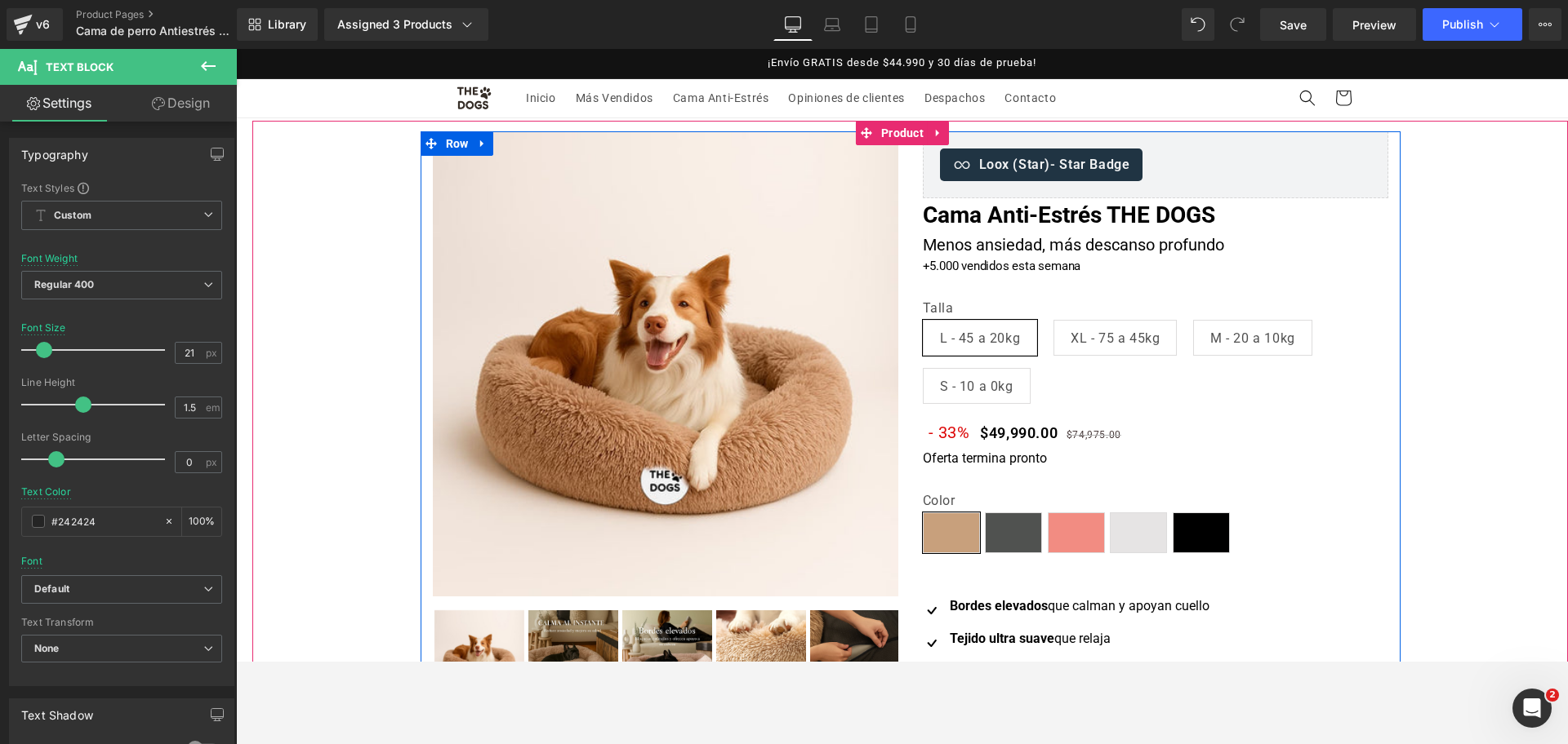
scroll to position [0, 0]
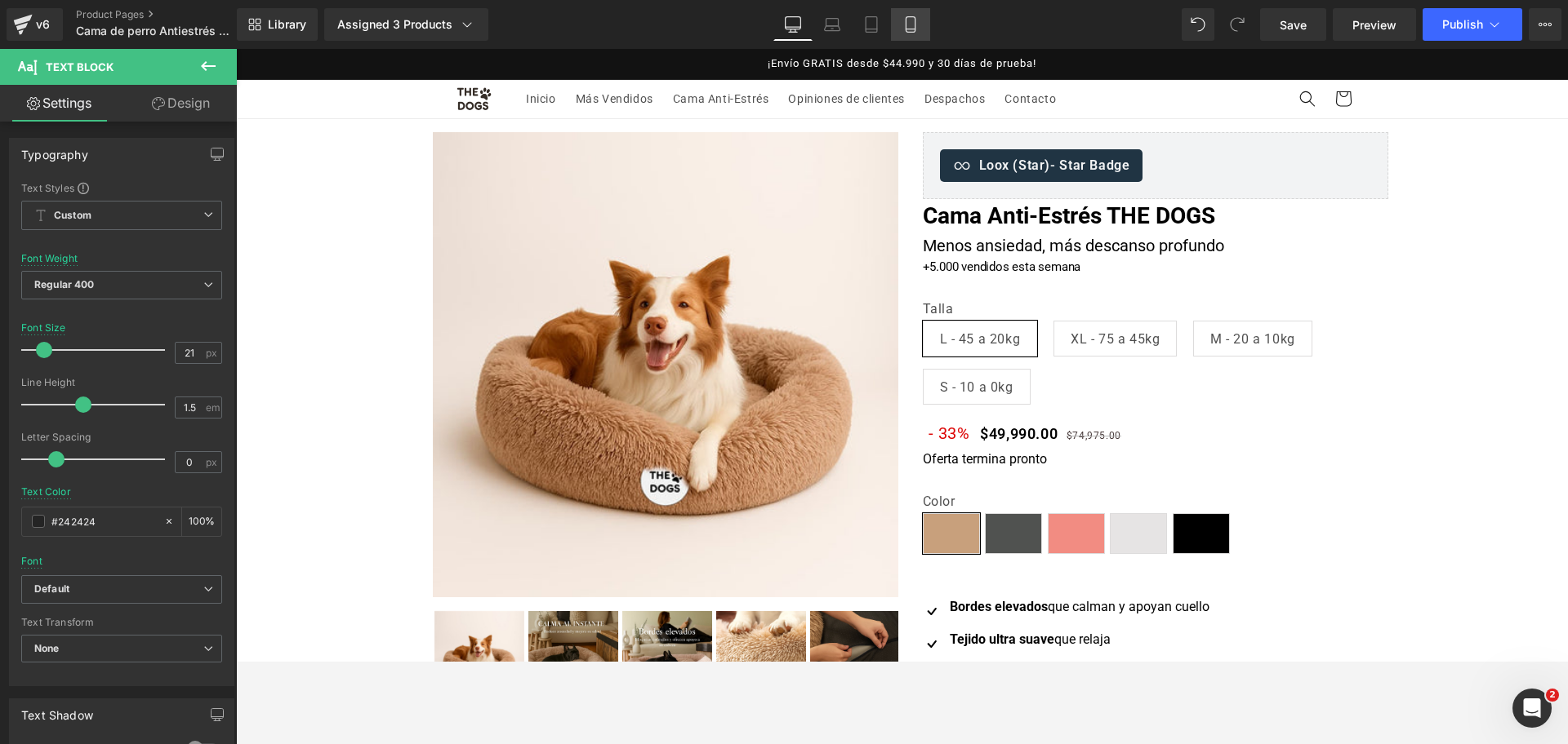
click at [910, 30] on icon at bounding box center [910, 24] width 16 height 16
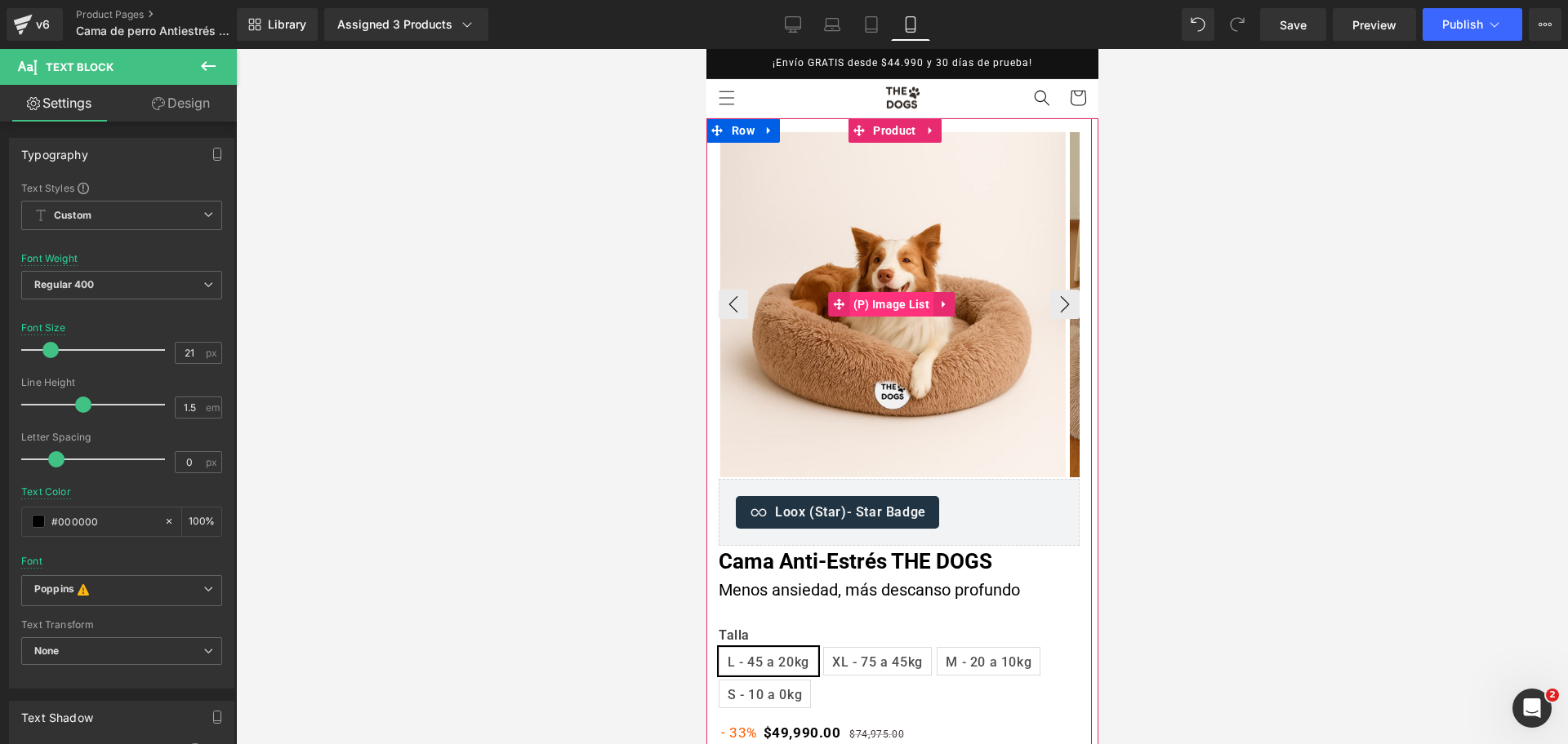
click at [920, 300] on span "(P) Image List" at bounding box center [891, 304] width 84 height 24
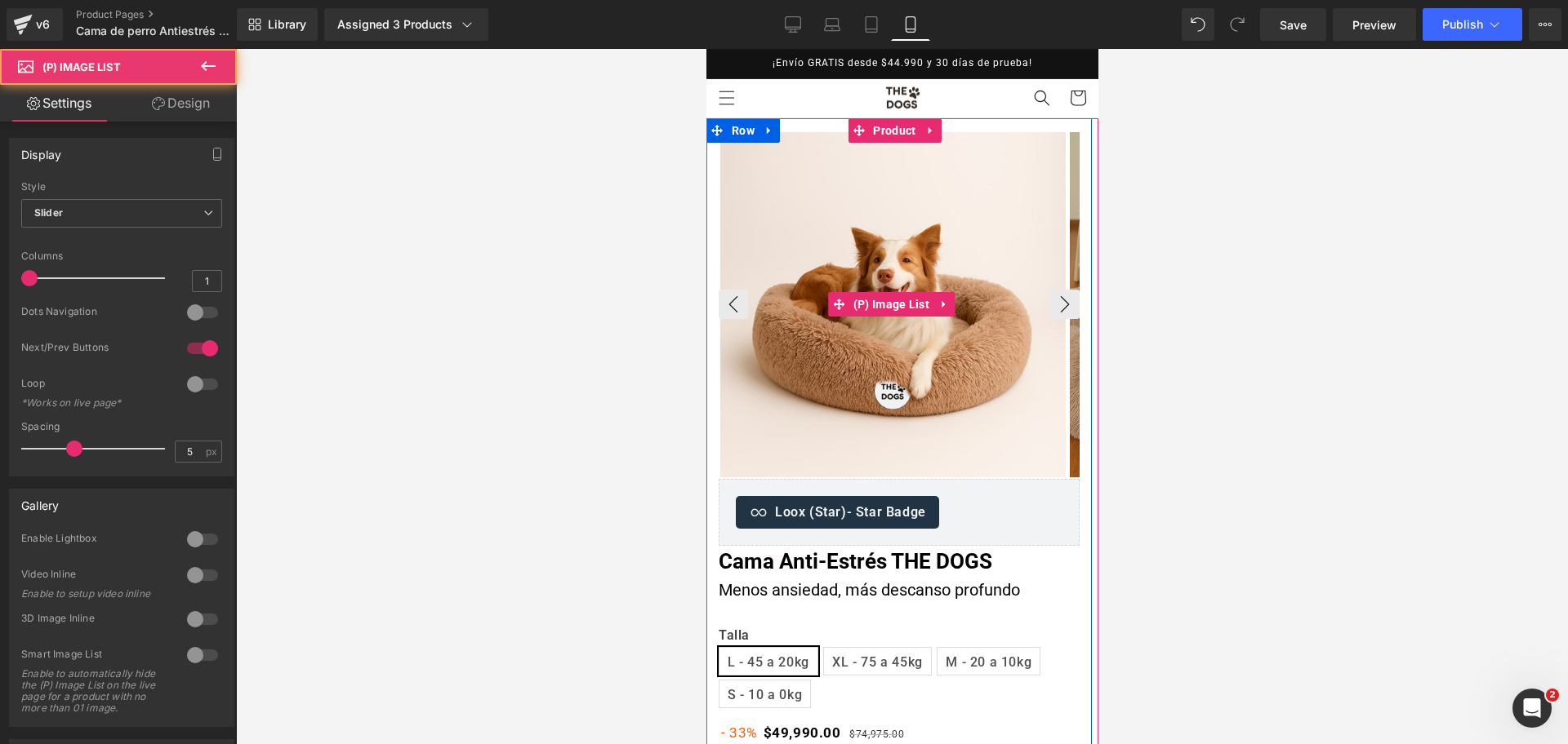
click at [817, 269] on img at bounding box center [892, 304] width 345 height 345
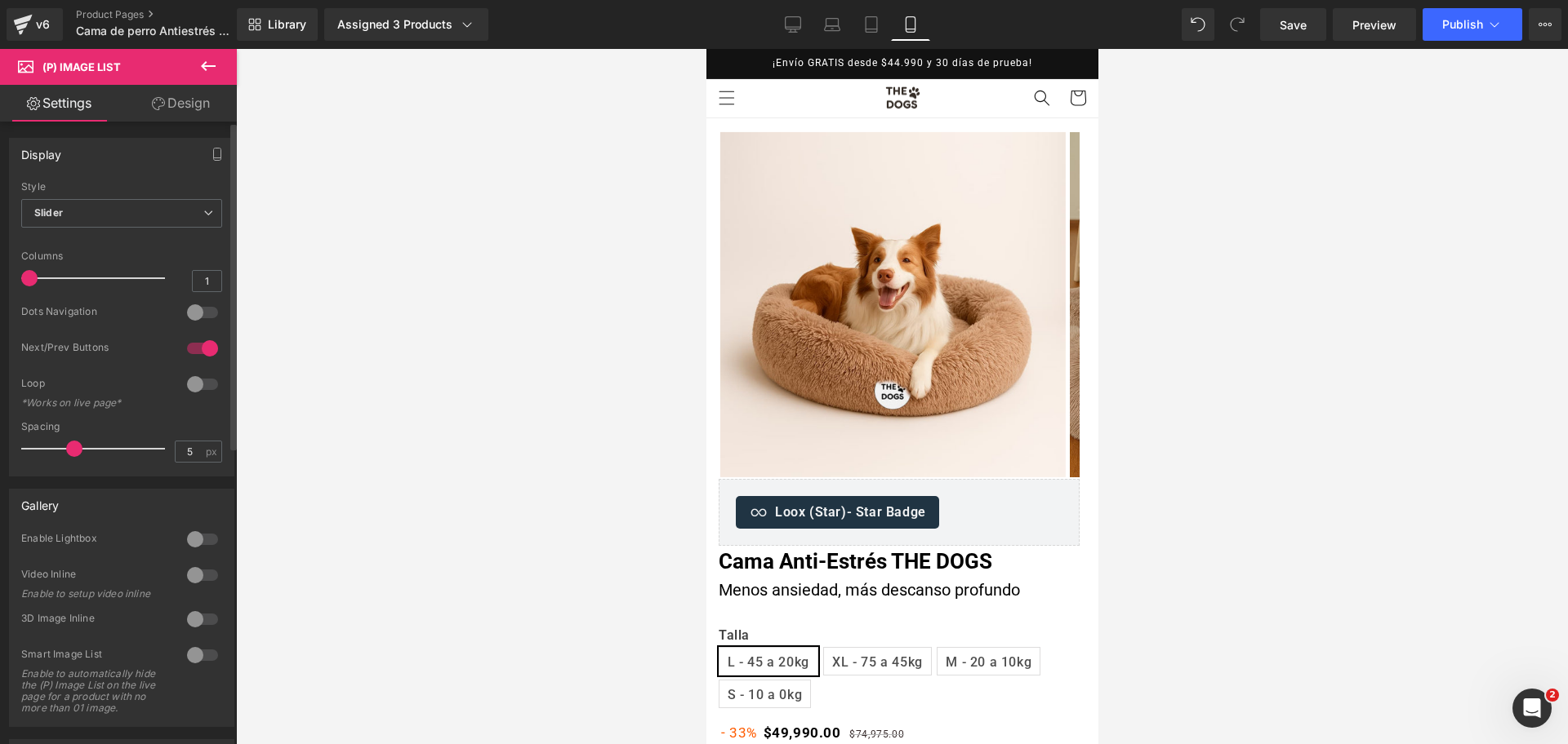
click at [203, 318] on div at bounding box center [203, 312] width 39 height 26
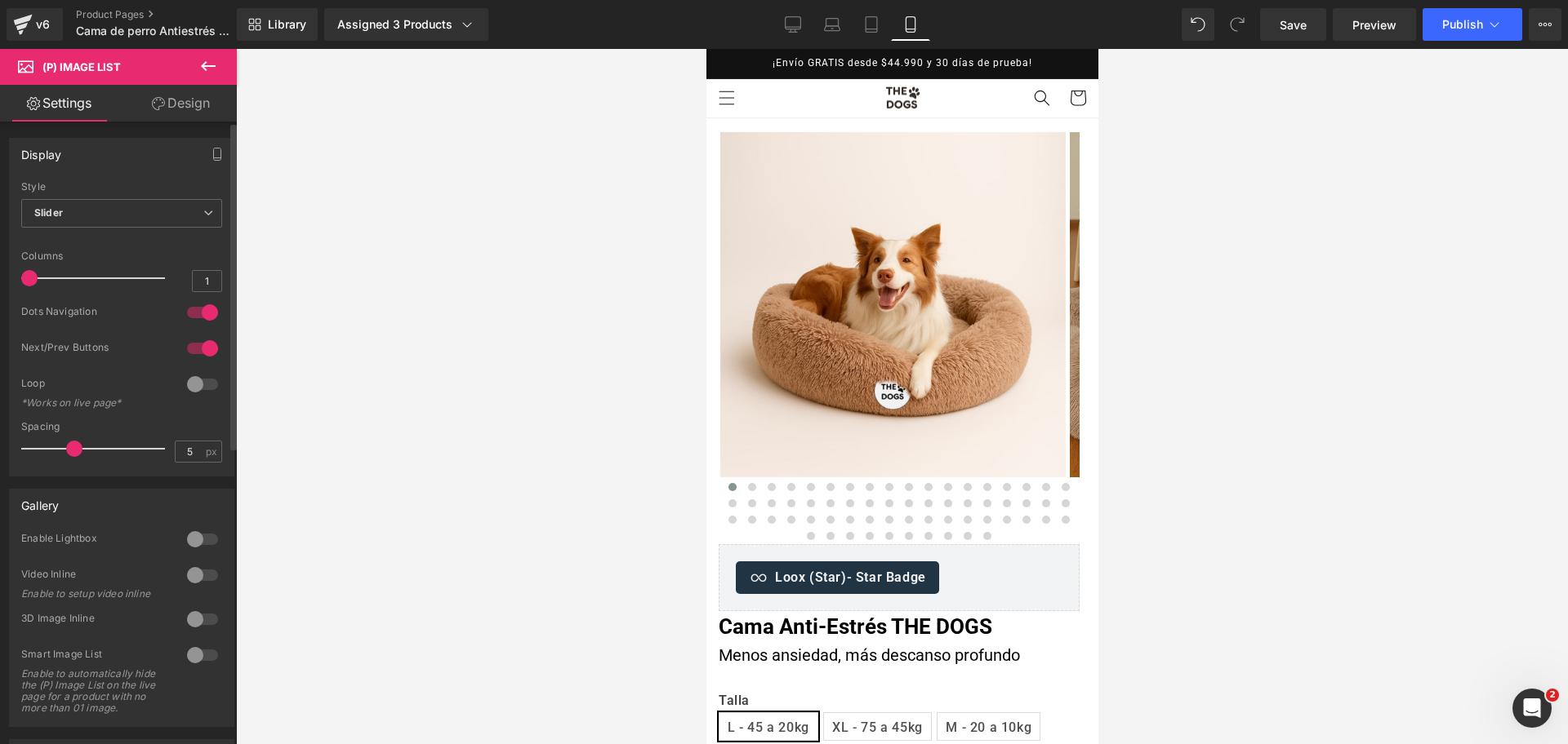
click at [203, 318] on div at bounding box center [203, 312] width 39 height 26
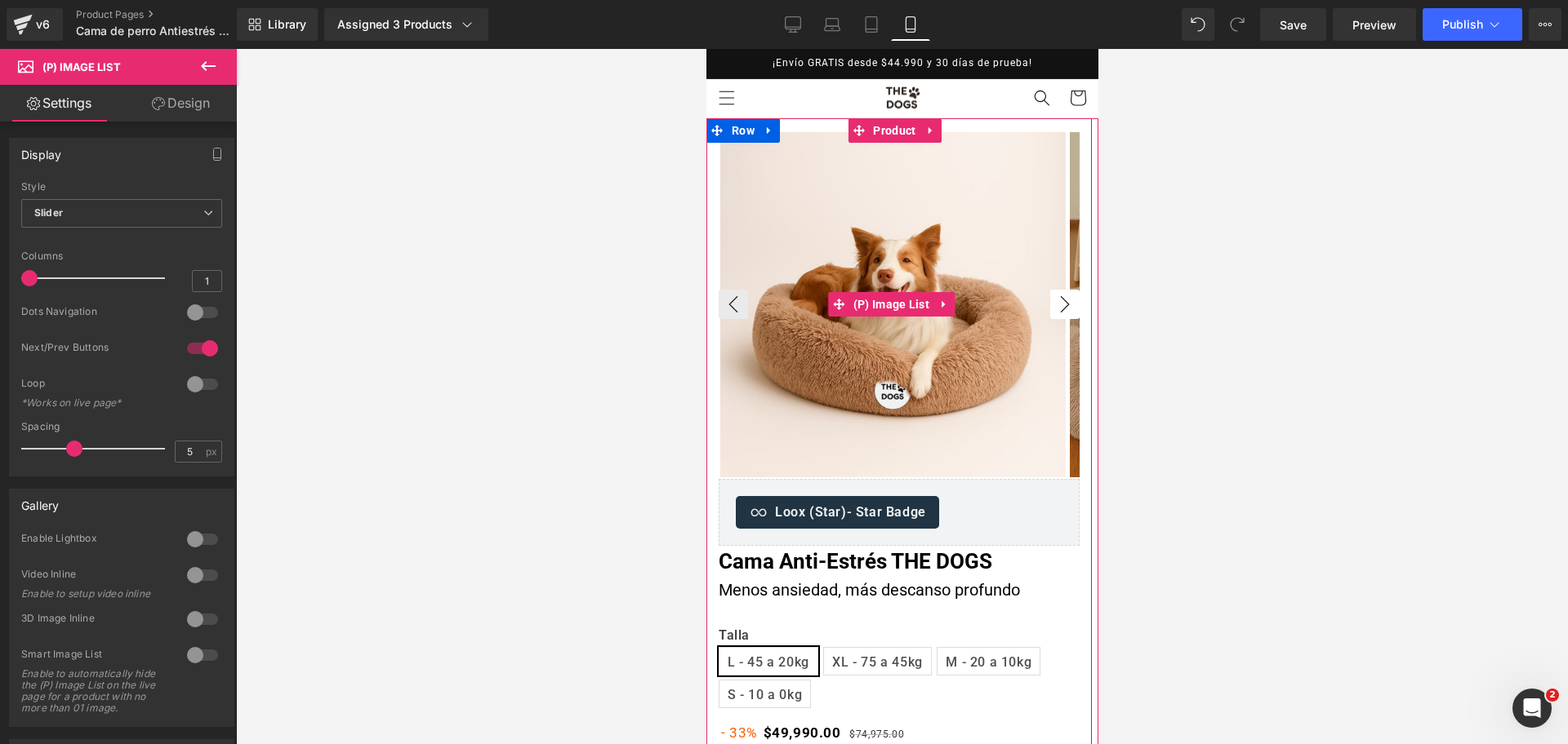
click at [1056, 295] on button "›" at bounding box center [1064, 304] width 29 height 29
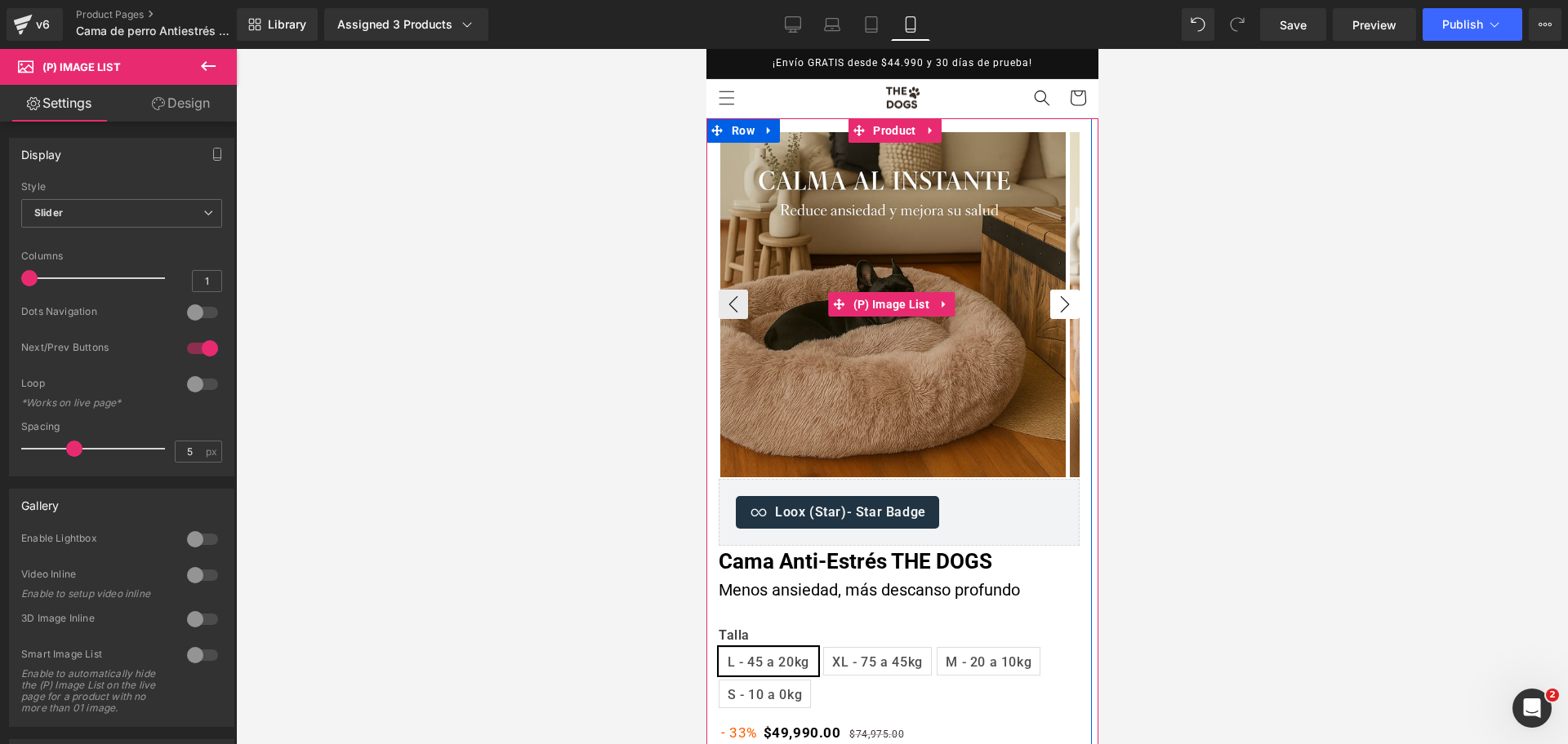
click at [1056, 295] on button "›" at bounding box center [1064, 304] width 29 height 29
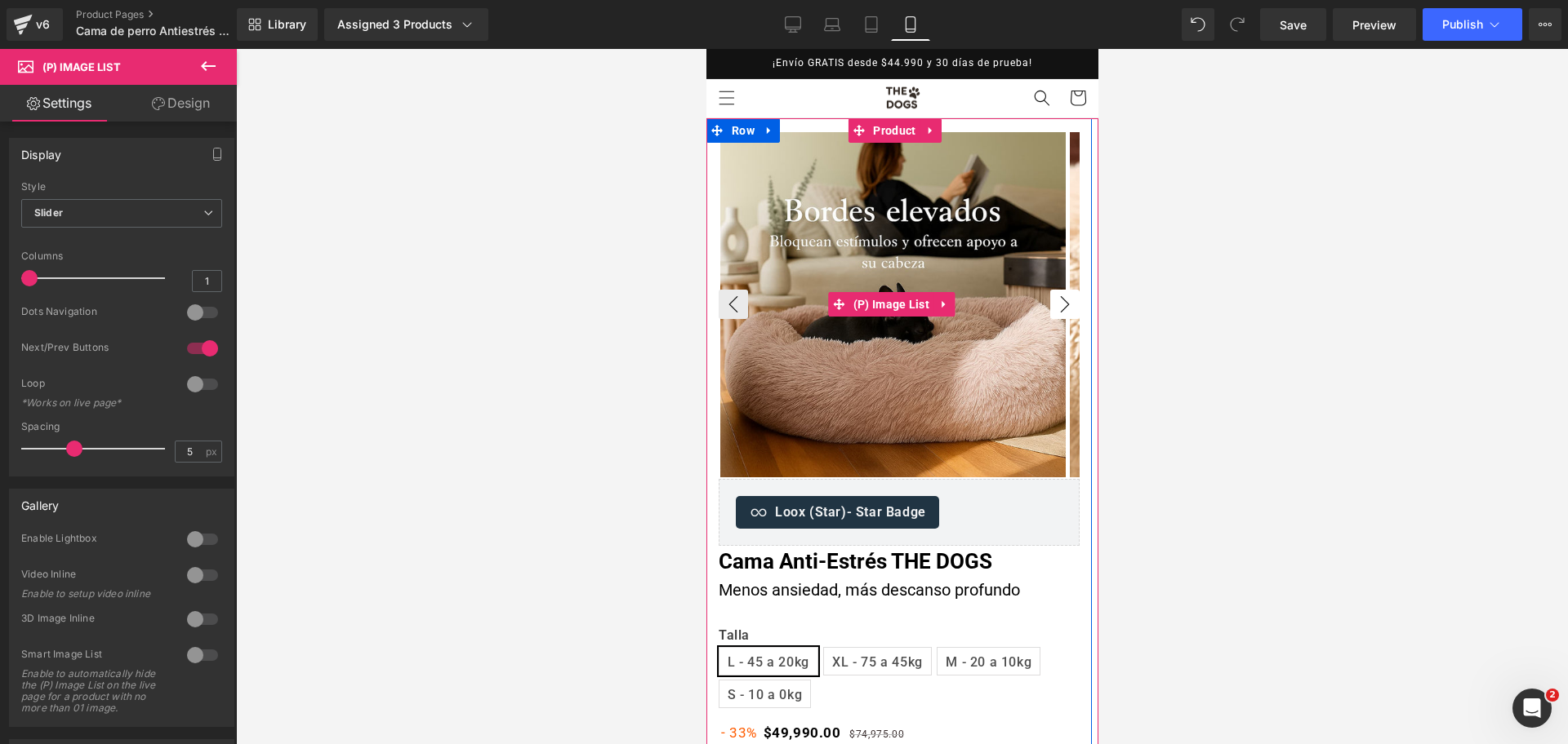
click at [1056, 295] on button "›" at bounding box center [1064, 304] width 29 height 29
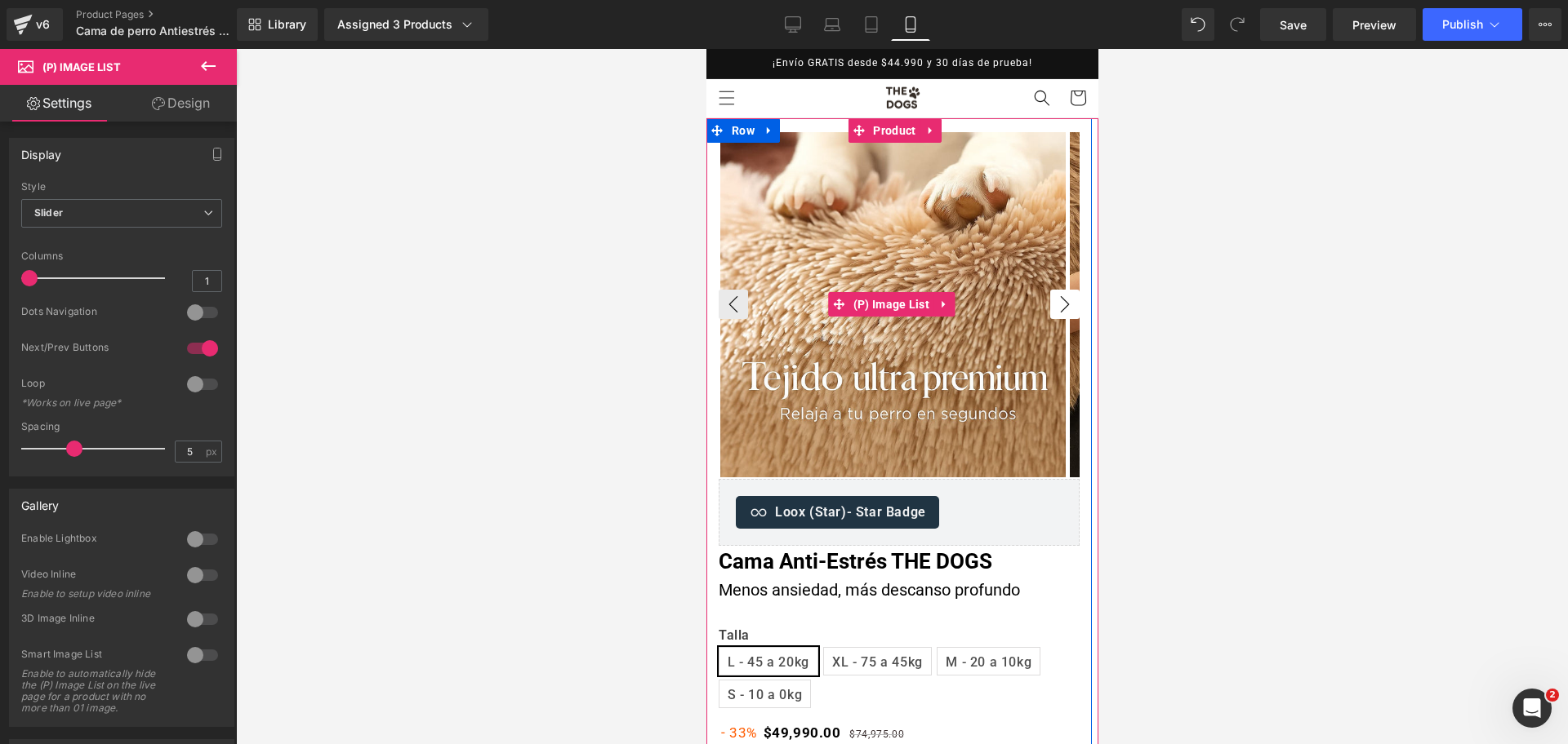
click at [1056, 295] on button "›" at bounding box center [1064, 304] width 29 height 29
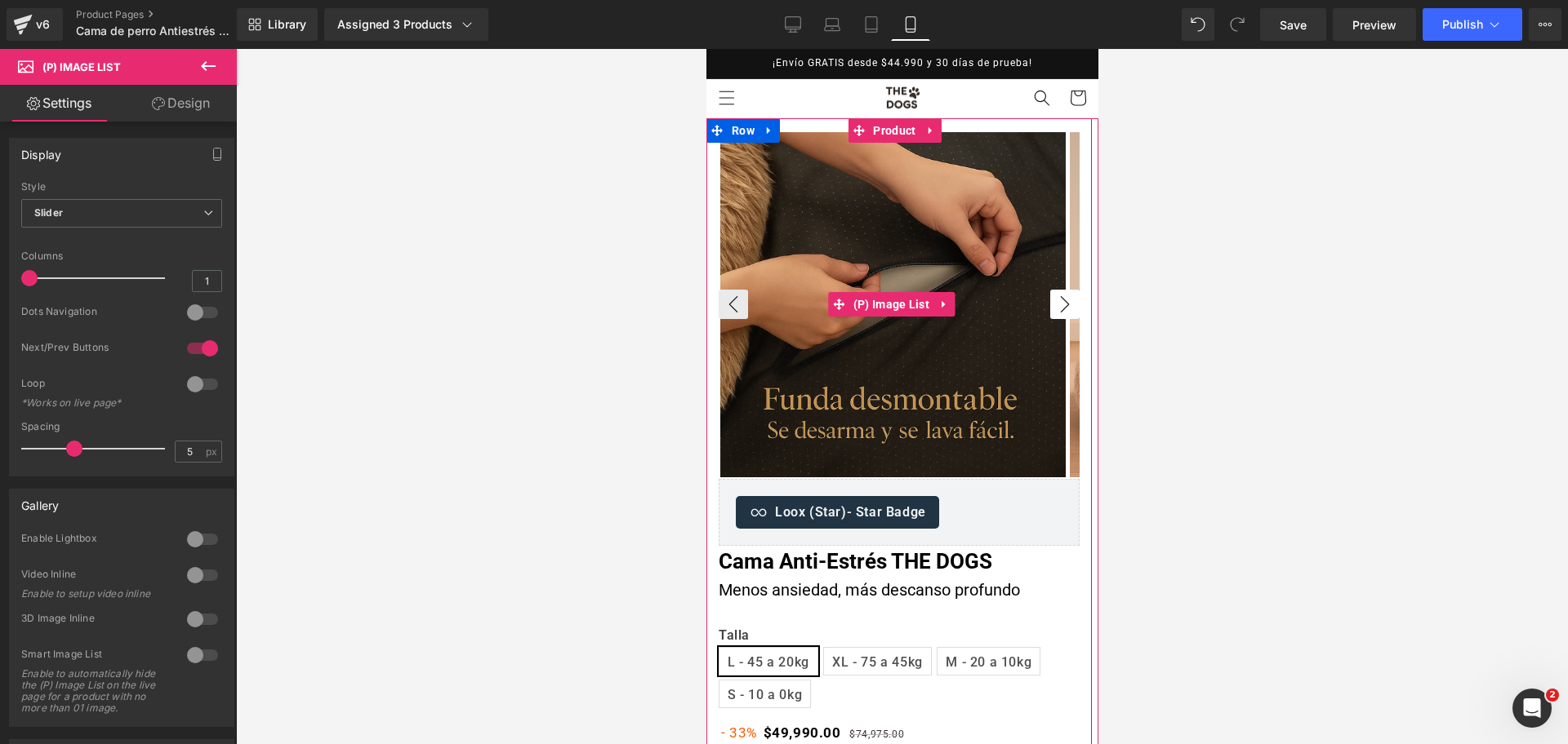
click at [1056, 295] on button "›" at bounding box center [1064, 304] width 29 height 29
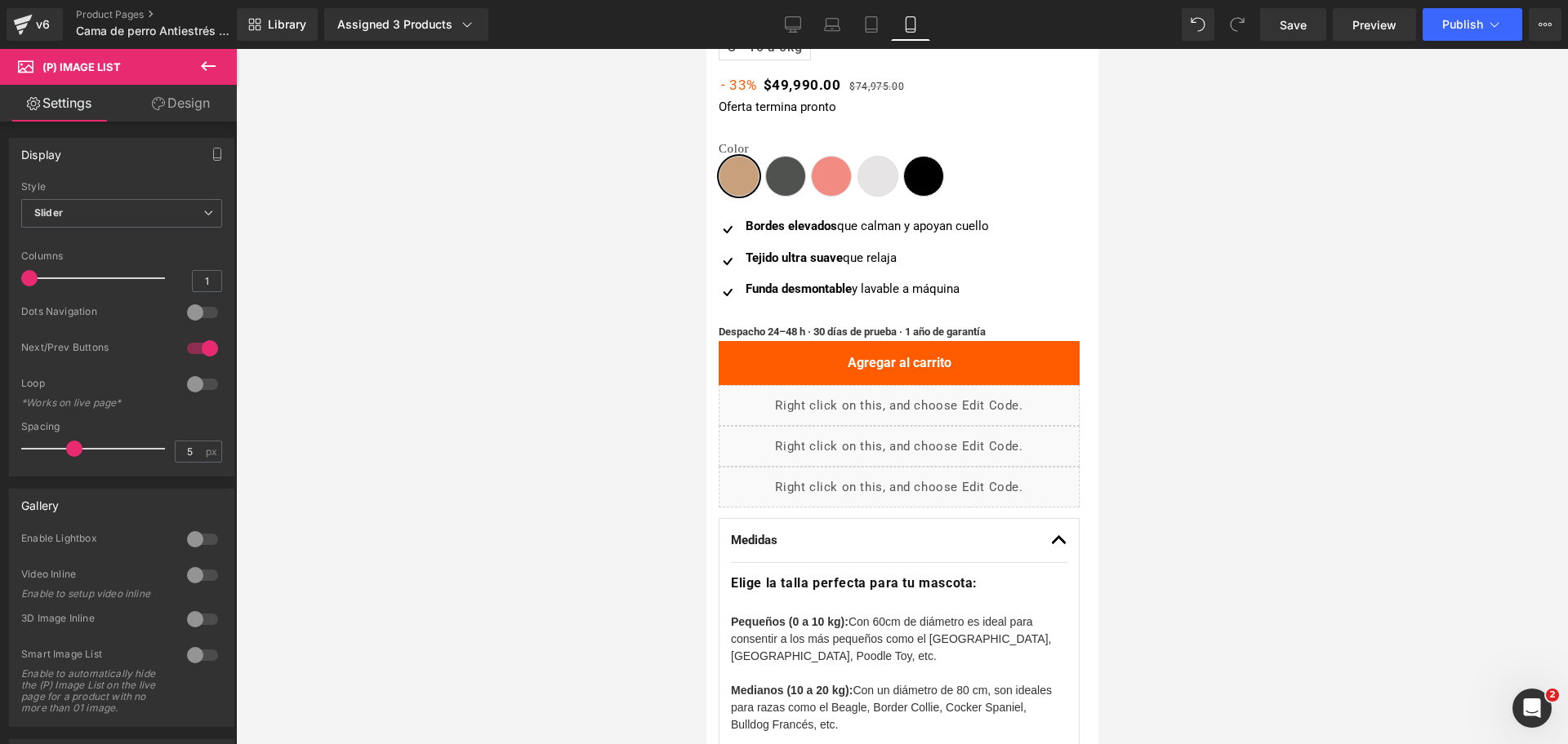
scroll to position [612, 0]
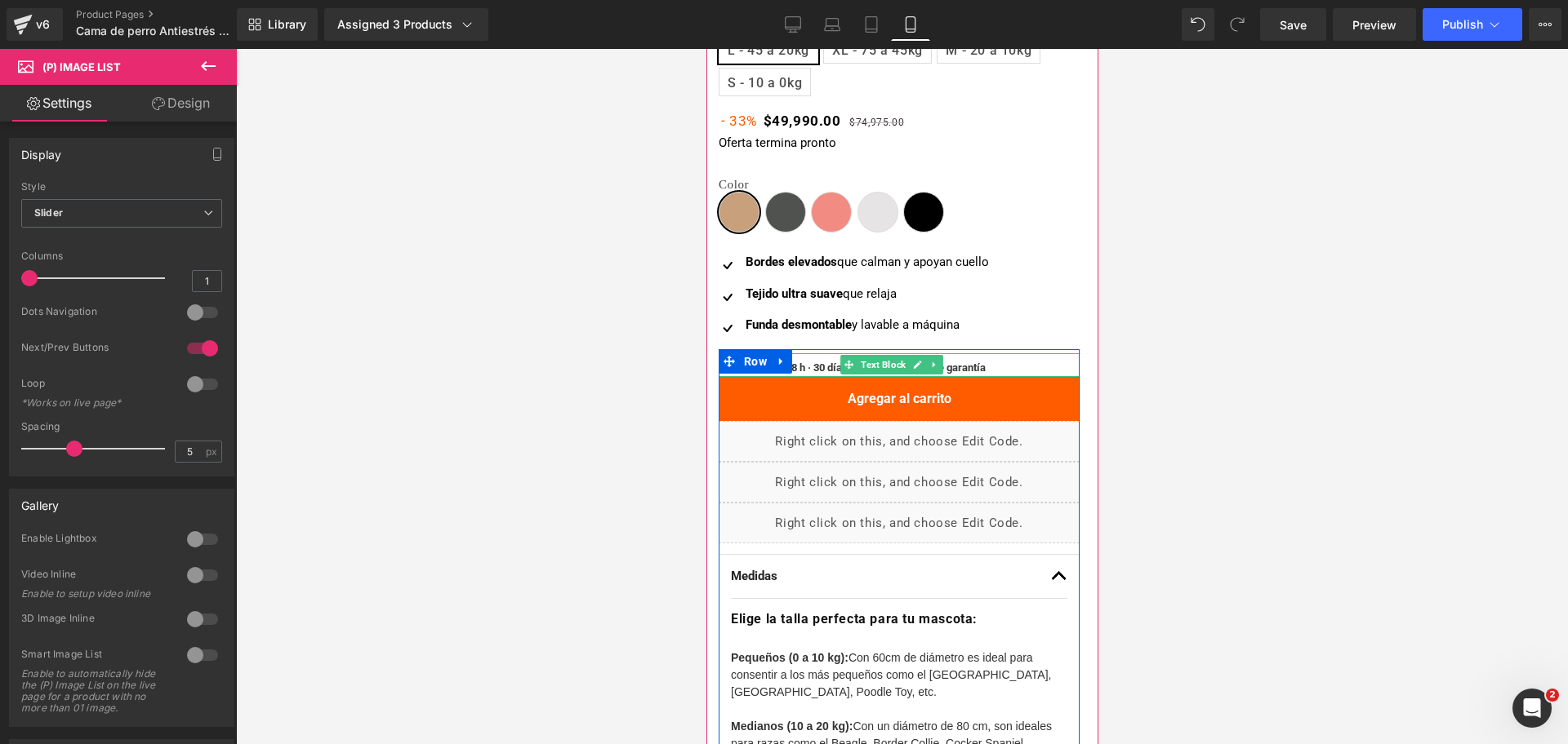
click at [982, 368] on b "Despacho 24–48 h · 30 días de prueba · 1 año de garantía" at bounding box center [850, 368] width 267 height 12
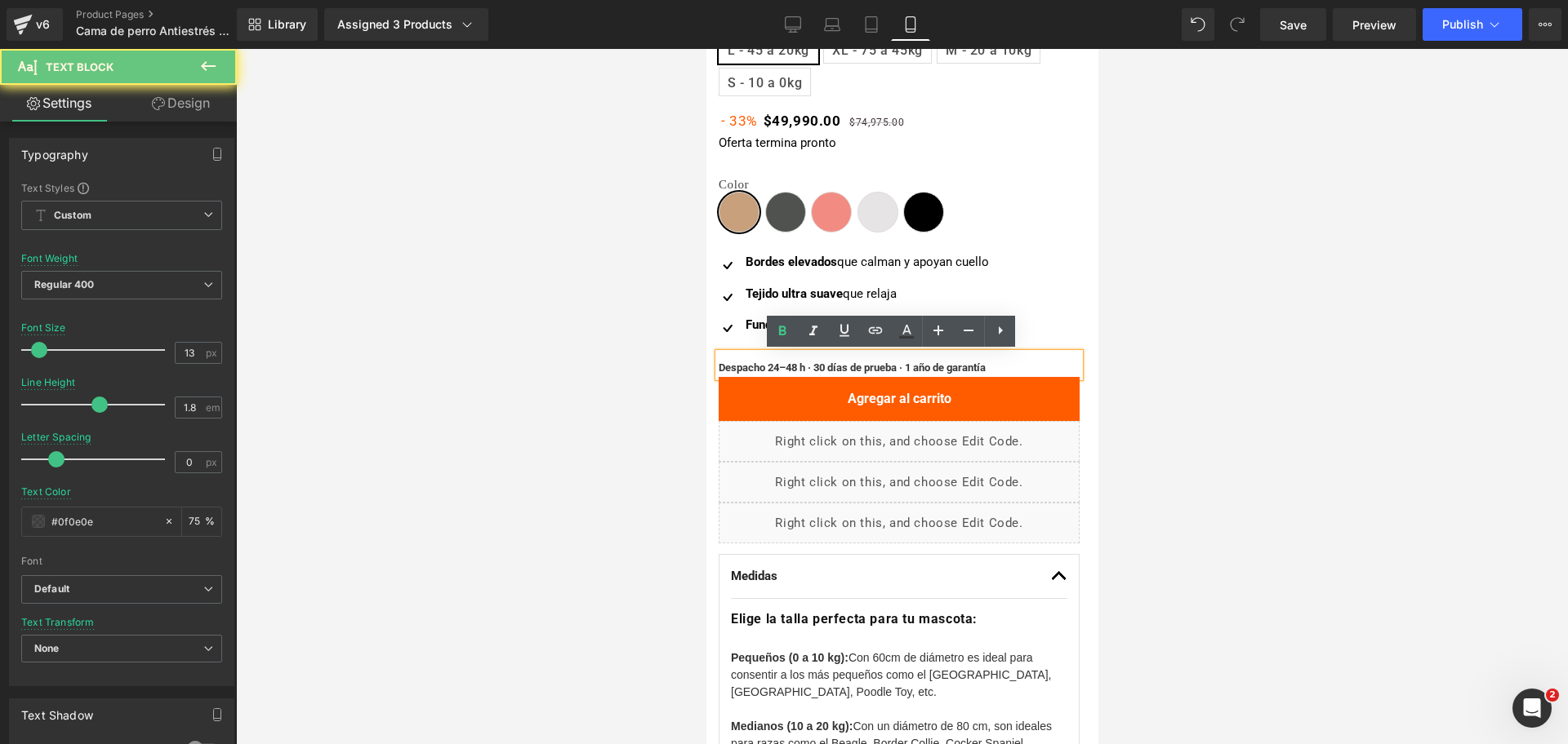
click at [841, 367] on b "Despacho 24–48 h · 30 días de prueba · 1 año de garantía" at bounding box center [850, 368] width 267 height 12
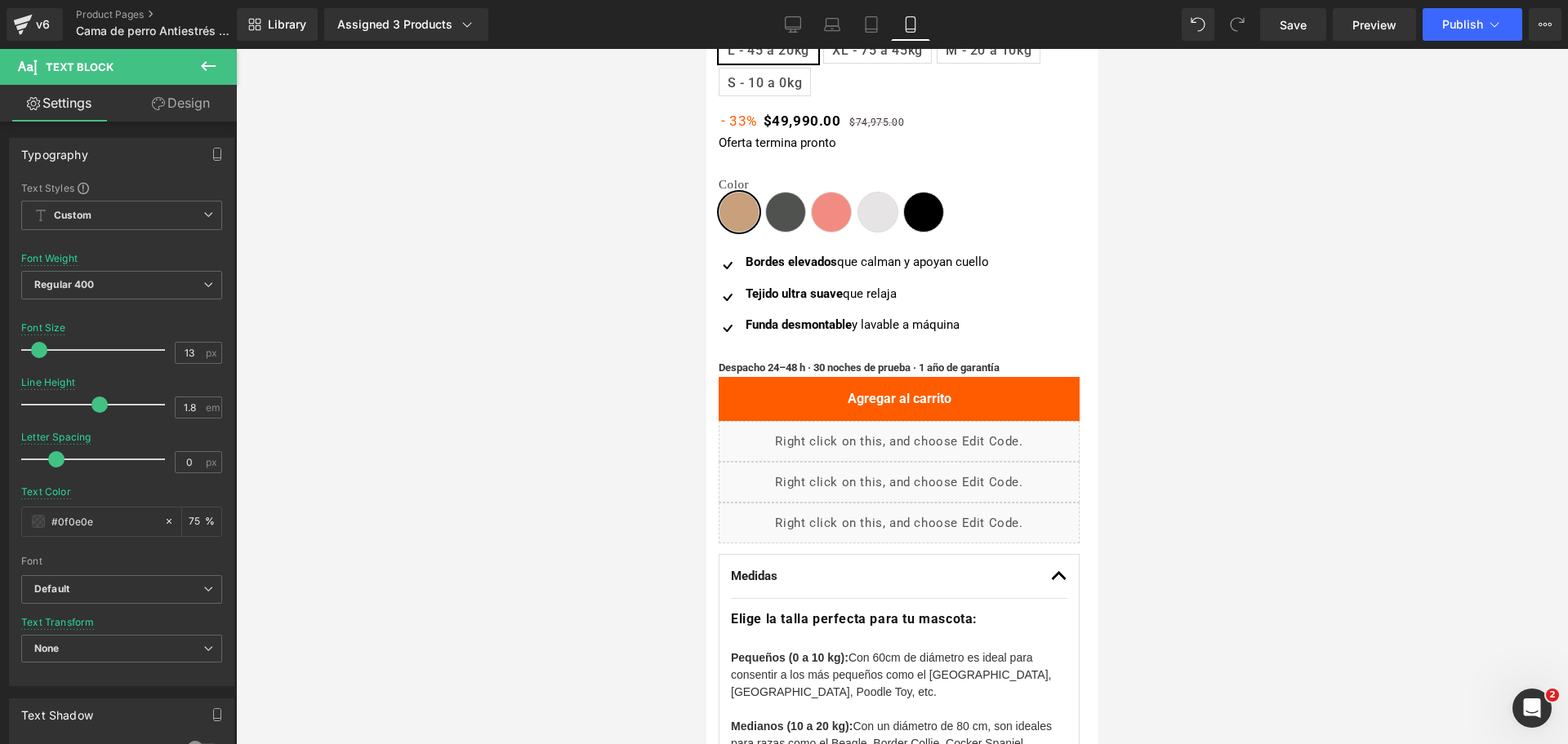
click at [1174, 307] on div at bounding box center [901, 397] width 1332 height 696
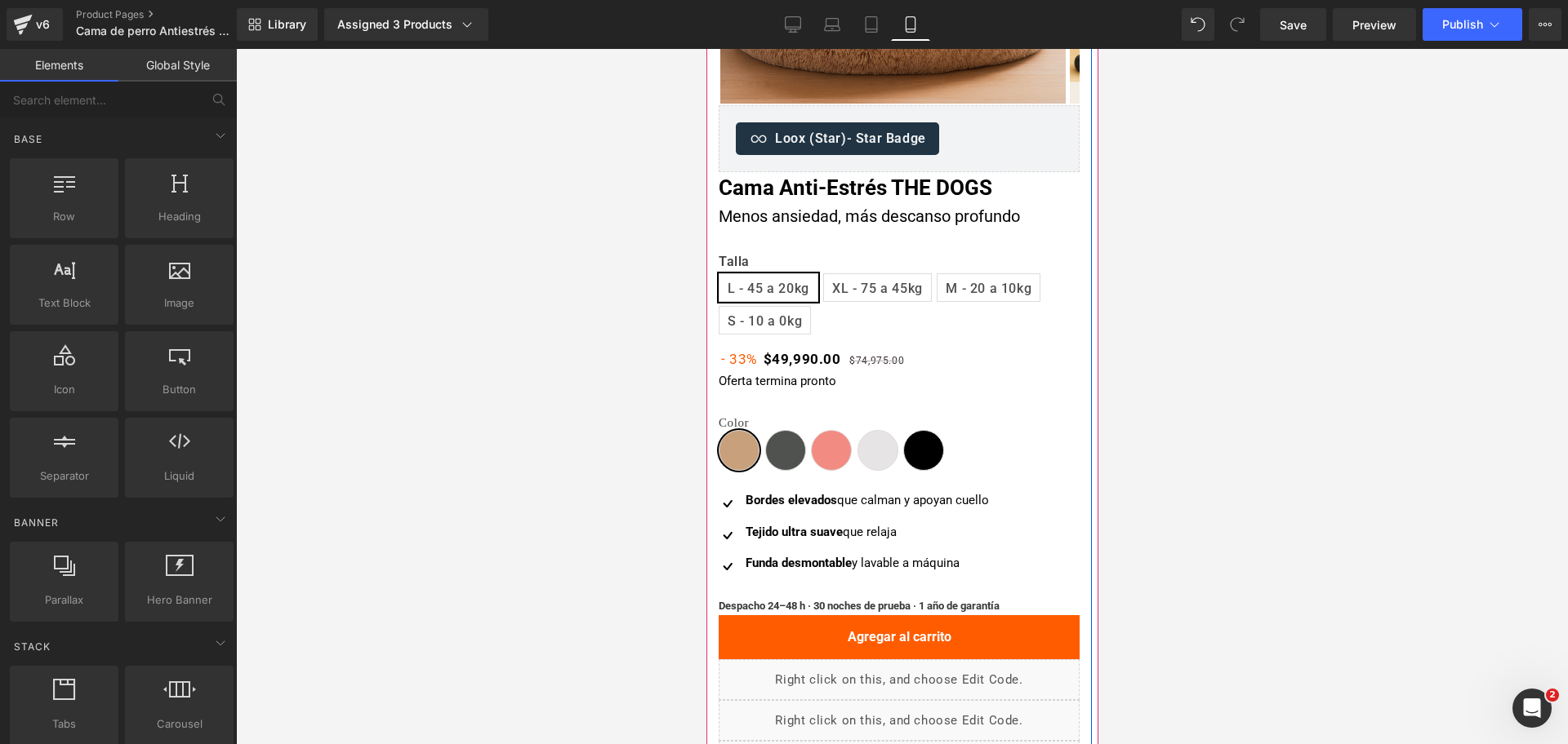
scroll to position [396, 0]
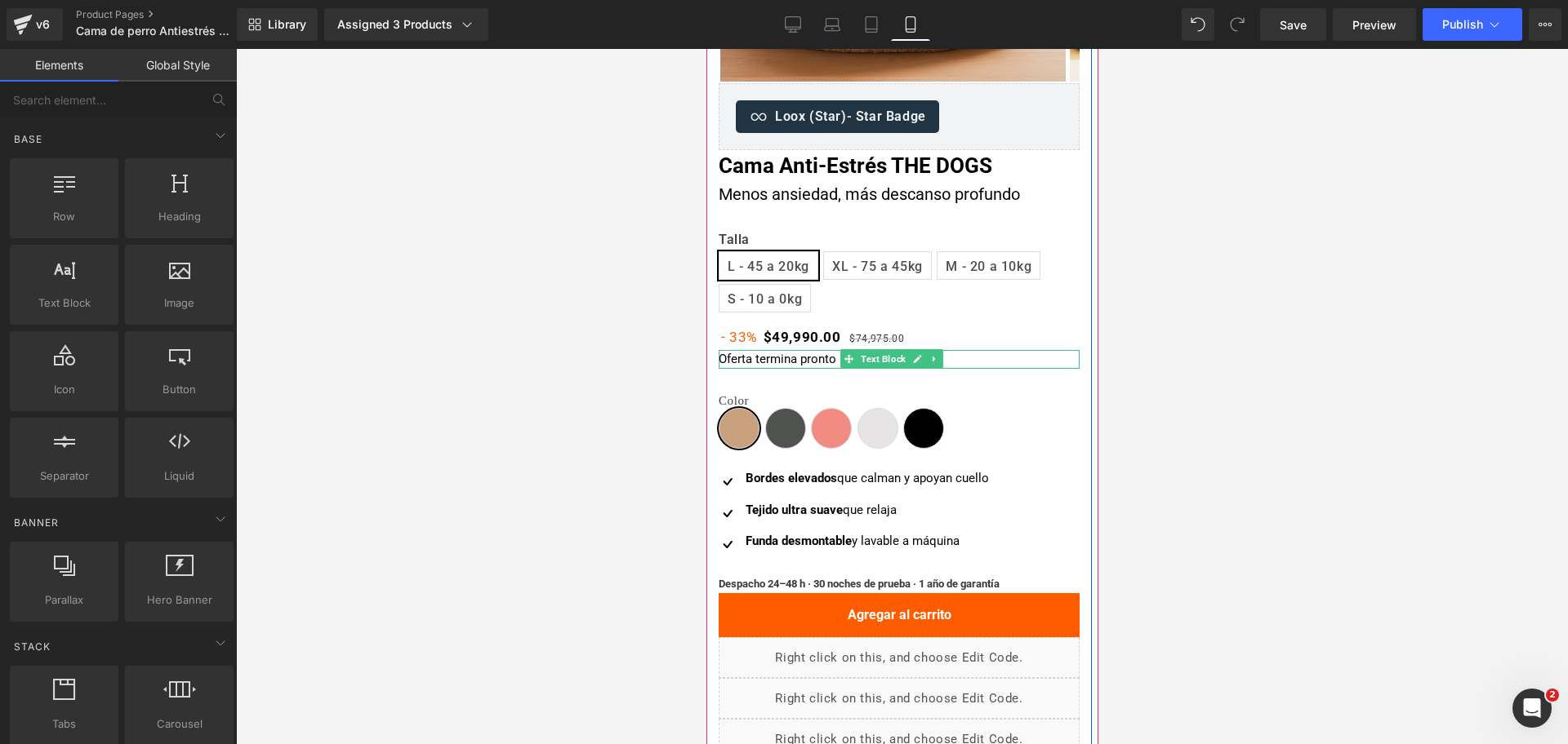
click at [810, 359] on p "Oferta termina pronto" at bounding box center [898, 359] width 361 height 19
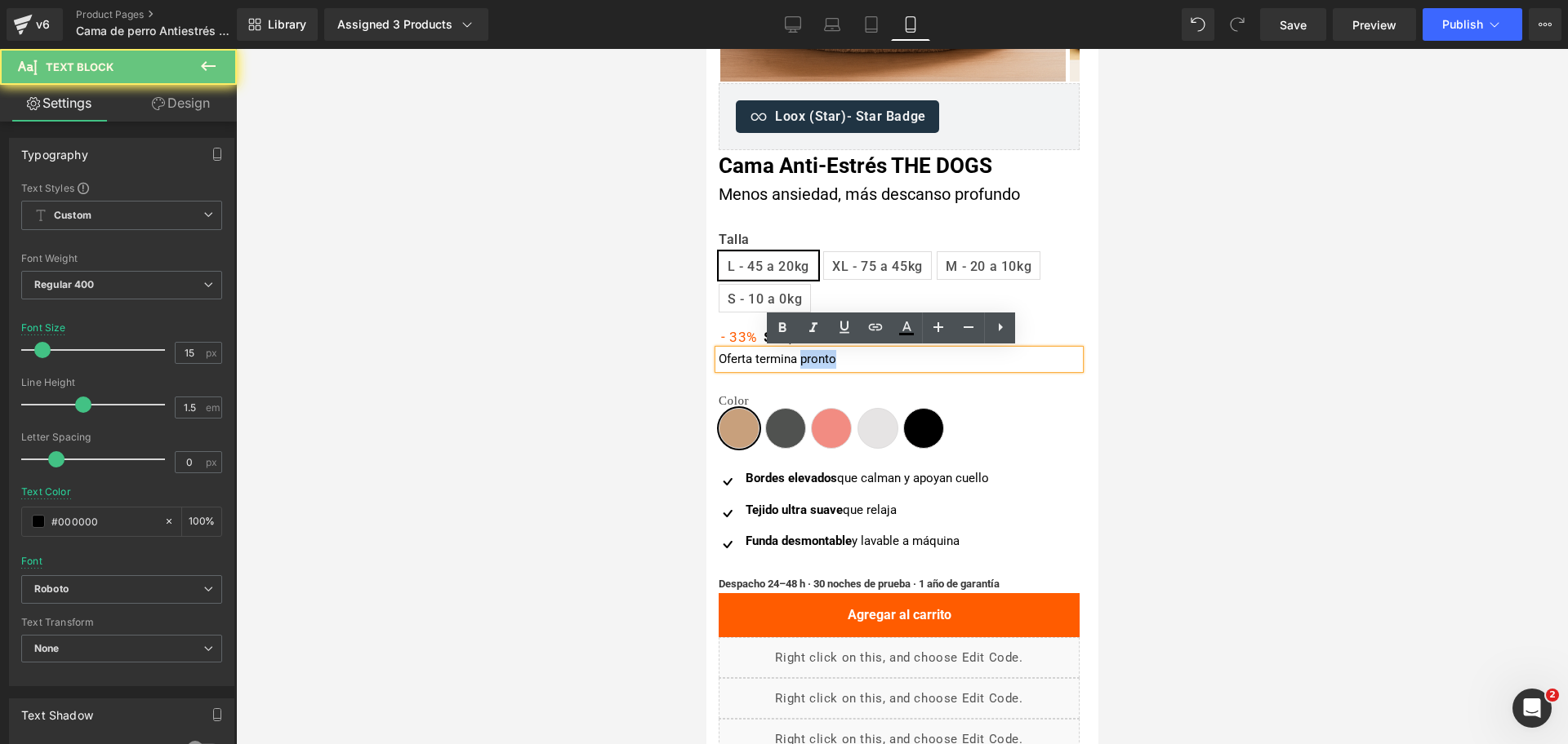
click at [810, 359] on p "Oferta termina pronto" at bounding box center [898, 359] width 361 height 19
click at [811, 359] on p "Oferta termina pronto" at bounding box center [898, 359] width 361 height 19
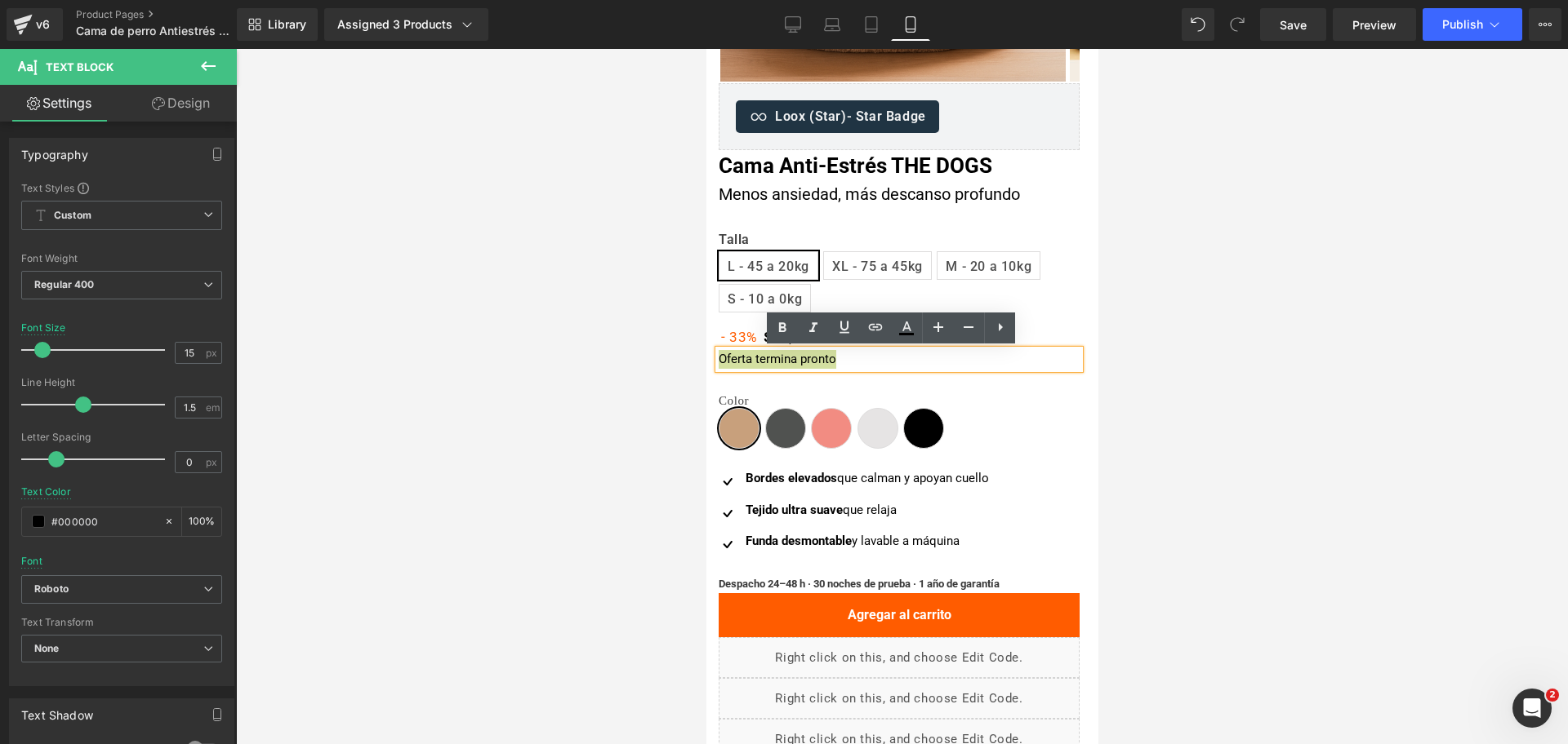
drag, startPoint x: 1204, startPoint y: 159, endPoint x: 387, endPoint y: 120, distance: 817.9
click at [1204, 159] on div at bounding box center [901, 397] width 1332 height 696
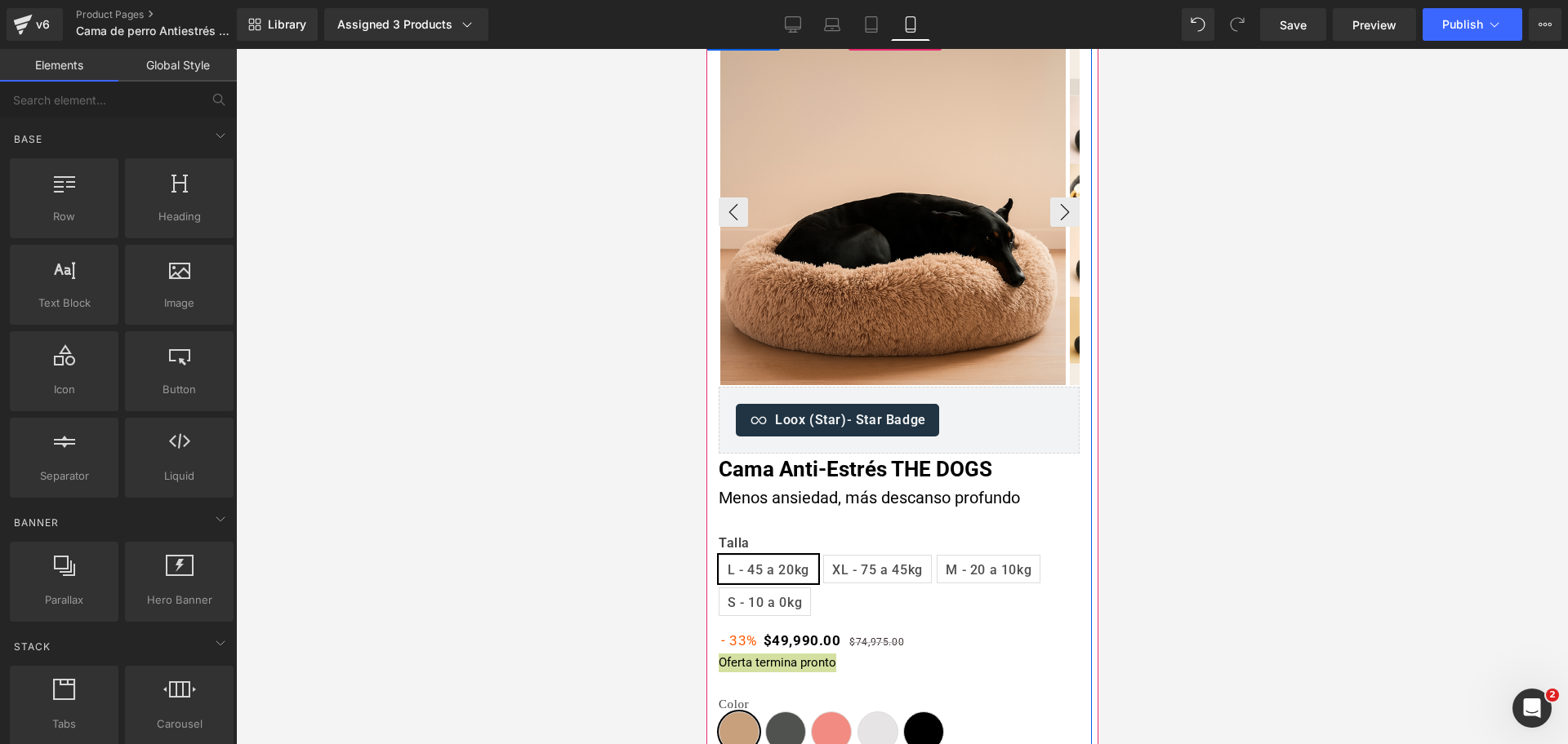
scroll to position [0, 0]
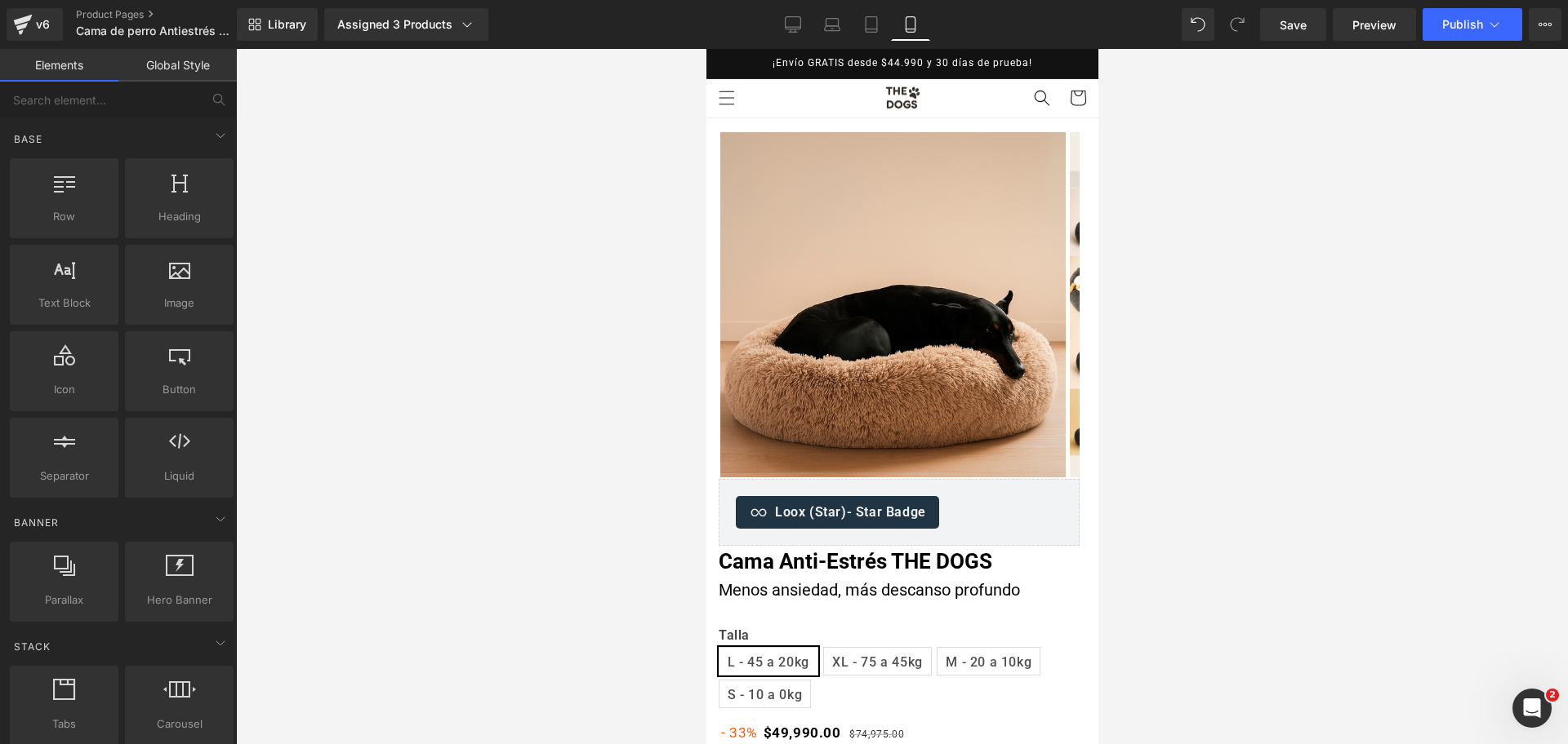
click at [1173, 178] on div at bounding box center [901, 397] width 1332 height 696
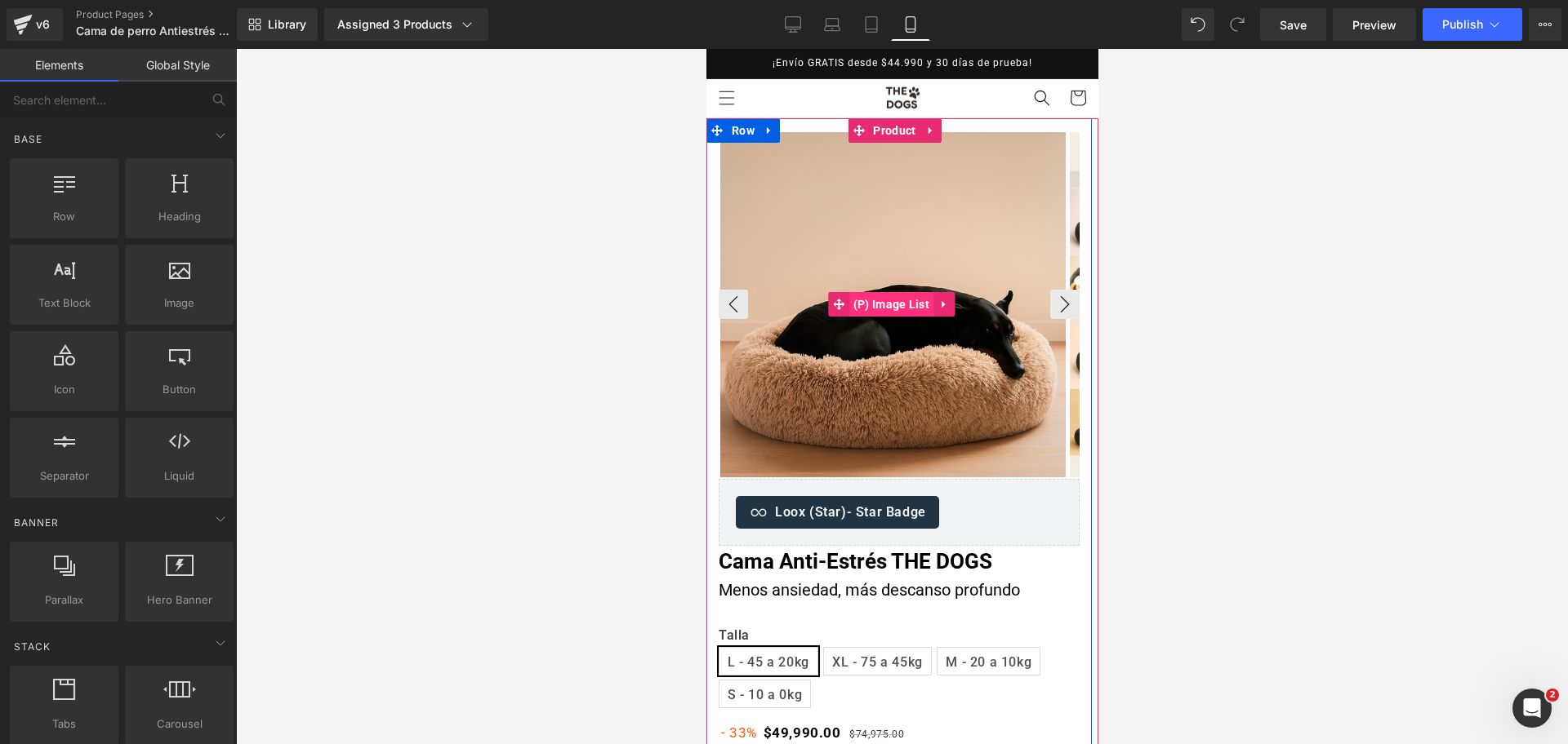
click at [883, 302] on span "(P) Image List" at bounding box center [891, 304] width 84 height 24
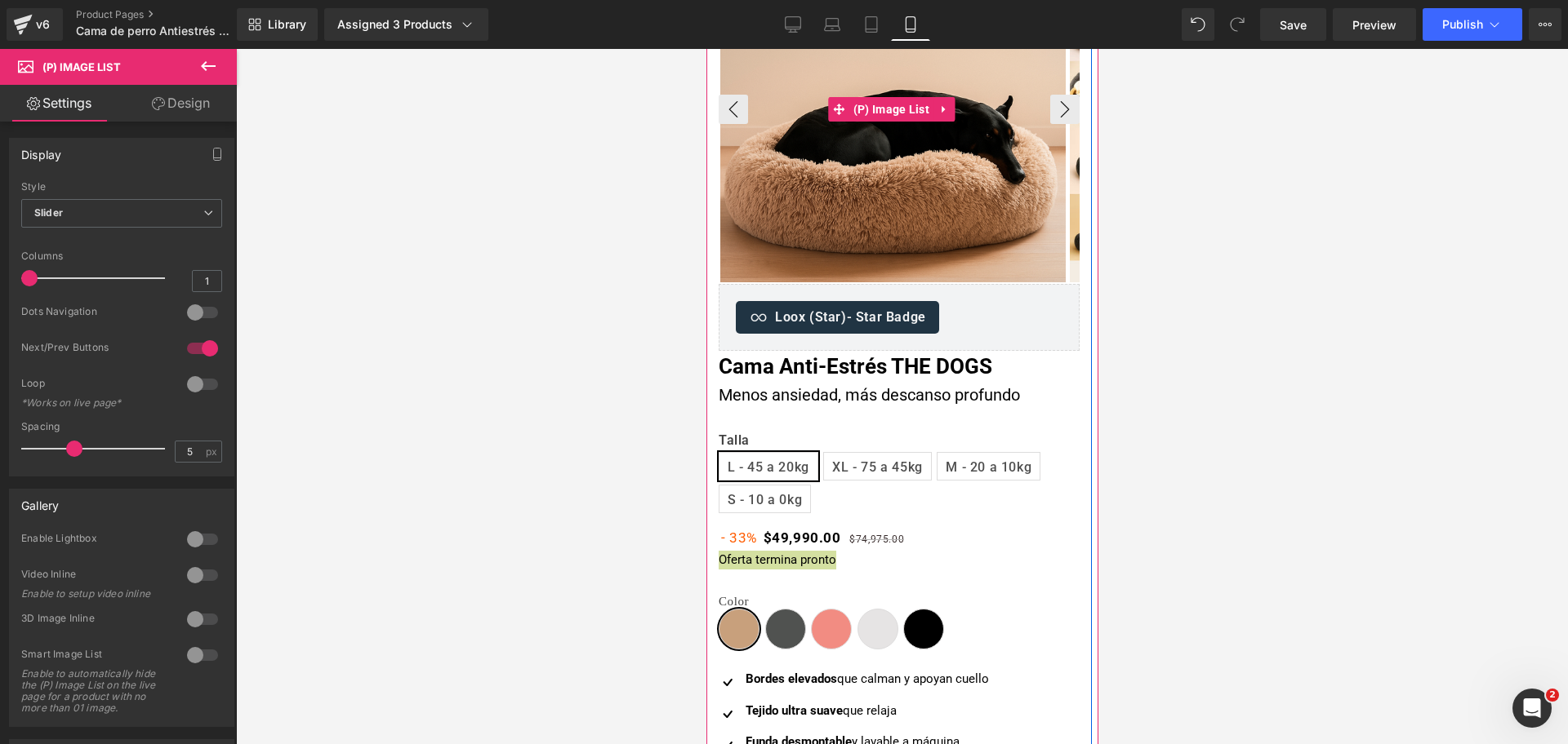
scroll to position [204, 0]
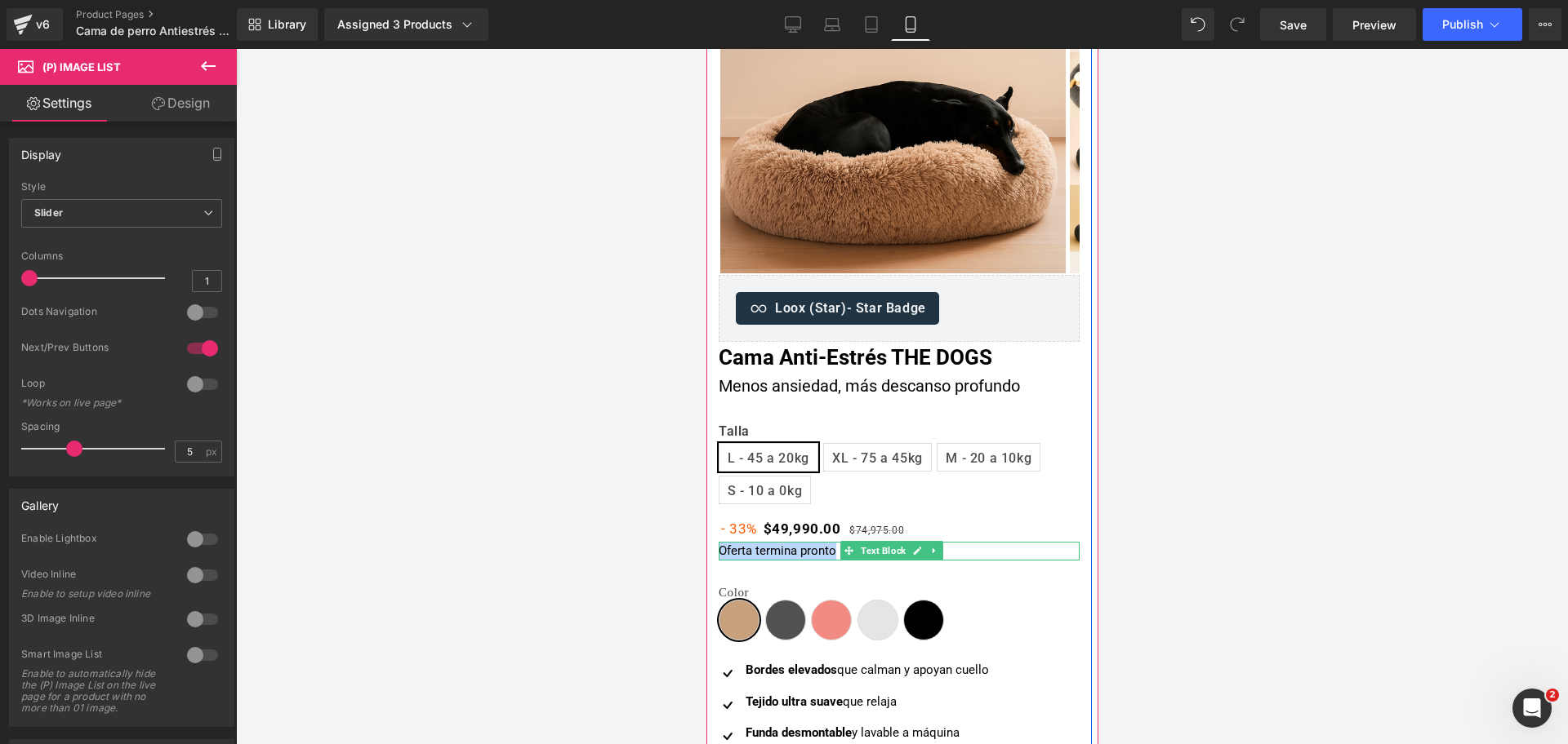
click at [809, 552] on p "Oferta termina pronto" at bounding box center [898, 551] width 361 height 19
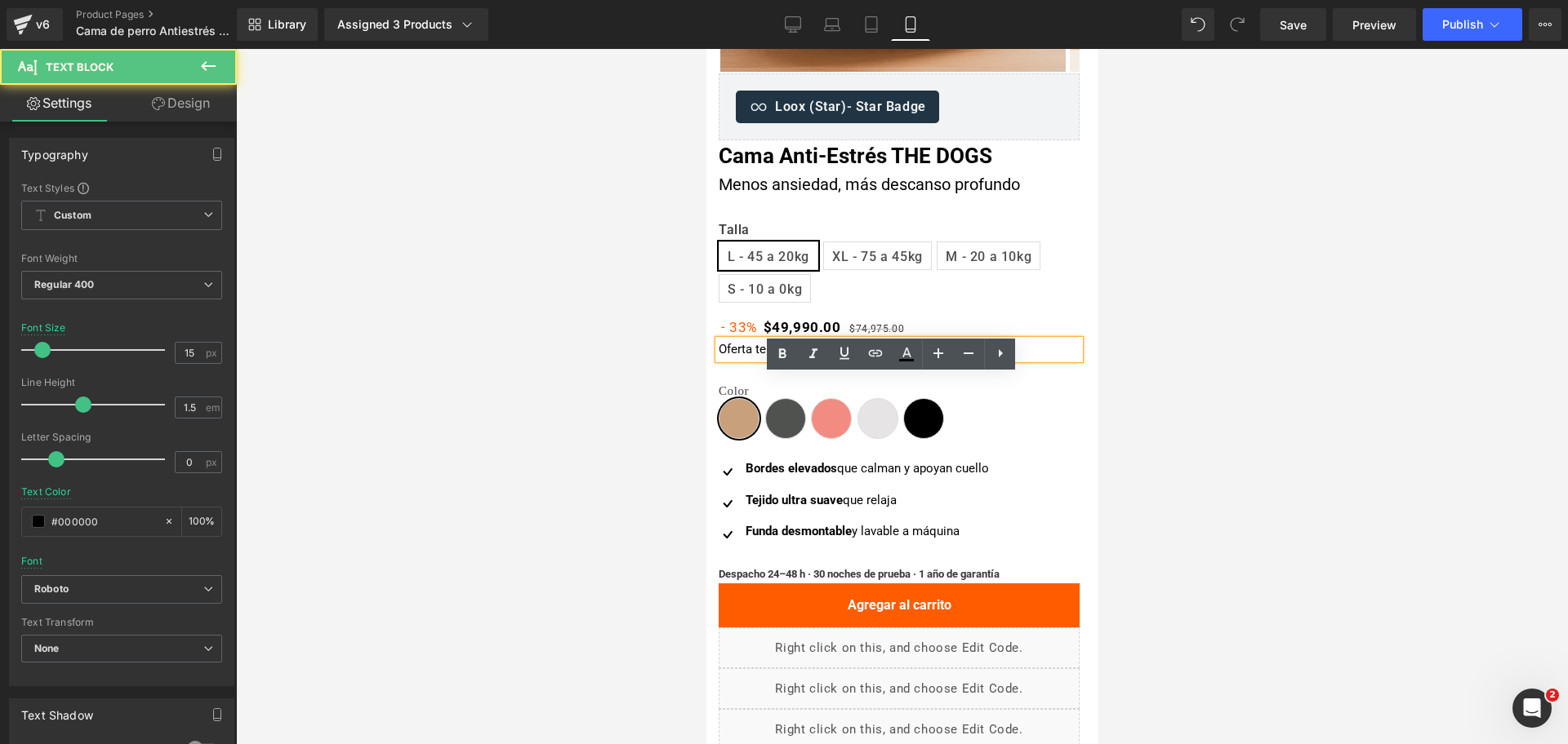
scroll to position [408, 0]
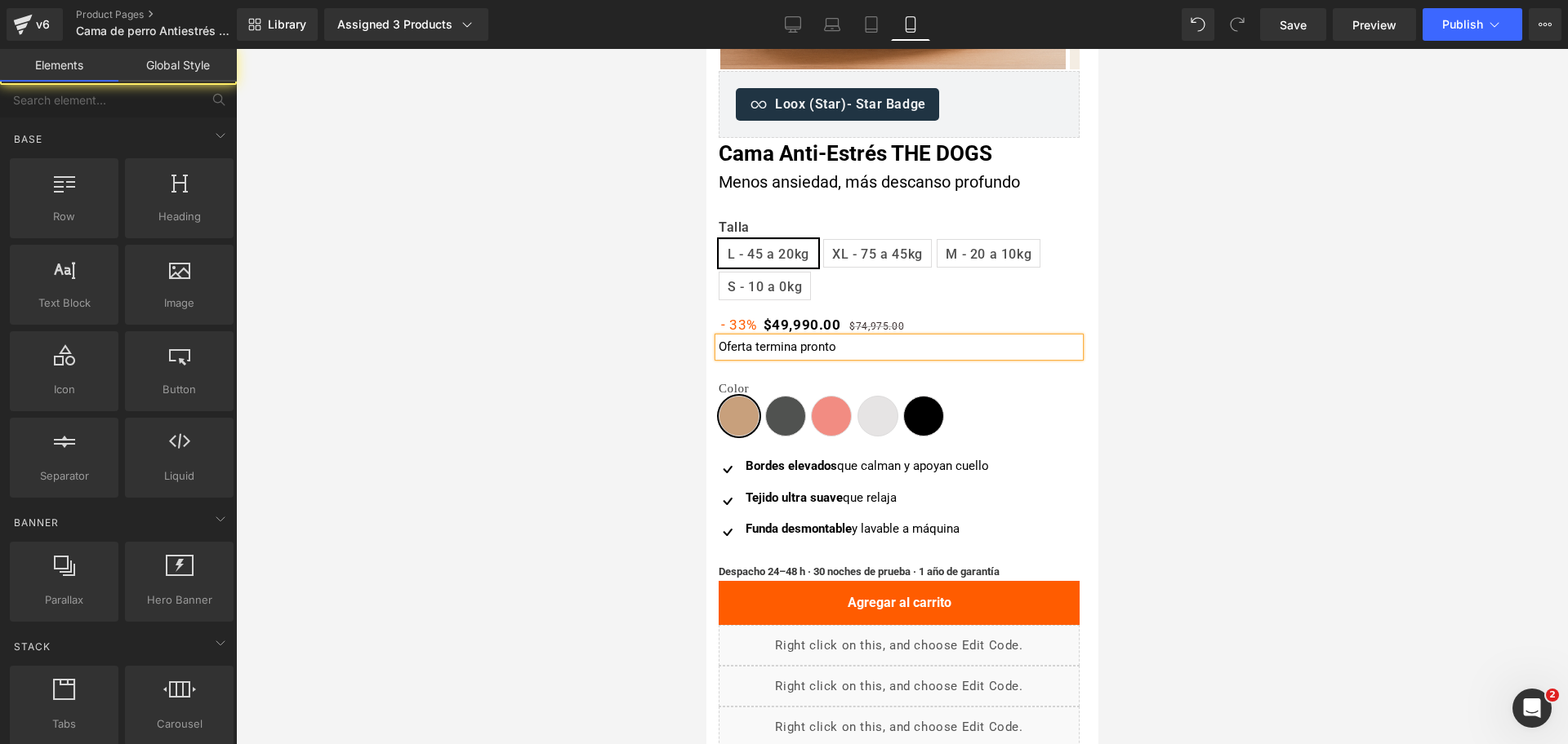
click at [1178, 342] on div at bounding box center [901, 397] width 1332 height 696
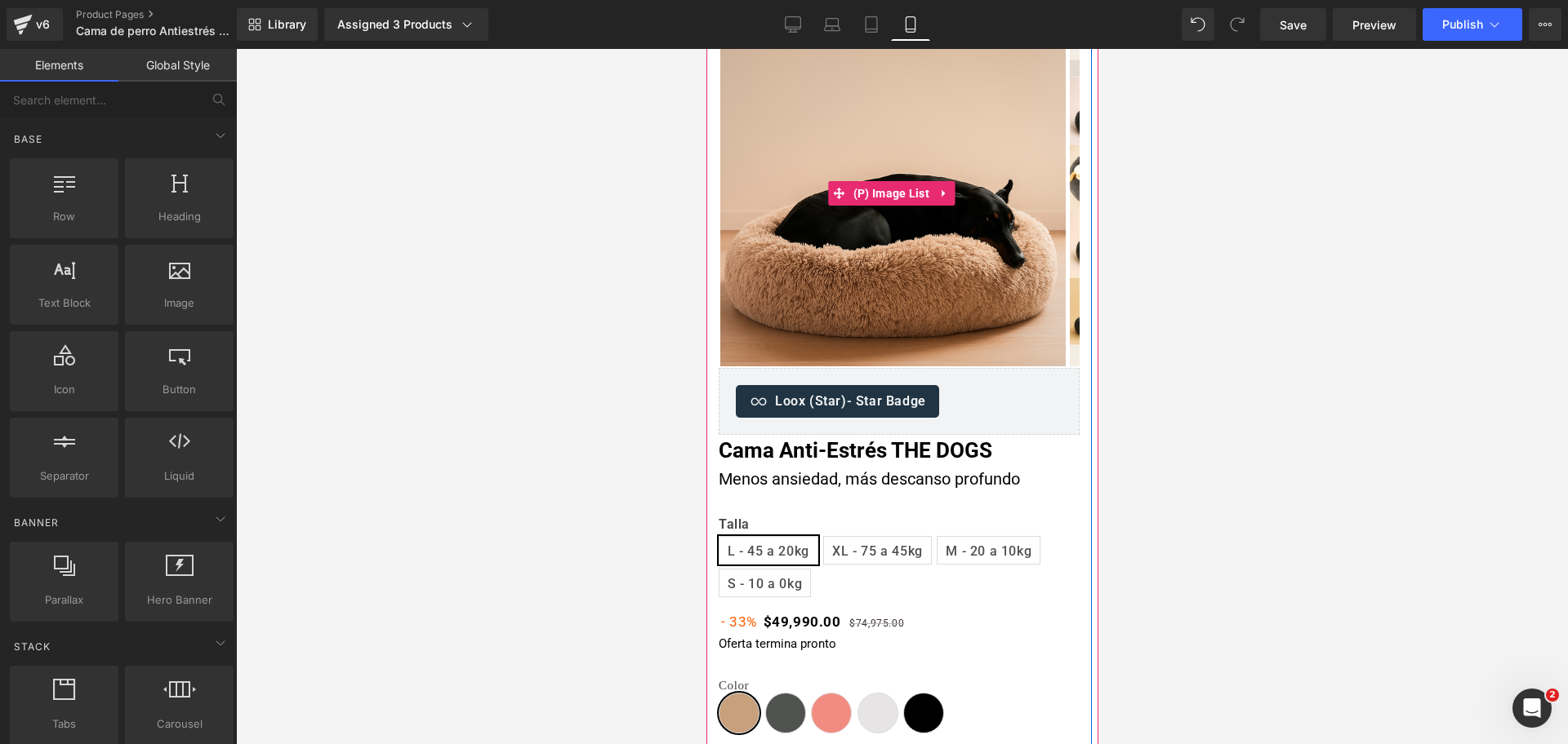
scroll to position [0, 0]
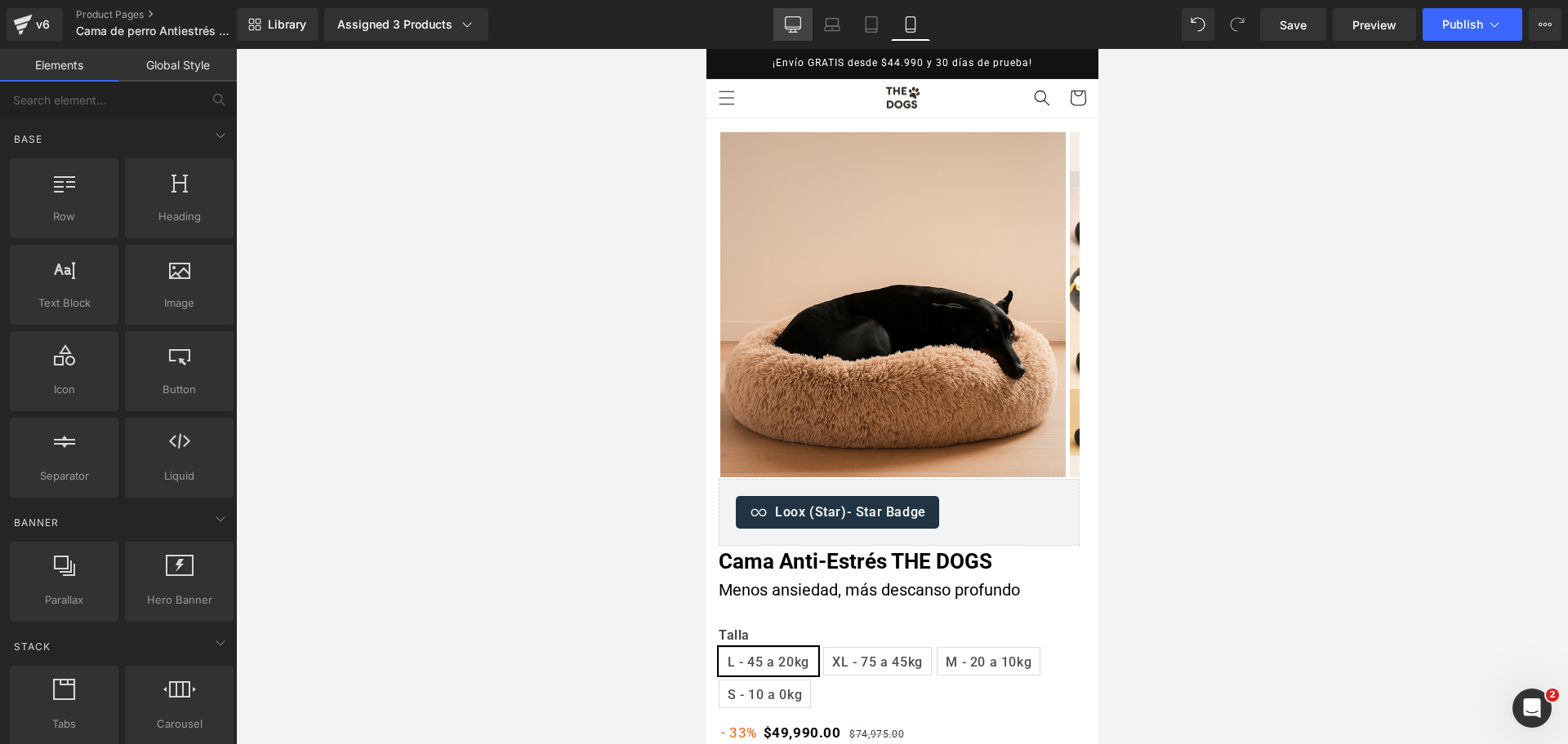
click at [810, 29] on link "Desktop" at bounding box center [792, 24] width 39 height 33
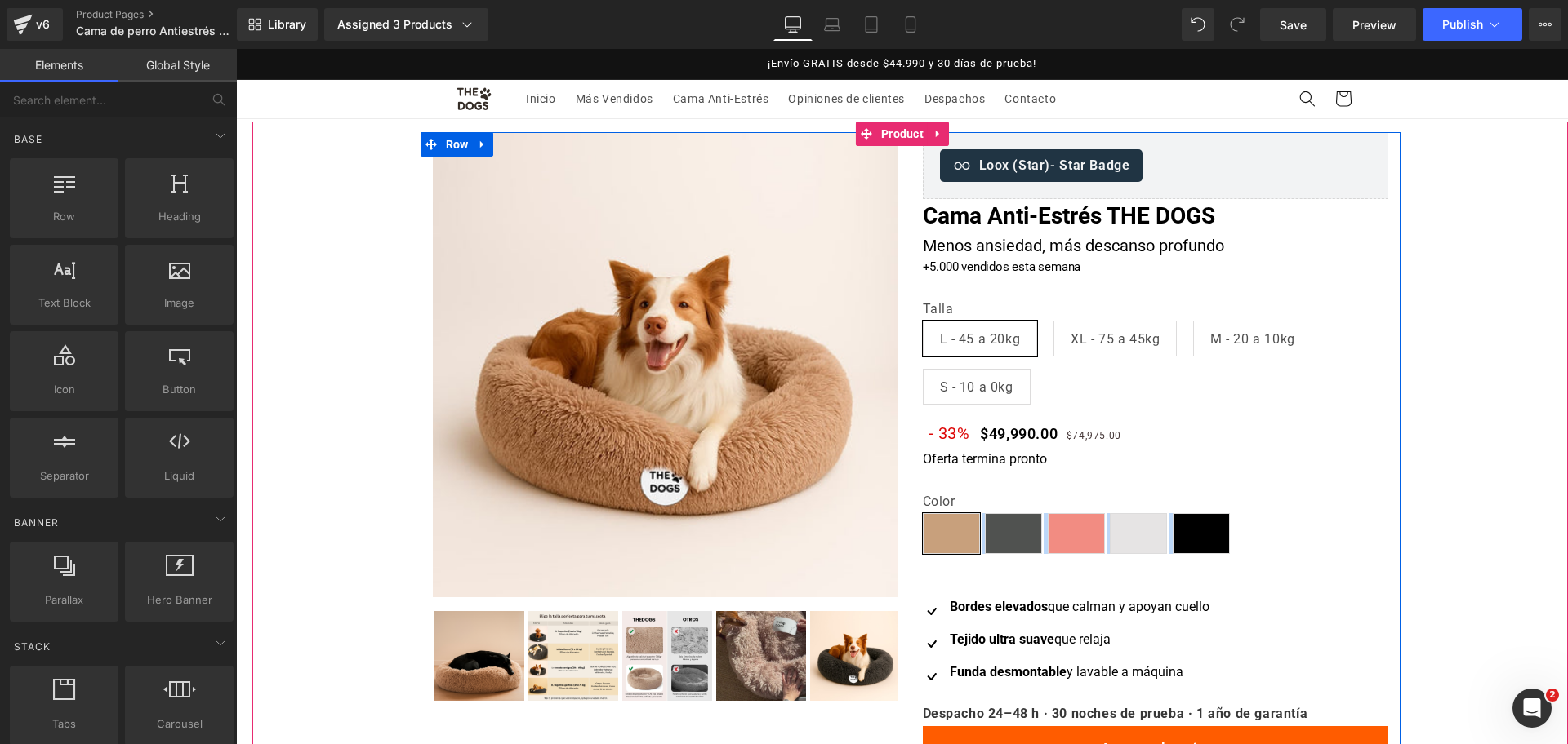
drag, startPoint x: 945, startPoint y: 548, endPoint x: 956, endPoint y: 564, distance: 19.4
click at [955, 555] on div at bounding box center [1155, 556] width 465 height 4
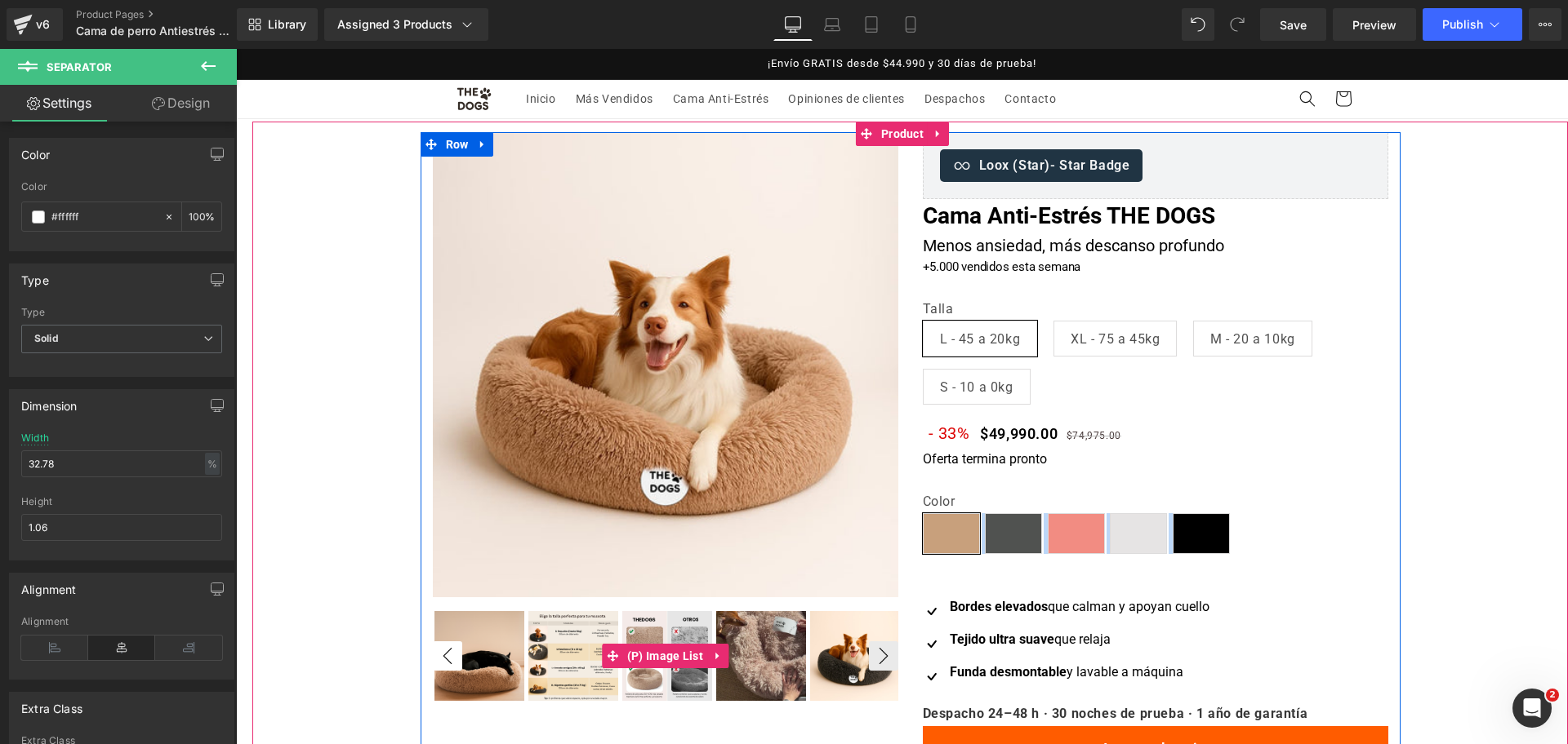
click at [444, 655] on button "‹" at bounding box center [447, 656] width 29 height 29
click at [444, 654] on button "‹" at bounding box center [447, 656] width 29 height 29
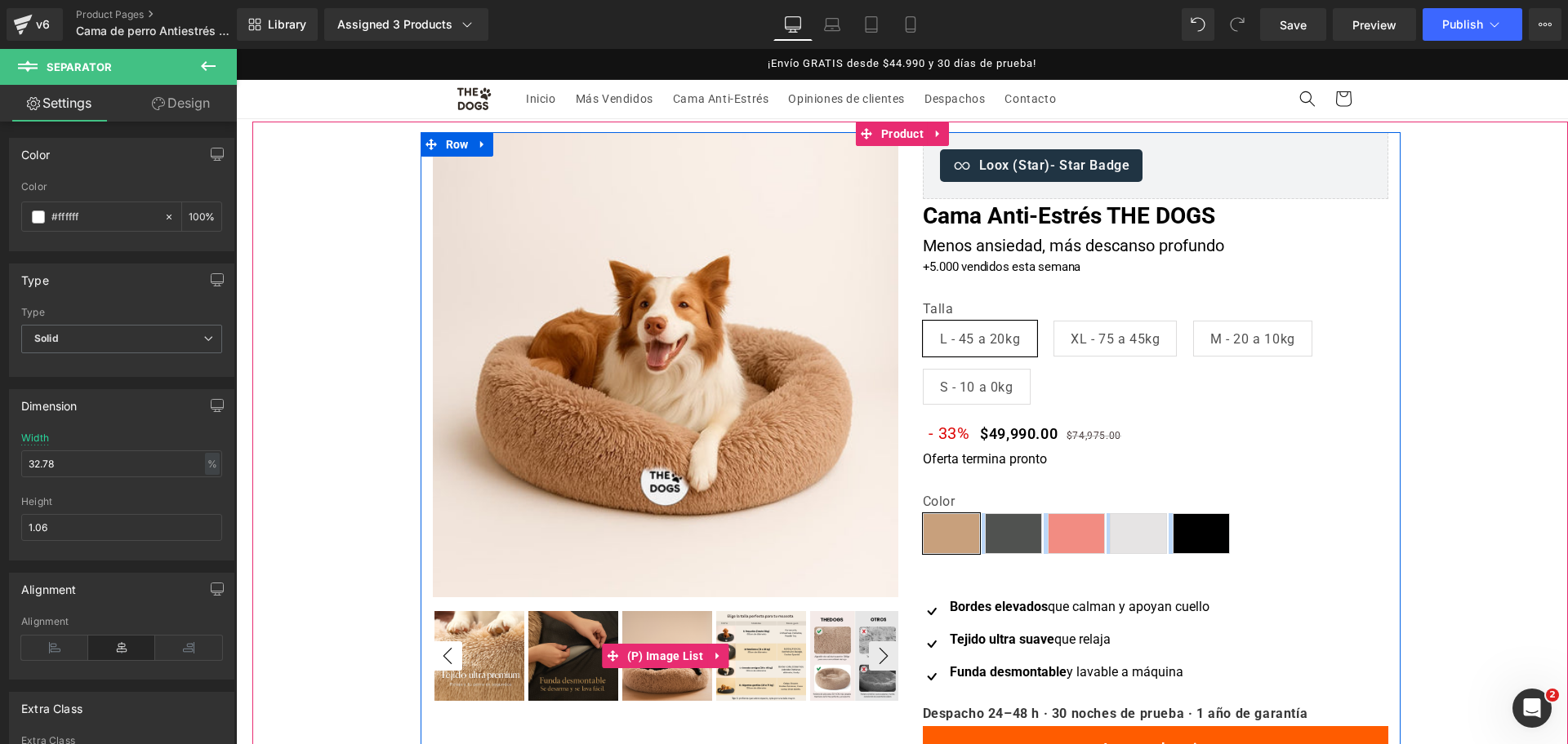
click at [446, 654] on button "‹" at bounding box center [447, 656] width 29 height 29
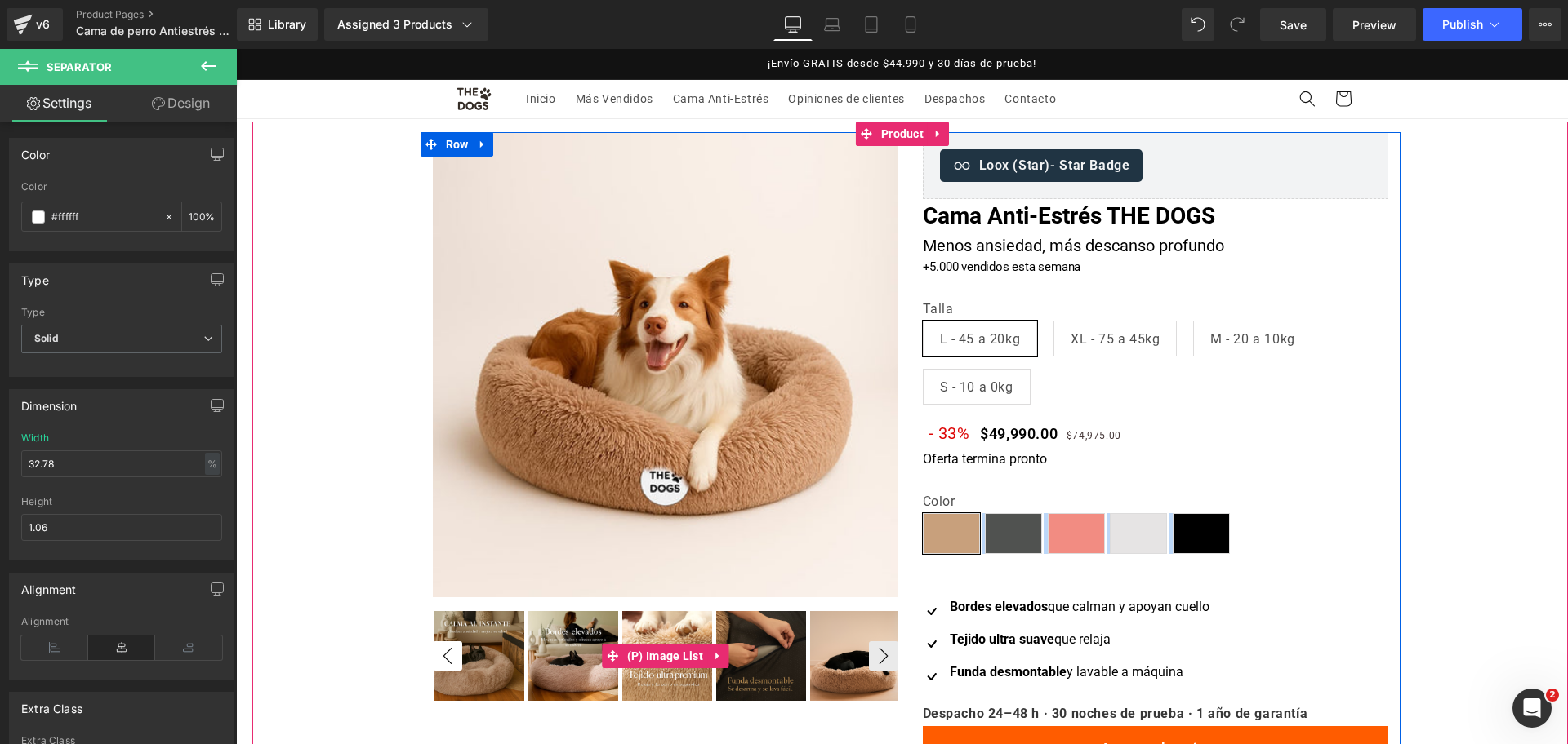
click at [446, 654] on button "‹" at bounding box center [447, 656] width 29 height 29
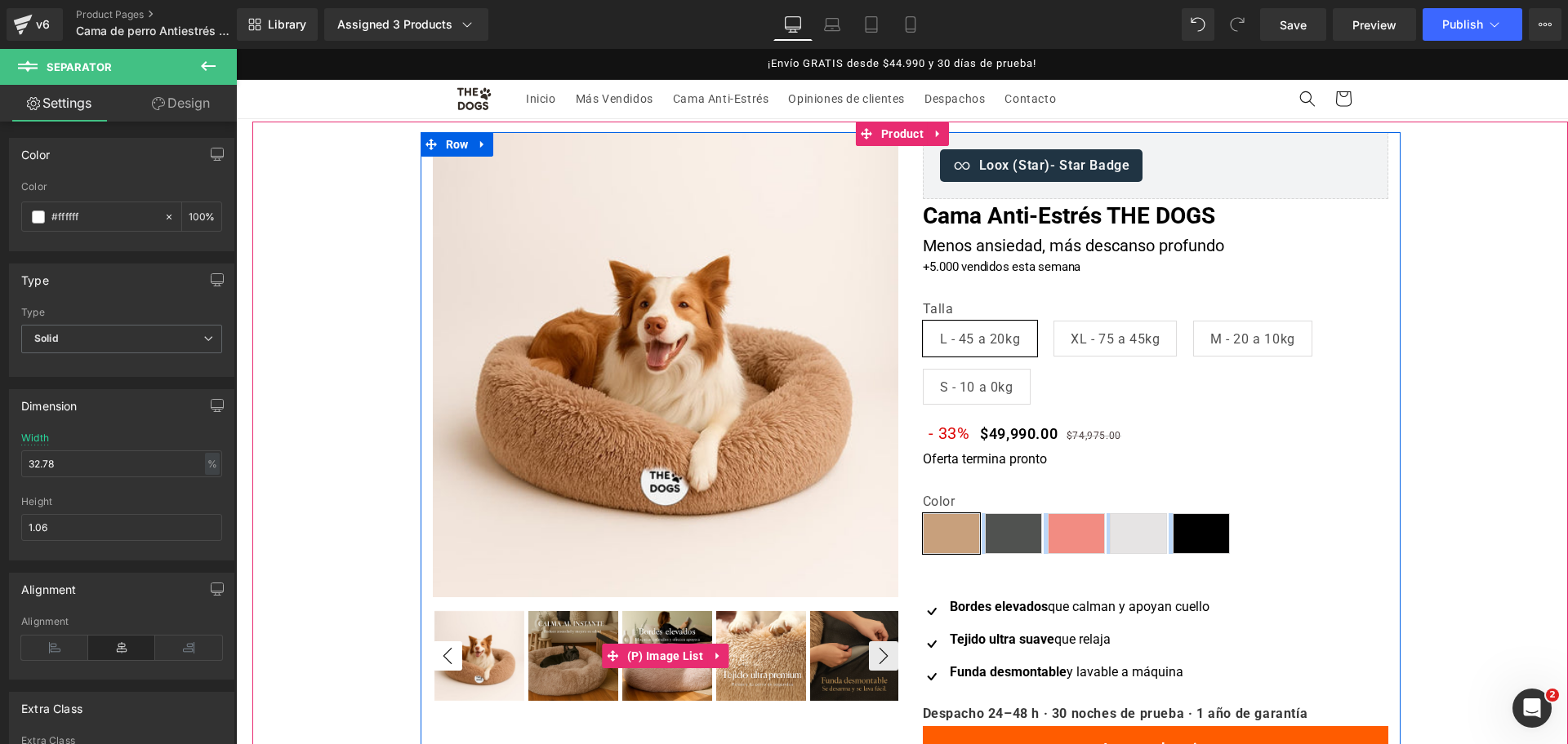
click at [446, 654] on button "‹" at bounding box center [447, 656] width 29 height 29
click at [494, 646] on img at bounding box center [479, 656] width 90 height 90
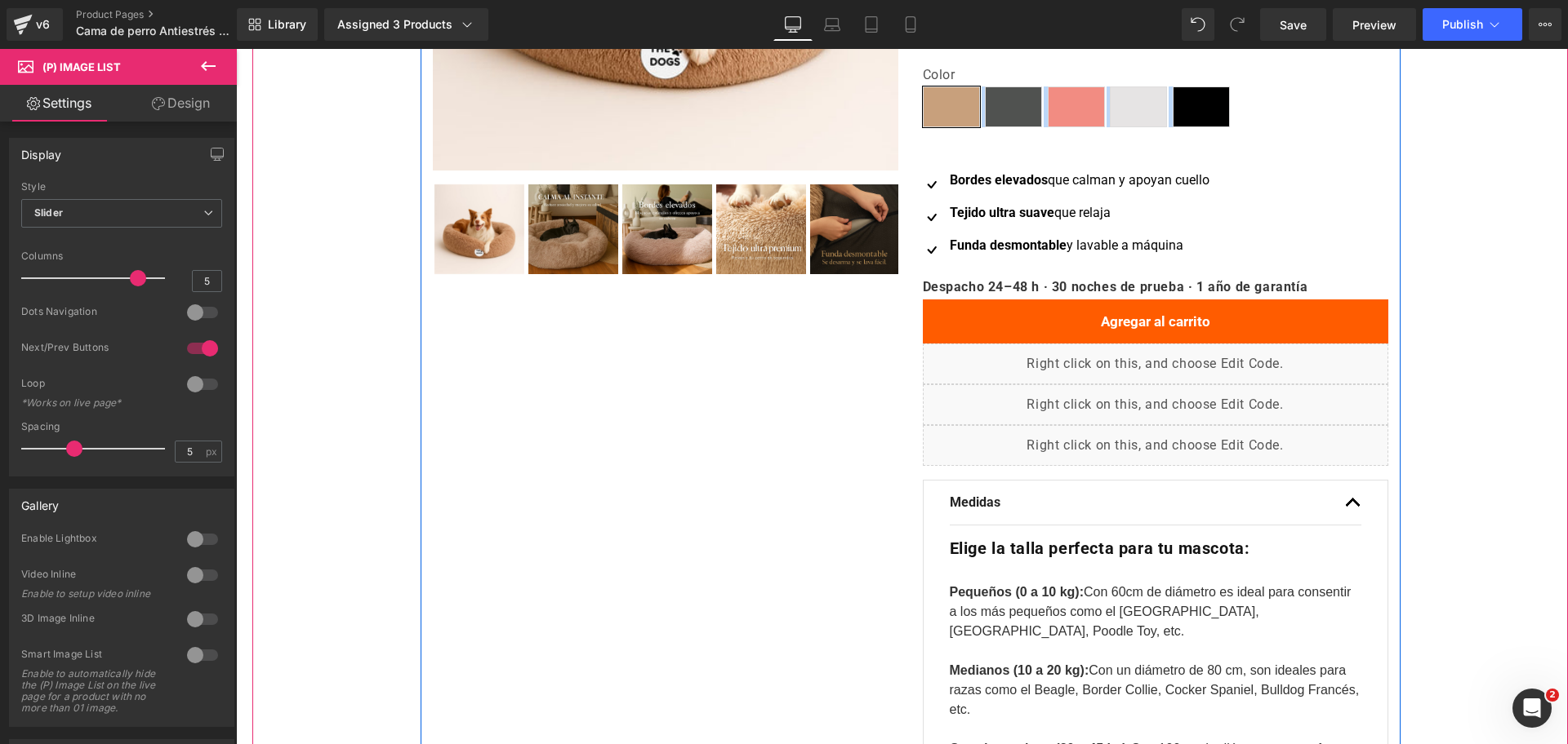
scroll to position [612, 0]
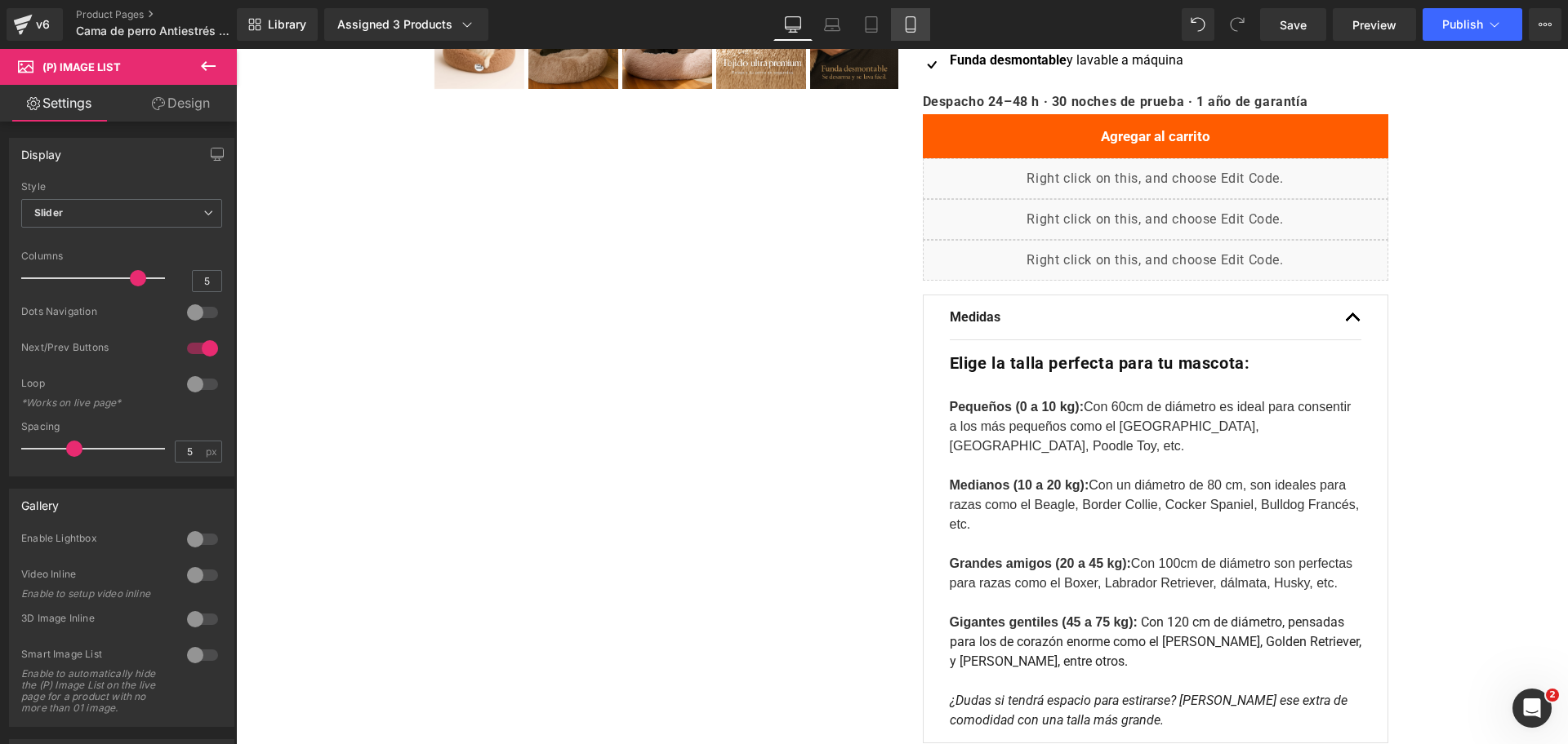
click at [904, 28] on icon at bounding box center [910, 24] width 16 height 16
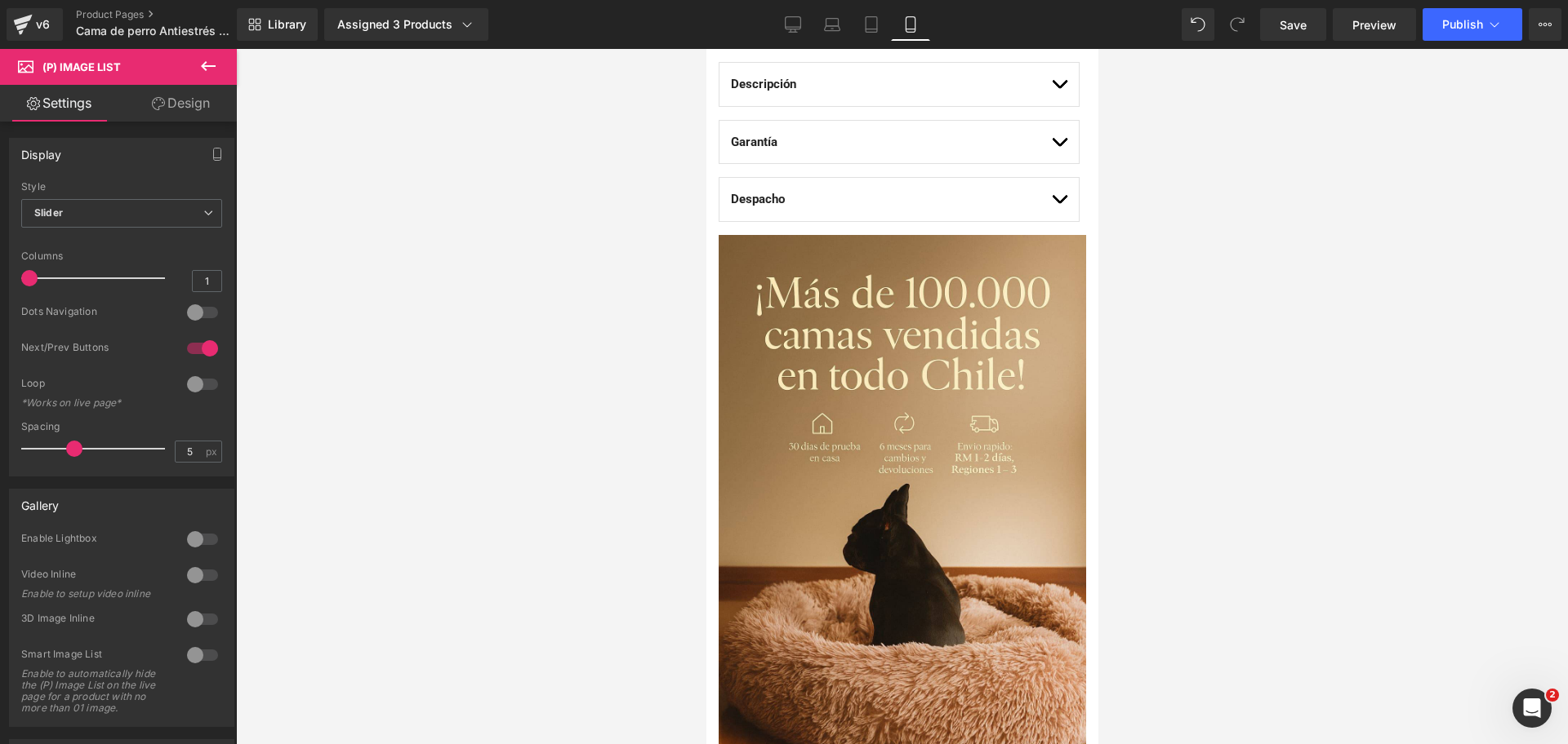
scroll to position [1530, 0]
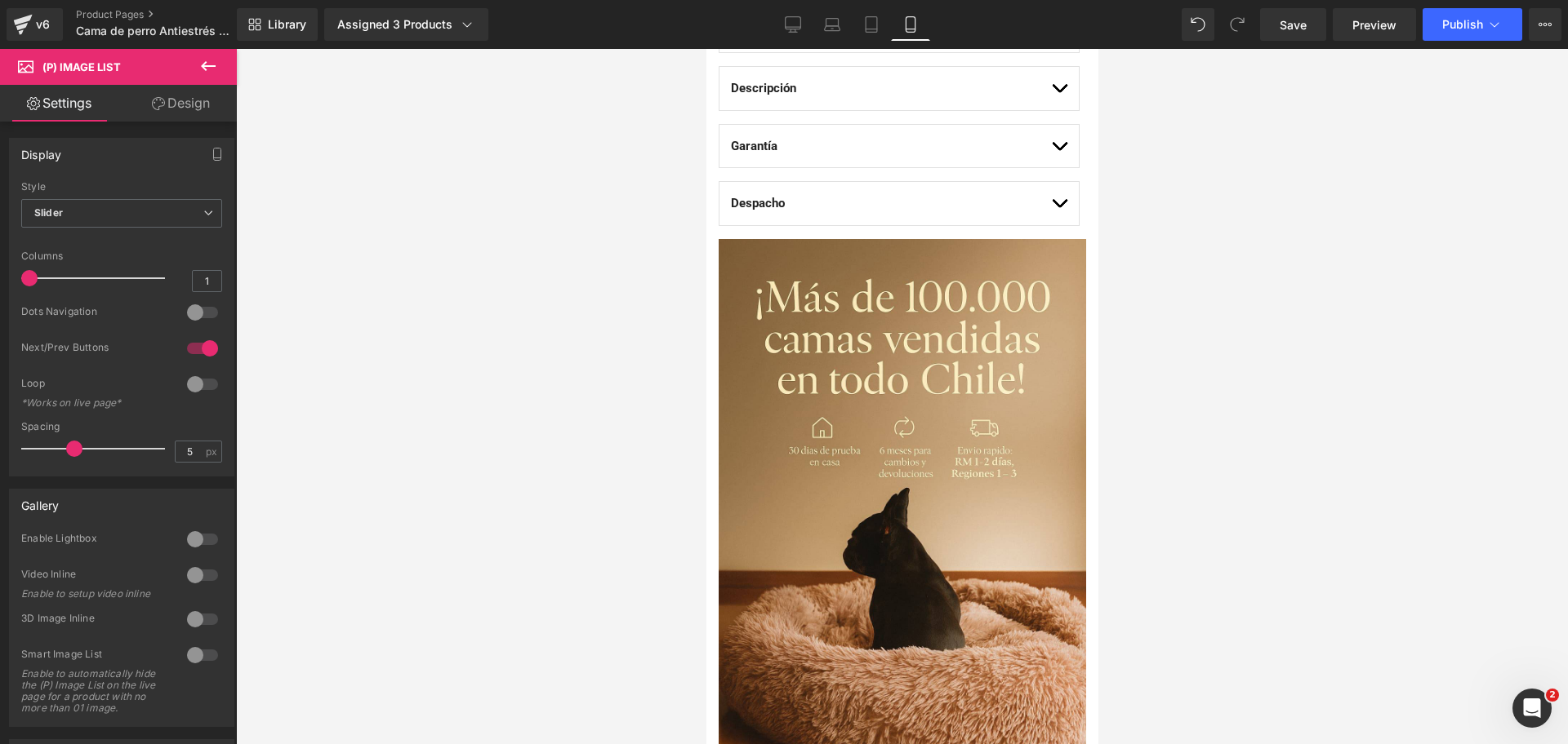
click at [1186, 235] on div at bounding box center [901, 397] width 1332 height 696
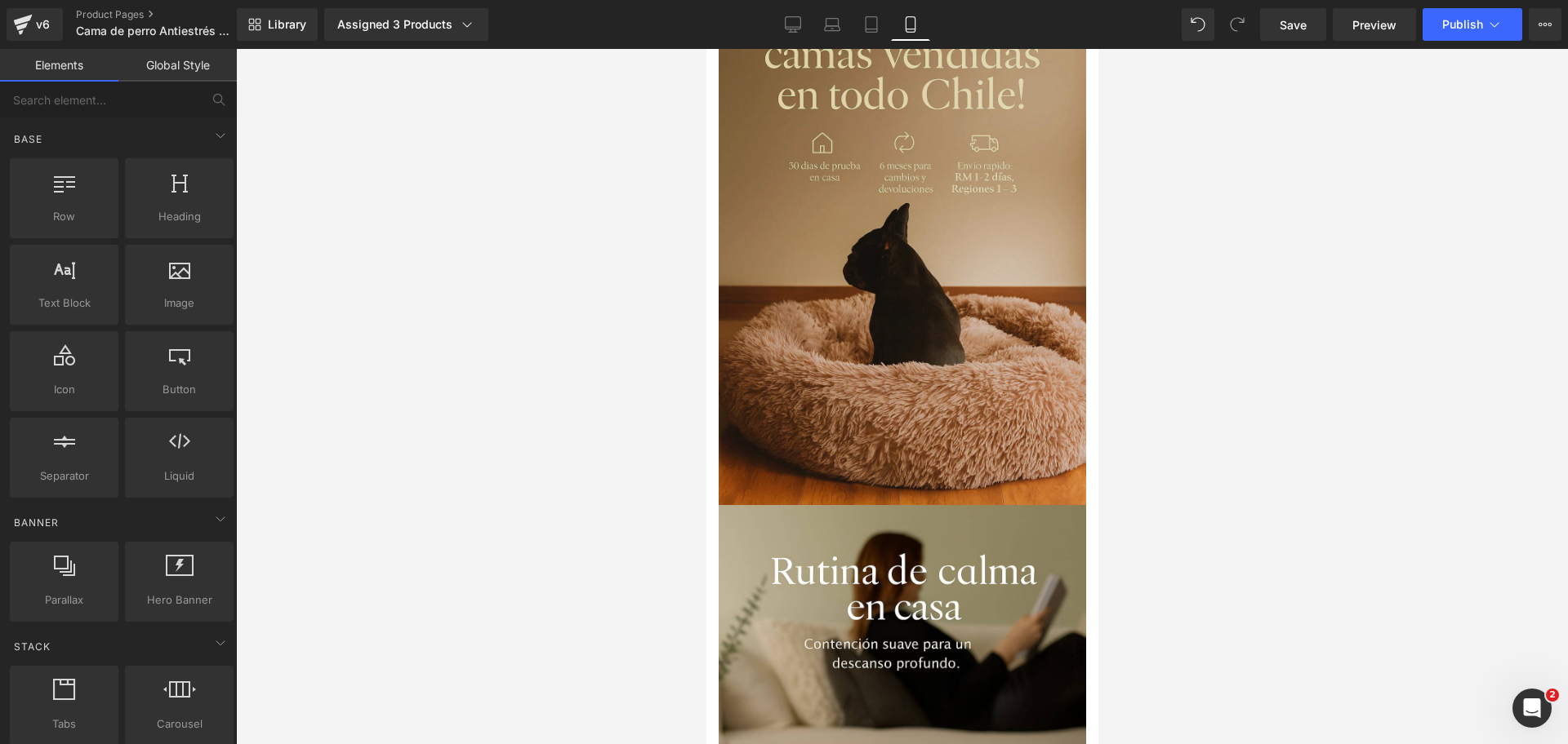
scroll to position [2040, 0]
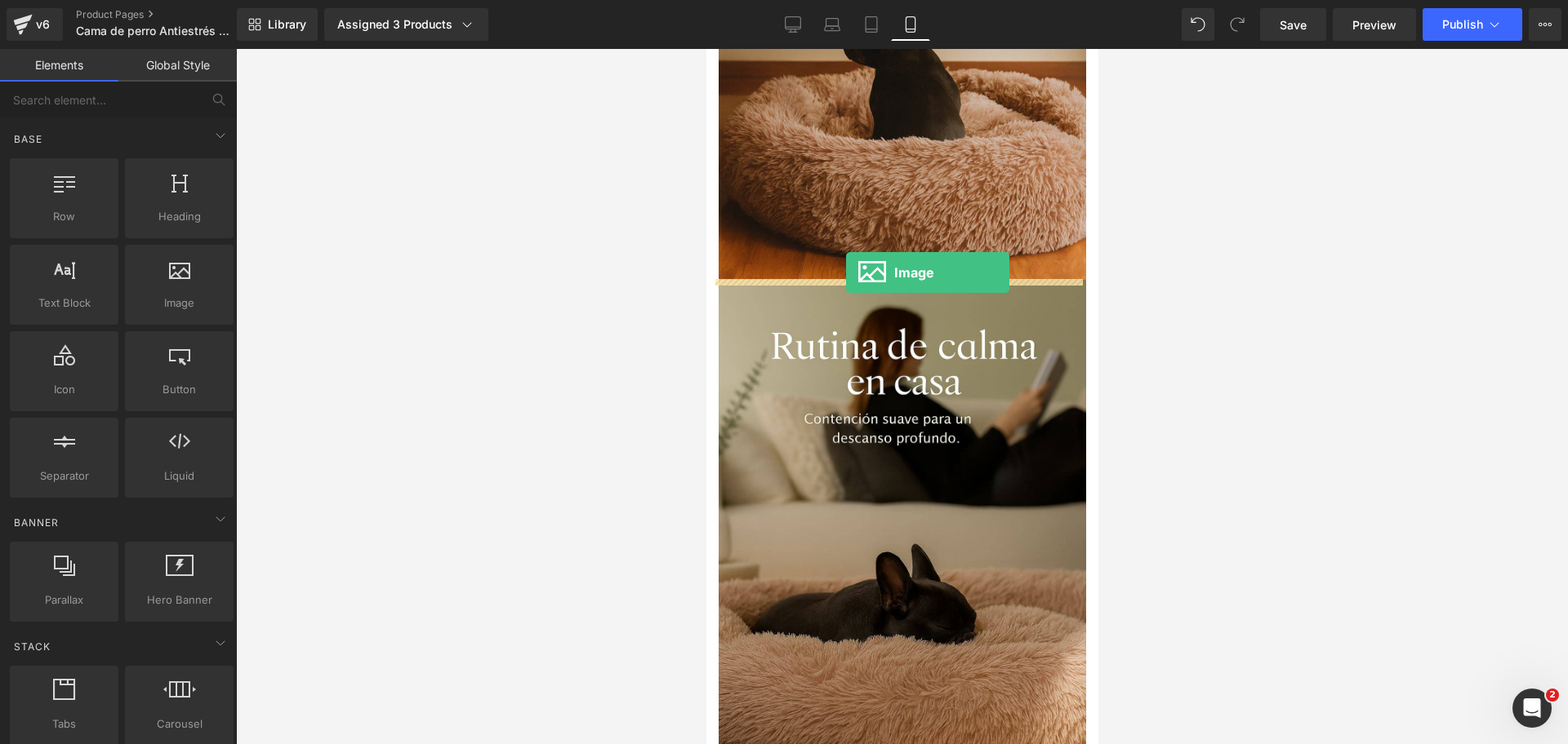
drag, startPoint x: 875, startPoint y: 332, endPoint x: 845, endPoint y: 273, distance: 66.2
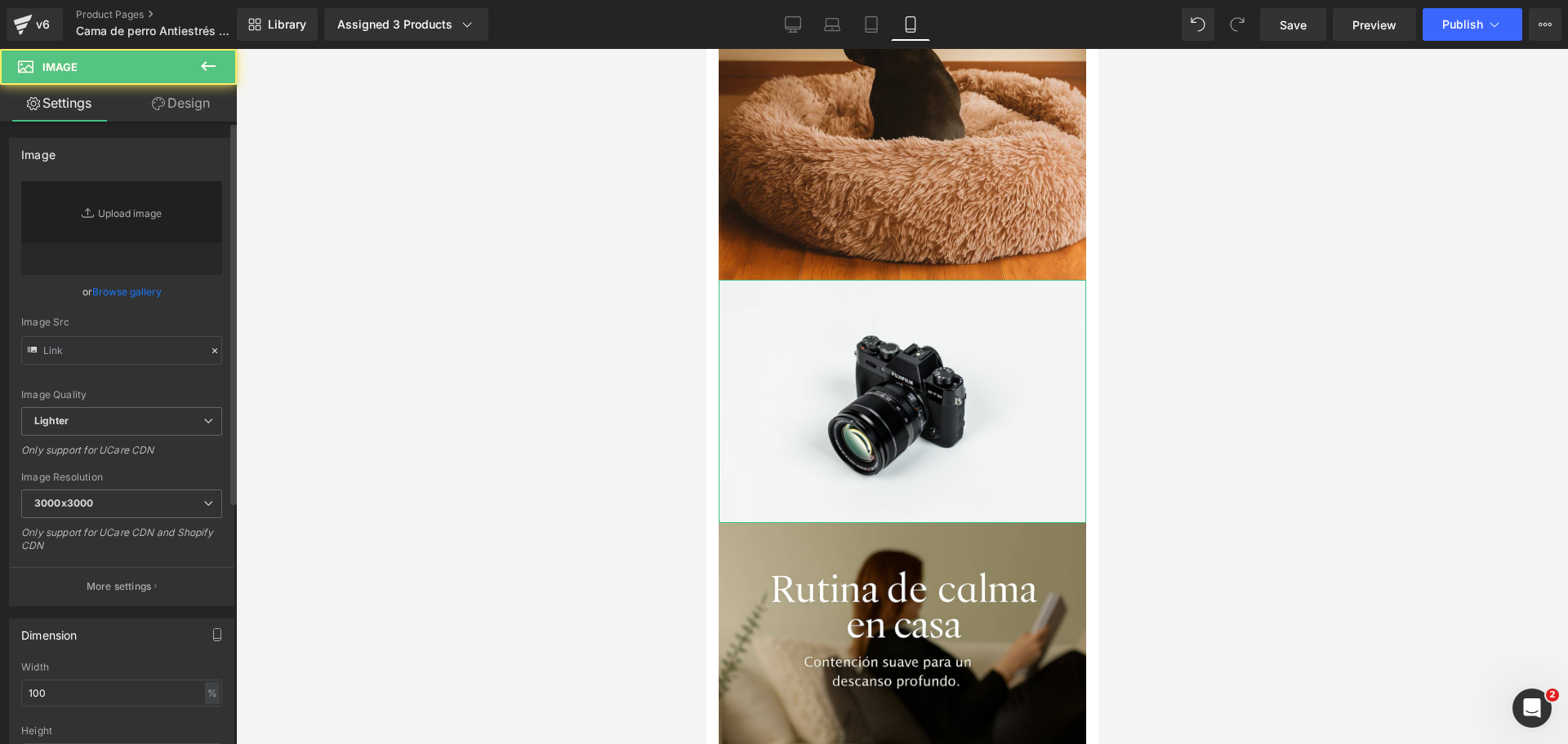
click at [112, 284] on link "Browse gallery" at bounding box center [127, 292] width 70 height 29
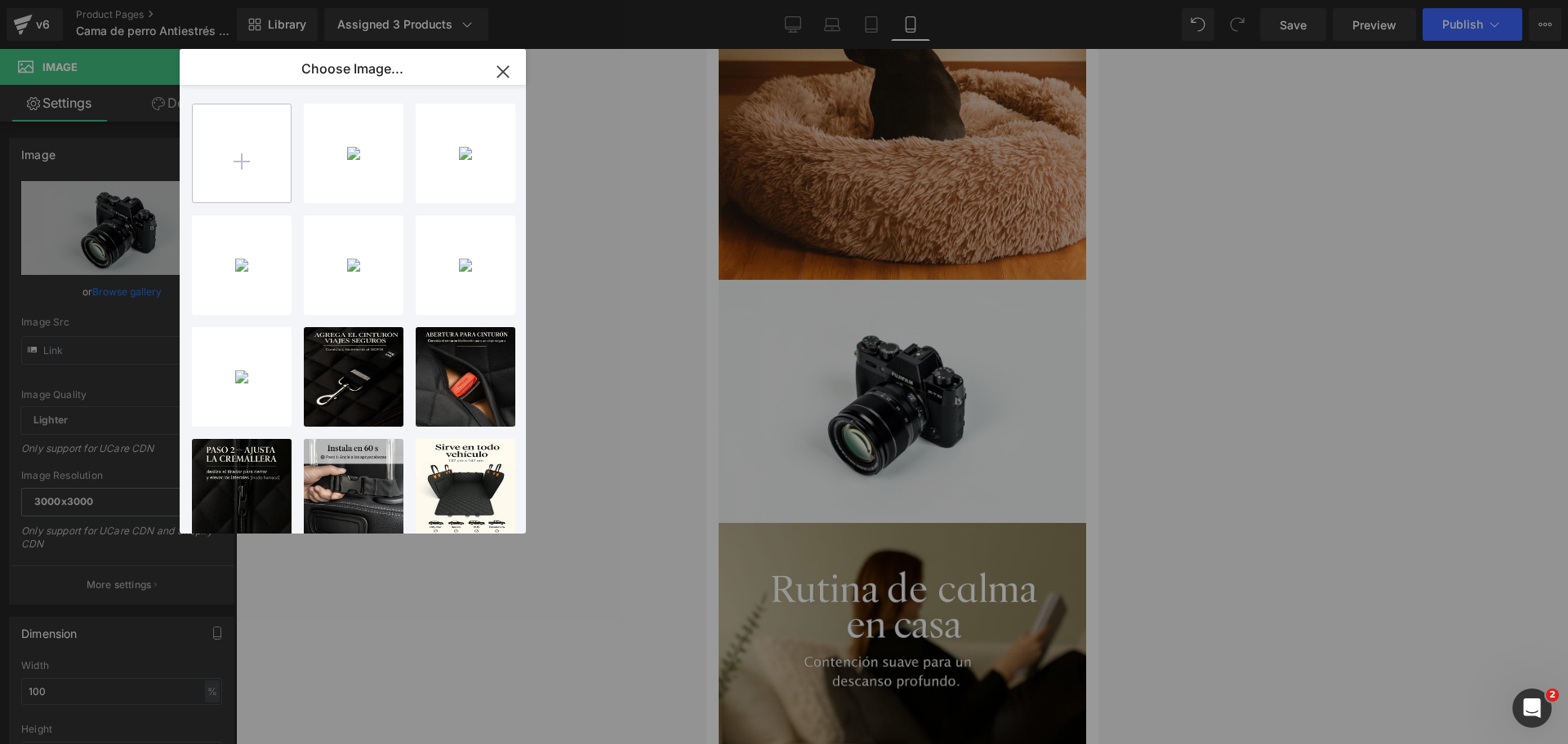
click at [273, 151] on input "file" at bounding box center [242, 153] width 98 height 98
type input "C:\fakepath\20250922_0242_Base Antideslizante Premium_remix_01k5qz160gffv96vhrw…"
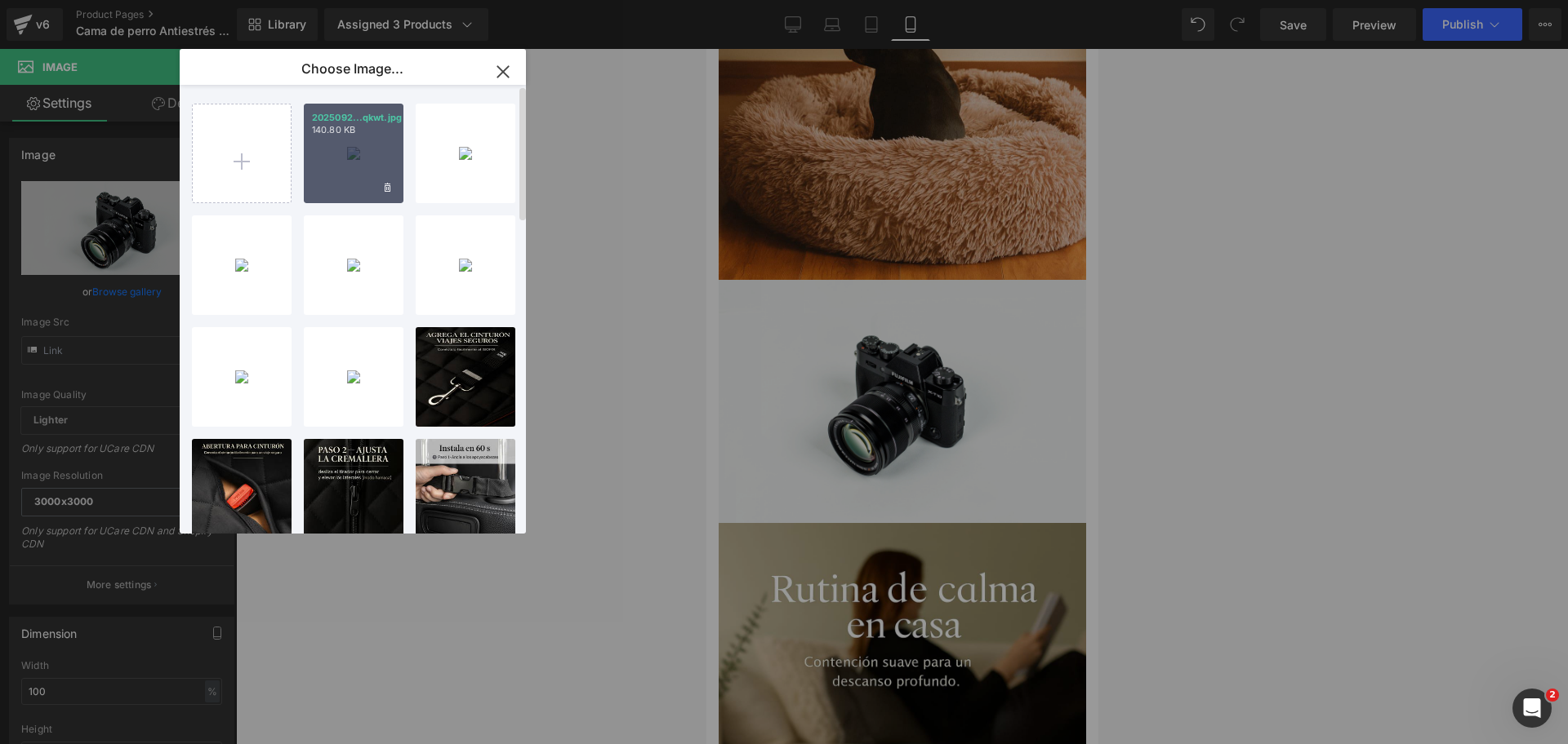
click at [360, 153] on div "2025092...qkwt.jpg 140.80 KB" at bounding box center [353, 153] width 100 height 100
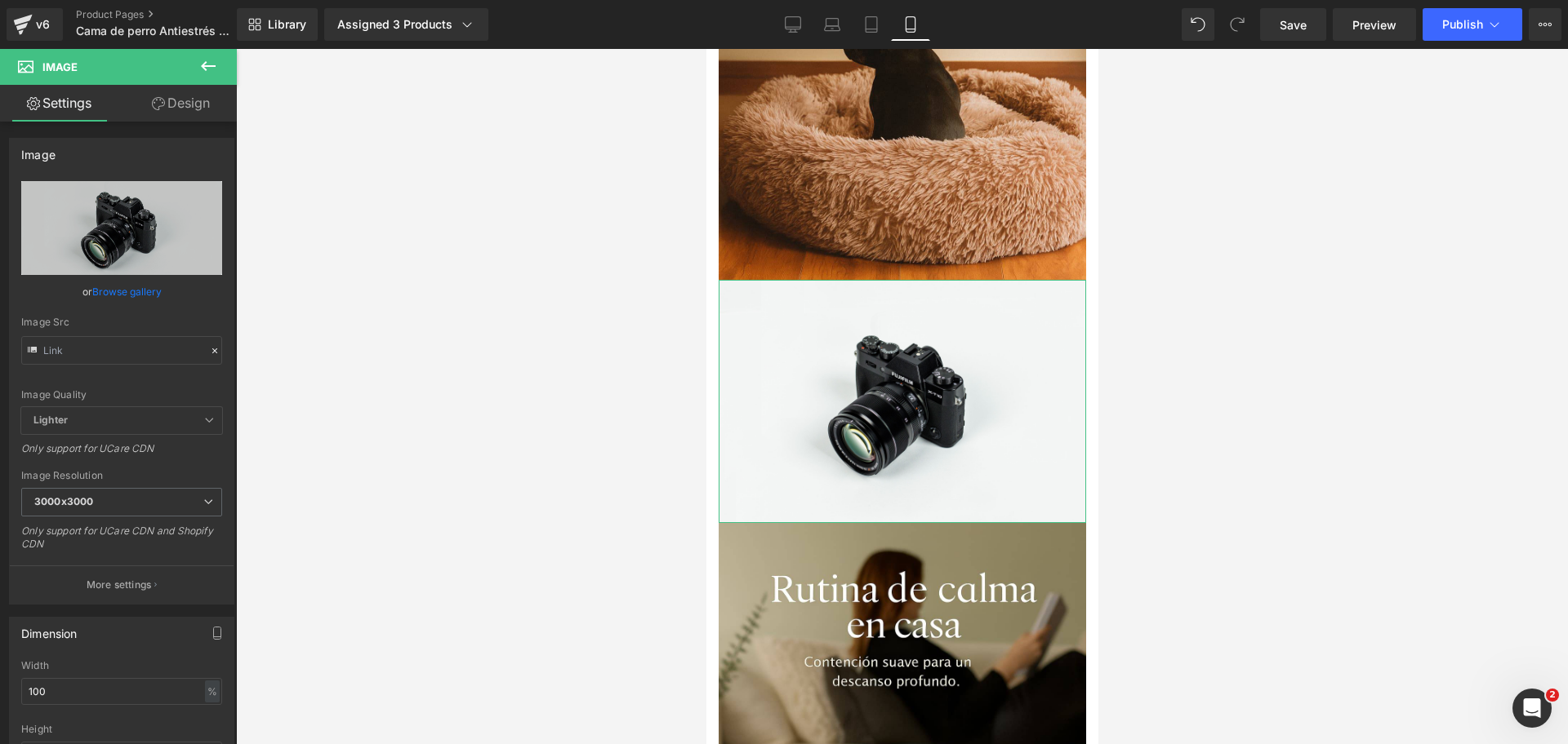
click at [129, 289] on link "Browse gallery" at bounding box center [127, 292] width 70 height 29
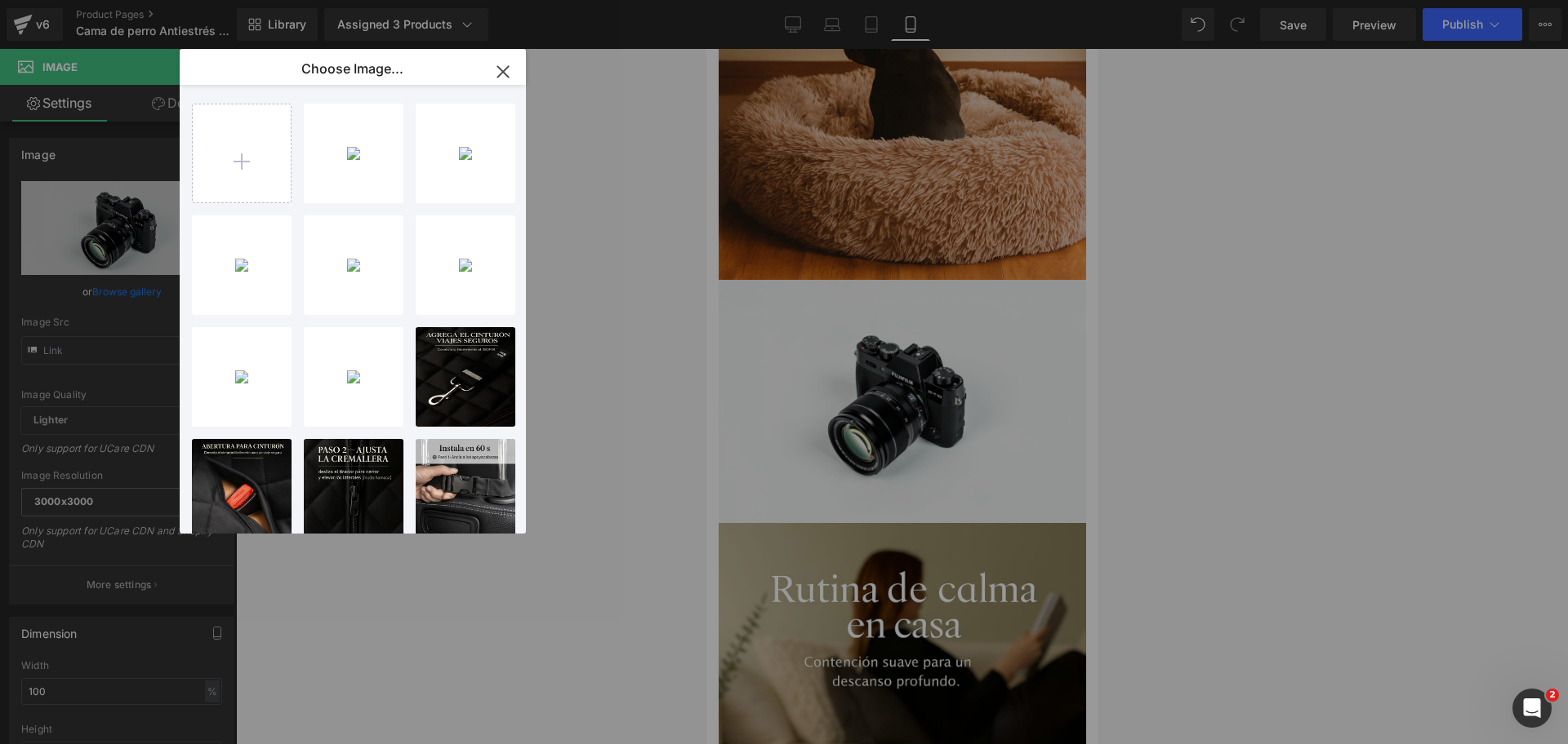
click at [0, 0] on div "2025092...qkwt.jpg 140.80 KB" at bounding box center [0, 0] width 0 height 0
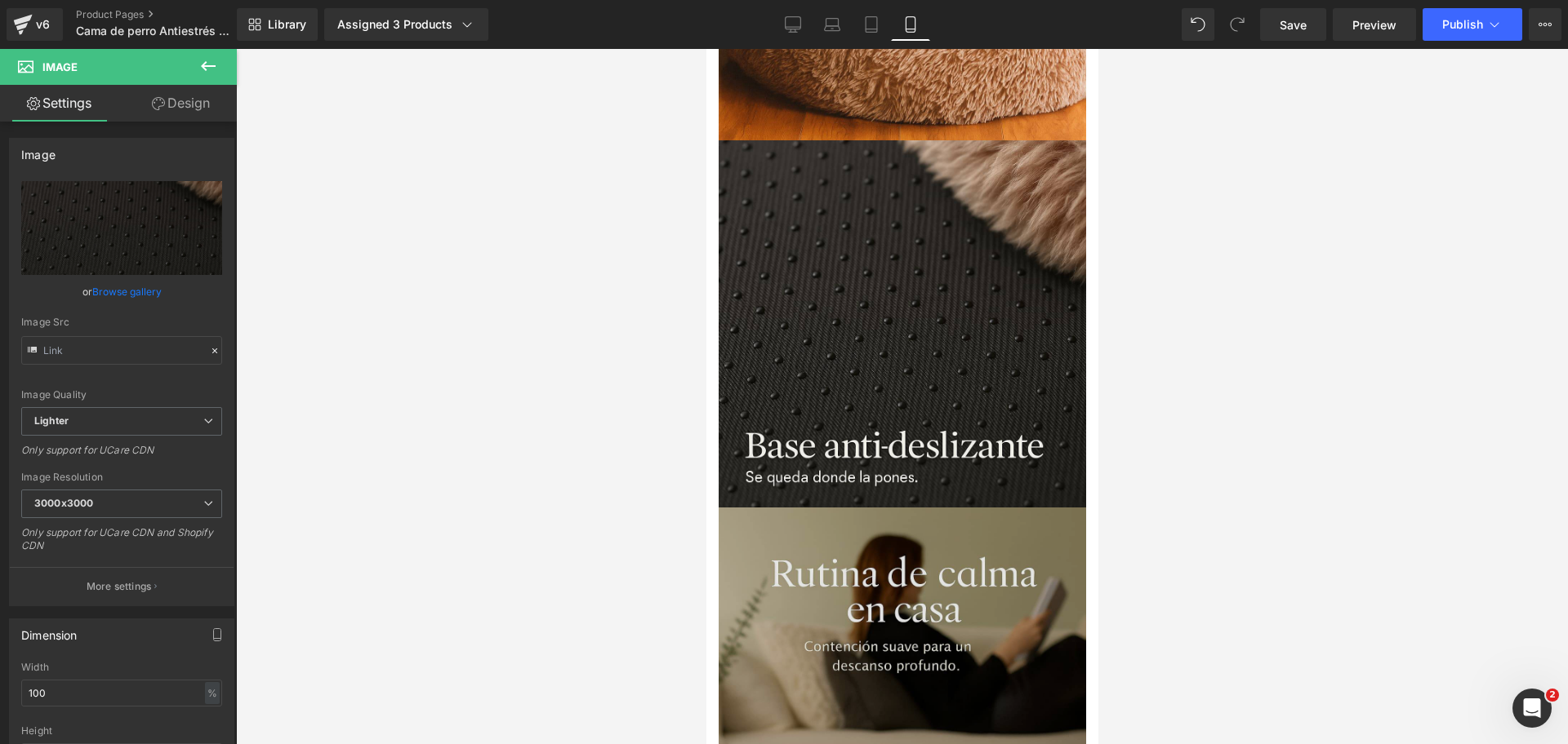
scroll to position [2550, 0]
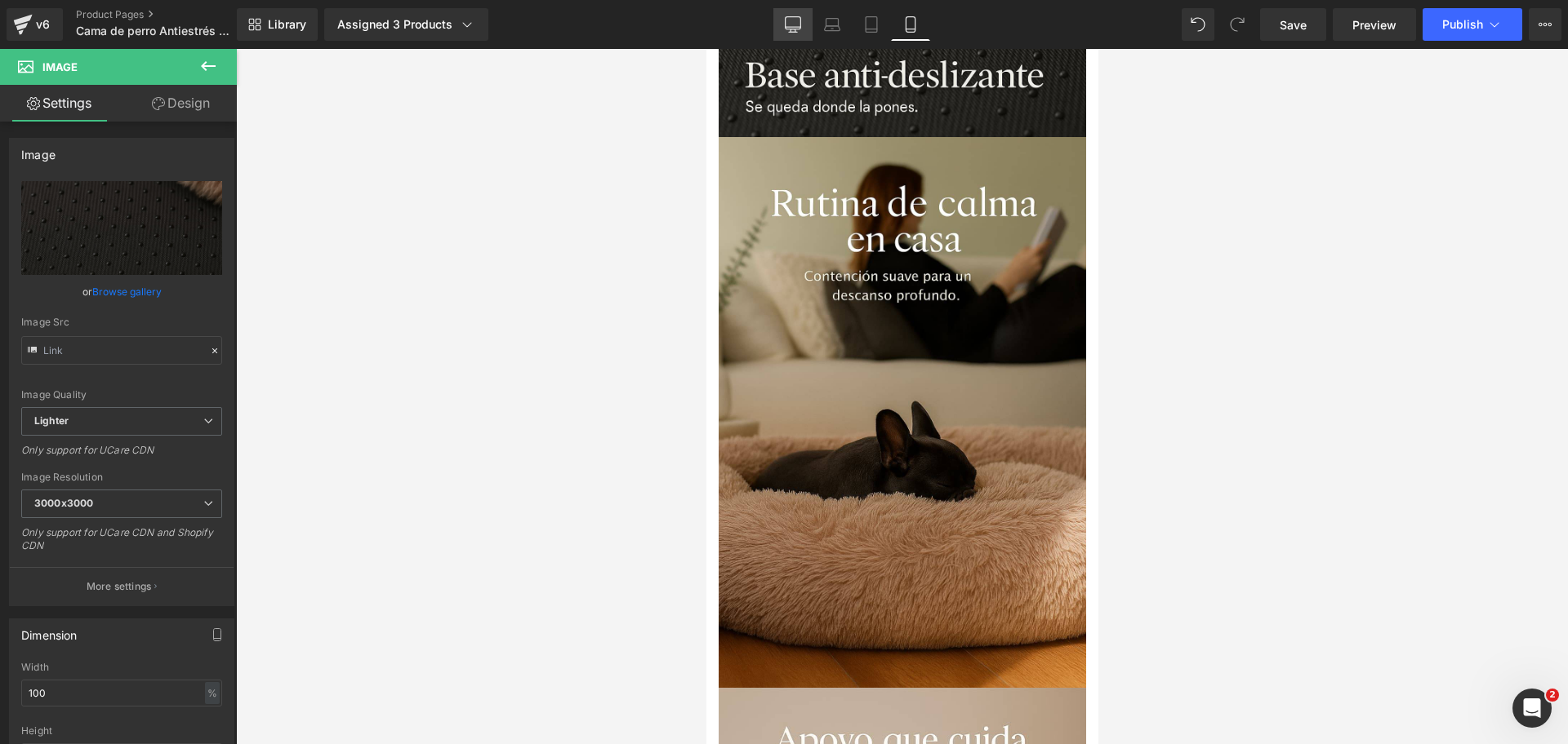
drag, startPoint x: 797, startPoint y: 31, endPoint x: 596, endPoint y: 63, distance: 203.5
click at [797, 31] on icon at bounding box center [792, 24] width 16 height 16
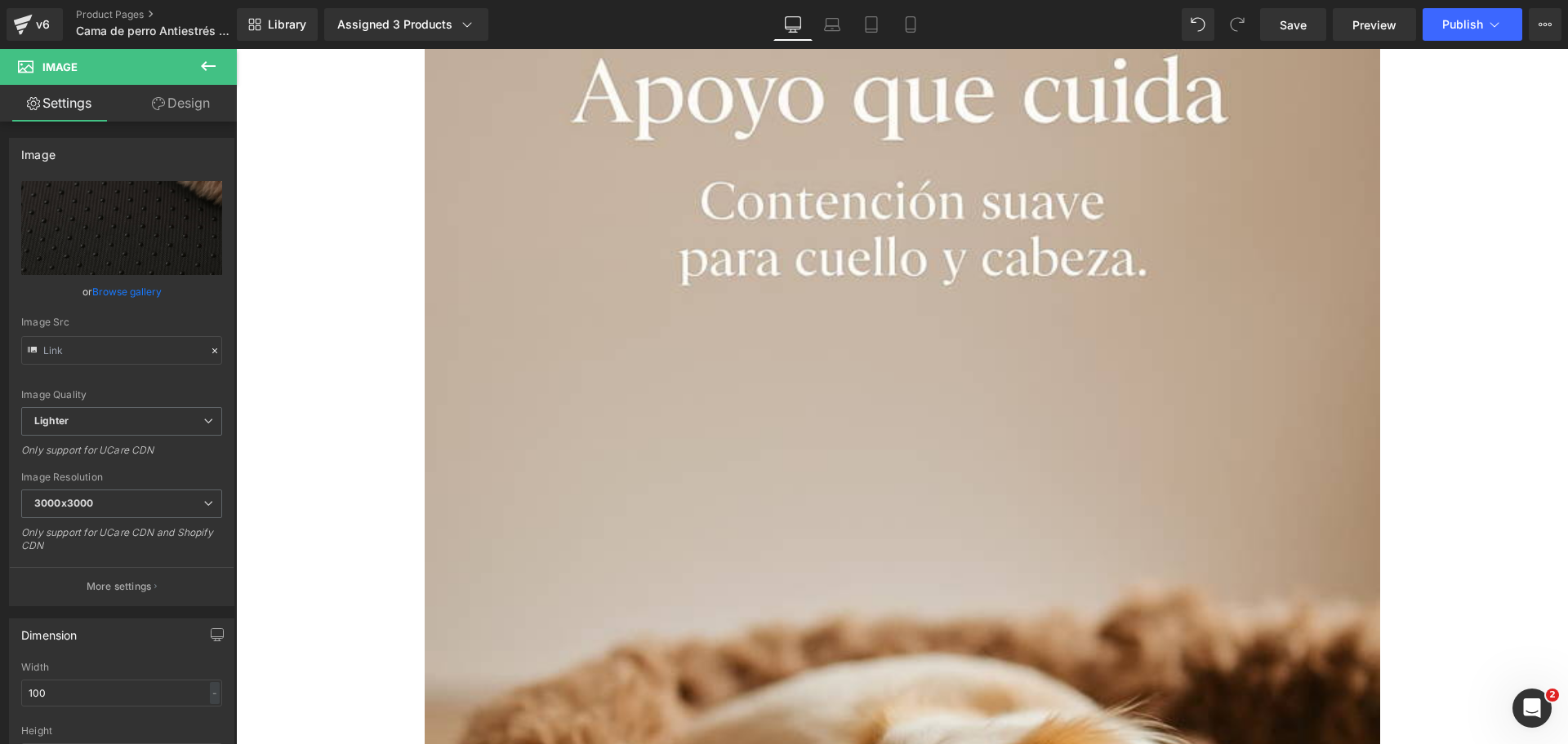
scroll to position [1251, 0]
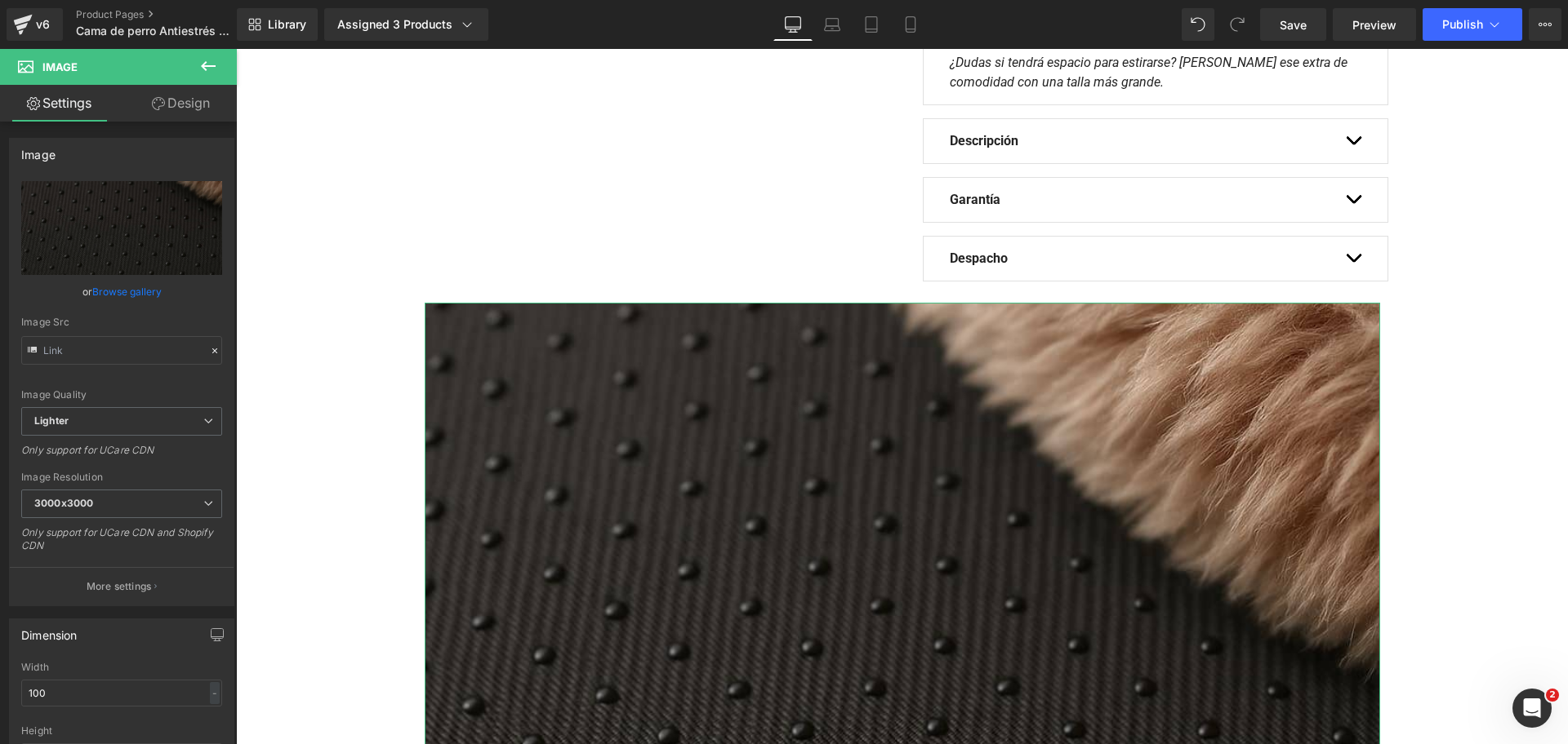
click at [192, 112] on link "Design" at bounding box center [180, 103] width 119 height 37
click at [0, 0] on div "Visibility" at bounding box center [0, 0] width 0 height 0
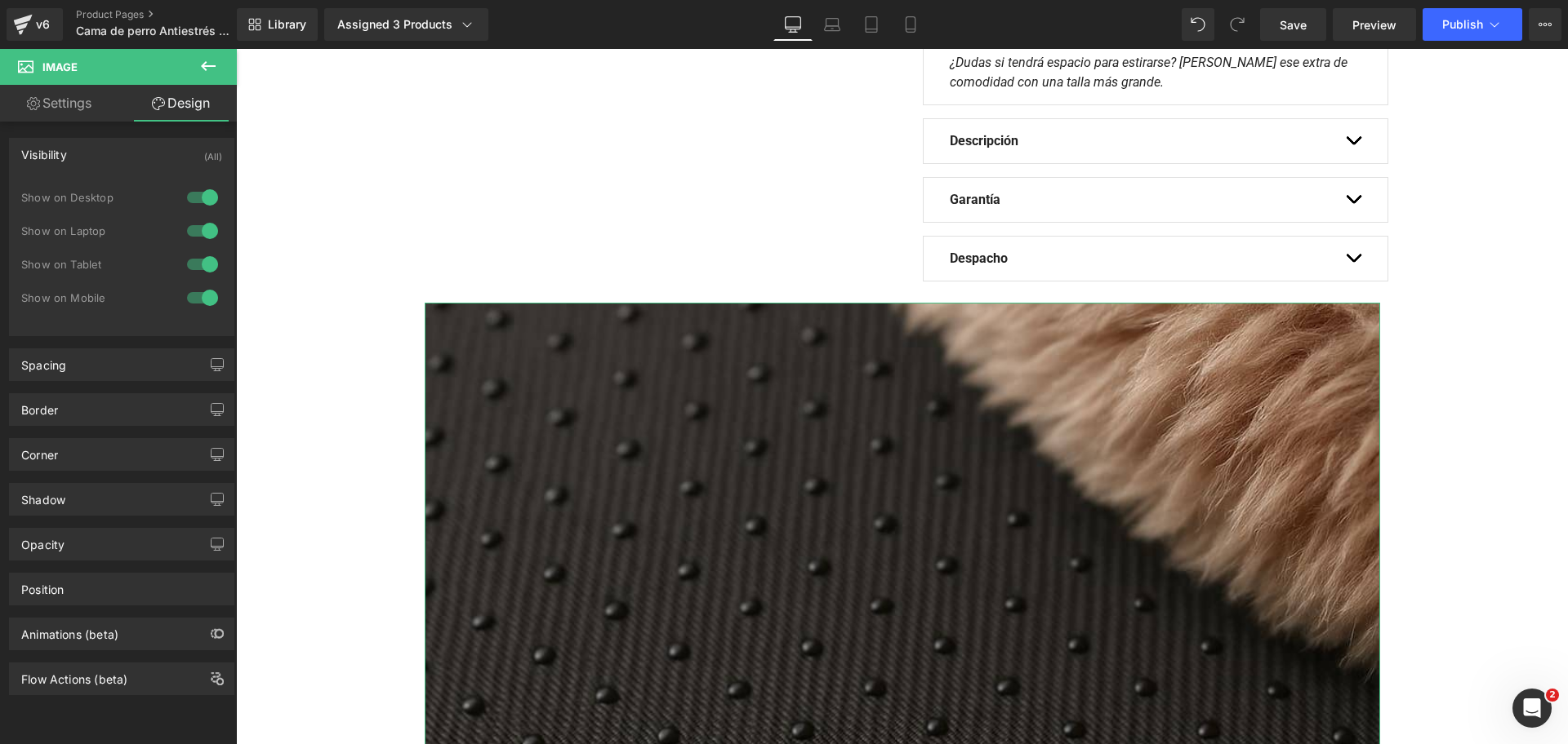
click at [202, 191] on div at bounding box center [203, 197] width 39 height 26
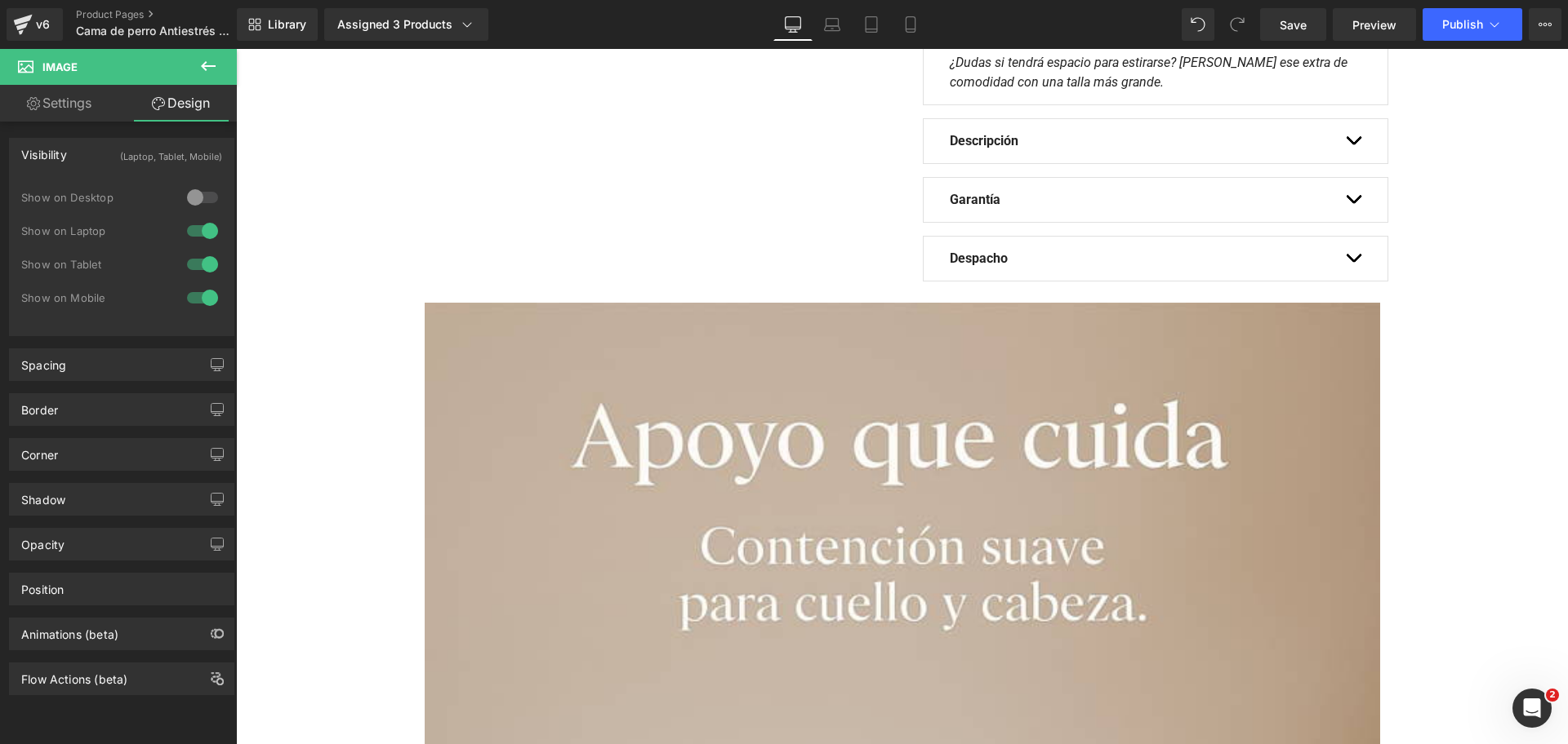
click at [201, 216] on div "Show on Desktop" at bounding box center [121, 206] width 201 height 34
click at [195, 228] on div at bounding box center [203, 230] width 39 height 26
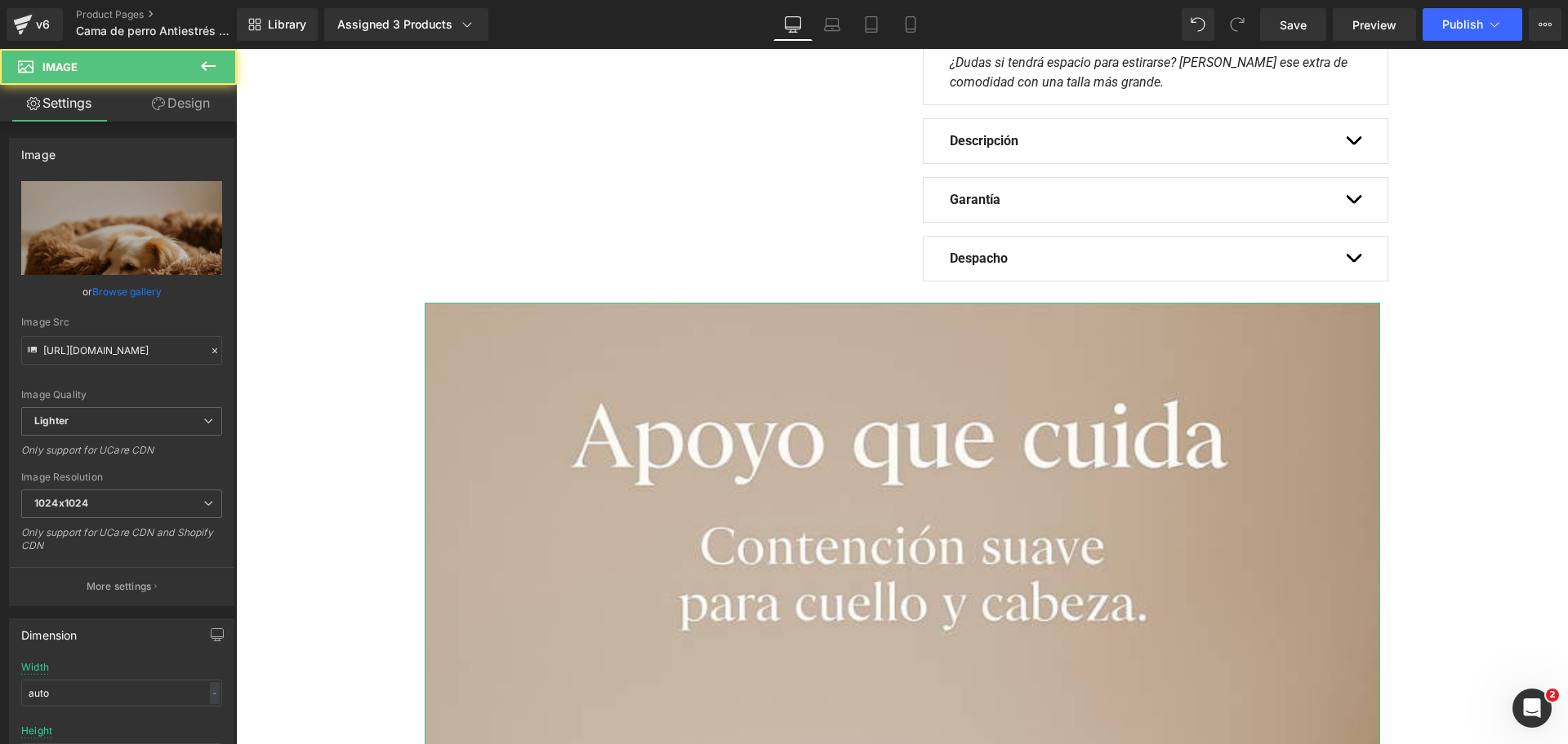
click at [197, 116] on link "Design" at bounding box center [180, 103] width 119 height 37
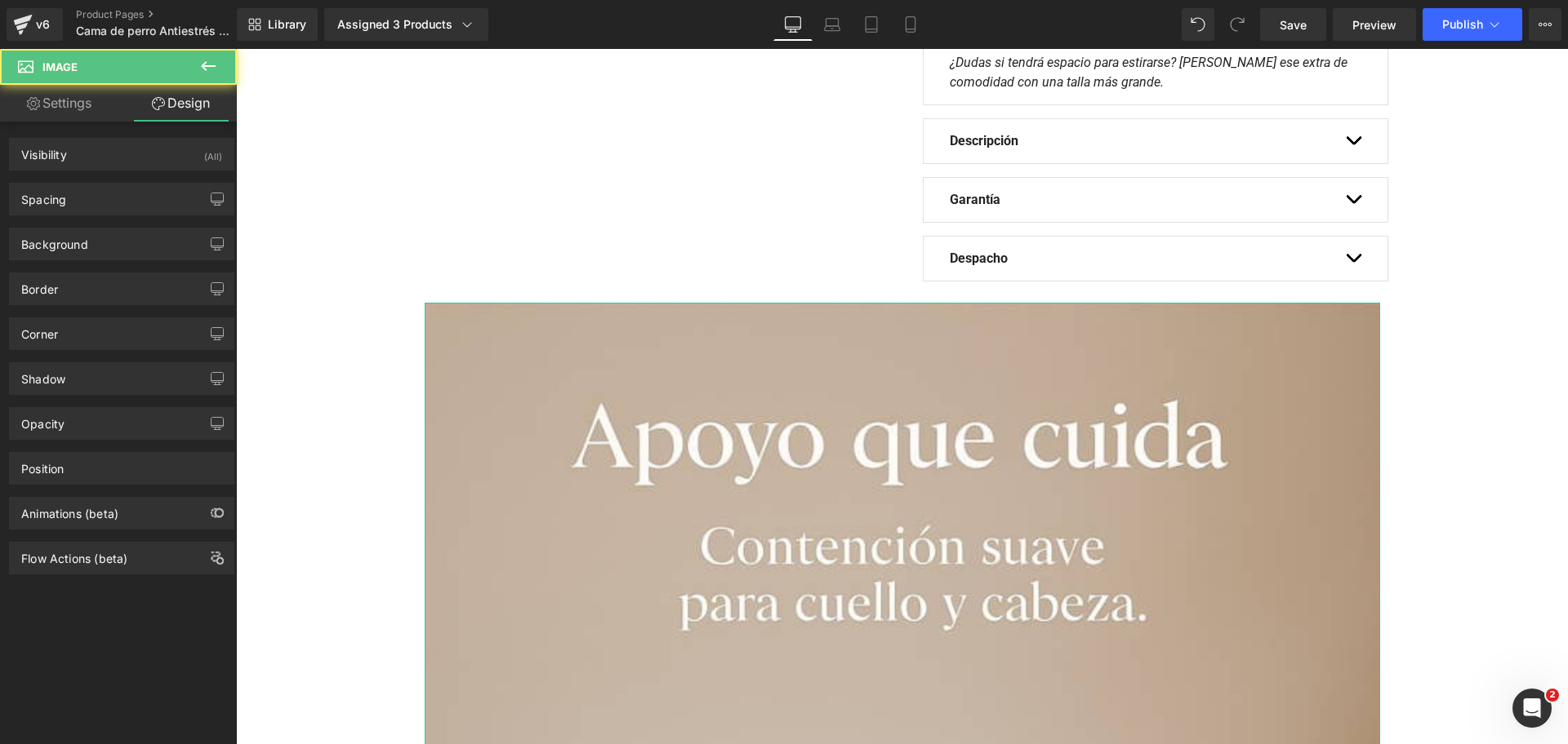
click at [159, 138] on div "Visibility (All) 0|0|0|0 1 Show on Desktop 1 Show on Laptop 1 Show on Tablet 1 …" at bounding box center [121, 154] width 226 height 33
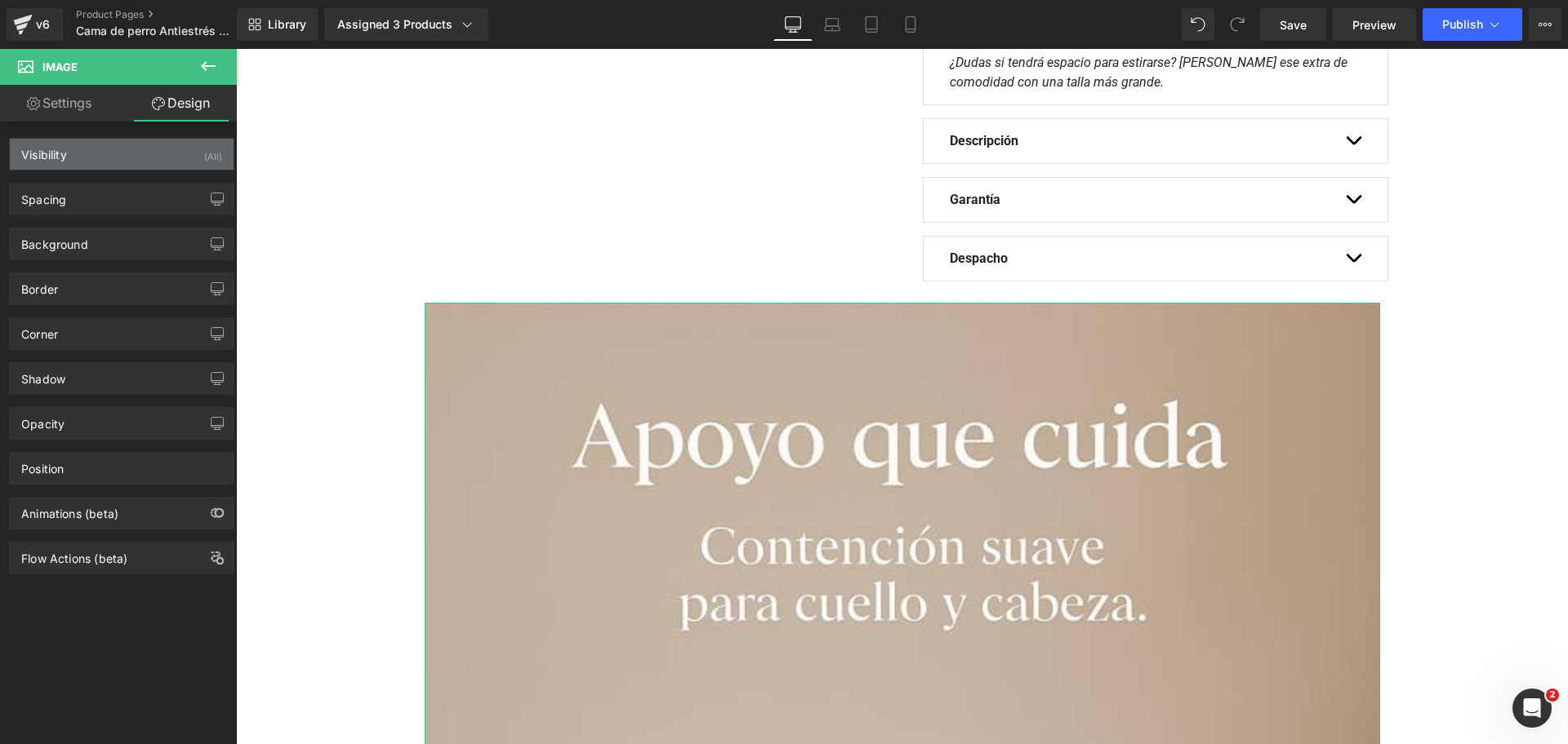
click at [196, 161] on div "Visibility (All)" at bounding box center [121, 154] width 224 height 31
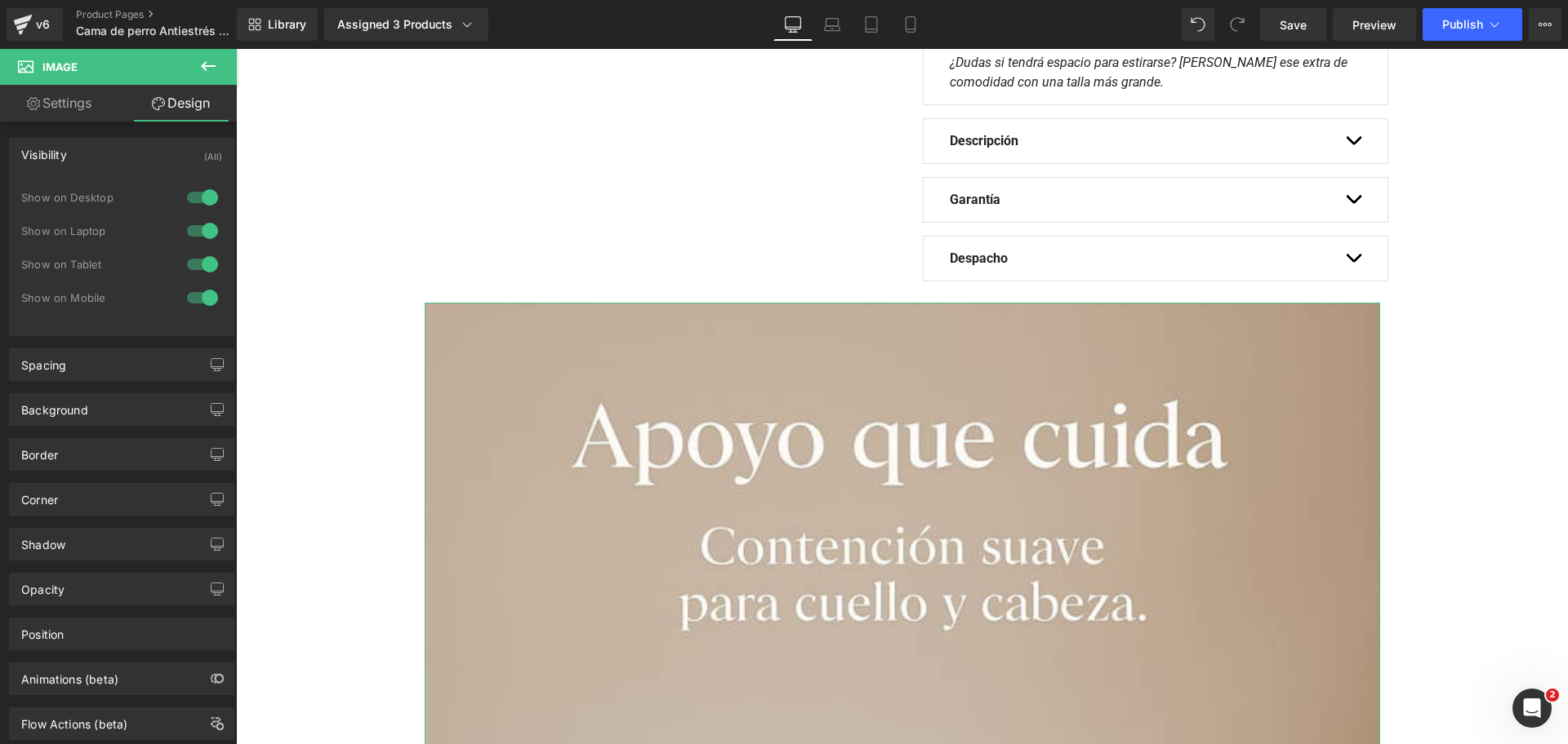
click at [205, 189] on div at bounding box center [203, 197] width 39 height 26
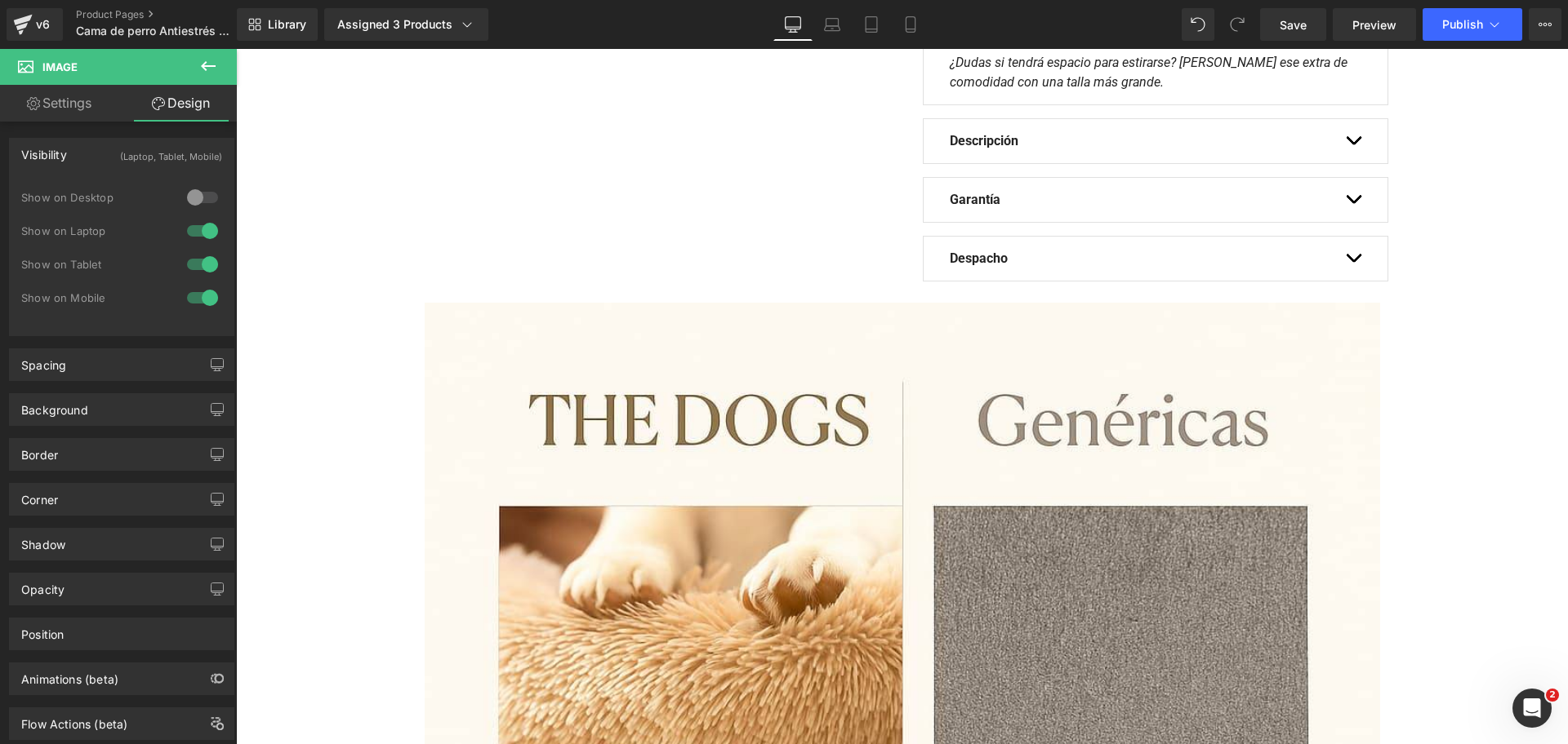
click at [199, 227] on div at bounding box center [203, 230] width 39 height 26
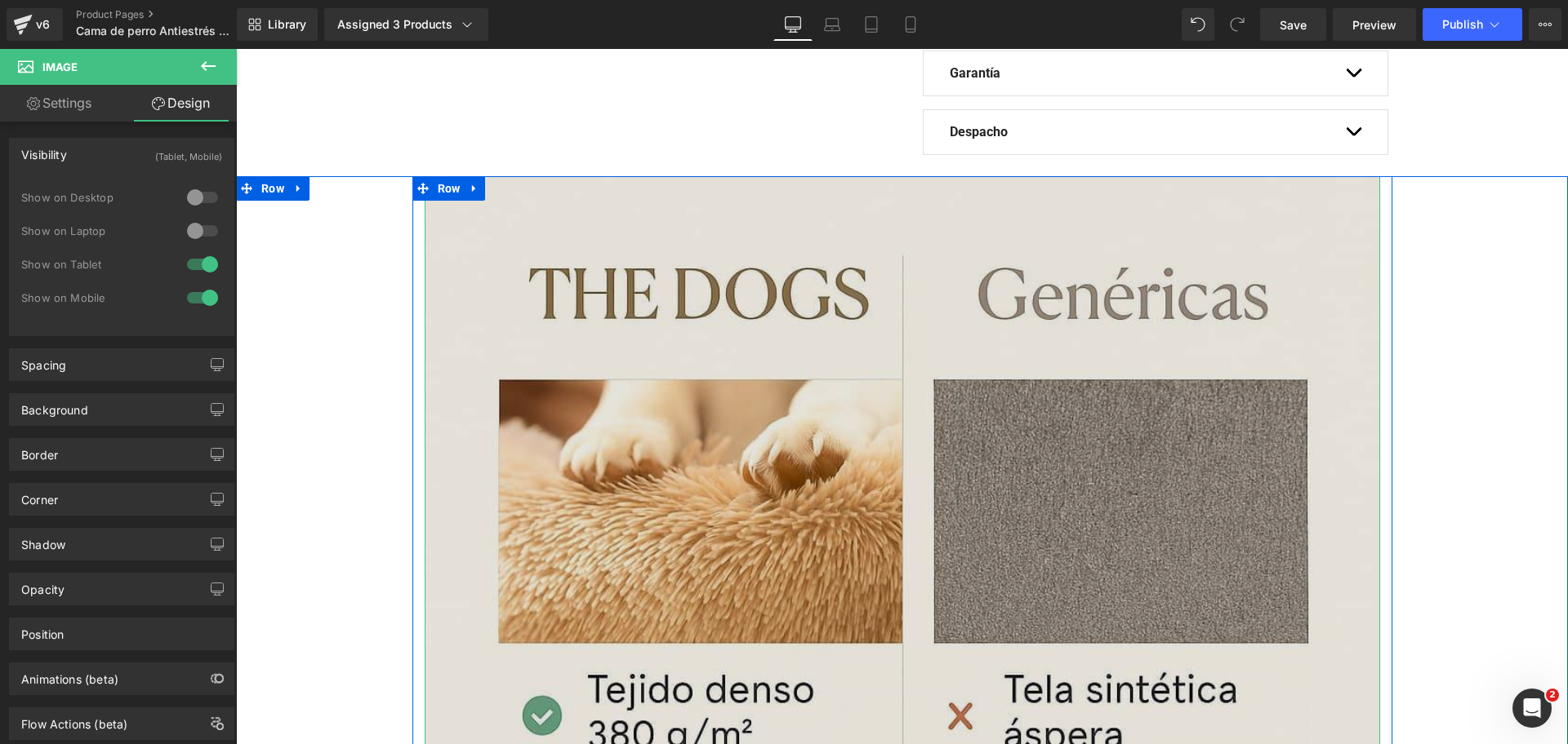
scroll to position [1557, 0]
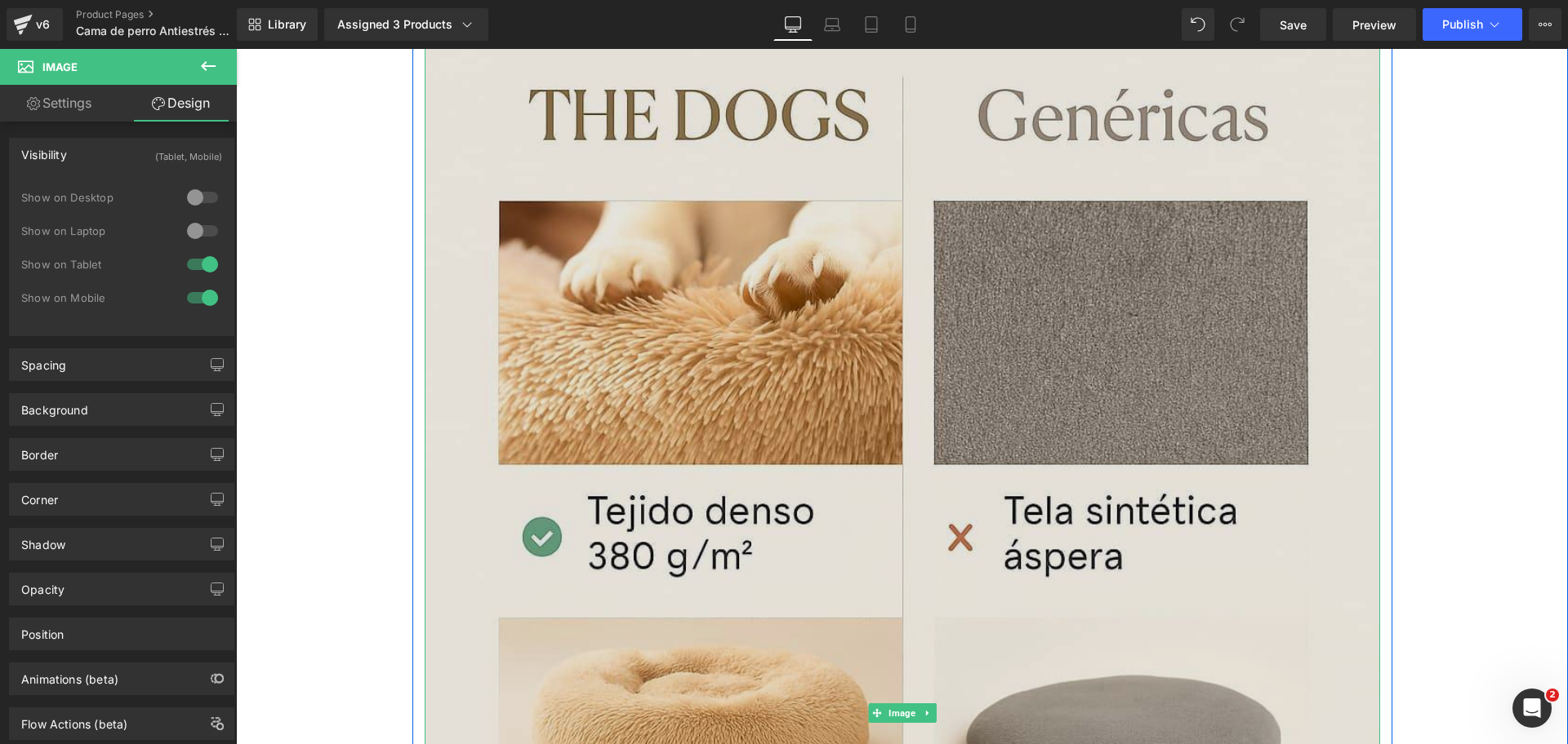
click at [676, 314] on img at bounding box center [902, 714] width 955 height 1433
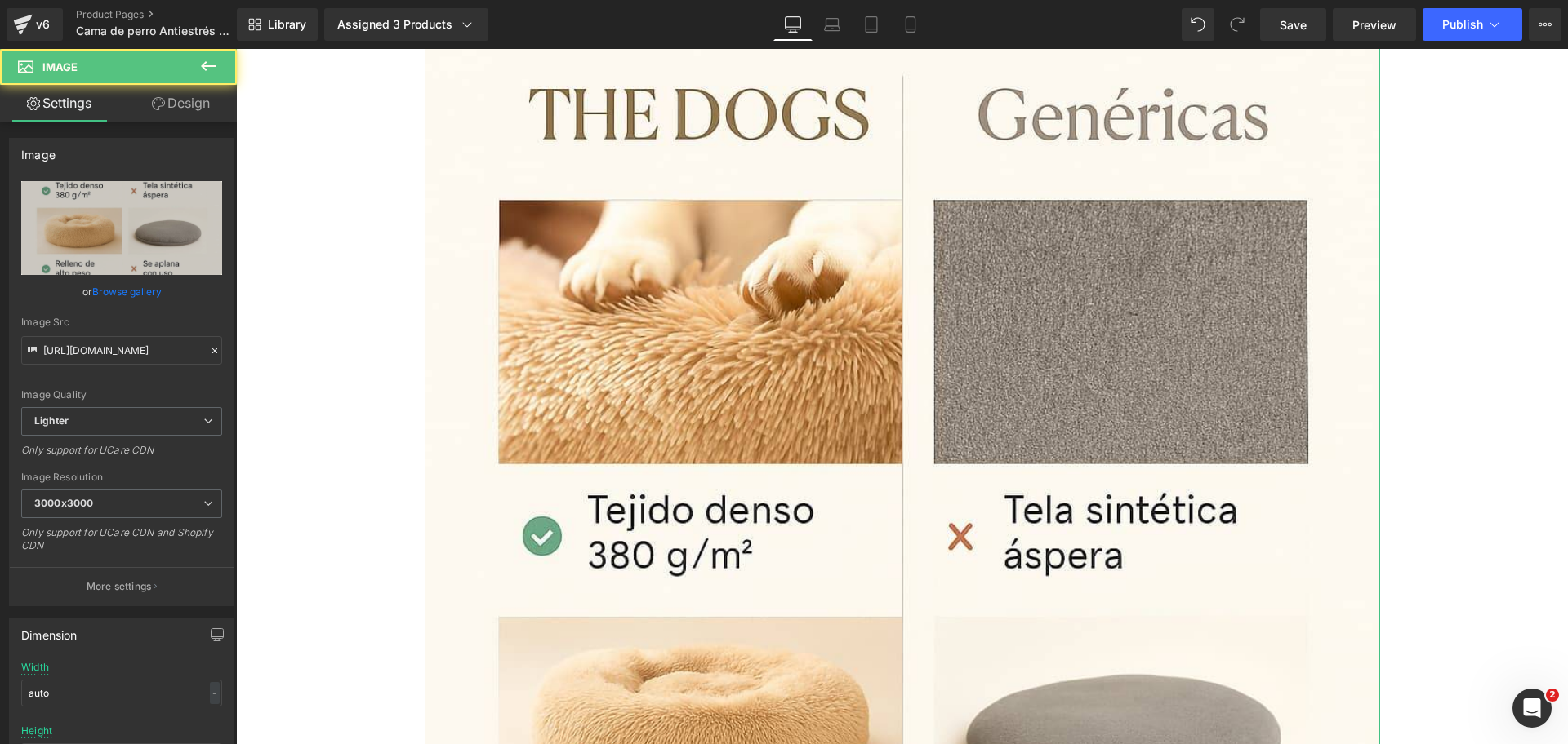
click at [187, 120] on link "Design" at bounding box center [180, 103] width 119 height 37
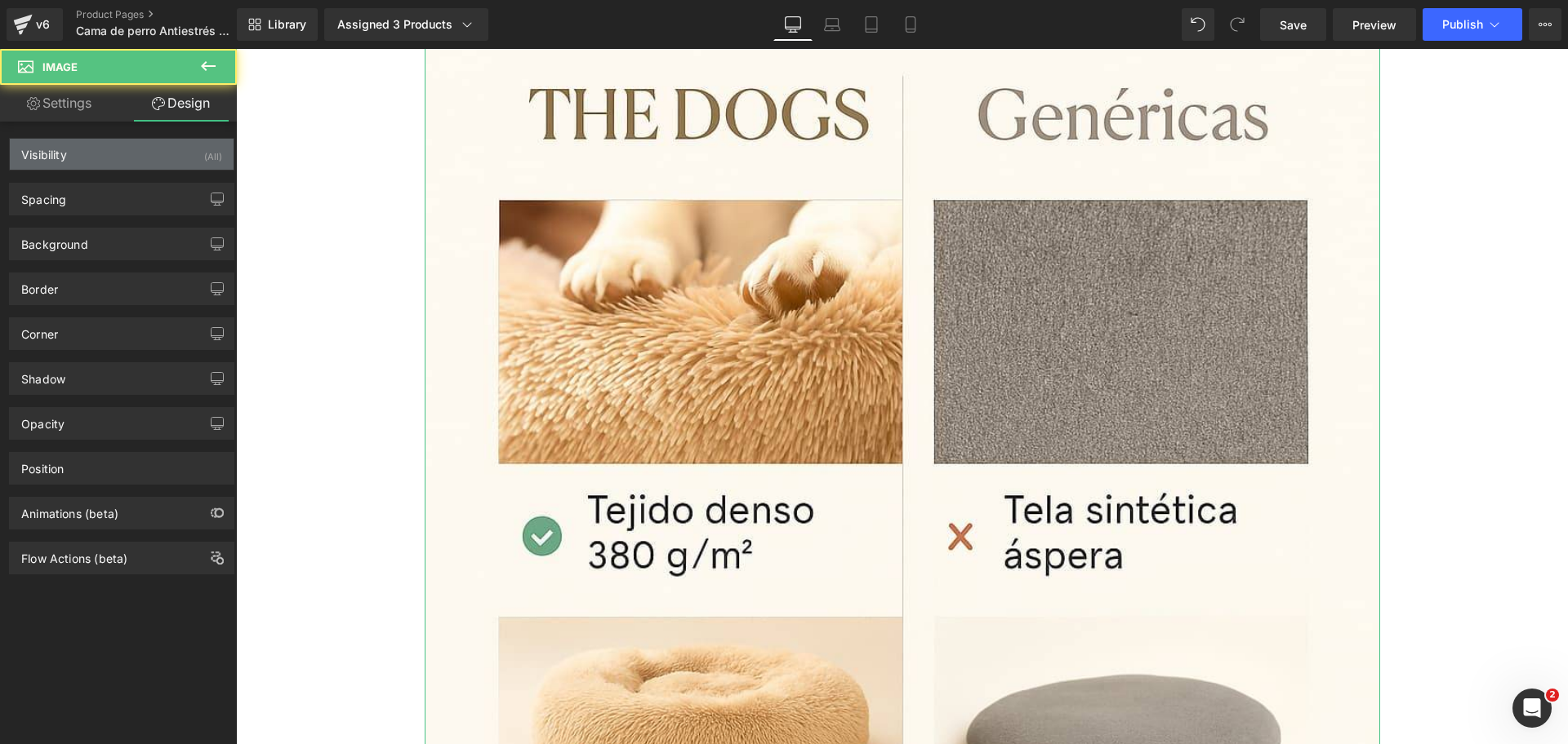
click at [175, 148] on div "Visibility (All)" at bounding box center [121, 154] width 224 height 31
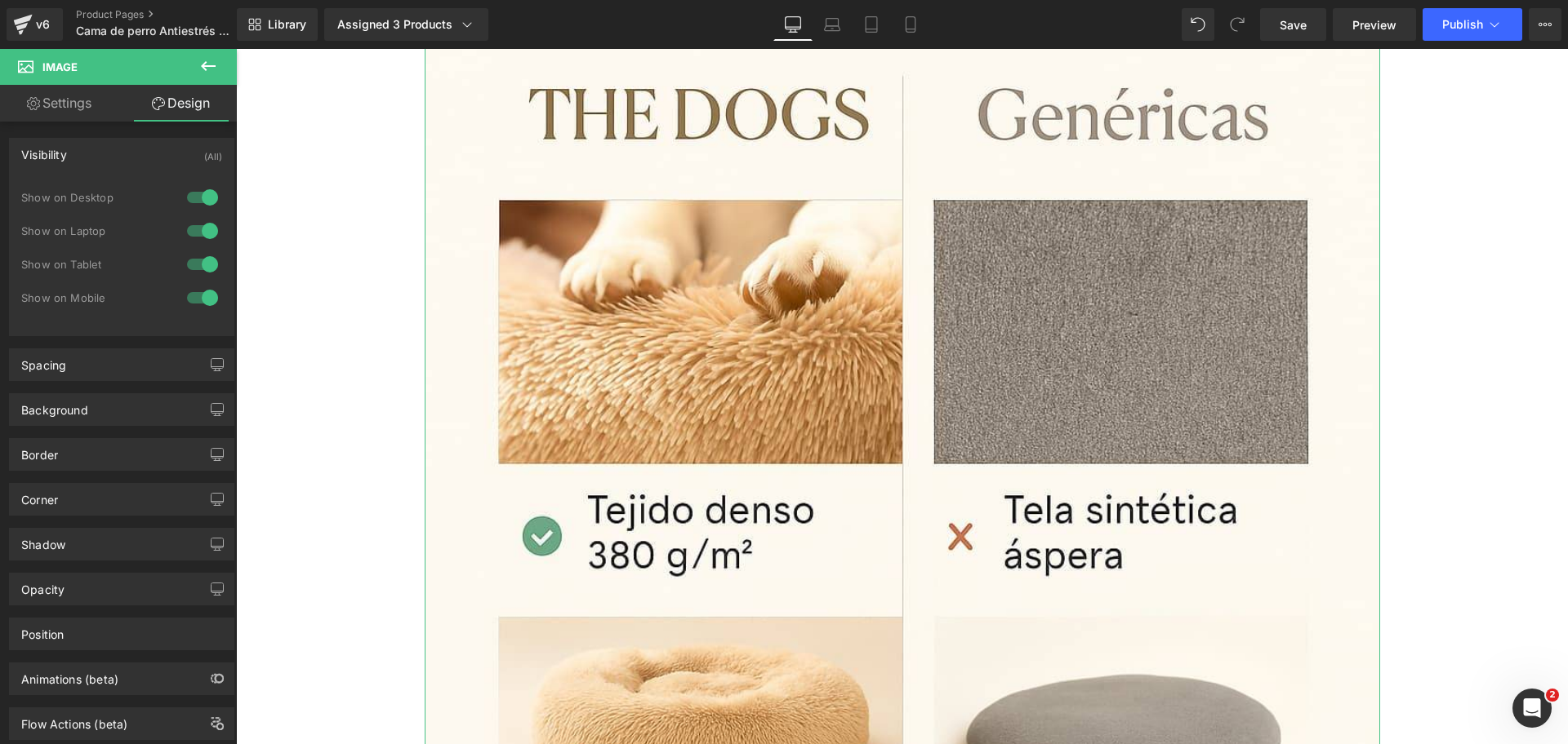
click at [196, 196] on div at bounding box center [203, 197] width 39 height 26
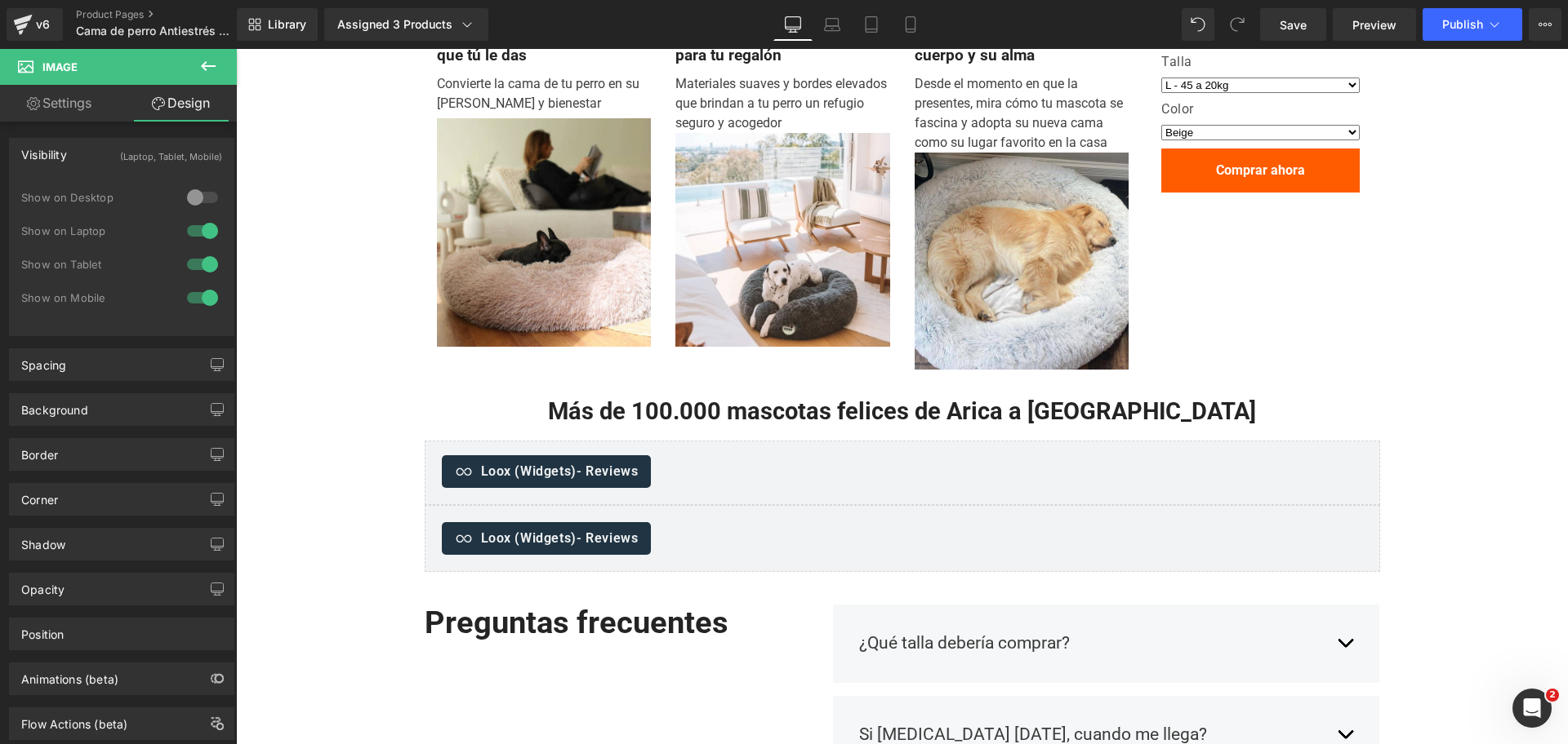
drag, startPoint x: 196, startPoint y: 228, endPoint x: 112, endPoint y: 175, distance: 99.3
click at [196, 228] on div at bounding box center [203, 230] width 39 height 26
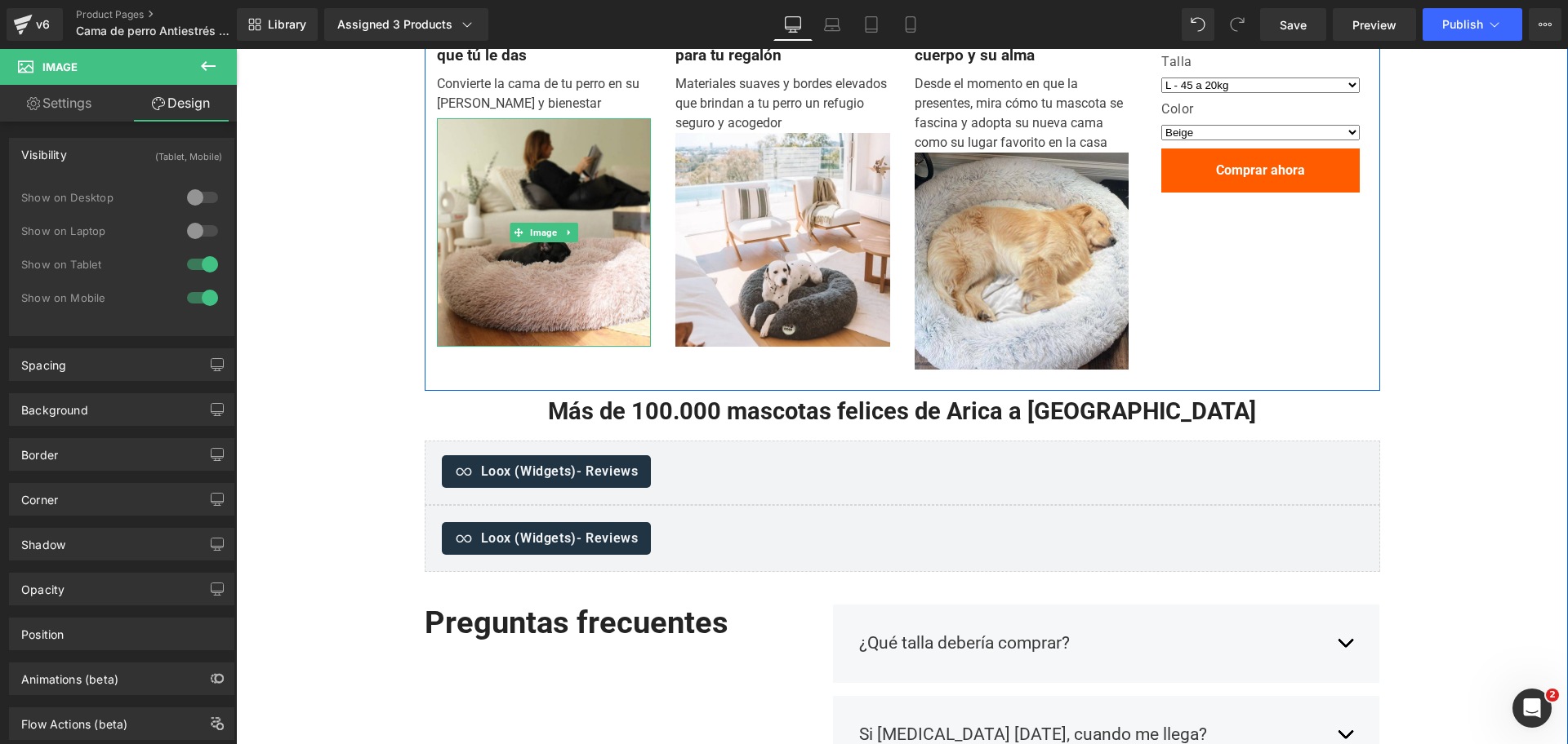
scroll to position [1251, 0]
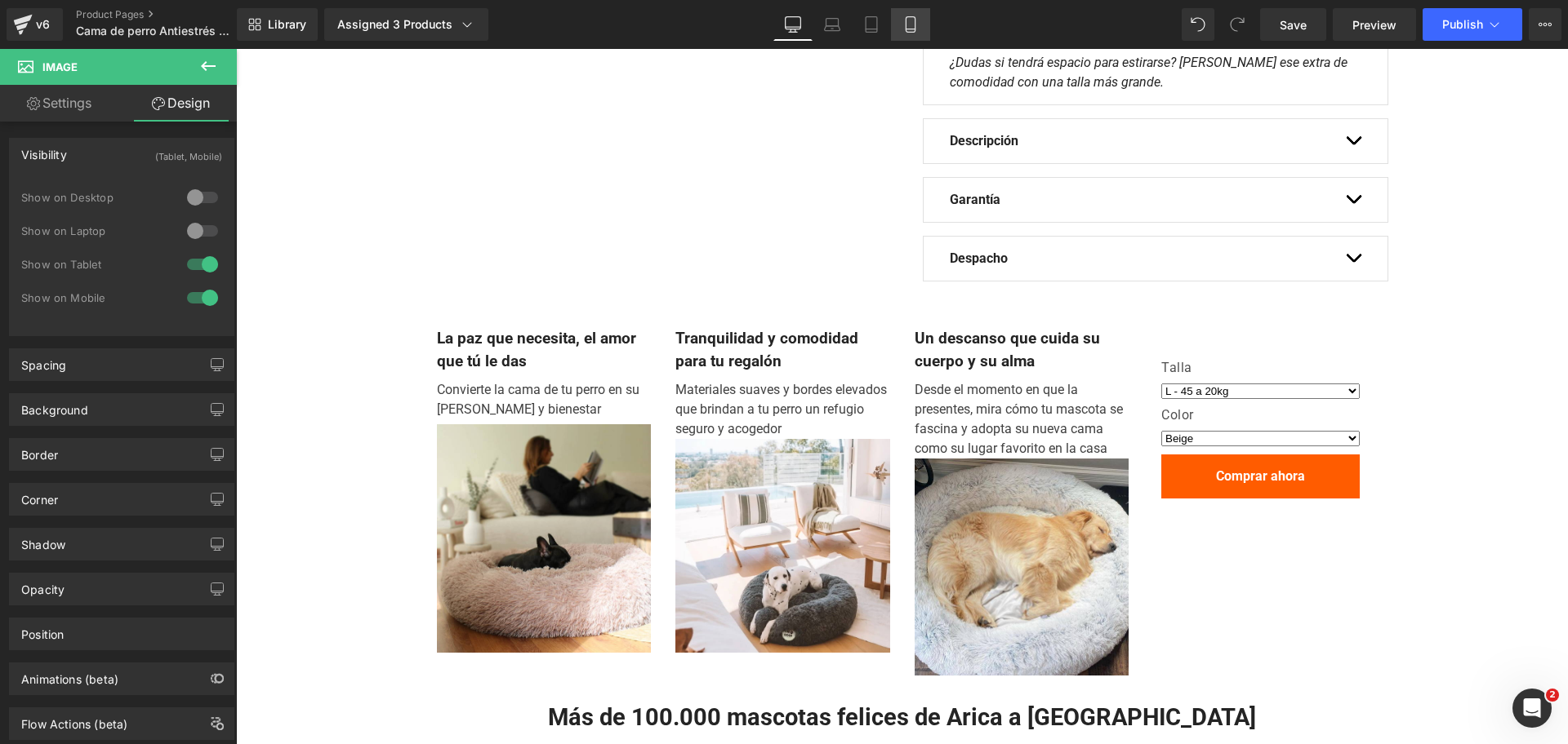
click at [917, 30] on icon at bounding box center [910, 24] width 16 height 16
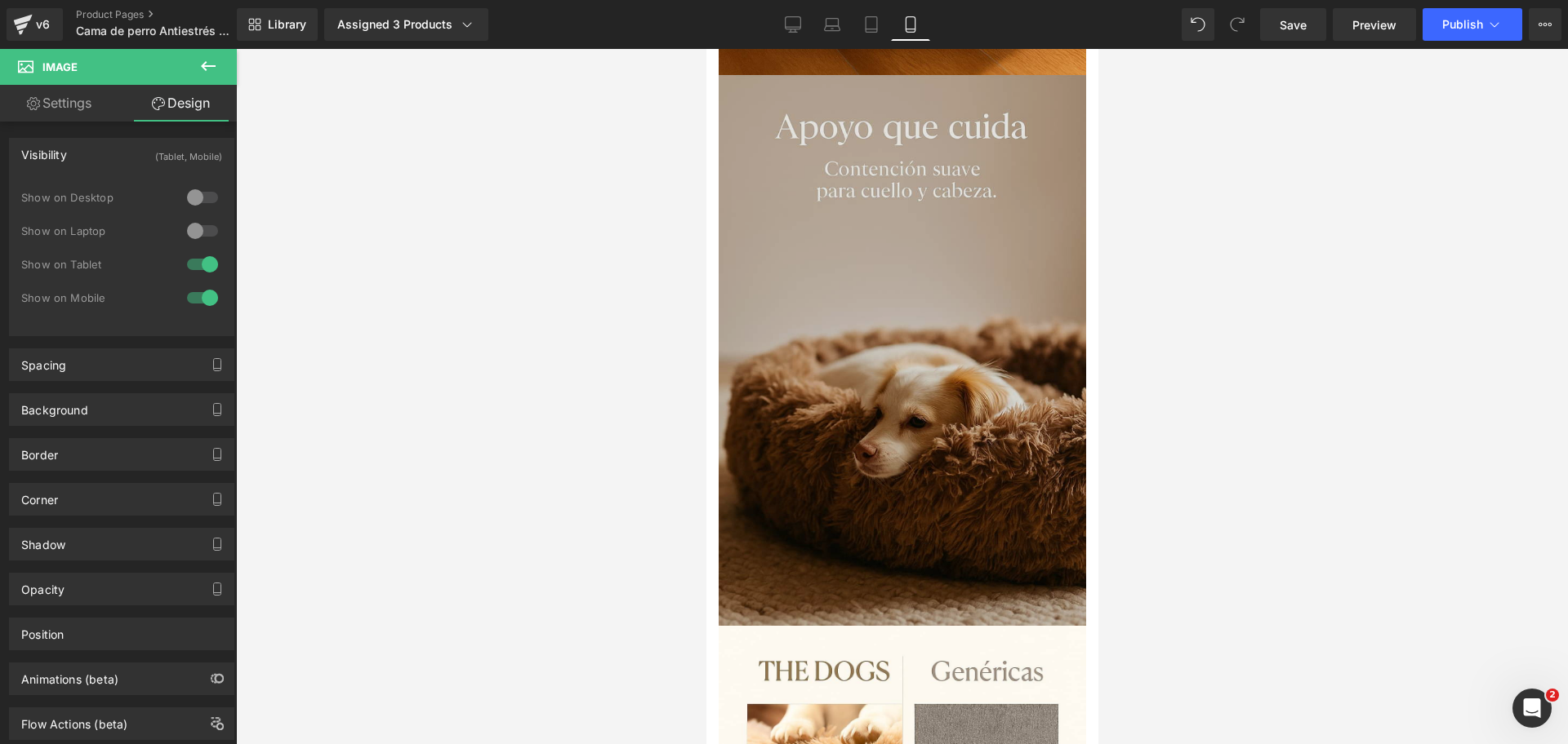
scroll to position [3709, 0]
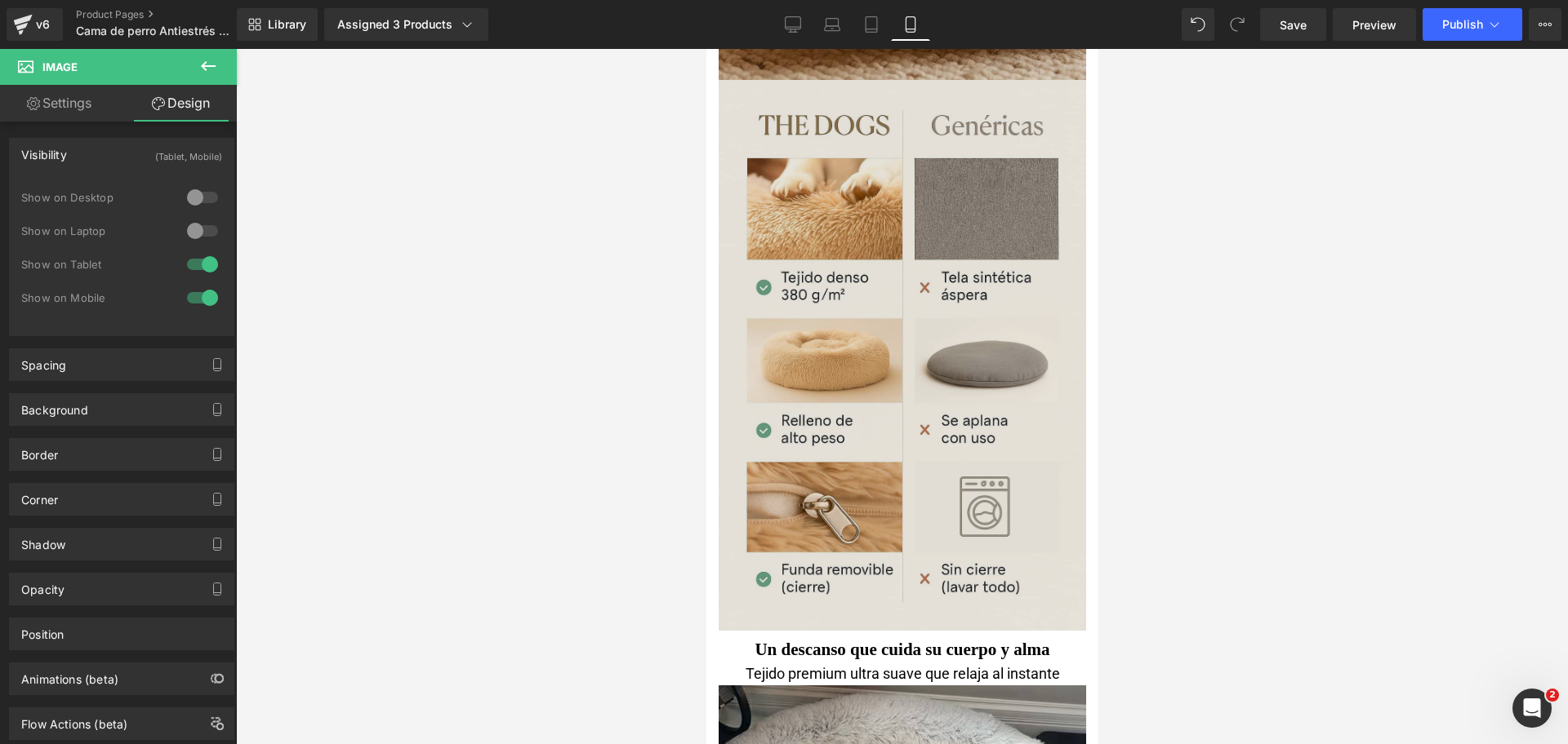
click at [892, 231] on img at bounding box center [901, 356] width 368 height 551
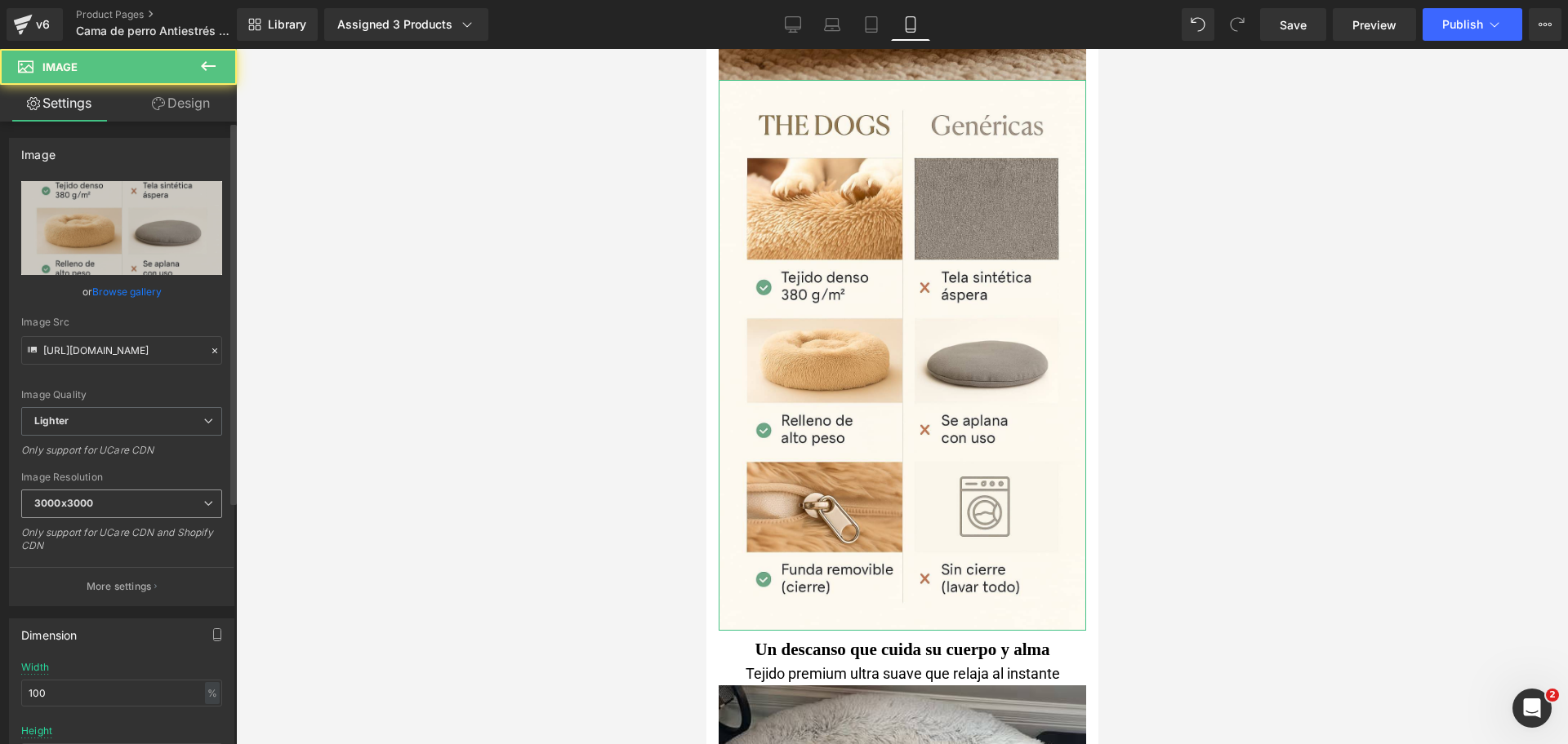
click at [144, 502] on span "3000x3000" at bounding box center [121, 504] width 201 height 29
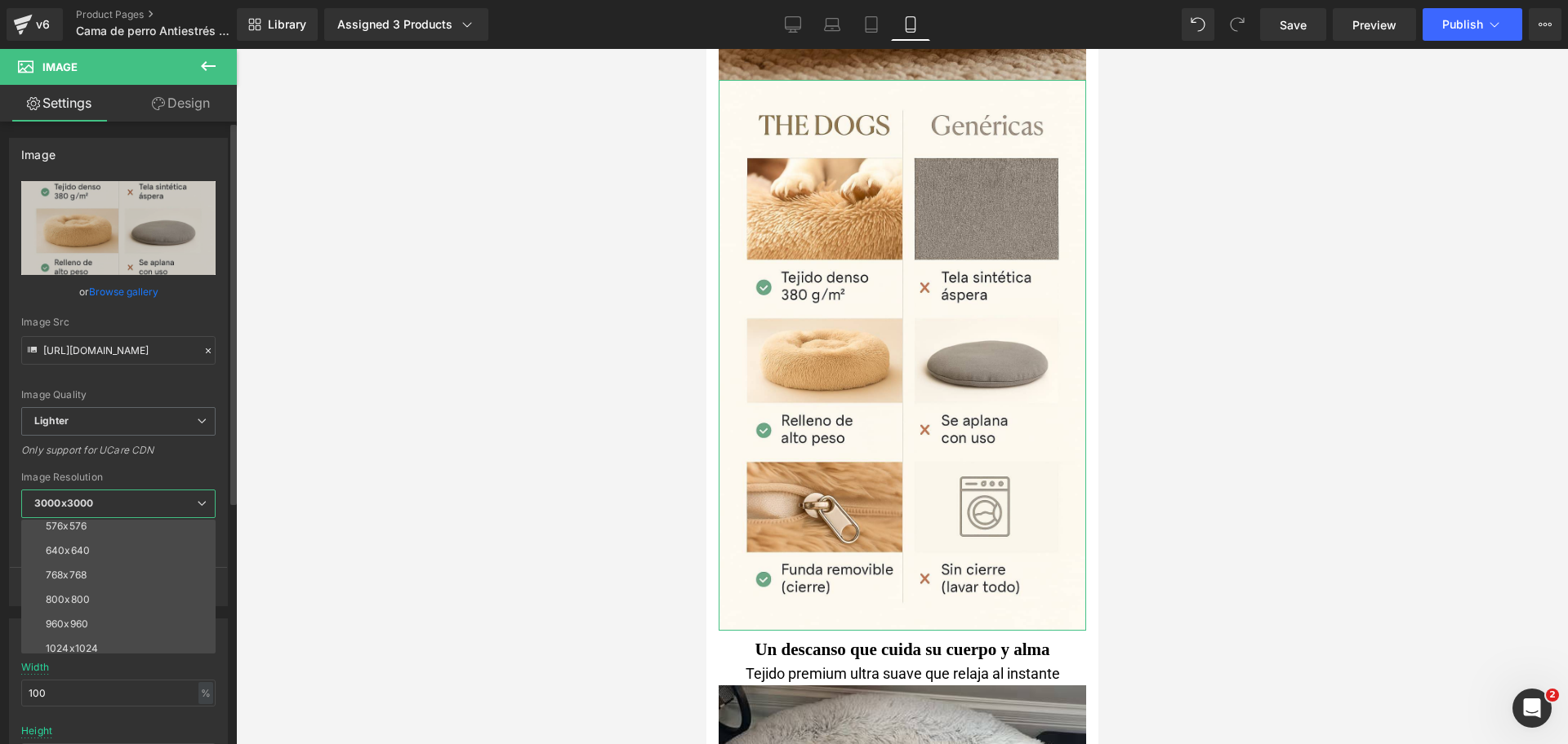
scroll to position [204, 0]
click at [141, 532] on li "1024x1024" at bounding box center [122, 524] width 202 height 24
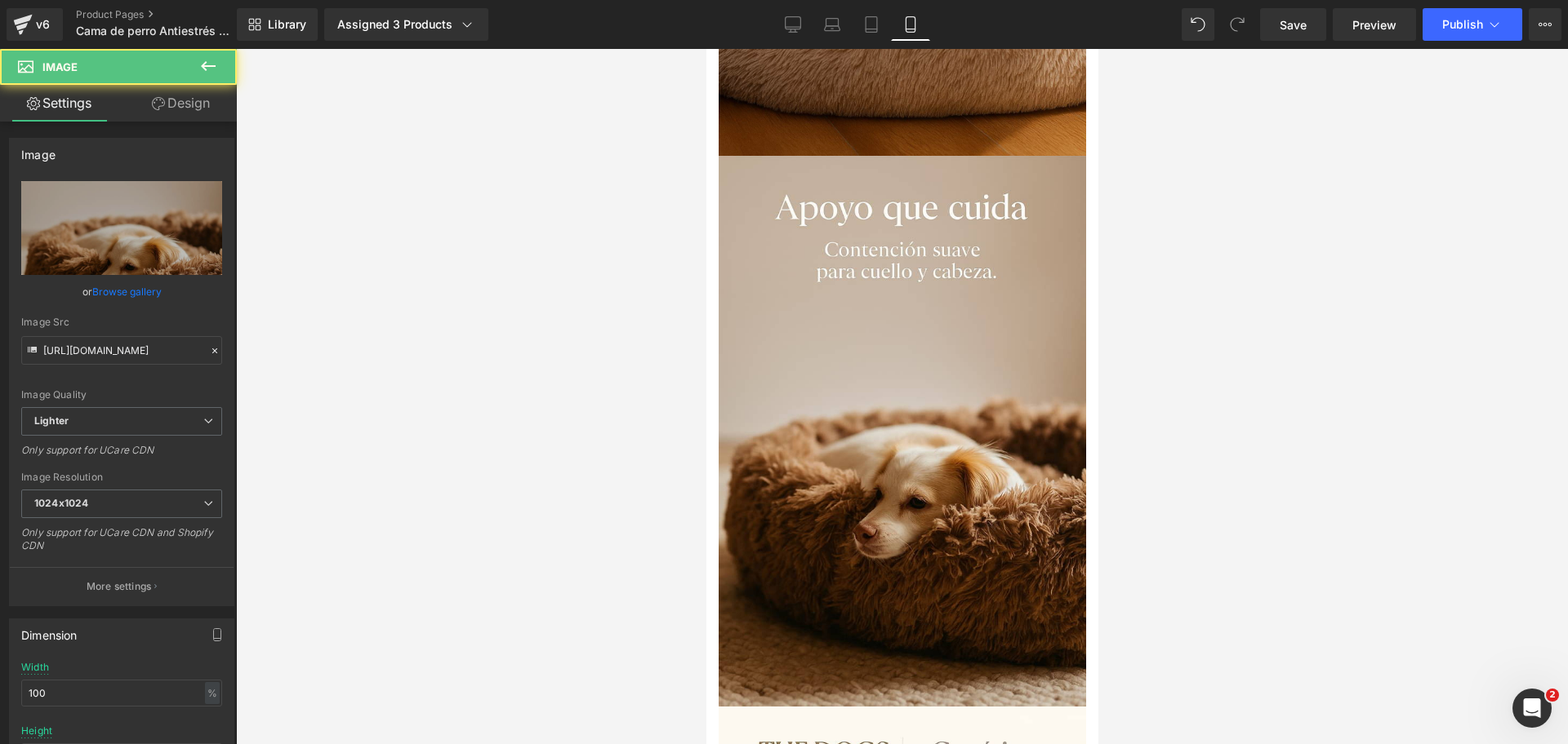
scroll to position [2996, 0]
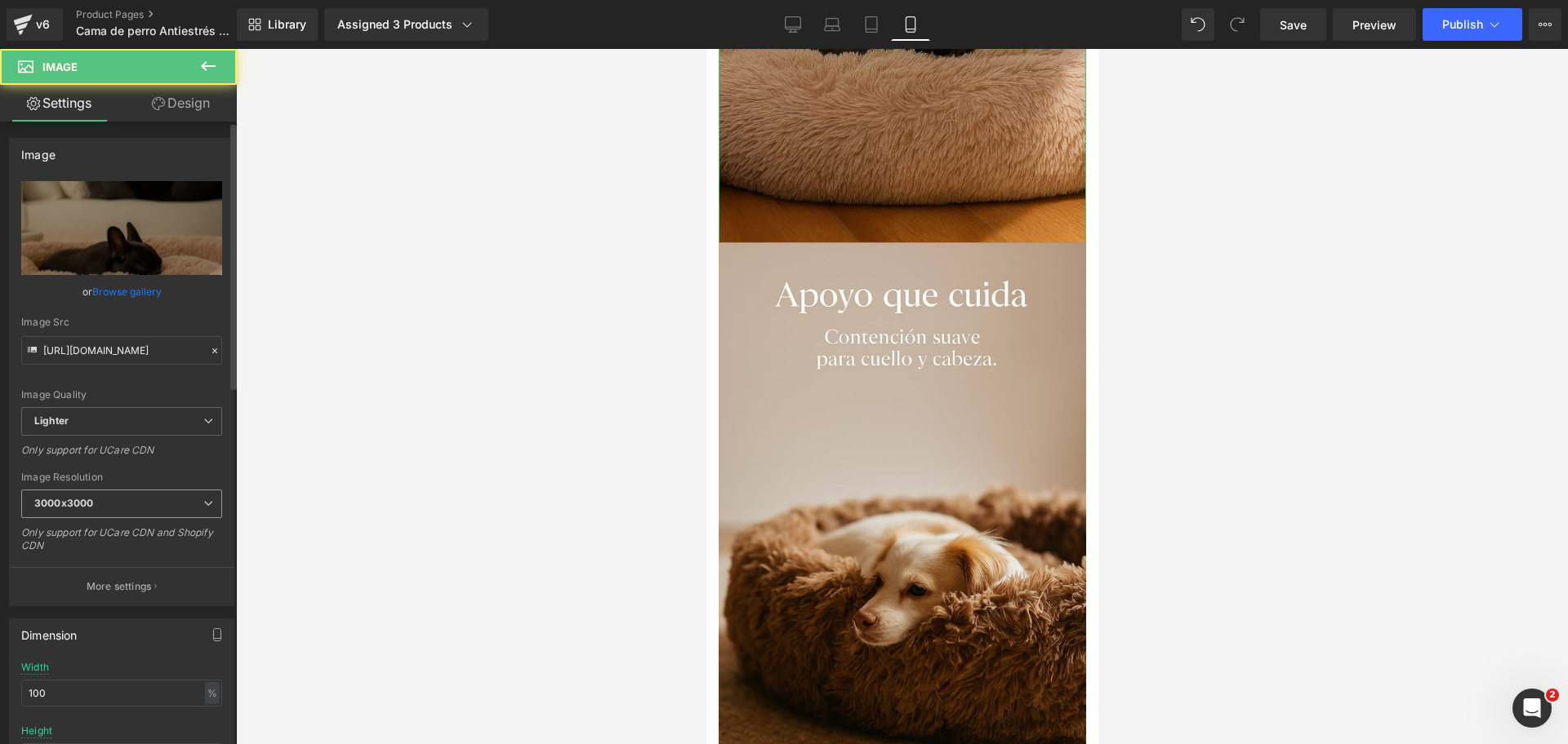
drag, startPoint x: 110, startPoint y: 508, endPoint x: 124, endPoint y: 536, distance: 31.3
click at [111, 509] on span "3000x3000" at bounding box center [121, 504] width 201 height 29
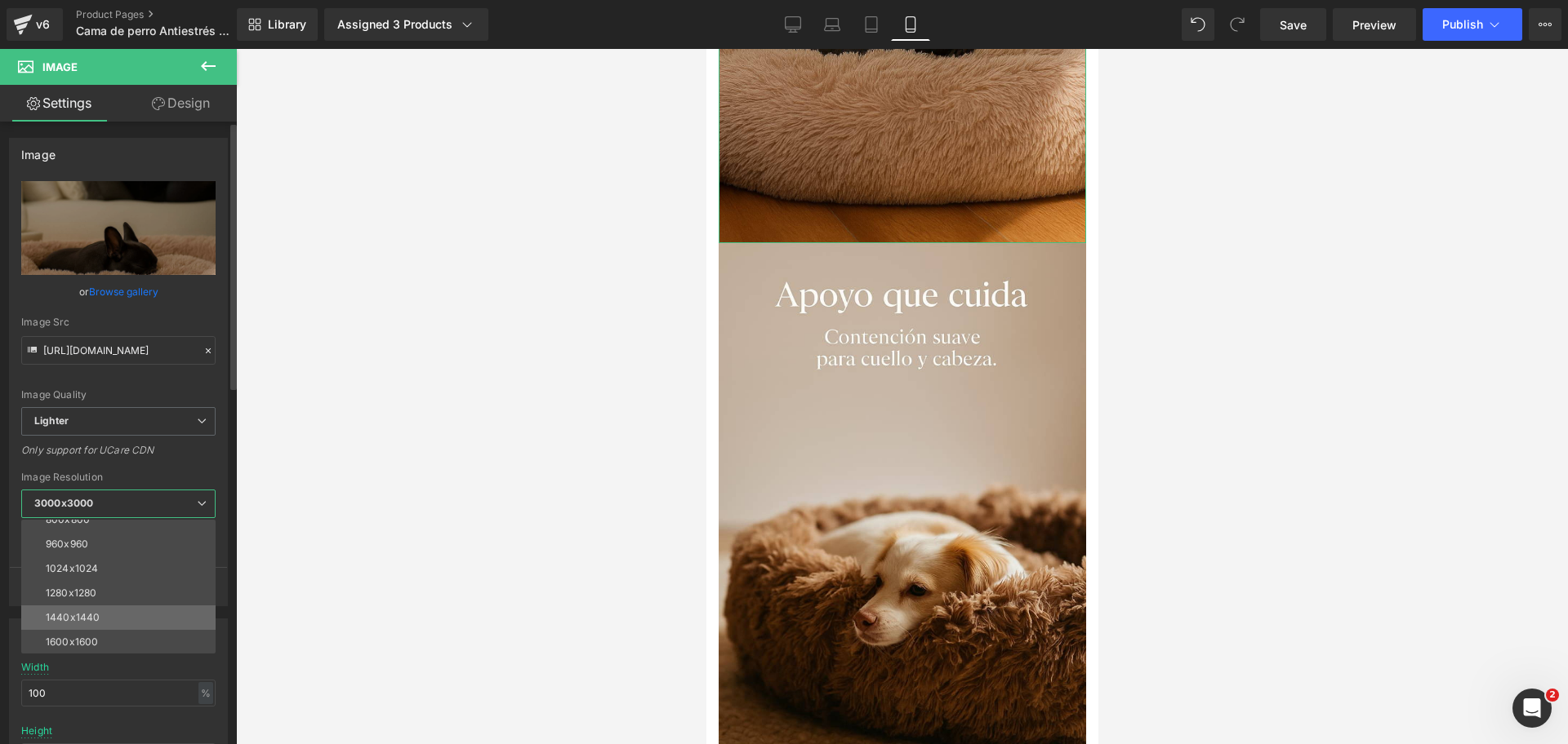
scroll to position [204, 0]
click at [139, 533] on li "1024x1024" at bounding box center [122, 524] width 202 height 24
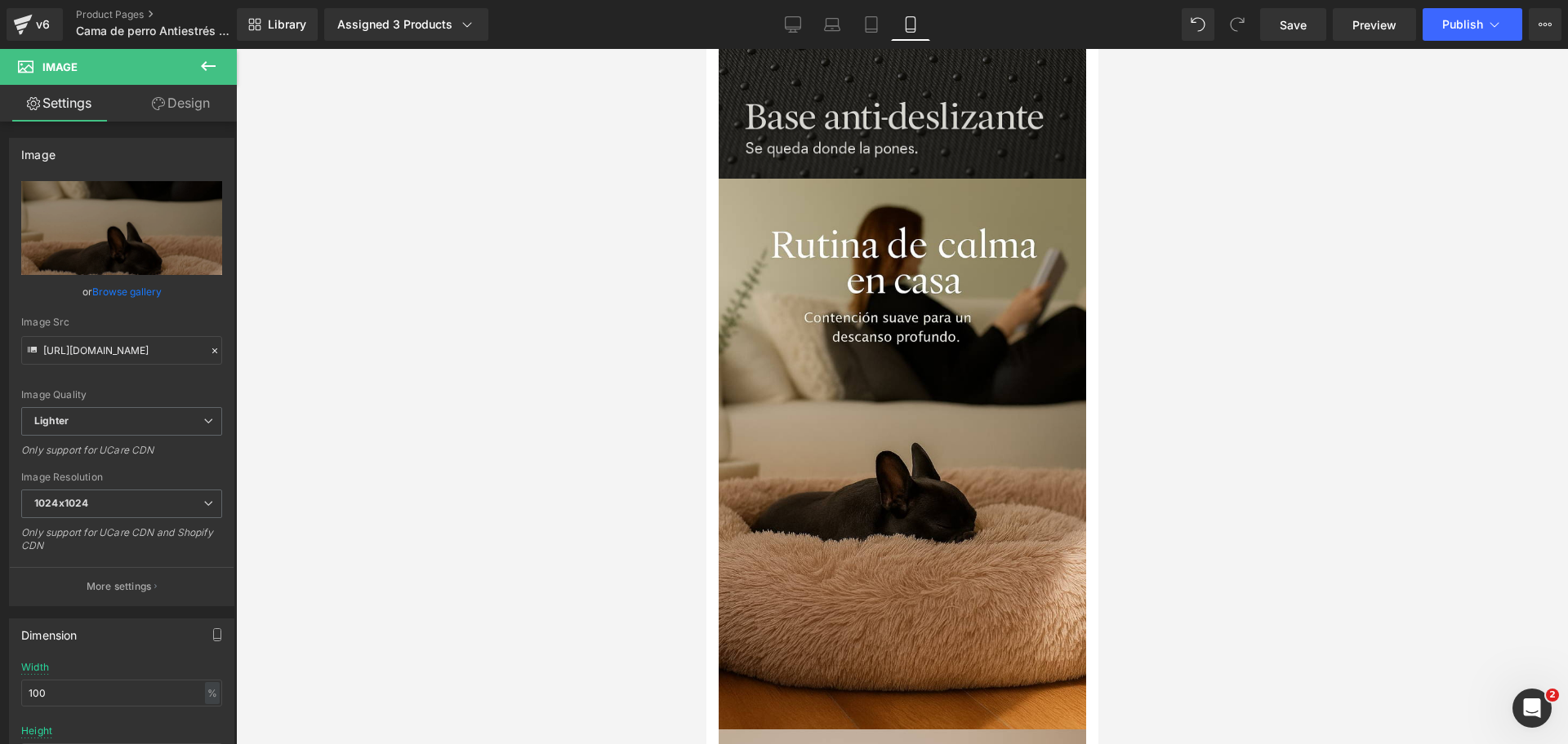
scroll to position [2281, 0]
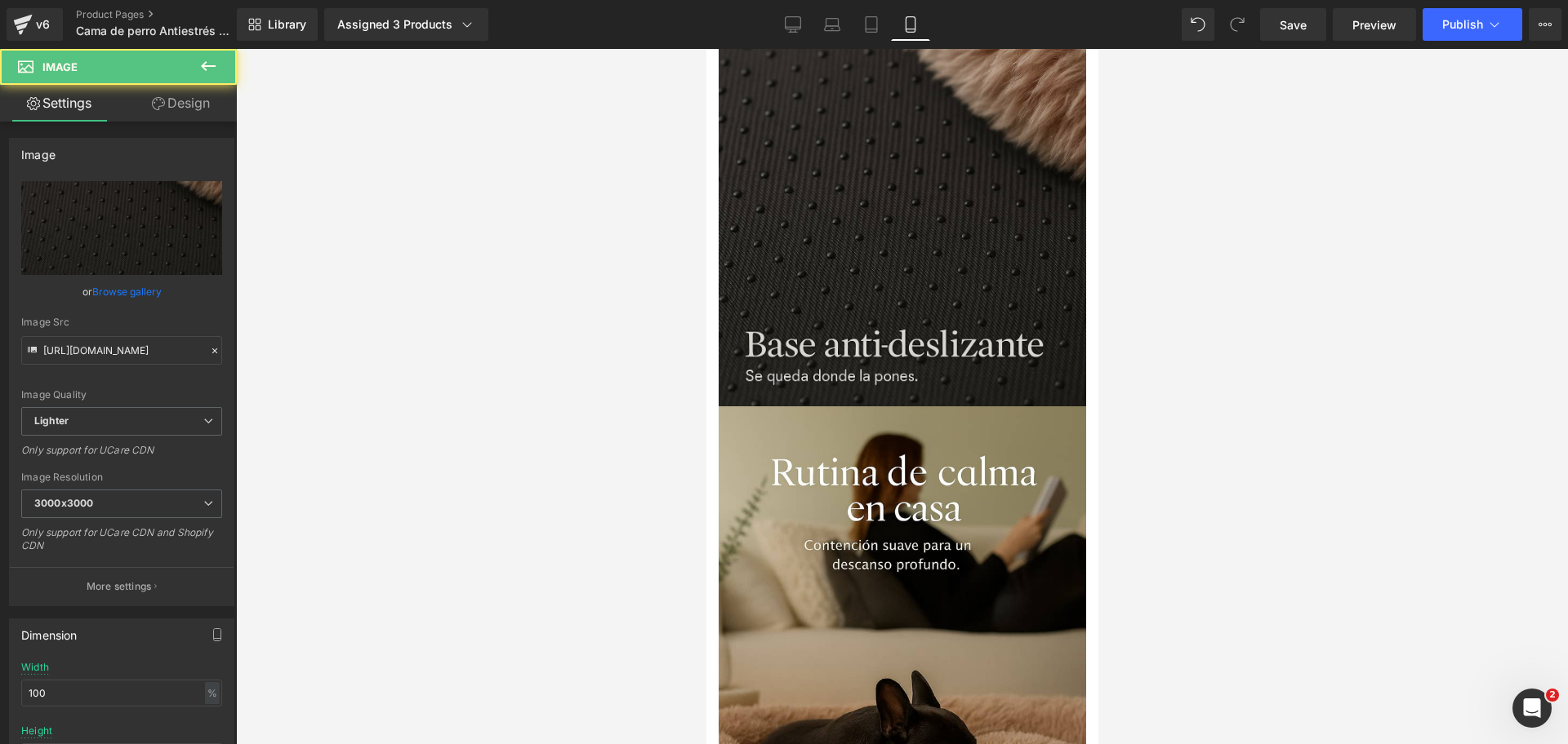
click at [909, 260] on img at bounding box center [901, 223] width 368 height 368
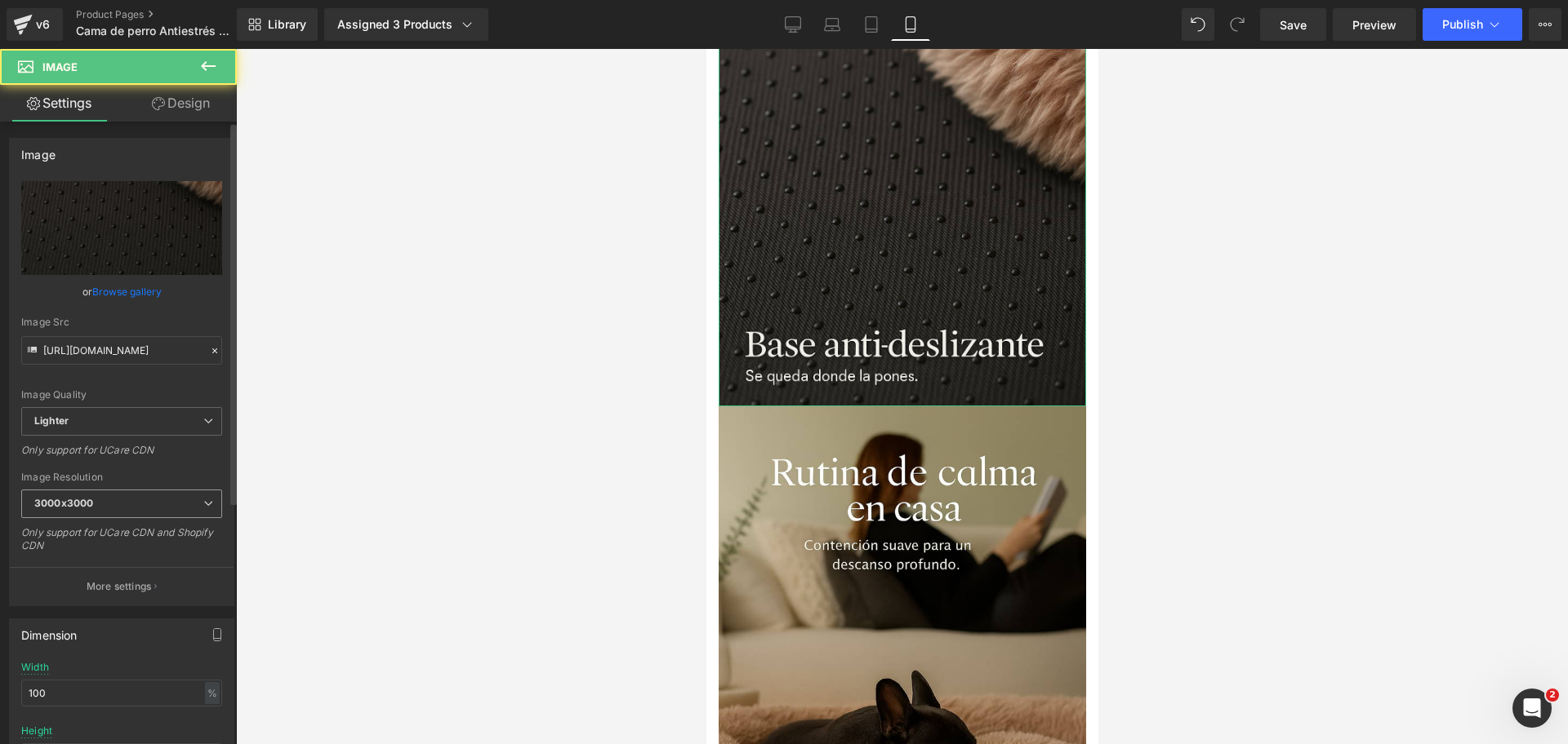
click at [139, 510] on span "3000x3000" at bounding box center [121, 504] width 201 height 29
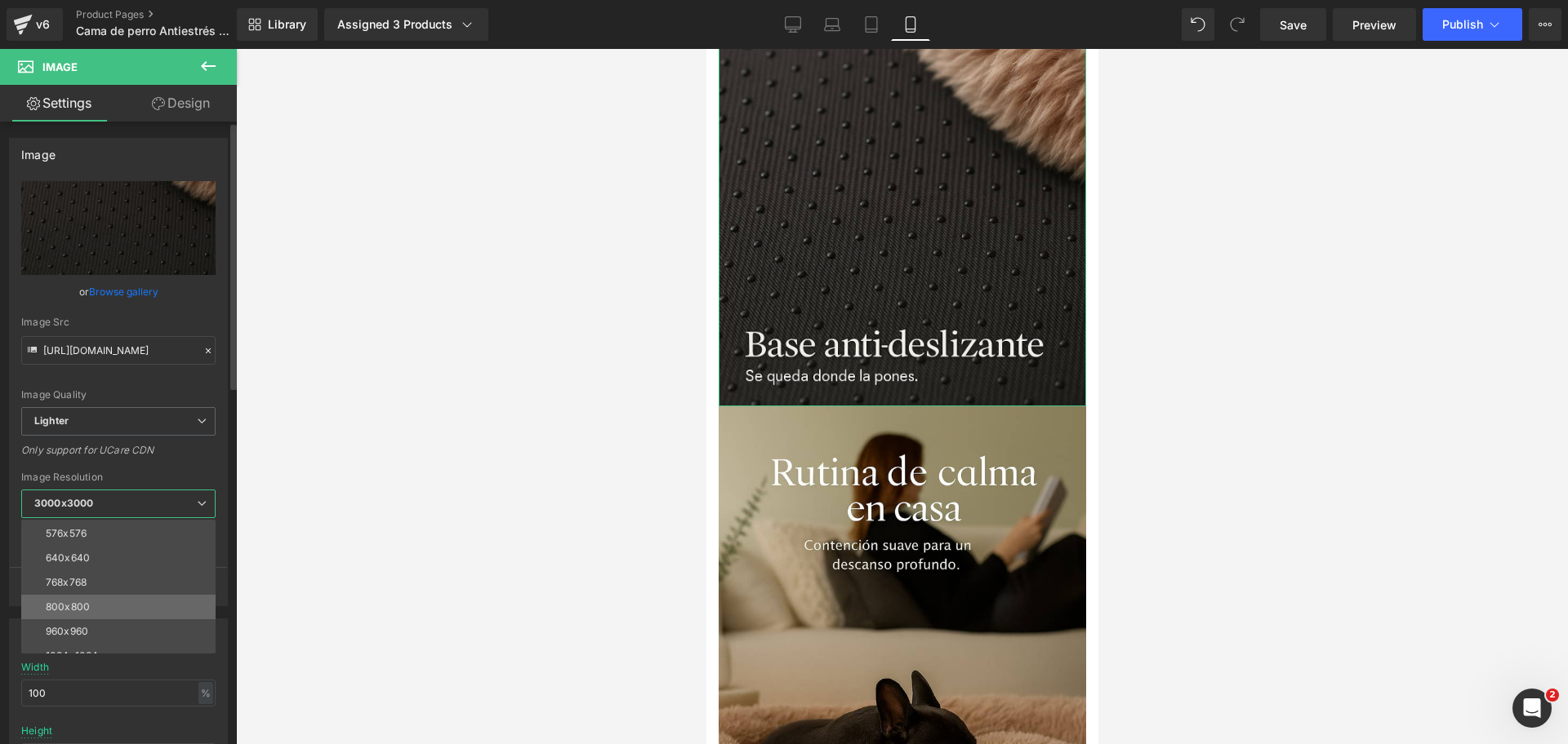
scroll to position [102, 0]
click at [137, 616] on li "1024x1024" at bounding box center [122, 625] width 202 height 24
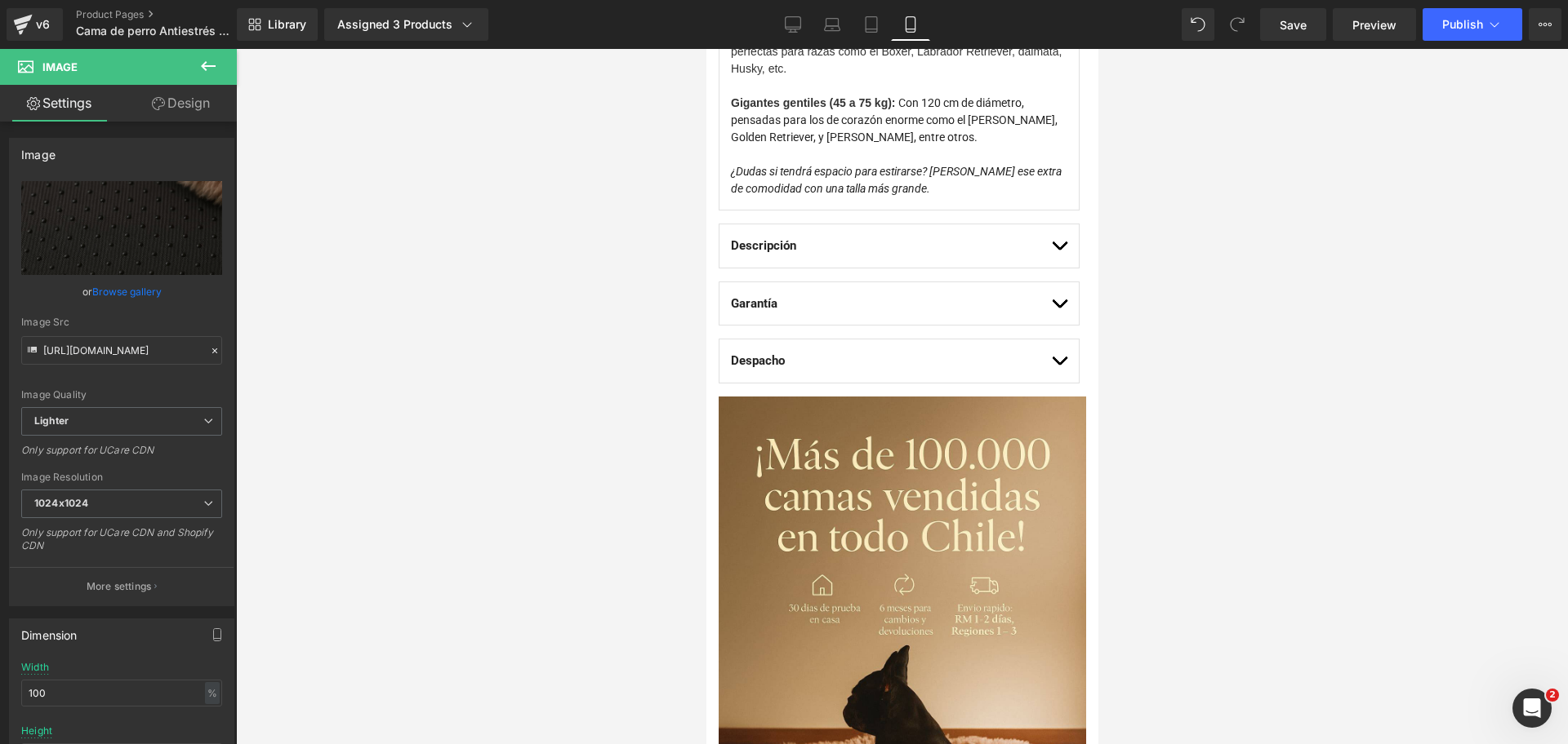
scroll to position [1363, 0]
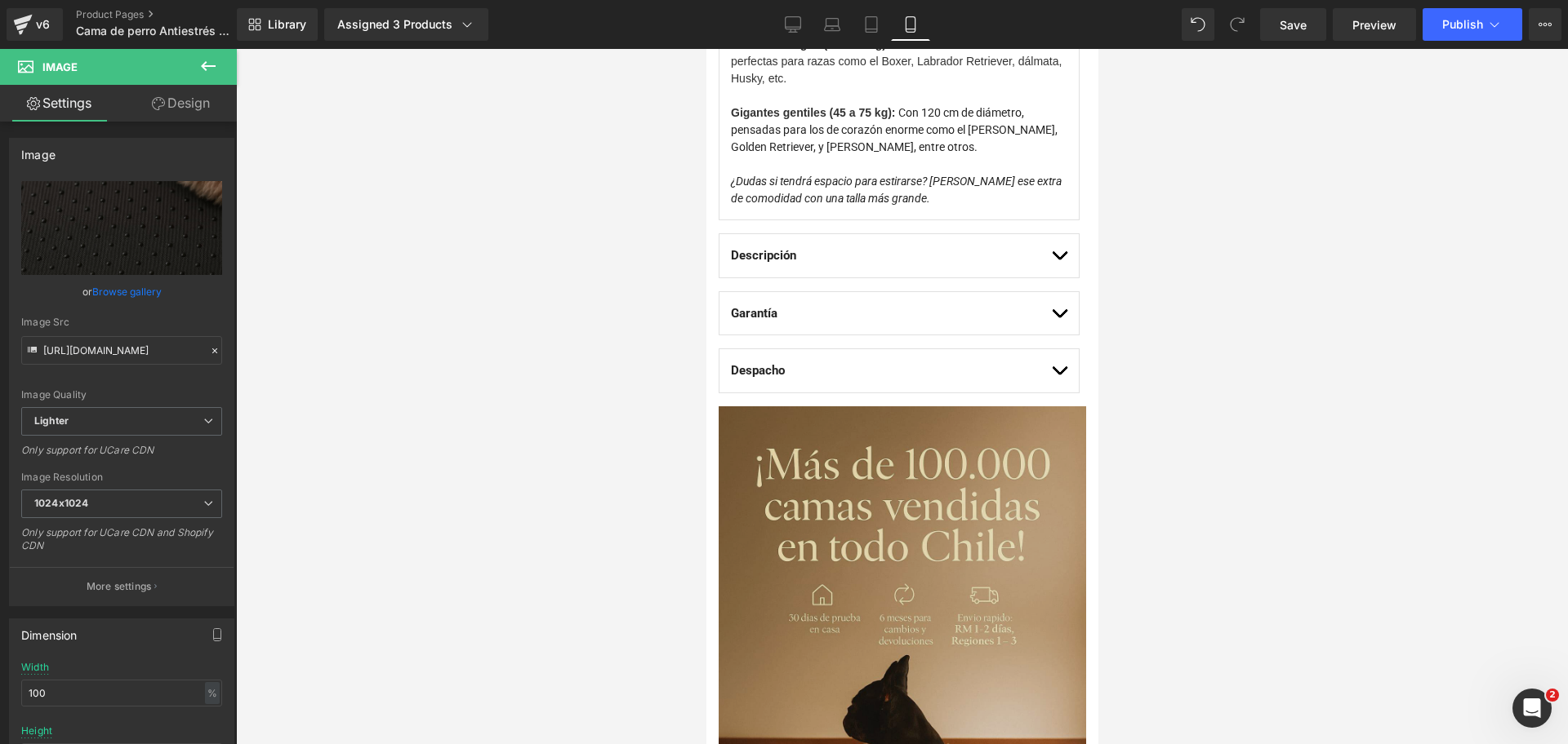
click at [903, 503] on img at bounding box center [901, 682] width 368 height 551
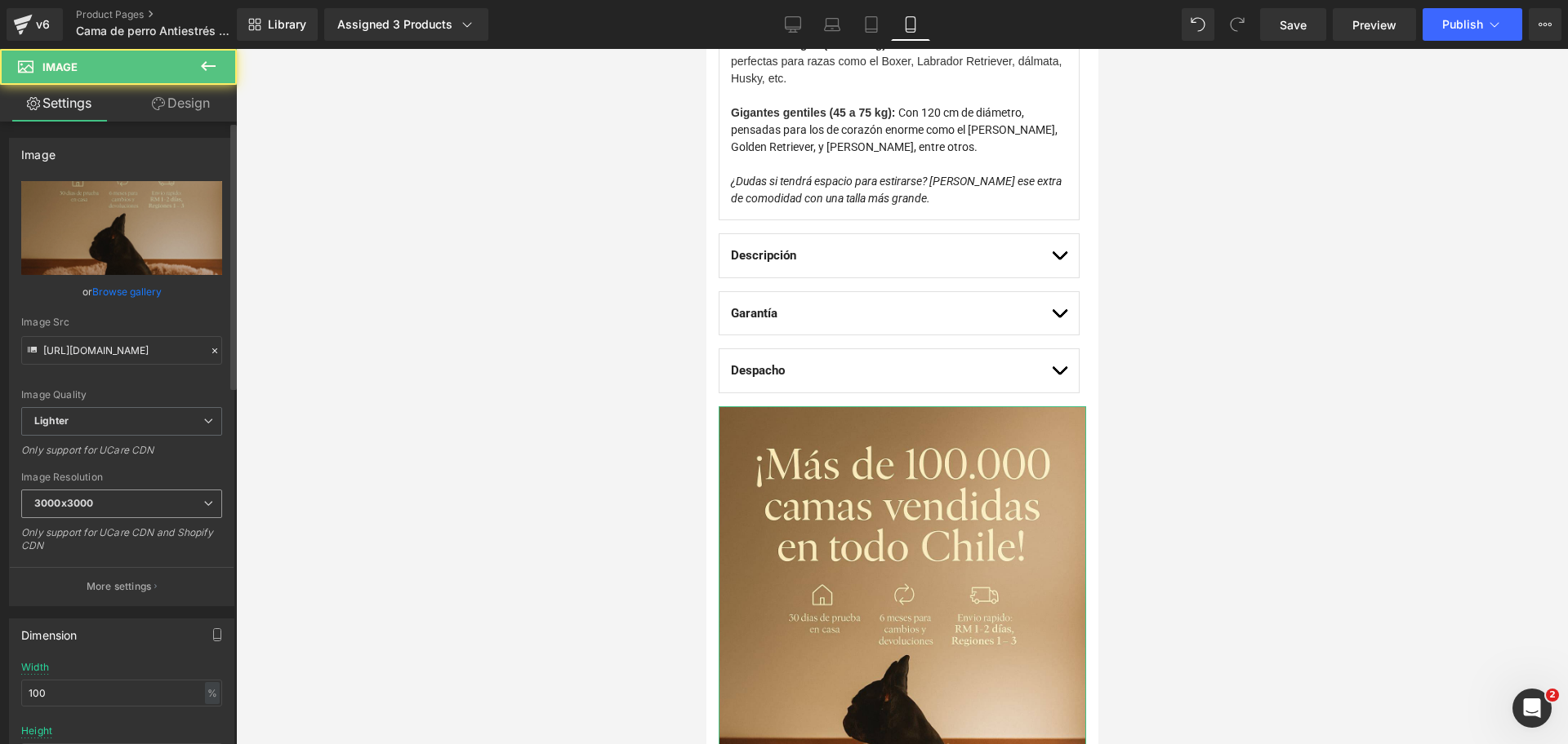
click at [156, 490] on span "3000x3000" at bounding box center [121, 504] width 201 height 29
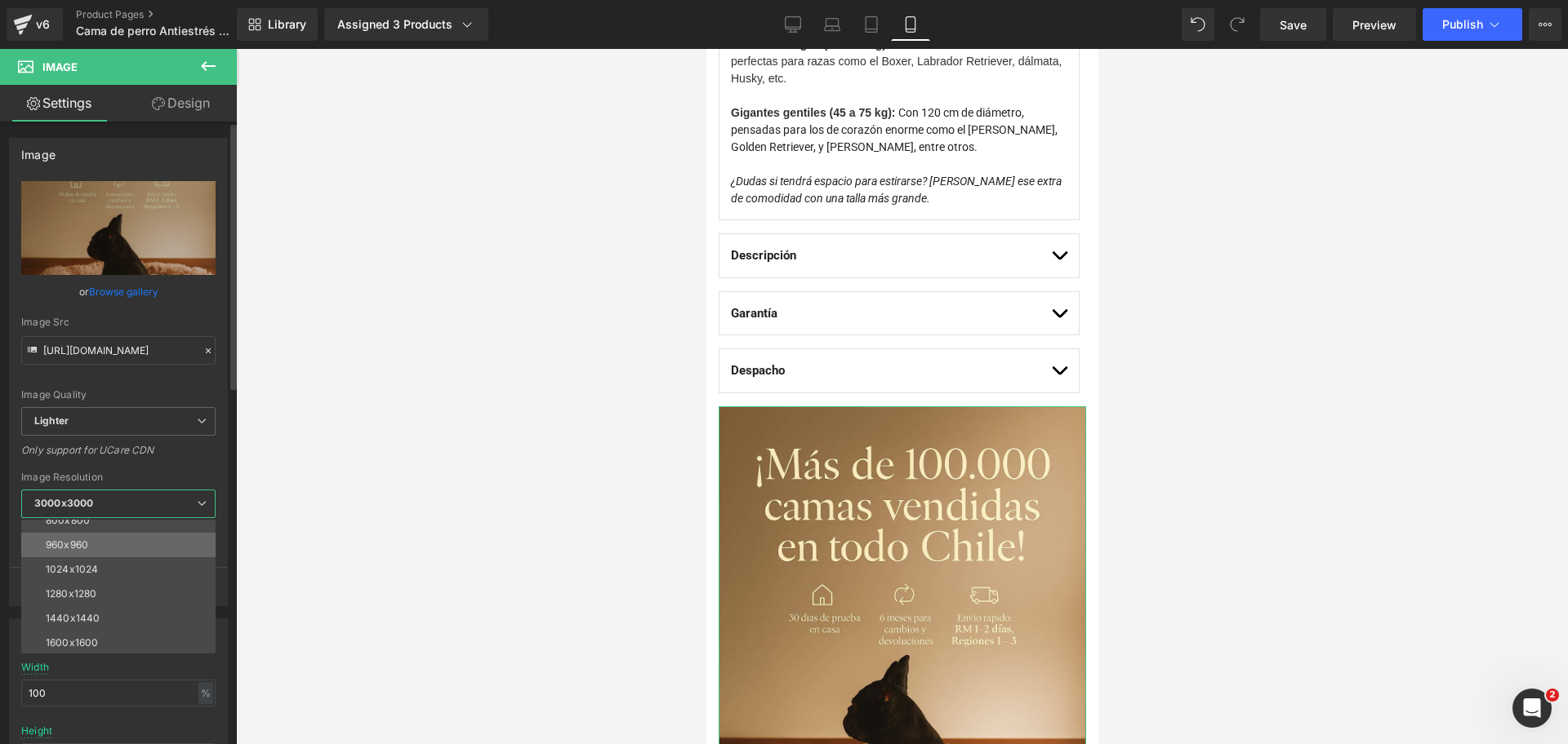
scroll to position [204, 0]
click at [162, 525] on li "1024x1024" at bounding box center [122, 524] width 202 height 24
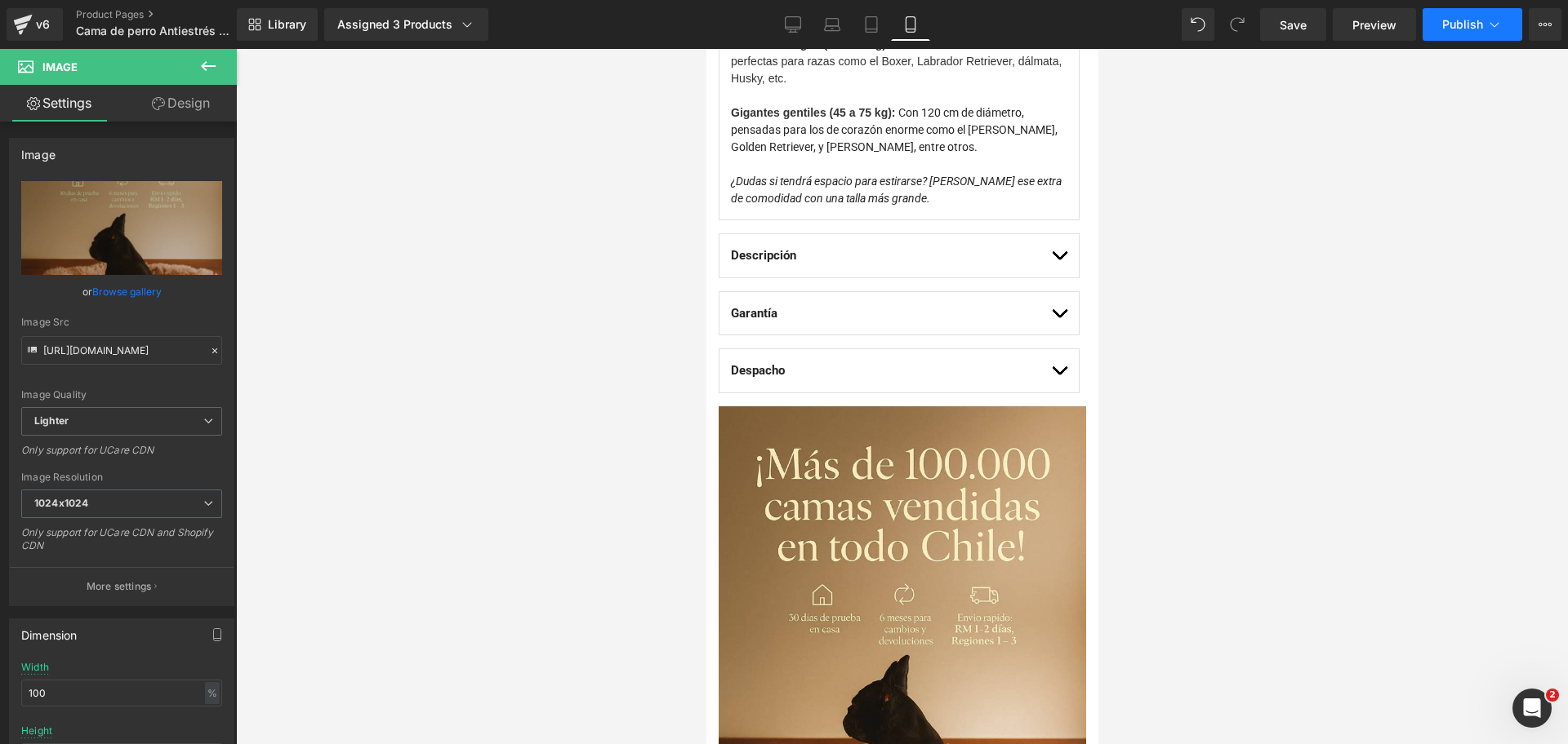
click at [1393, 33] on button "Publish" at bounding box center [1473, 24] width 100 height 33
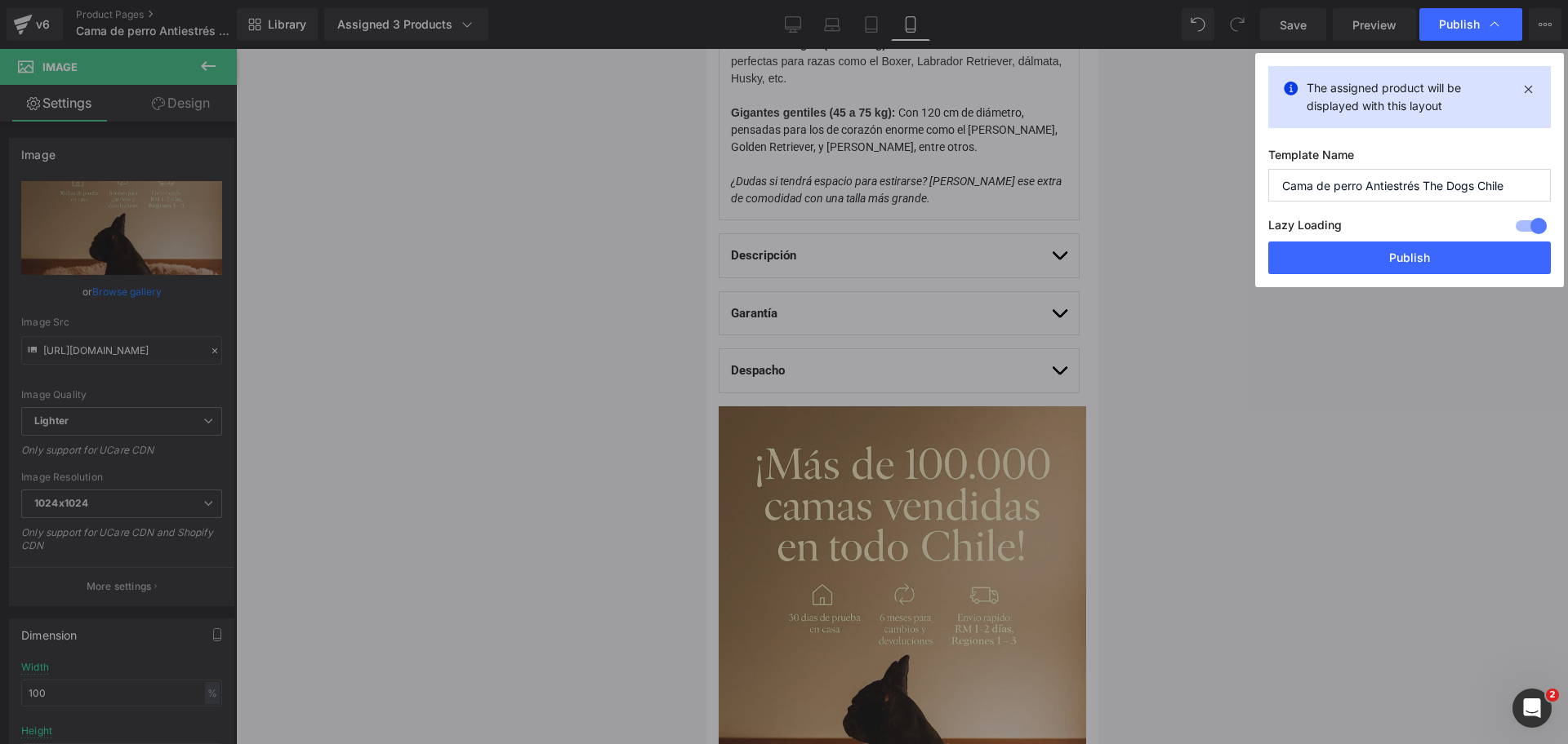
click at [1332, 261] on button "Publish" at bounding box center [1409, 258] width 283 height 33
